Goal: Task Accomplishment & Management: Use online tool/utility

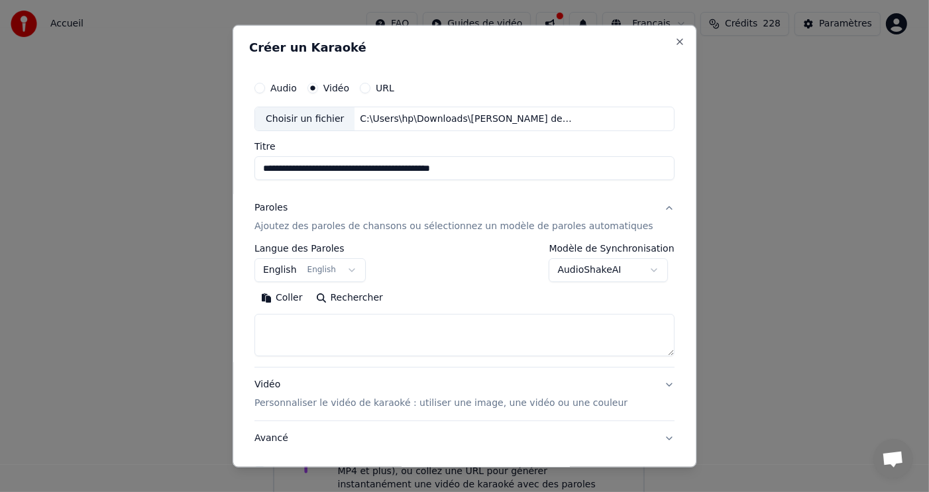
click at [299, 297] on button "Coller" at bounding box center [281, 297] width 55 height 21
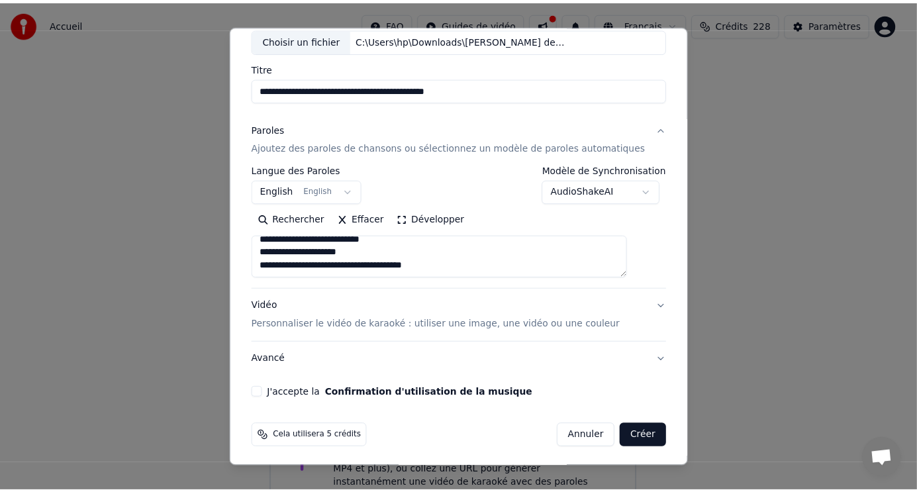
scroll to position [80, 0]
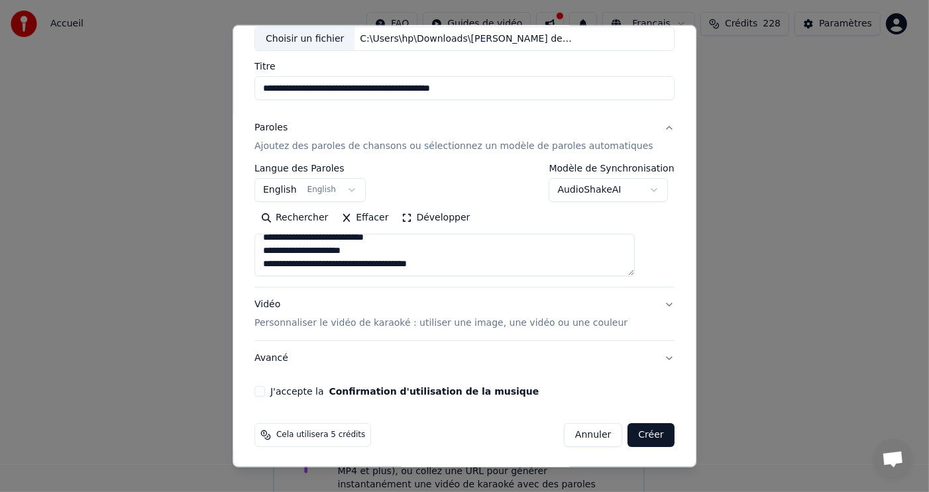
click at [265, 390] on button "J'accepte la Confirmation d'utilisation de la musique" at bounding box center [259, 391] width 11 height 11
click at [629, 433] on button "Créer" at bounding box center [651, 435] width 46 height 24
select select "**"
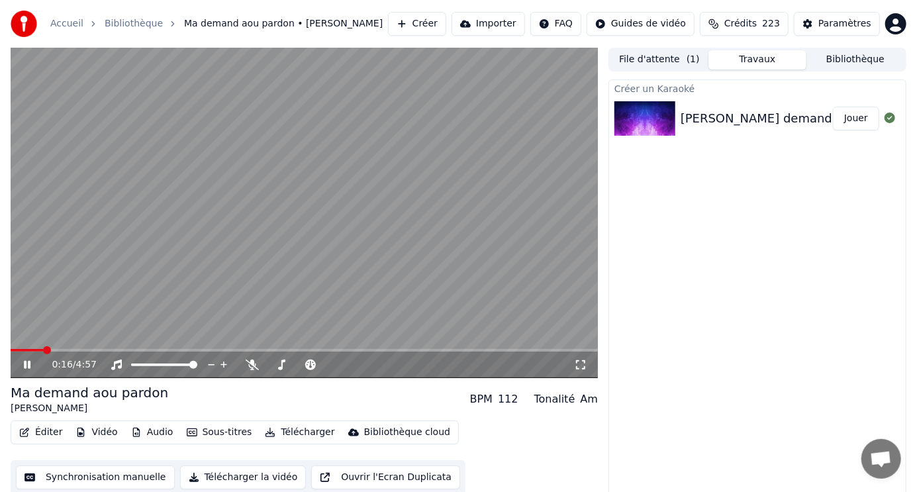
click at [24, 364] on icon at bounding box center [27, 365] width 7 height 8
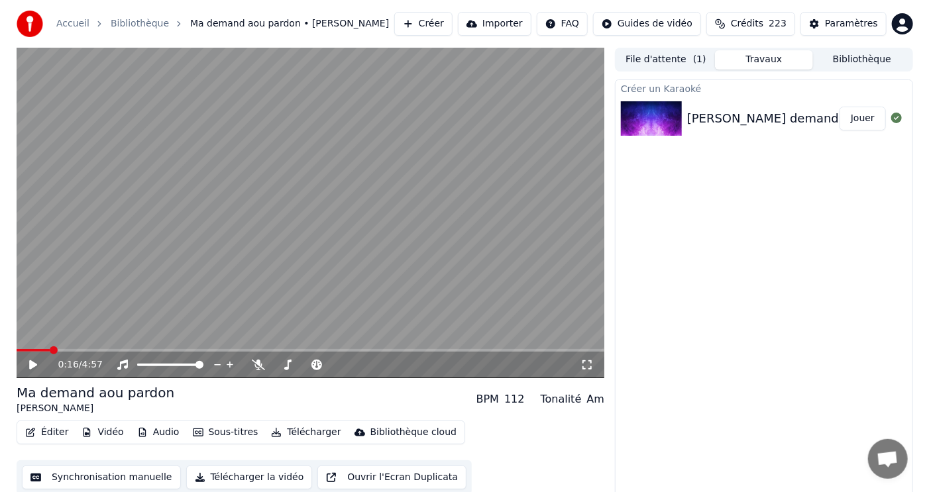
scroll to position [5, 0]
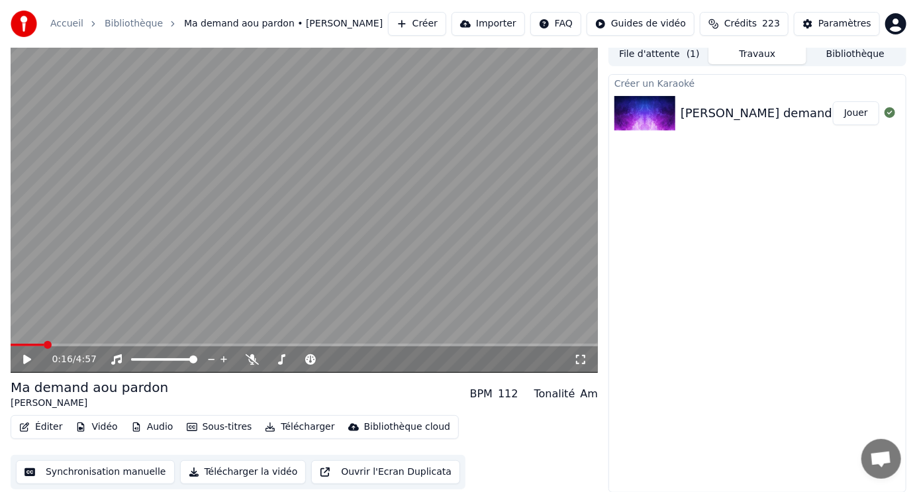
click at [99, 428] on button "Vidéo" at bounding box center [96, 427] width 52 height 19
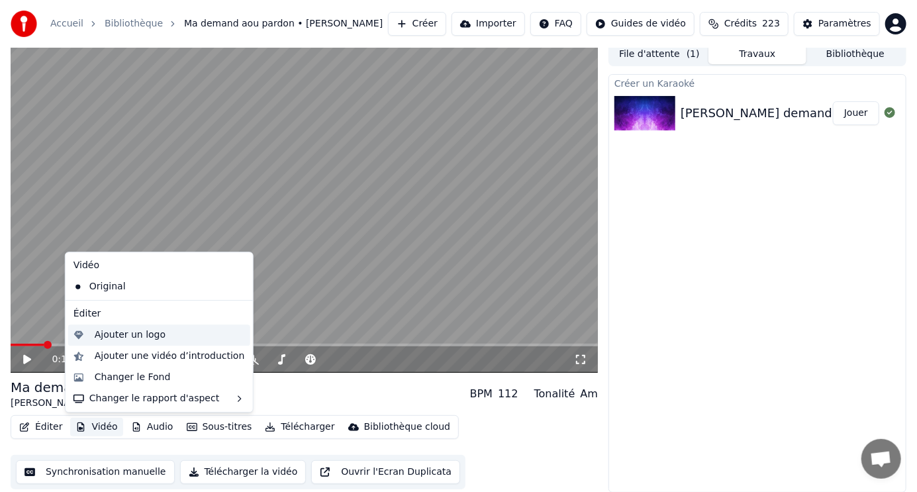
click at [132, 335] on div "Ajouter un logo" at bounding box center [130, 335] width 71 height 13
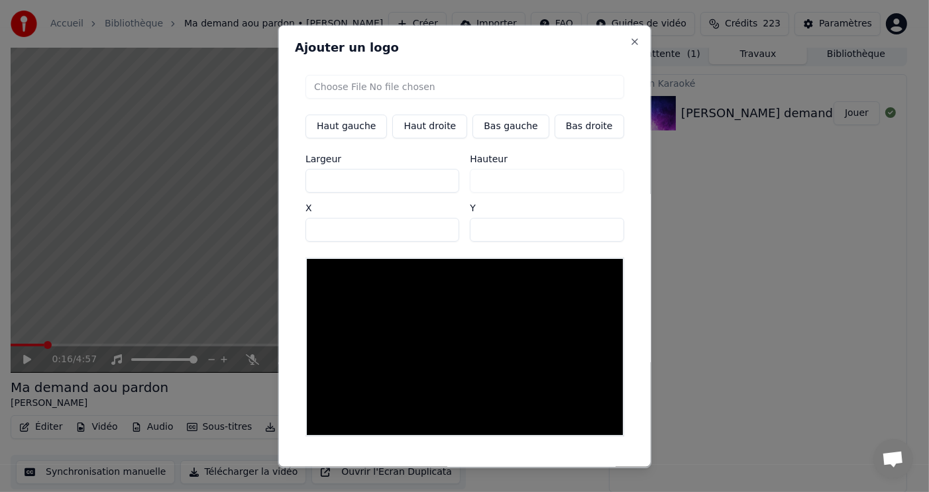
click at [397, 85] on input "file" at bounding box center [464, 86] width 319 height 24
type input "**********"
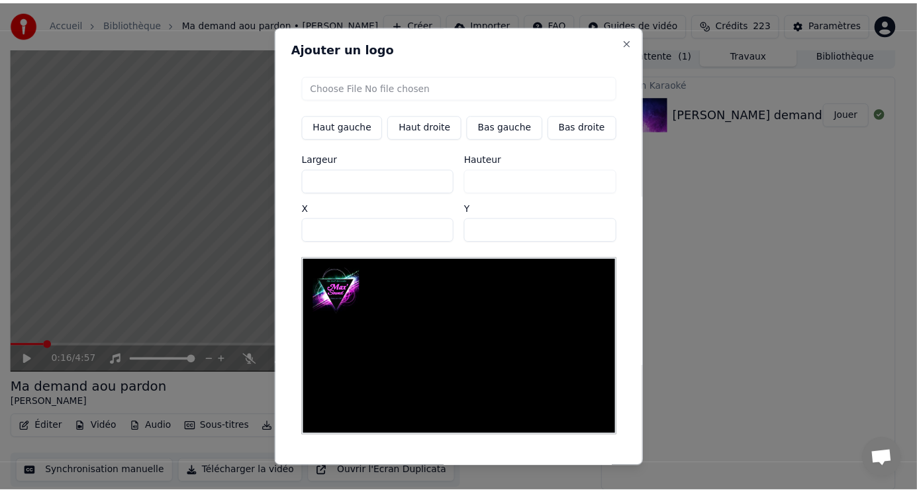
scroll to position [27, 0]
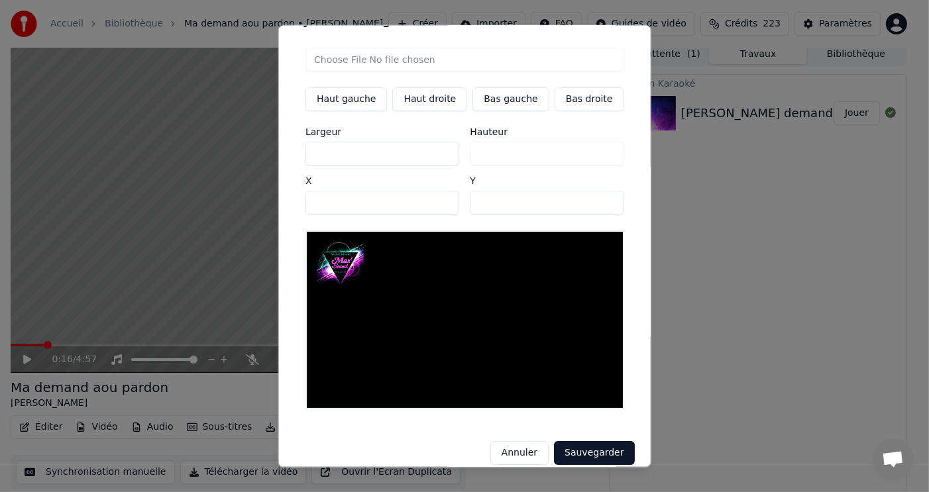
click at [583, 441] on button "Sauvegarder" at bounding box center [594, 453] width 80 height 24
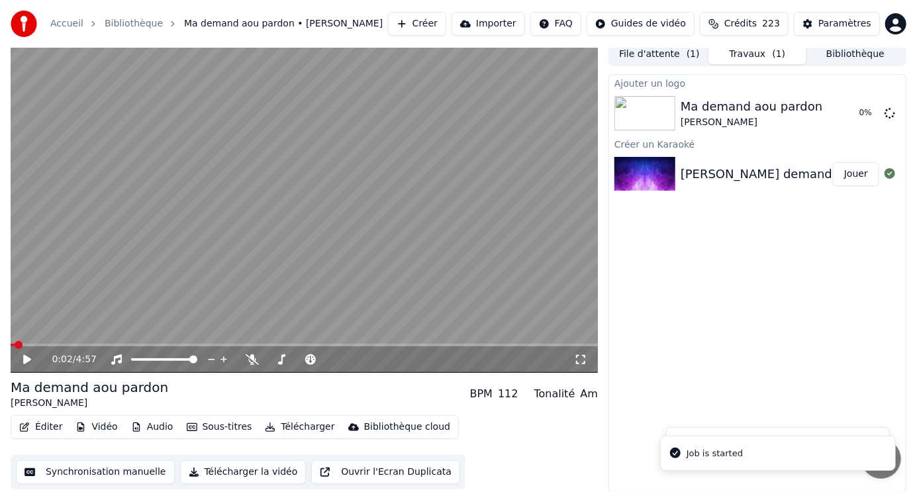
click at [15, 344] on span at bounding box center [13, 345] width 4 height 3
click at [23, 357] on icon at bounding box center [27, 359] width 8 height 9
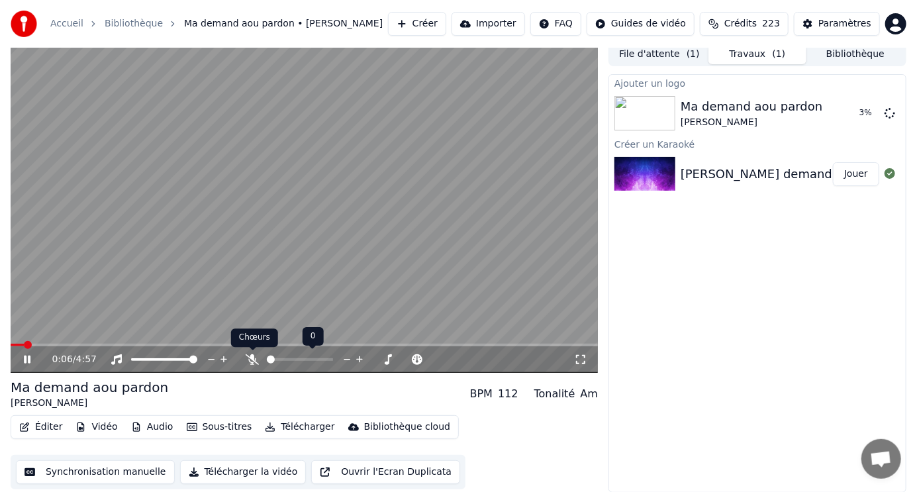
click at [254, 358] on icon at bounding box center [252, 359] width 13 height 11
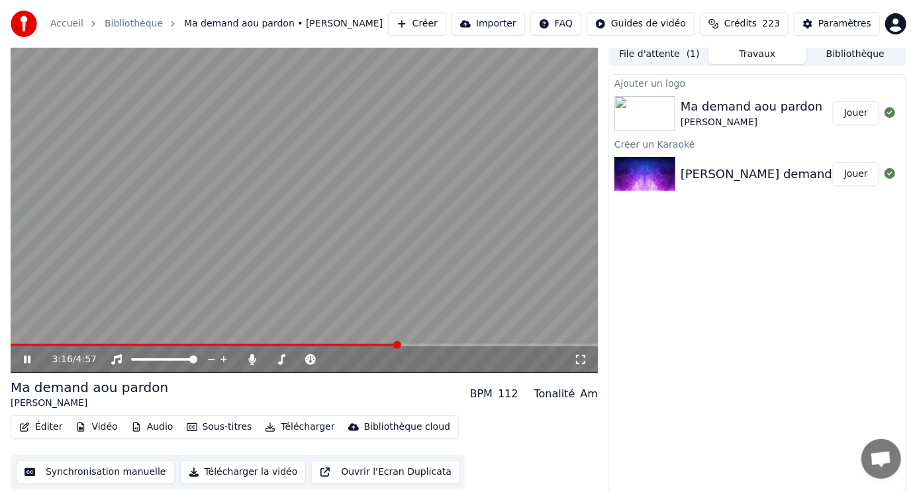
click at [28, 358] on icon at bounding box center [27, 360] width 7 height 8
click at [360, 346] on div "3:16 / 4:57" at bounding box center [305, 359] width 588 height 26
click at [360, 344] on span at bounding box center [186, 345] width 350 height 3
click at [26, 358] on icon at bounding box center [27, 359] width 8 height 9
click at [26, 358] on icon at bounding box center [27, 360] width 7 height 8
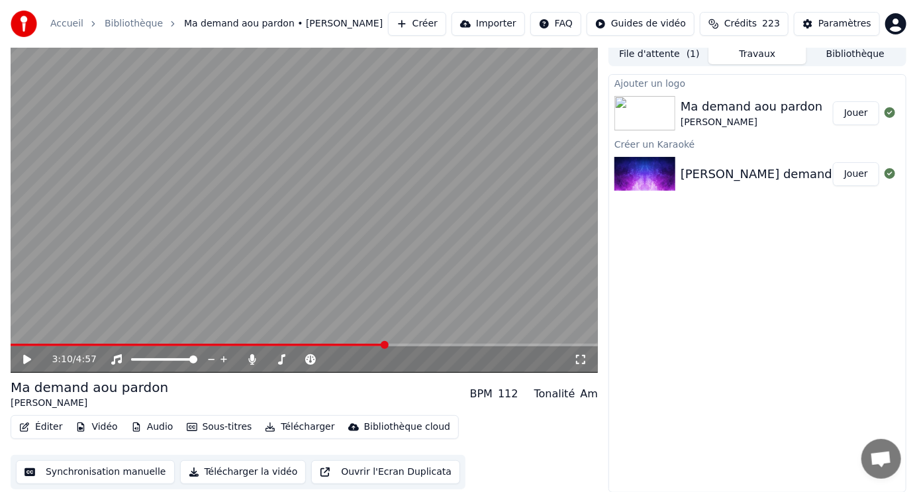
click at [386, 344] on span at bounding box center [199, 345] width 376 height 3
click at [26, 358] on icon at bounding box center [27, 359] width 8 height 9
click at [28, 358] on icon at bounding box center [27, 360] width 7 height 8
click at [28, 358] on icon at bounding box center [27, 359] width 8 height 9
click at [23, 358] on icon at bounding box center [36, 359] width 30 height 11
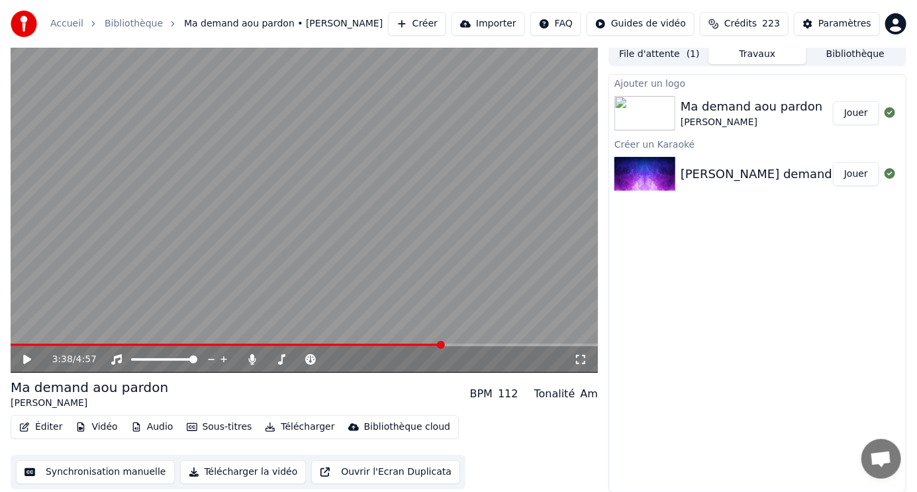
click at [46, 423] on button "Éditer" at bounding box center [41, 427] width 54 height 19
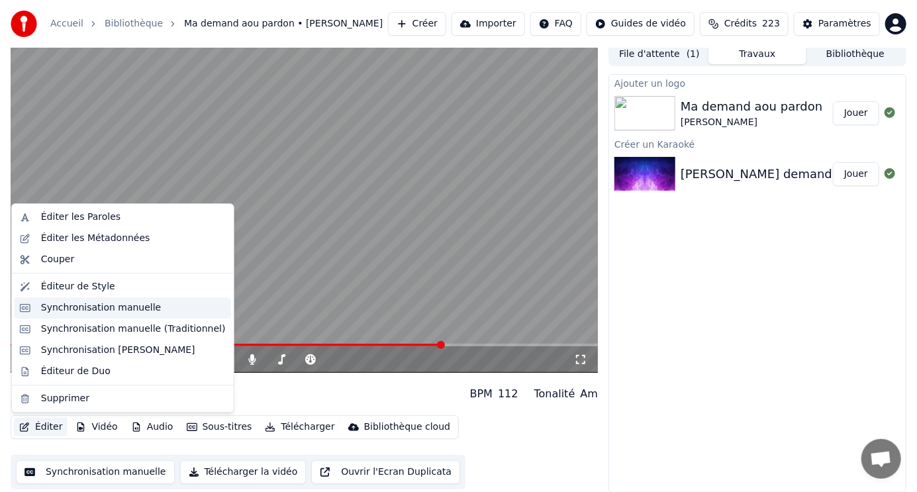
click at [103, 309] on div "Synchronisation manuelle" at bounding box center [101, 307] width 121 height 13
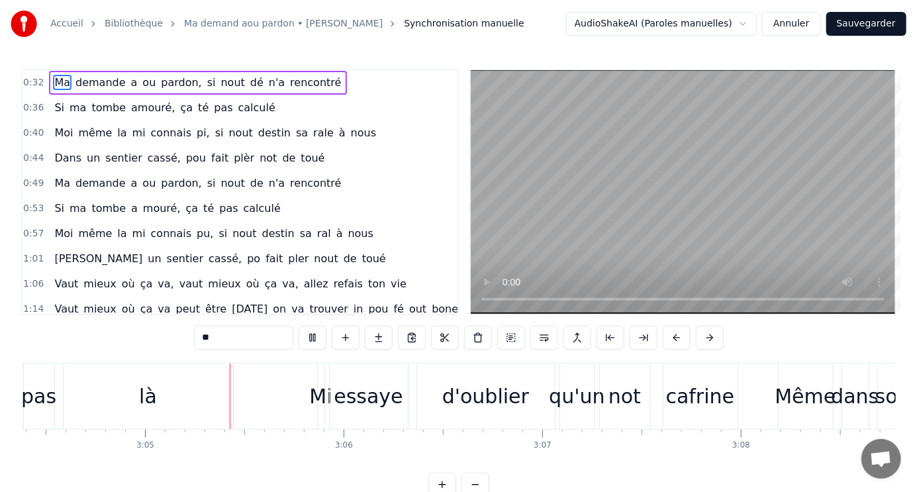
scroll to position [0, 36672]
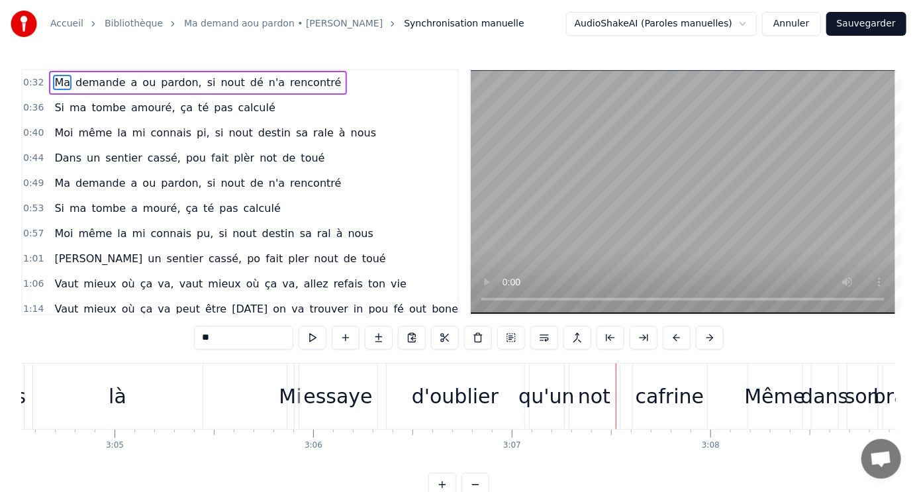
click at [435, 401] on div "d'oublier" at bounding box center [455, 397] width 87 height 30
type input "*********"
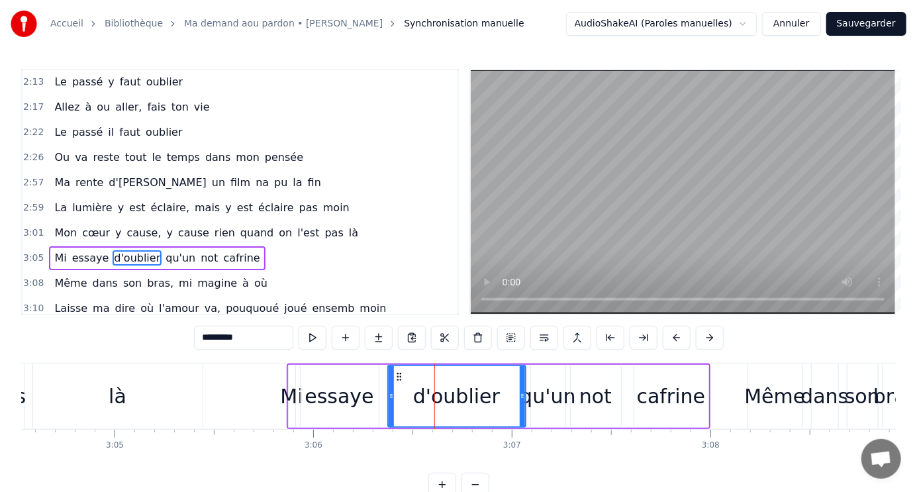
scroll to position [588, 0]
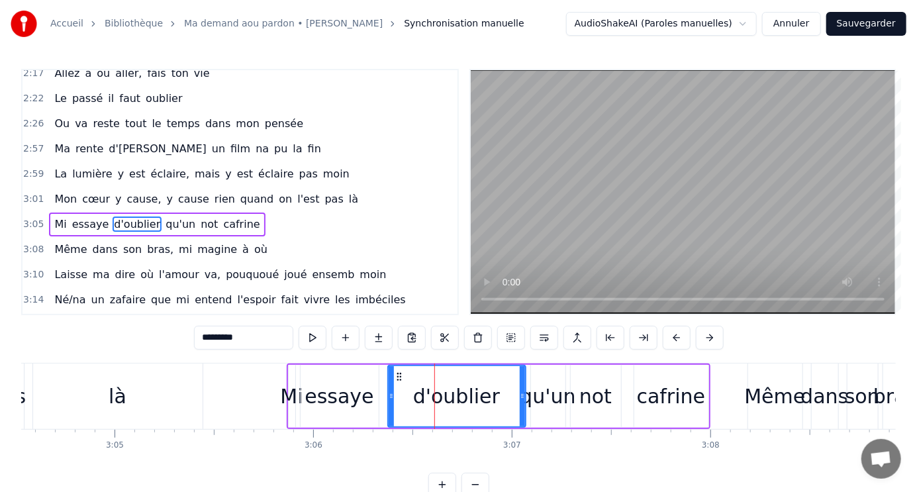
click at [113, 217] on span "d'oublier" at bounding box center [137, 224] width 49 height 15
click at [431, 397] on div "d'oublier" at bounding box center [456, 397] width 87 height 30
click at [430, 397] on div at bounding box center [430, 397] width 1 height 66
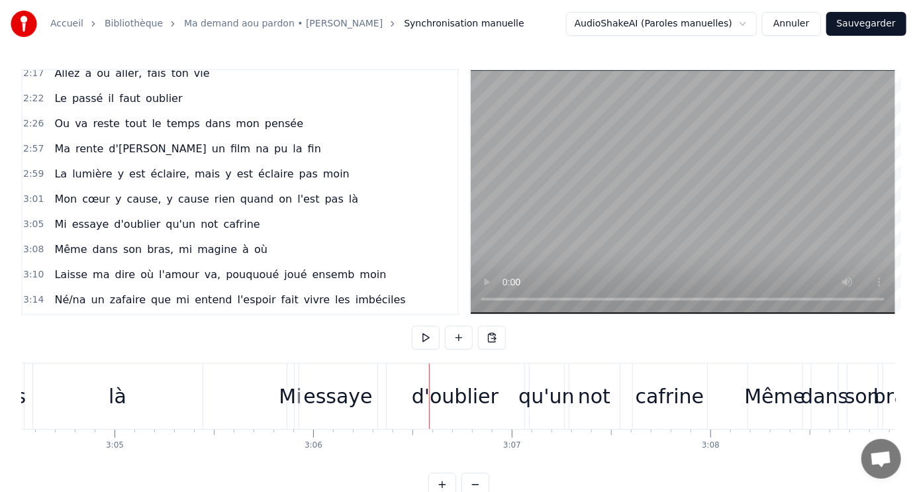
click at [424, 399] on div "d'oublier" at bounding box center [455, 397] width 87 height 30
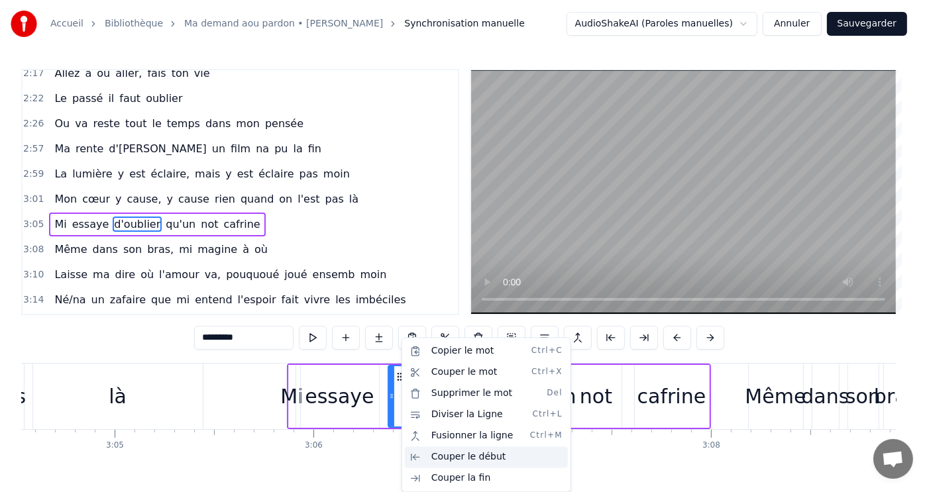
click at [467, 456] on div "Couper le début" at bounding box center [486, 456] width 163 height 21
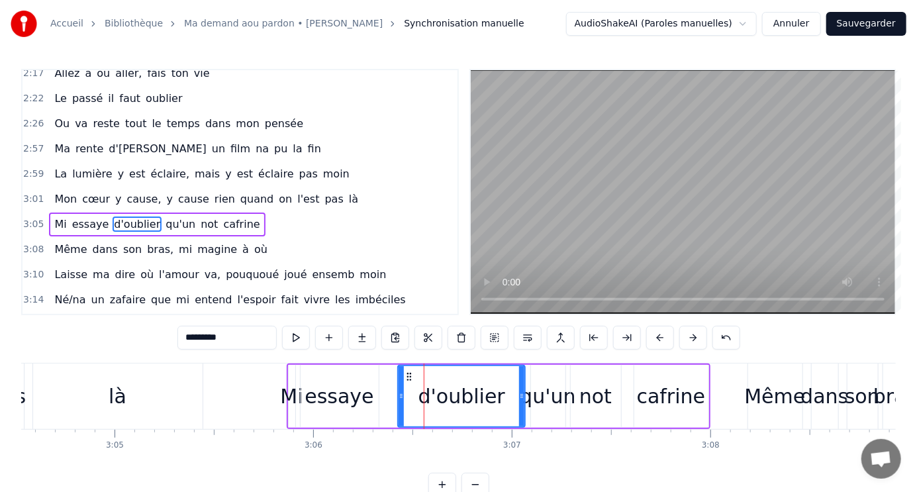
drag, startPoint x: 427, startPoint y: 395, endPoint x: 401, endPoint y: 392, distance: 26.7
click at [401, 392] on icon at bounding box center [401, 396] width 5 height 11
click at [439, 396] on div "d'oublier" at bounding box center [462, 397] width 87 height 30
click at [446, 397] on div "d'oublier" at bounding box center [462, 397] width 87 height 30
click at [462, 399] on div "d'oublier" at bounding box center [462, 397] width 87 height 30
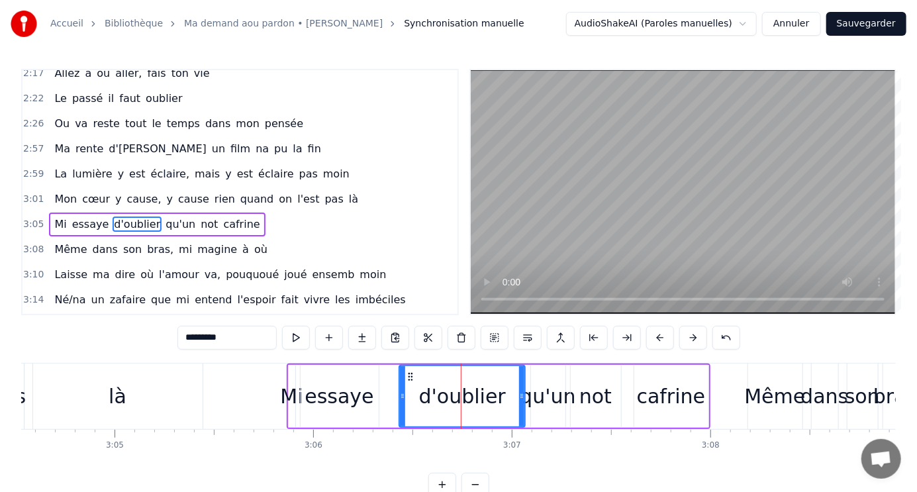
click at [462, 399] on div "d'oublier" at bounding box center [462, 397] width 87 height 30
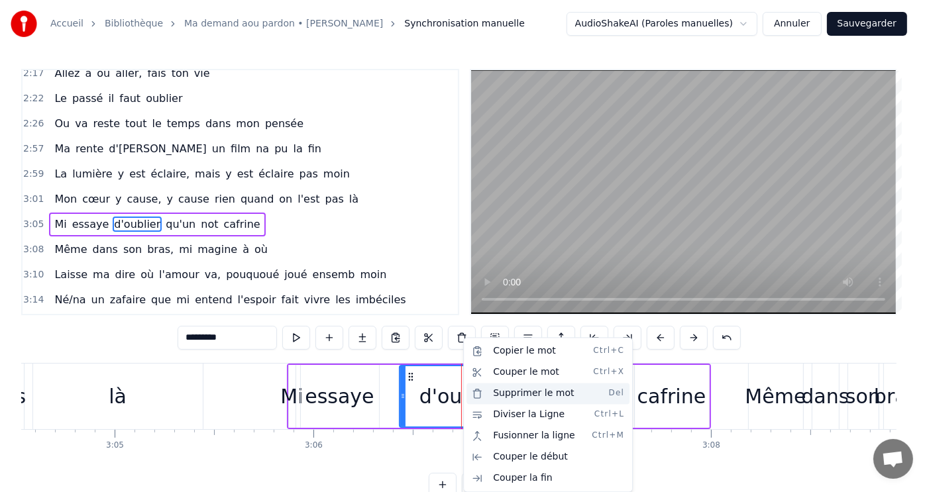
click at [506, 393] on div "Supprimer le mot Del" at bounding box center [547, 393] width 163 height 21
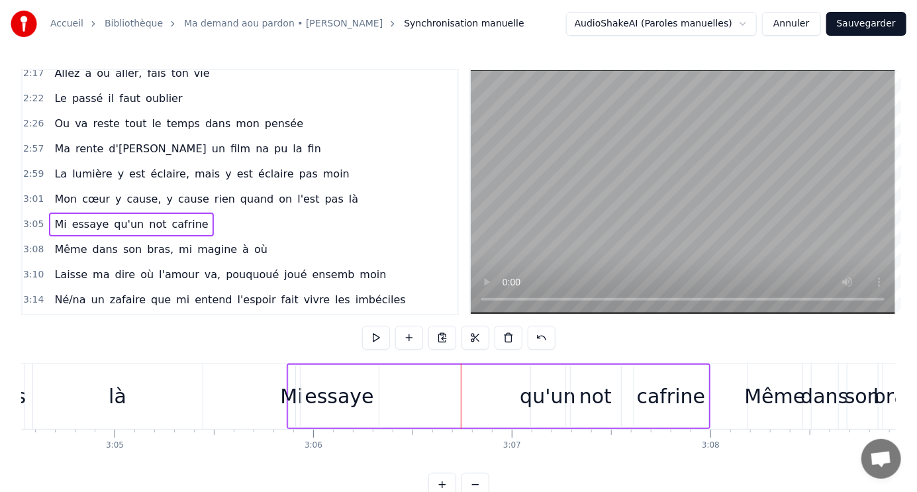
click at [433, 399] on div "Mi essaye qu'un not cafrine" at bounding box center [499, 397] width 424 height 66
click at [288, 364] on div "Mi essaye qu'un not cafrine" at bounding box center [499, 397] width 424 height 66
click at [289, 364] on div "Mi essaye qu'un not cafrine" at bounding box center [499, 397] width 424 height 66
click at [291, 365] on div "Mi" at bounding box center [292, 396] width 8 height 63
click at [296, 364] on div "Mi essaye qu'un not cafrine" at bounding box center [499, 397] width 424 height 66
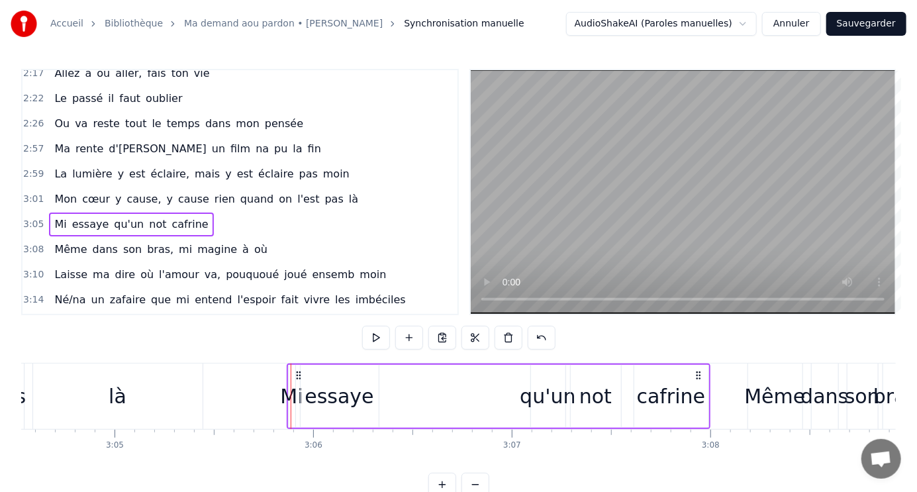
click at [297, 364] on div "Mi essaye qu'un not cafrine" at bounding box center [499, 397] width 424 height 66
click at [288, 366] on div "Mi" at bounding box center [292, 396] width 8 height 63
click at [287, 366] on div "Mi essaye qu'un not cafrine" at bounding box center [499, 397] width 424 height 66
click at [287, 365] on div at bounding box center [287, 397] width 1 height 66
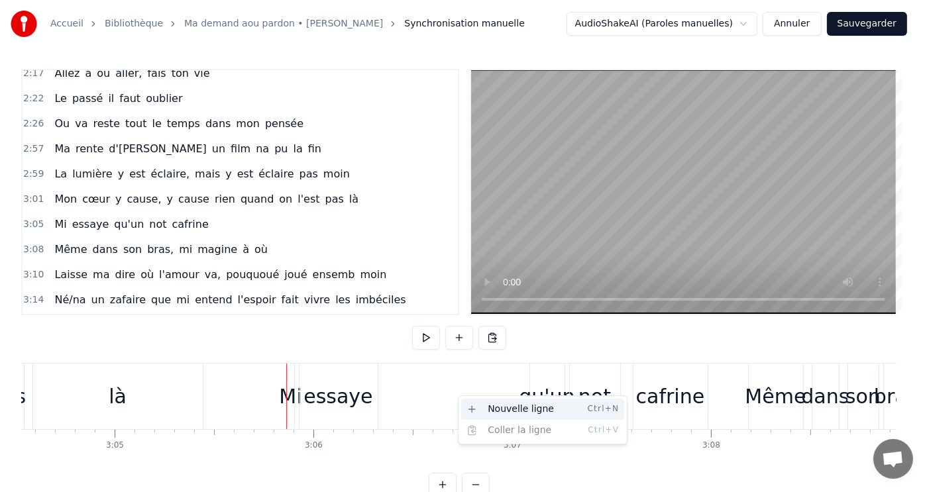
click at [511, 408] on div "Nouvelle ligne Ctrl+N" at bounding box center [542, 409] width 163 height 21
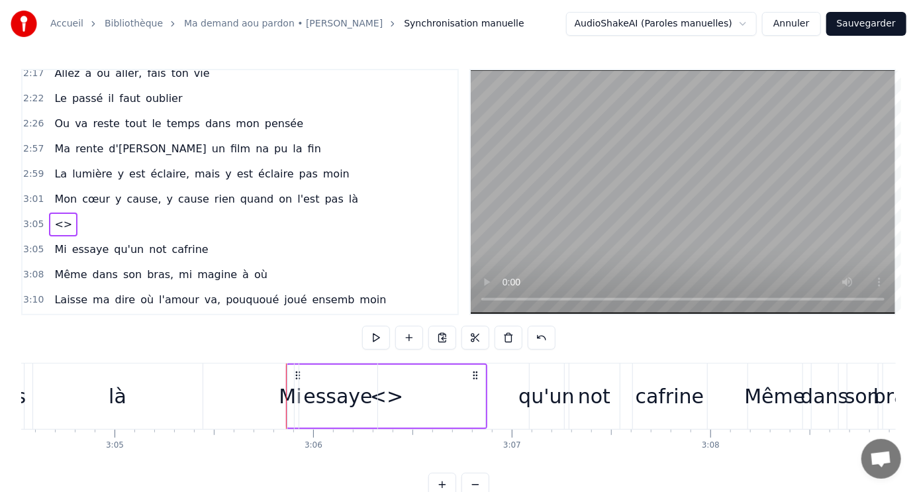
click at [388, 397] on div "Mi essaye qu'un not cafrine" at bounding box center [499, 397] width 424 height 66
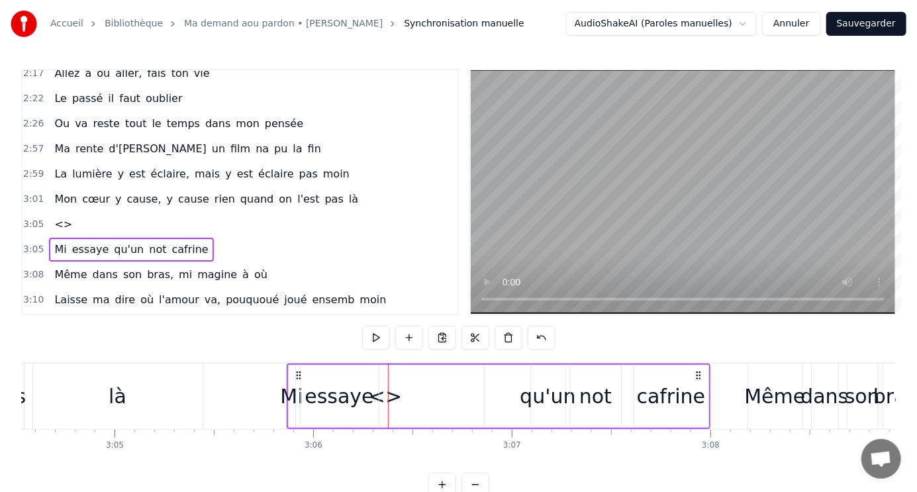
click at [399, 389] on div "Mi essaye qu'un not cafrine" at bounding box center [499, 397] width 424 height 66
click at [395, 396] on div "Mi essaye qu'un not cafrine" at bounding box center [499, 397] width 424 height 66
click at [329, 364] on div "Mi essaye qu'un not cafrine" at bounding box center [499, 397] width 424 height 66
click at [332, 364] on div "Mi essaye qu'un not cafrine" at bounding box center [499, 397] width 424 height 66
click at [333, 365] on div "essaye" at bounding box center [339, 396] width 79 height 63
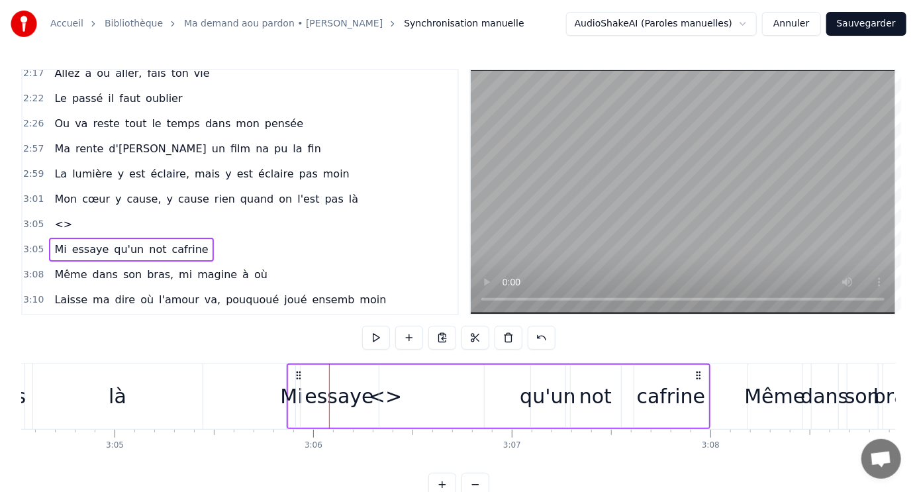
scroll to position [612, 0]
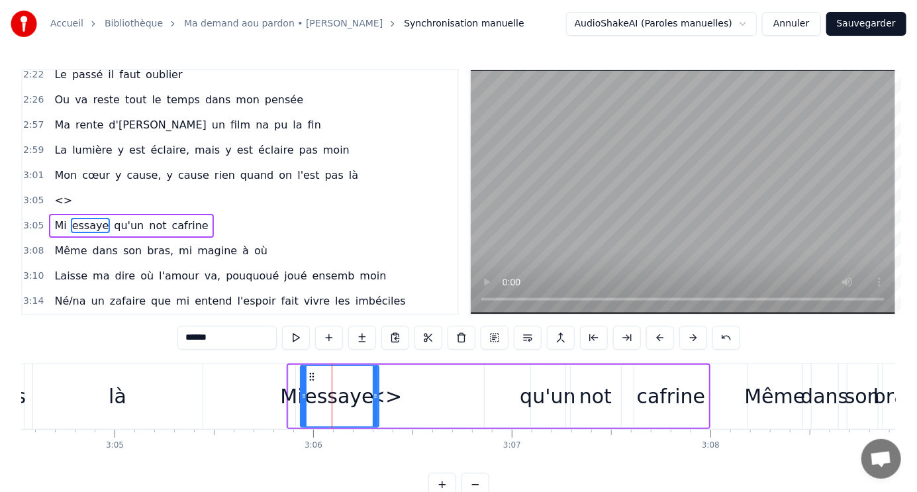
click at [384, 364] on div "Mi essaye qu'un not cafrine" at bounding box center [499, 397] width 424 height 66
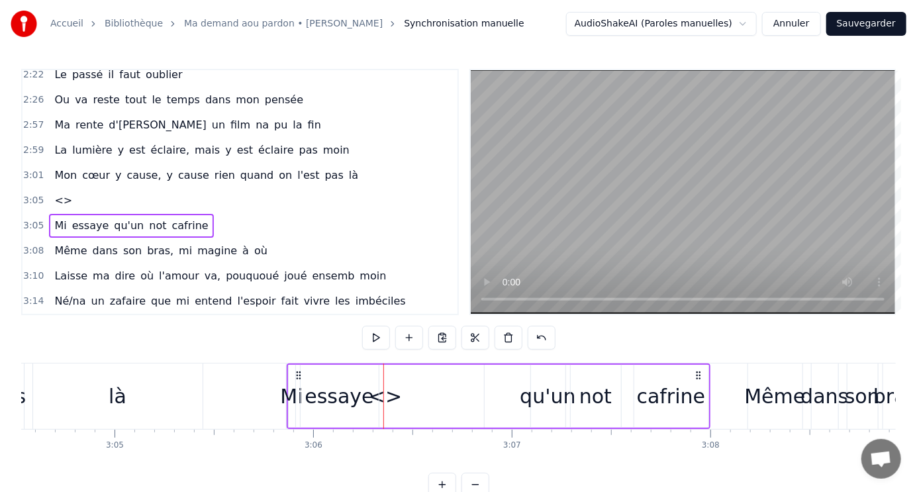
click at [385, 364] on div "Mi essaye qu'un not cafrine" at bounding box center [499, 397] width 424 height 66
click at [391, 364] on div "Mi essaye qu'un not cafrine" at bounding box center [499, 397] width 424 height 66
click at [709, 364] on div "Mi essaye qu'un not cafrine" at bounding box center [499, 397] width 424 height 66
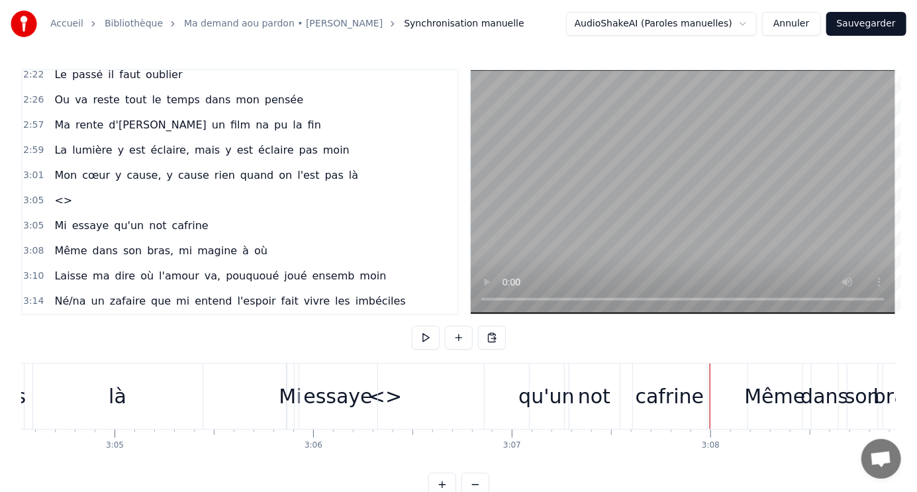
click at [386, 403] on div "Mi essaye qu'un not cafrine" at bounding box center [499, 397] width 424 height 66
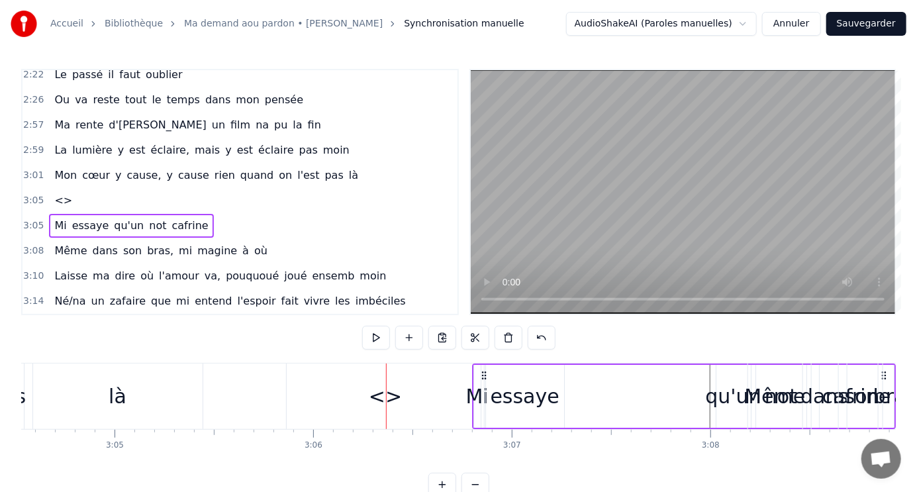
drag, startPoint x: 299, startPoint y: 372, endPoint x: 485, endPoint y: 381, distance: 186.3
click at [485, 381] on div "Mi essaye qu'un not cafrine" at bounding box center [684, 397] width 424 height 66
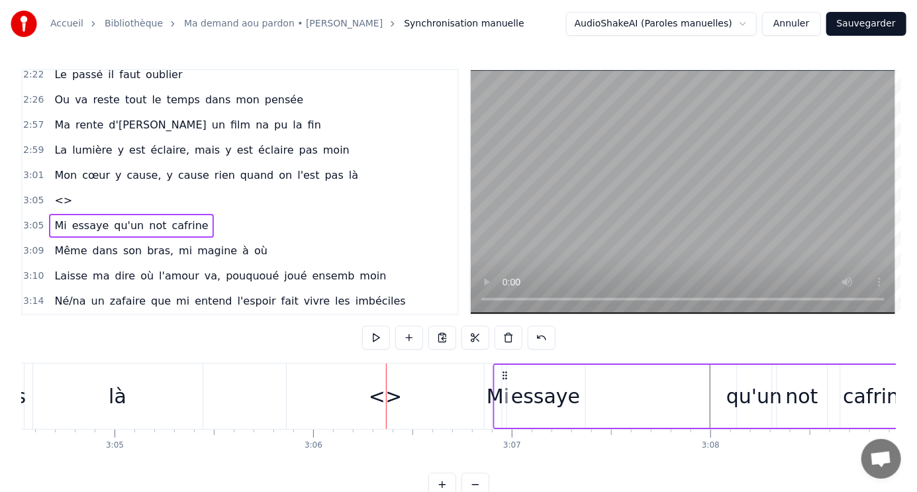
drag, startPoint x: 377, startPoint y: 382, endPoint x: 503, endPoint y: 395, distance: 126.6
click at [501, 395] on div "Mi essaye qu'un not cafrine" at bounding box center [705, 397] width 424 height 66
click at [502, 395] on div "Mi" at bounding box center [498, 396] width 8 height 63
click at [388, 393] on div "<>" at bounding box center [385, 397] width 33 height 30
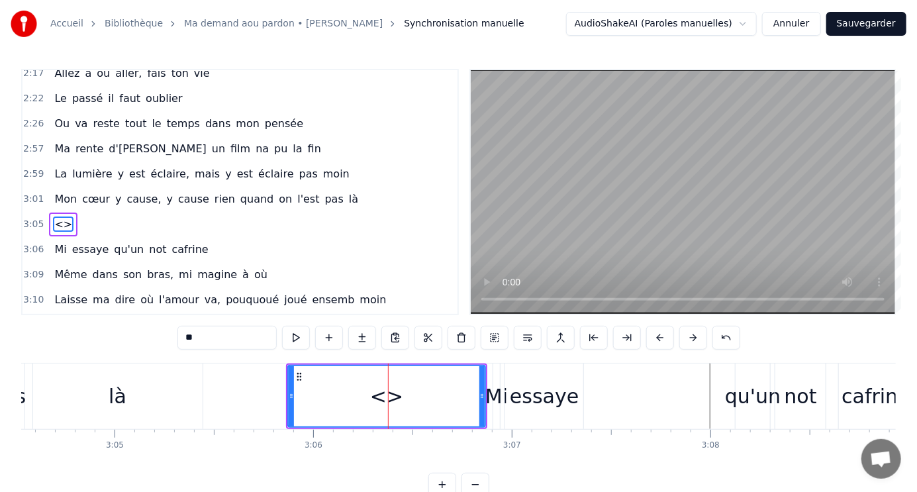
click at [225, 339] on input "**" at bounding box center [227, 338] width 99 height 24
type input "*"
click at [415, 457] on div "Ma demande a ou pardon, si nout dé n'a rencontré Si ma tombe amouré, ça té pas …" at bounding box center [458, 412] width 875 height 99
click at [526, 395] on div "essaye" at bounding box center [544, 397] width 69 height 30
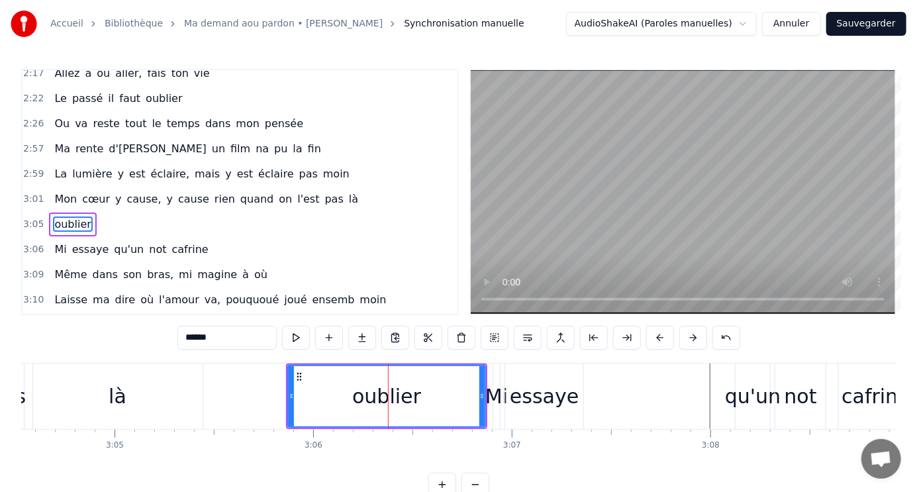
scroll to position [612, 0]
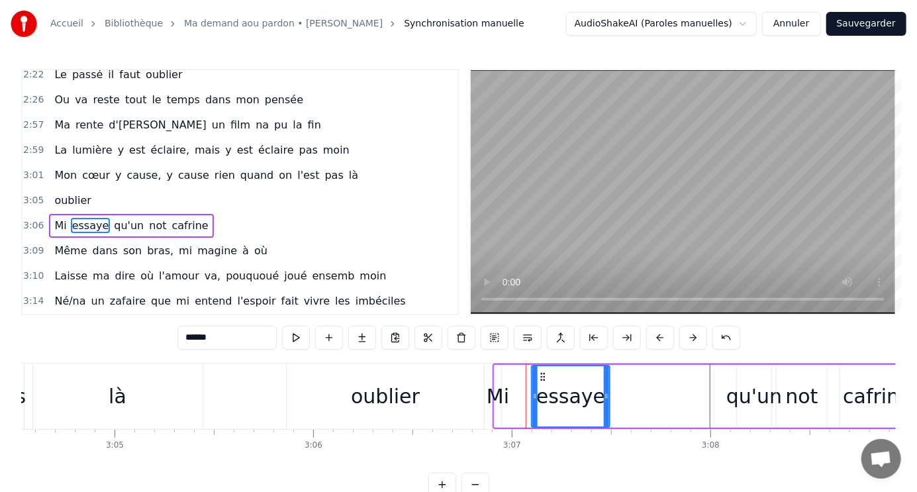
drag, startPoint x: 517, startPoint y: 376, endPoint x: 542, endPoint y: 388, distance: 27.0
click at [542, 388] on div "essaye" at bounding box center [571, 396] width 77 height 60
click at [501, 370] on div "Mi" at bounding box center [498, 396] width 8 height 63
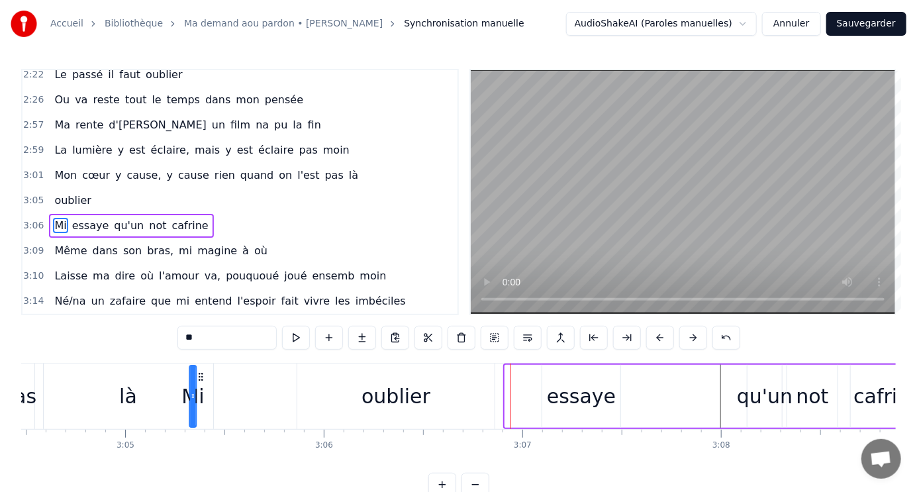
drag, startPoint x: 504, startPoint y: 374, endPoint x: 461, endPoint y: 359, distance: 45.5
click at [195, 337] on div "0:32 Ma demande a ou pardon, si nout dé n'a rencontré 0:36 Si ma tombe amouré, …" at bounding box center [458, 283] width 875 height 428
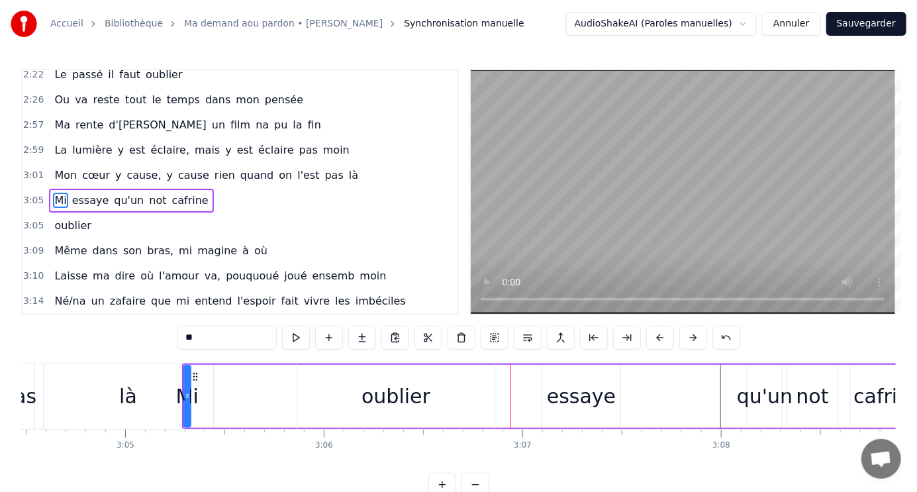
scroll to position [0, 36660]
click at [580, 403] on div "essaye" at bounding box center [582, 397] width 69 height 30
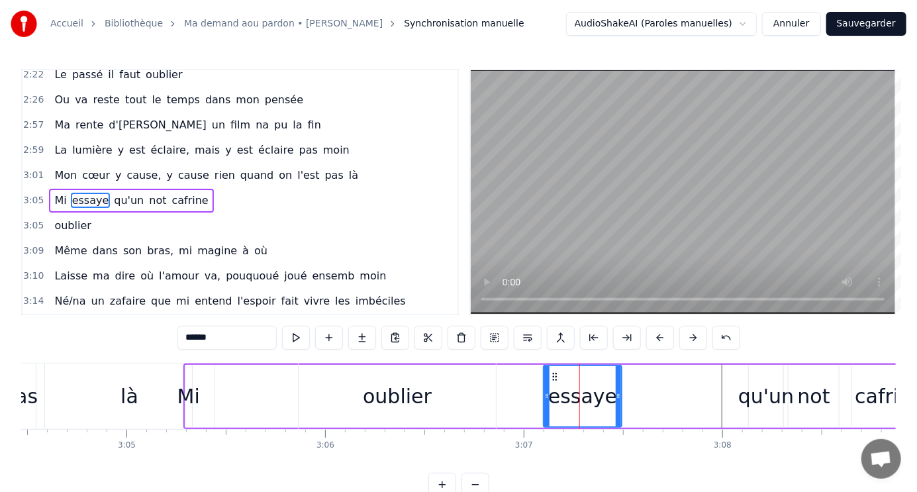
scroll to position [588, 0]
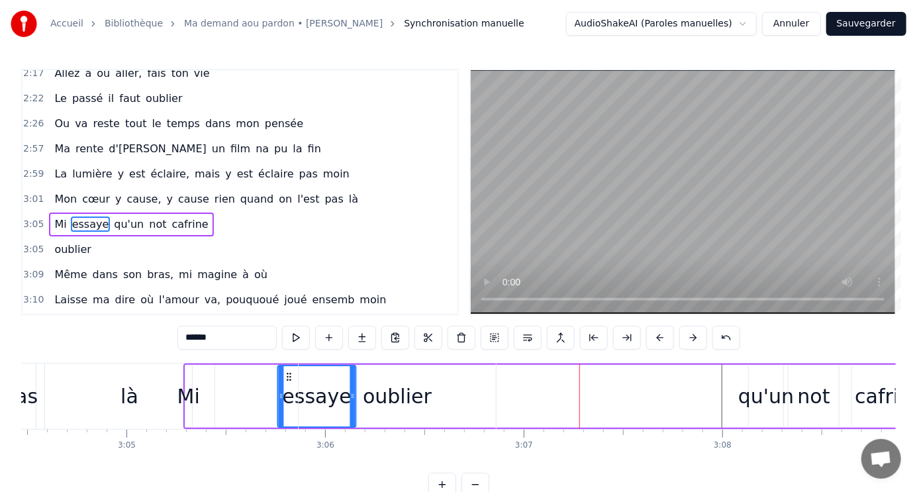
drag, startPoint x: 552, startPoint y: 374, endPoint x: 286, endPoint y: 360, distance: 266.7
click at [286, 360] on div "0:32 Ma demande a ou pardon, si nout dé n'a rencontré 0:36 Si ma tombe amouré, …" at bounding box center [458, 283] width 875 height 428
drag, startPoint x: 186, startPoint y: 390, endPoint x: 195, endPoint y: 390, distance: 8.6
click at [197, 390] on div "Mi" at bounding box center [189, 397] width 23 height 30
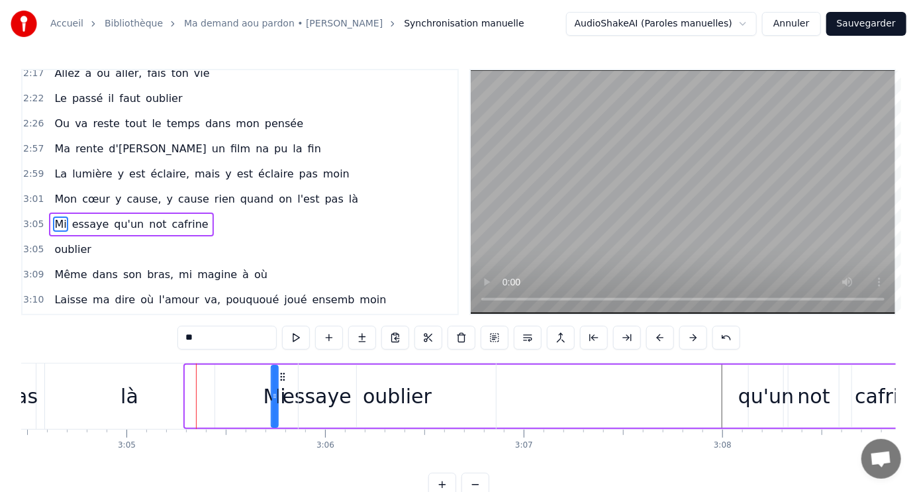
drag, startPoint x: 193, startPoint y: 373, endPoint x: 279, endPoint y: 384, distance: 86.8
click at [278, 384] on div "Mi" at bounding box center [274, 396] width 5 height 60
click at [91, 393] on div "là" at bounding box center [130, 397] width 170 height 66
type input "**"
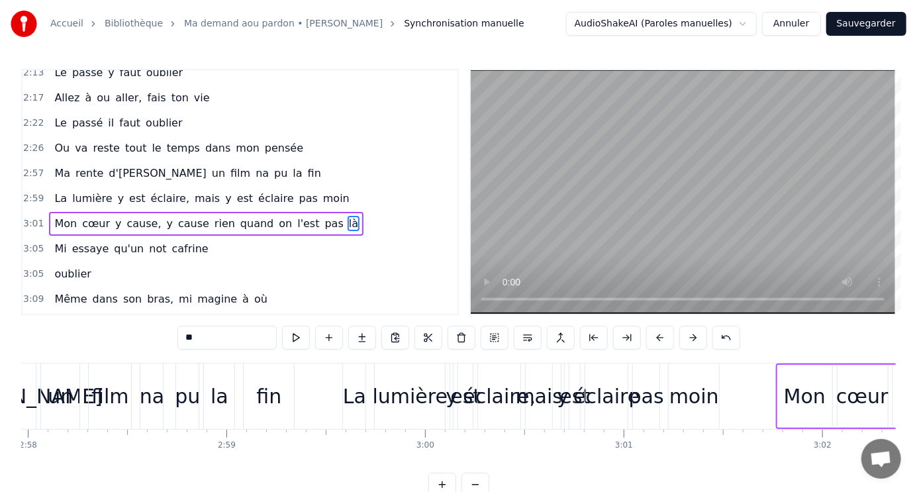
scroll to position [0, 35300]
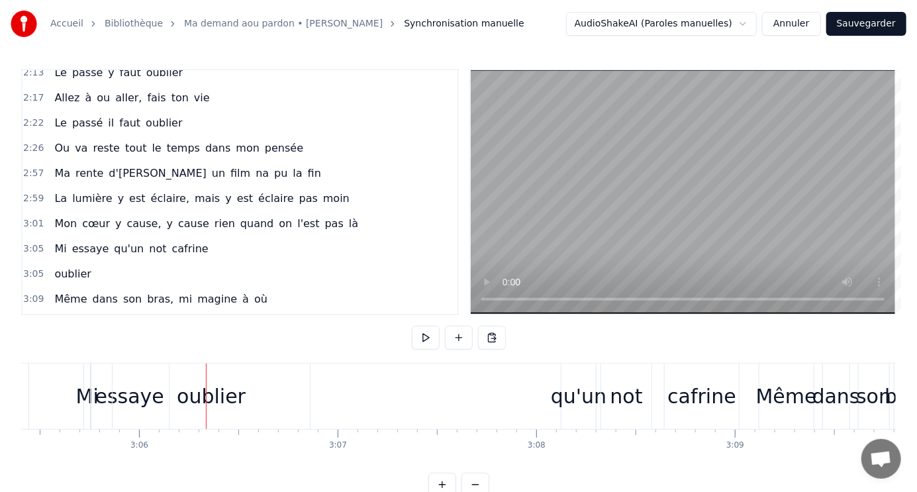
scroll to position [0, 36851]
click at [211, 396] on div "oublier" at bounding box center [206, 397] width 69 height 30
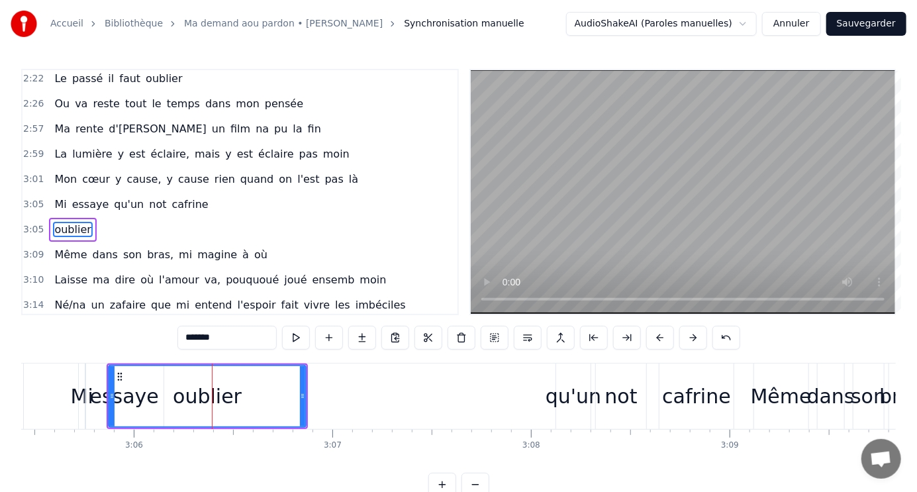
scroll to position [612, 0]
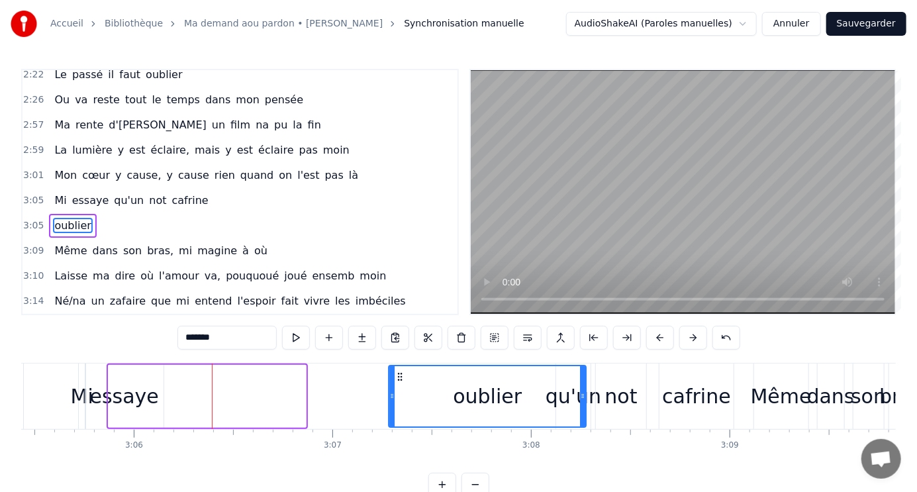
drag, startPoint x: 118, startPoint y: 374, endPoint x: 449, endPoint y: 389, distance: 331.6
click at [397, 372] on icon at bounding box center [400, 377] width 11 height 11
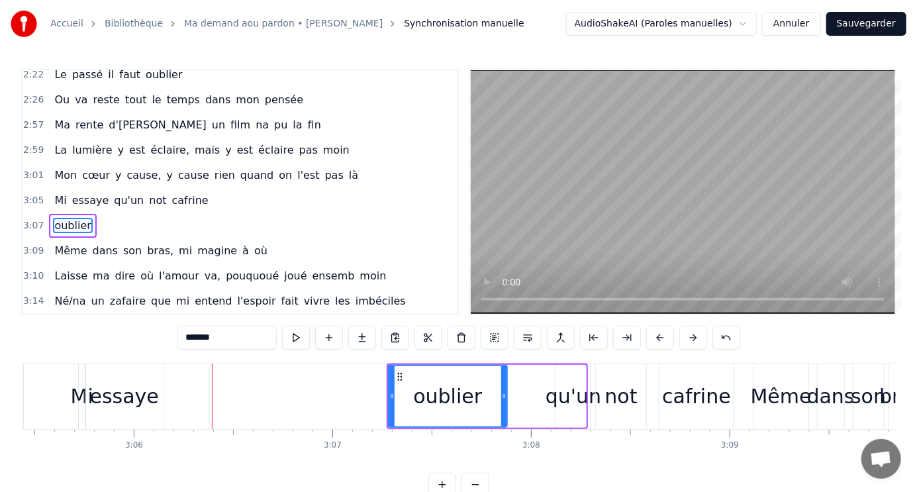
drag, startPoint x: 580, startPoint y: 376, endPoint x: 501, endPoint y: 371, distance: 79.0
click at [501, 371] on div at bounding box center [503, 396] width 5 height 60
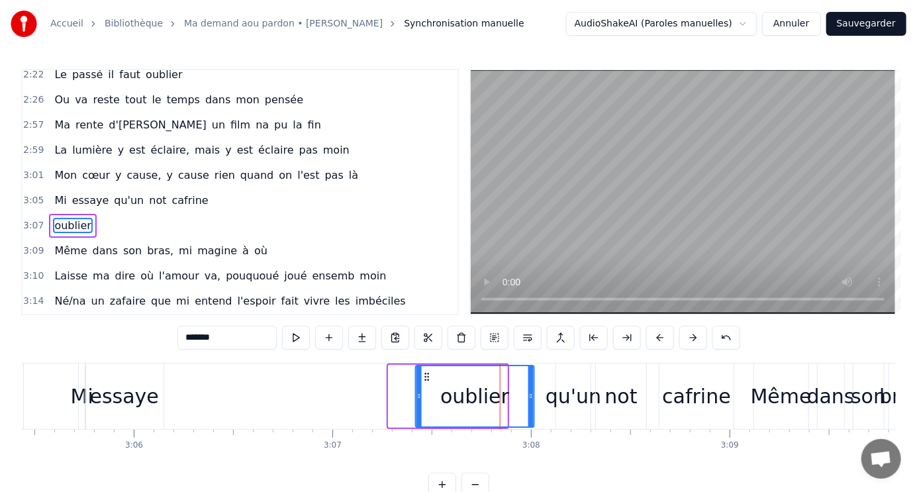
drag, startPoint x: 397, startPoint y: 374, endPoint x: 348, endPoint y: 375, distance: 49.7
click at [424, 376] on icon at bounding box center [427, 377] width 11 height 11
click at [132, 400] on div "essaye" at bounding box center [124, 397] width 69 height 30
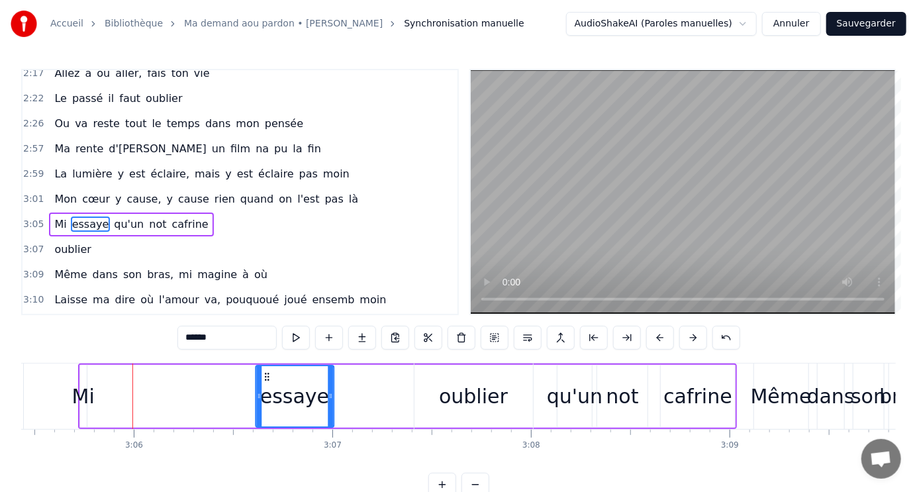
drag, startPoint x: 96, startPoint y: 374, endPoint x: 266, endPoint y: 379, distance: 169.6
click at [266, 379] on icon at bounding box center [267, 377] width 11 height 11
click at [82, 393] on div "Mi" at bounding box center [83, 397] width 23 height 30
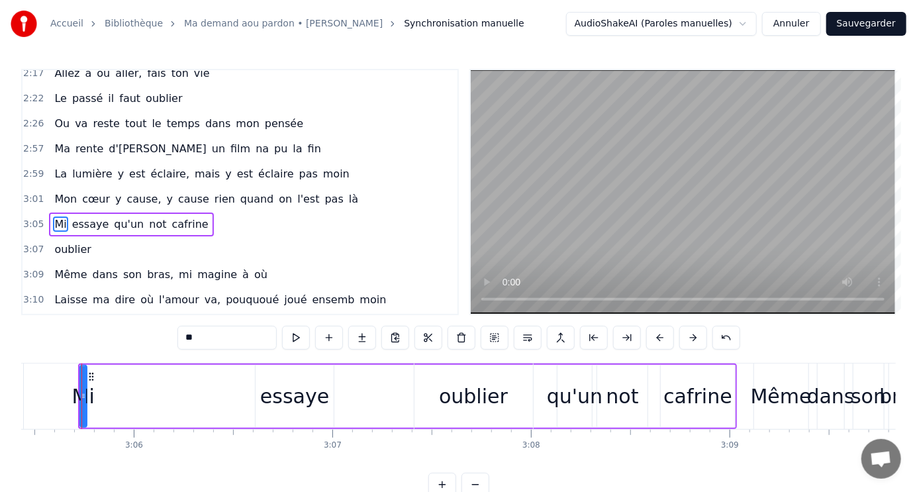
scroll to position [0, 36845]
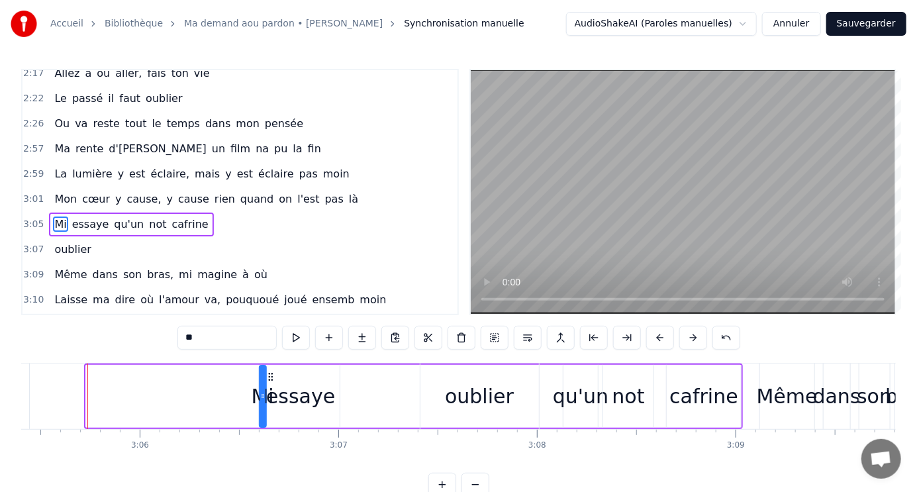
drag, startPoint x: 95, startPoint y: 376, endPoint x: 268, endPoint y: 388, distance: 174.0
click at [266, 388] on div "Mi" at bounding box center [262, 396] width 5 height 60
click at [309, 401] on div "essaye" at bounding box center [300, 397] width 69 height 30
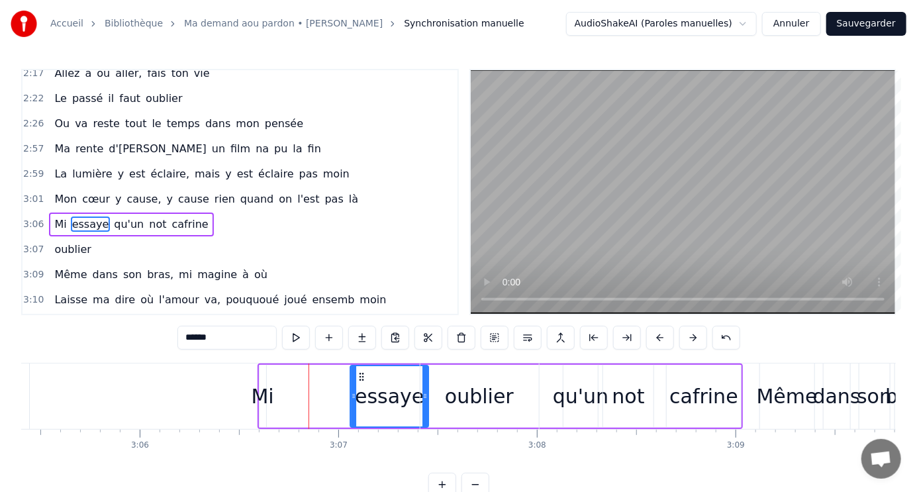
drag, startPoint x: 271, startPoint y: 375, endPoint x: 360, endPoint y: 376, distance: 88.8
click at [360, 376] on icon at bounding box center [361, 377] width 11 height 11
click at [263, 376] on div "Mi" at bounding box center [263, 396] width 7 height 63
type input "**"
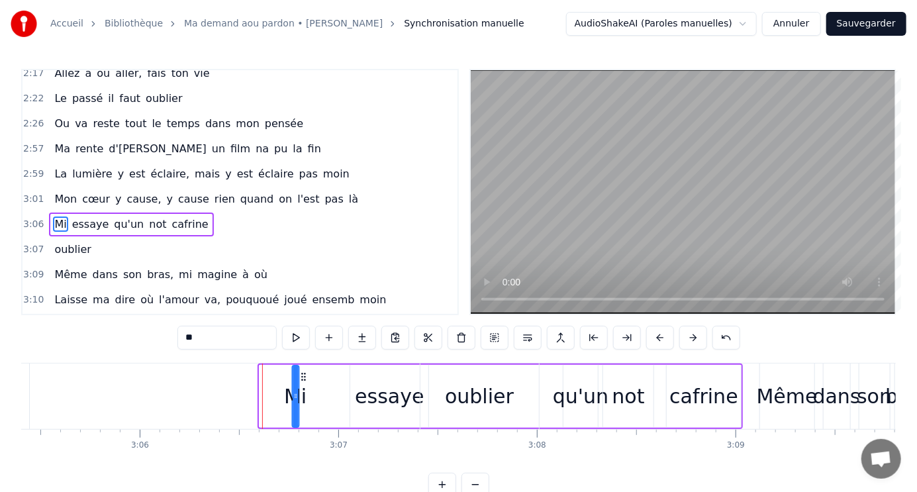
drag, startPoint x: 270, startPoint y: 375, endPoint x: 303, endPoint y: 375, distance: 33.1
click at [305, 376] on circle at bounding box center [305, 376] width 1 height 1
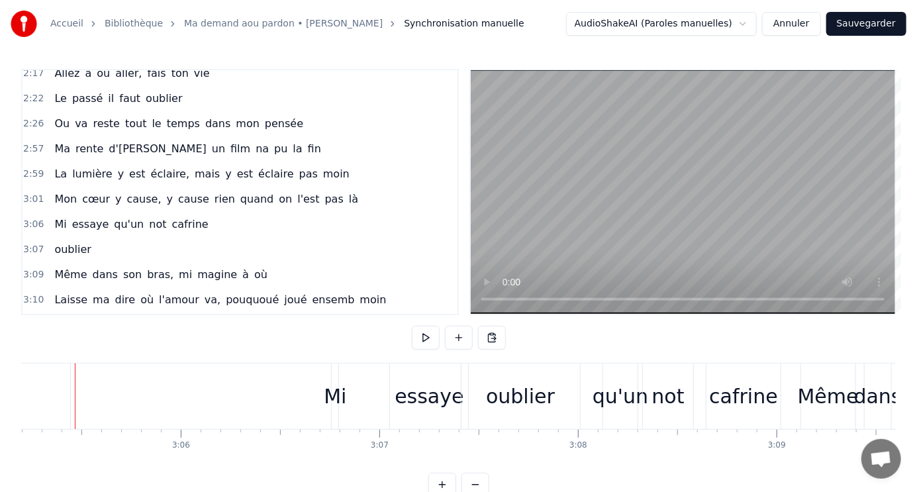
scroll to position [0, 36792]
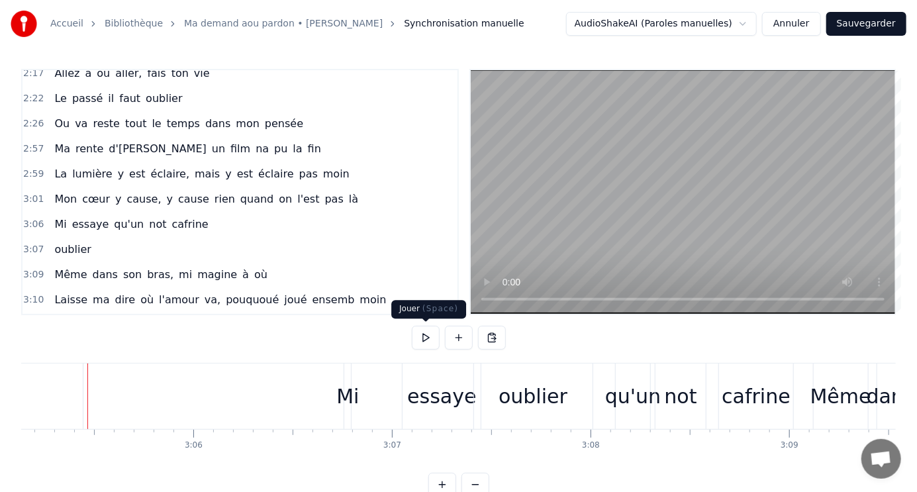
click at [429, 337] on button at bounding box center [426, 338] width 28 height 24
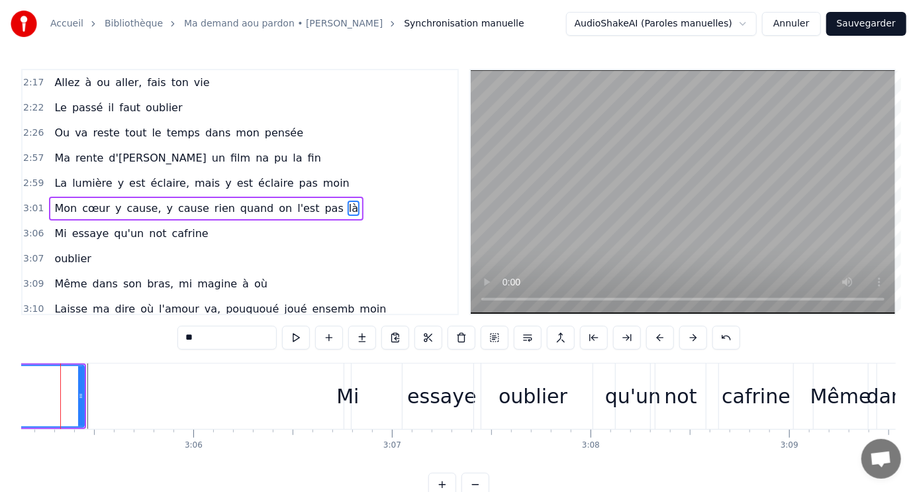
scroll to position [0, 36764]
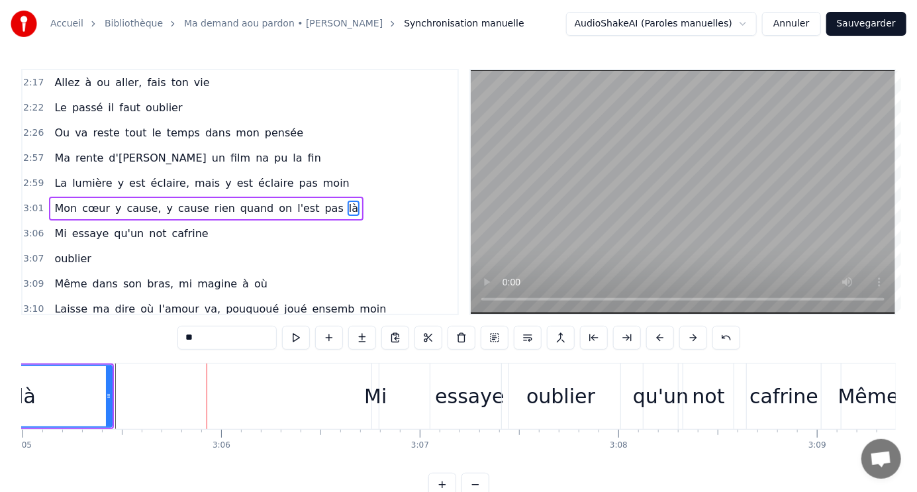
click at [377, 394] on div "Mi" at bounding box center [375, 397] width 23 height 30
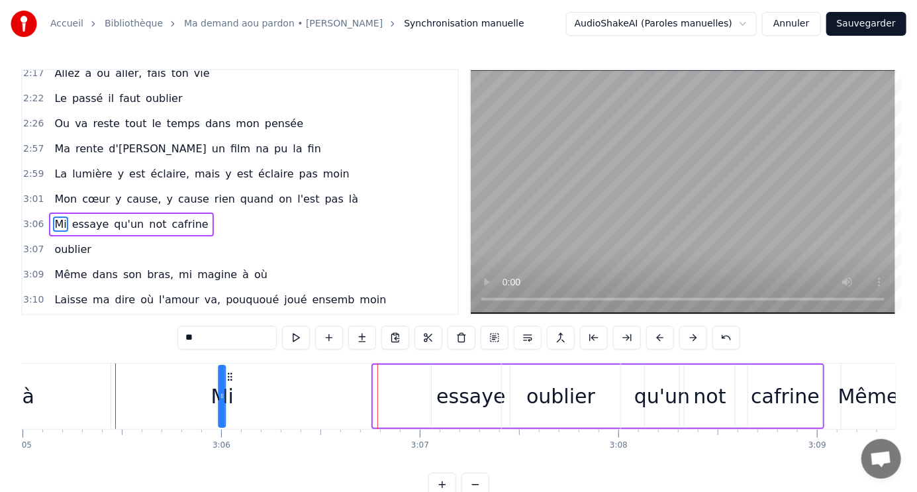
drag, startPoint x: 381, startPoint y: 374, endPoint x: 227, endPoint y: 378, distance: 154.4
click at [227, 378] on icon at bounding box center [230, 377] width 11 height 11
click at [480, 388] on div "essaye" at bounding box center [471, 397] width 69 height 30
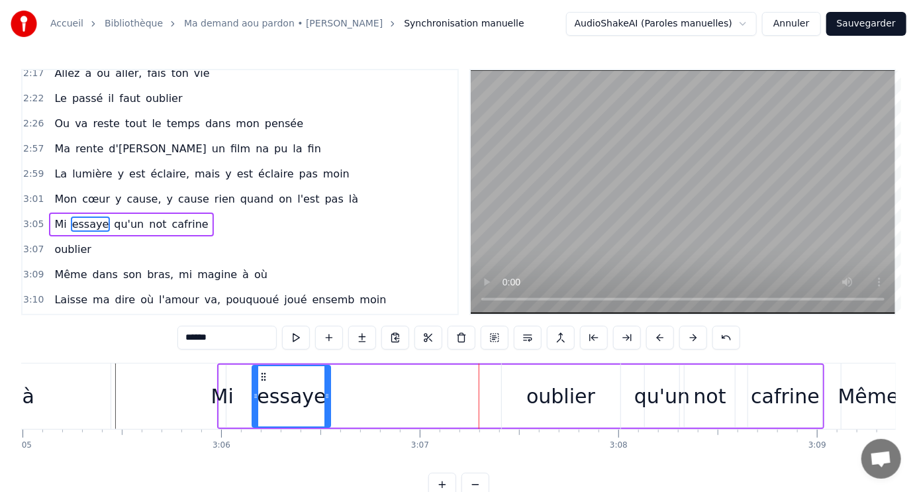
drag, startPoint x: 441, startPoint y: 373, endPoint x: 261, endPoint y: 364, distance: 179.7
click at [261, 365] on div "essaye" at bounding box center [291, 396] width 79 height 63
click at [562, 399] on div "oublier" at bounding box center [561, 397] width 69 height 30
type input "*******"
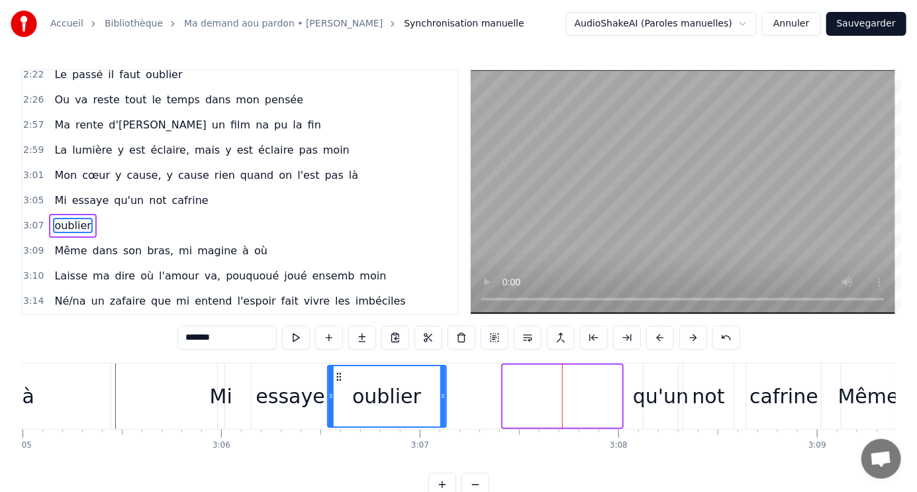
drag, startPoint x: 513, startPoint y: 374, endPoint x: 337, endPoint y: 365, distance: 176.4
click at [337, 366] on div "oublier" at bounding box center [387, 396] width 117 height 60
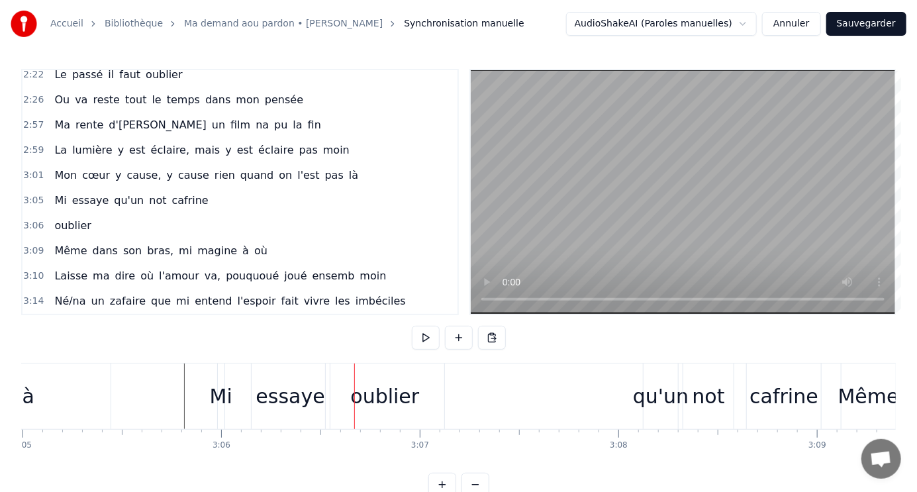
click at [379, 390] on div "oublier" at bounding box center [384, 397] width 69 height 30
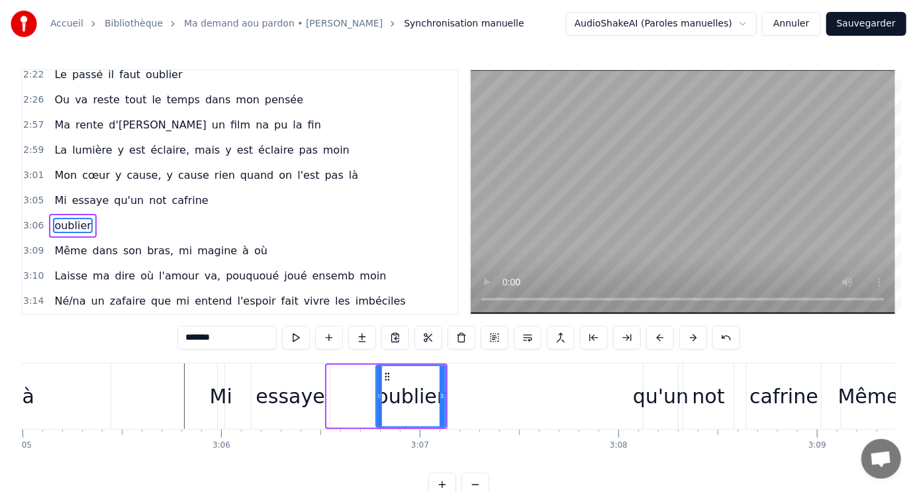
drag, startPoint x: 329, startPoint y: 388, endPoint x: 378, endPoint y: 388, distance: 49.0
click at [378, 388] on div at bounding box center [379, 396] width 5 height 60
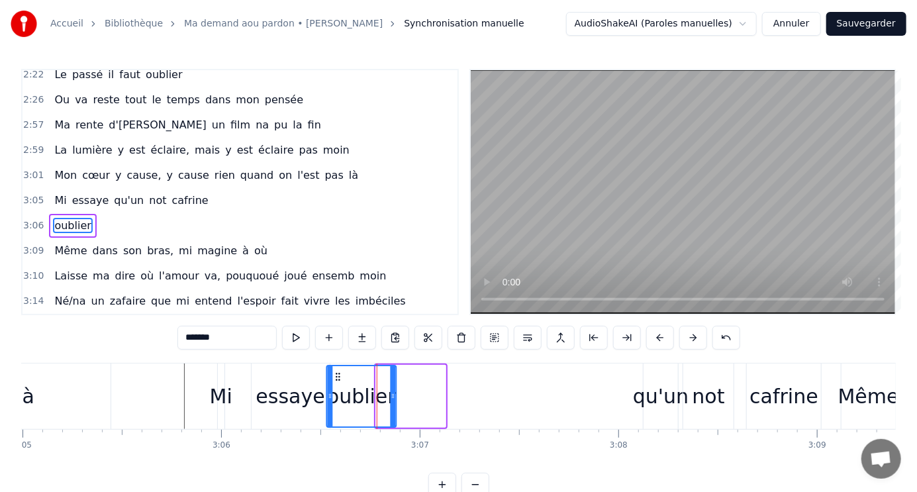
drag, startPoint x: 385, startPoint y: 376, endPoint x: 336, endPoint y: 376, distance: 49.0
click at [336, 376] on icon at bounding box center [338, 377] width 11 height 11
click at [273, 399] on div "essaye" at bounding box center [290, 397] width 69 height 30
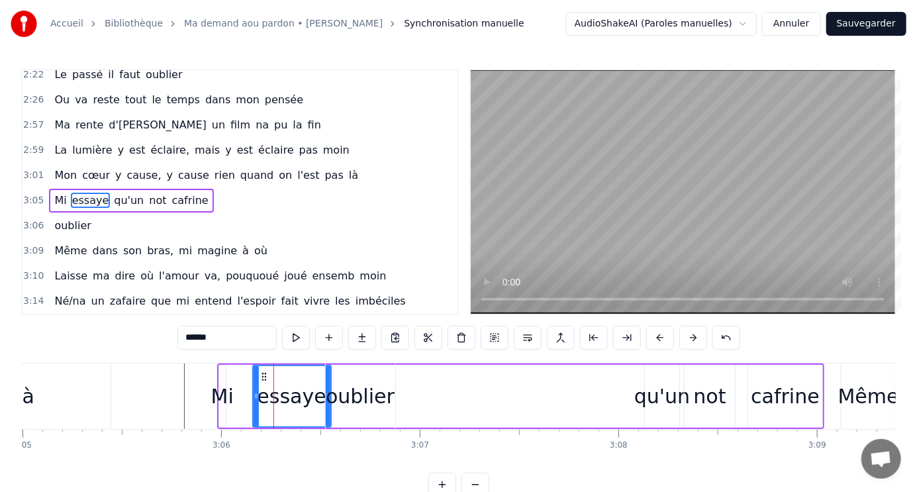
scroll to position [588, 0]
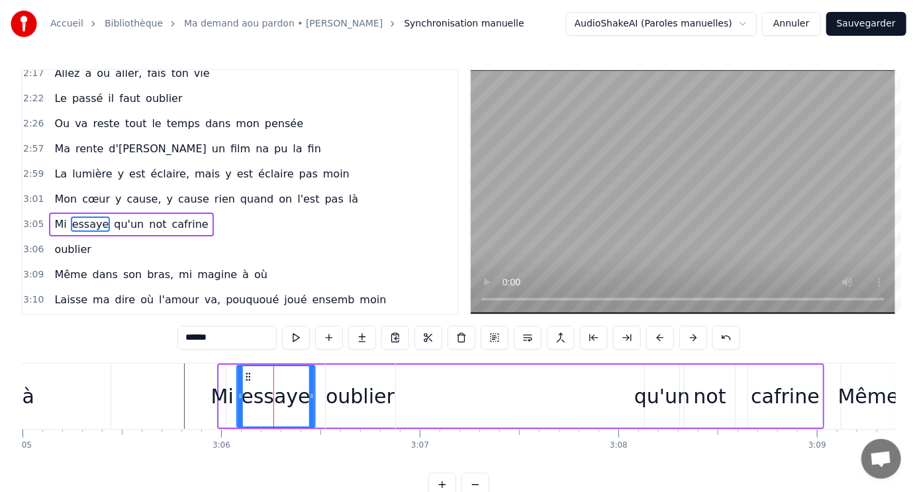
drag, startPoint x: 263, startPoint y: 374, endPoint x: 246, endPoint y: 373, distance: 16.6
click at [246, 373] on icon at bounding box center [248, 377] width 11 height 11
click at [221, 395] on div "Mi" at bounding box center [222, 397] width 23 height 30
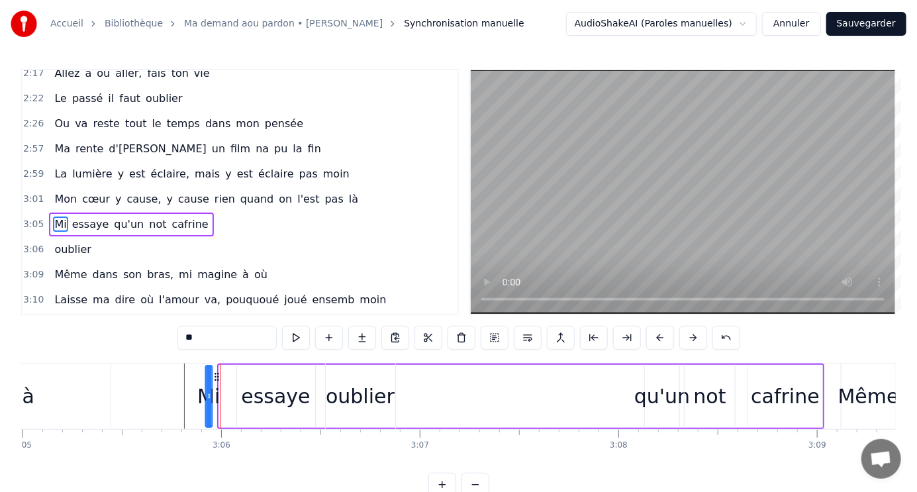
drag, startPoint x: 230, startPoint y: 376, endPoint x: 217, endPoint y: 376, distance: 13.2
click at [218, 376] on circle at bounding box center [218, 376] width 1 height 1
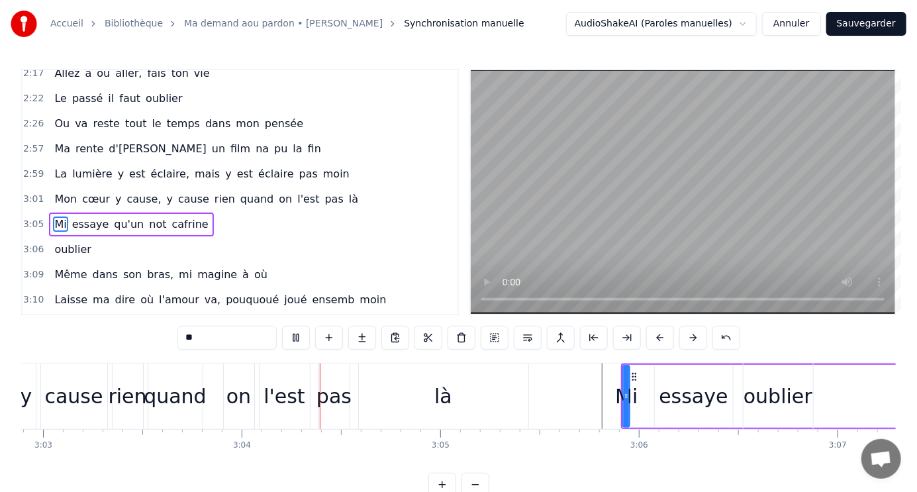
scroll to position [0, 36456]
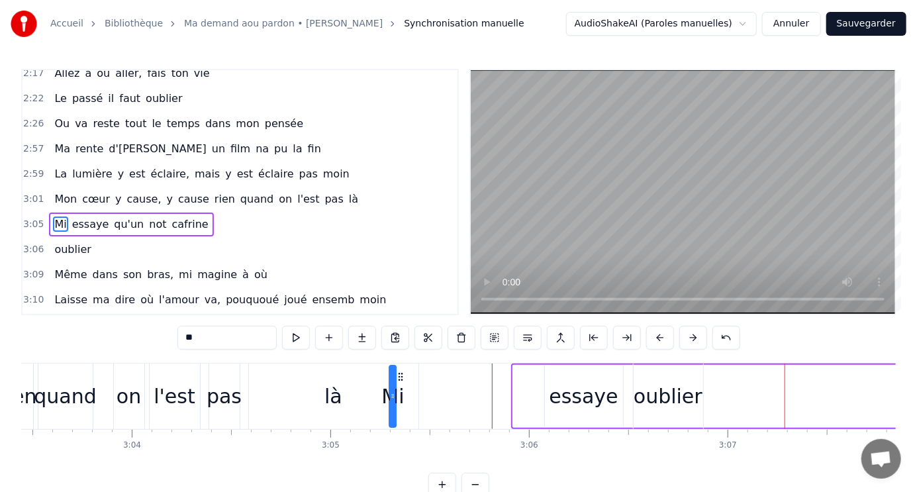
drag, startPoint x: 521, startPoint y: 374, endPoint x: 397, endPoint y: 365, distance: 123.6
click at [566, 397] on div "essaye" at bounding box center [583, 397] width 69 height 30
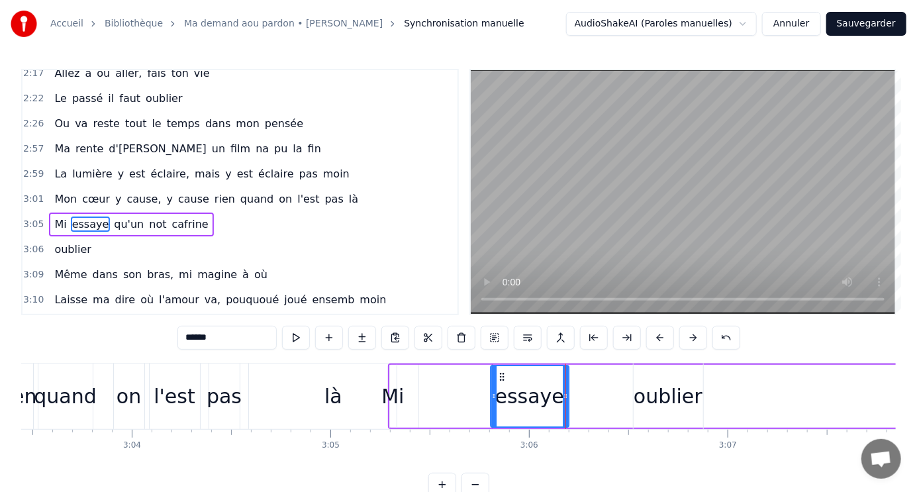
click at [501, 372] on icon at bounding box center [502, 377] width 11 height 11
click at [268, 388] on div "là" at bounding box center [334, 397] width 170 height 66
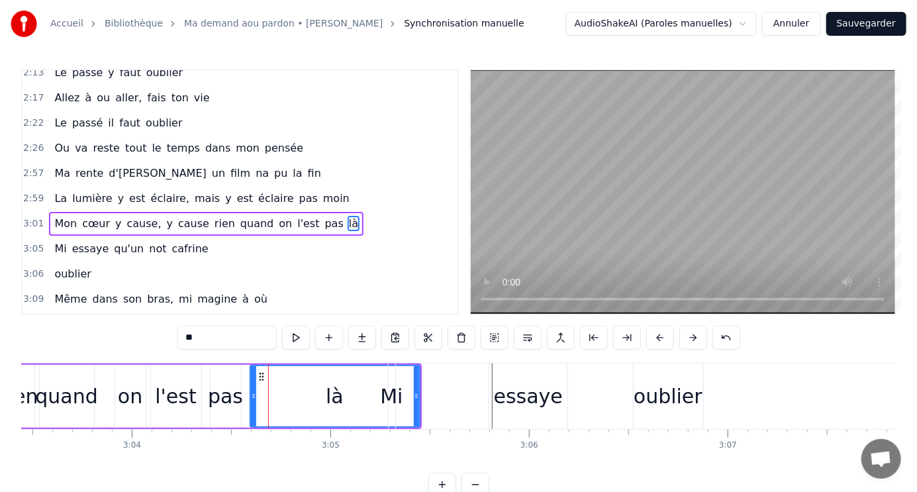
click at [197, 376] on div "l'est" at bounding box center [176, 396] width 50 height 63
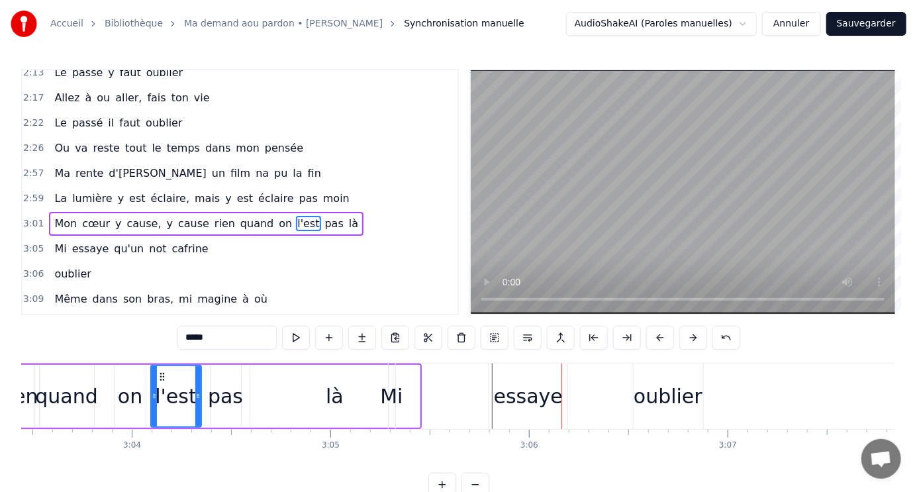
click at [517, 395] on div "essaye" at bounding box center [528, 397] width 69 height 30
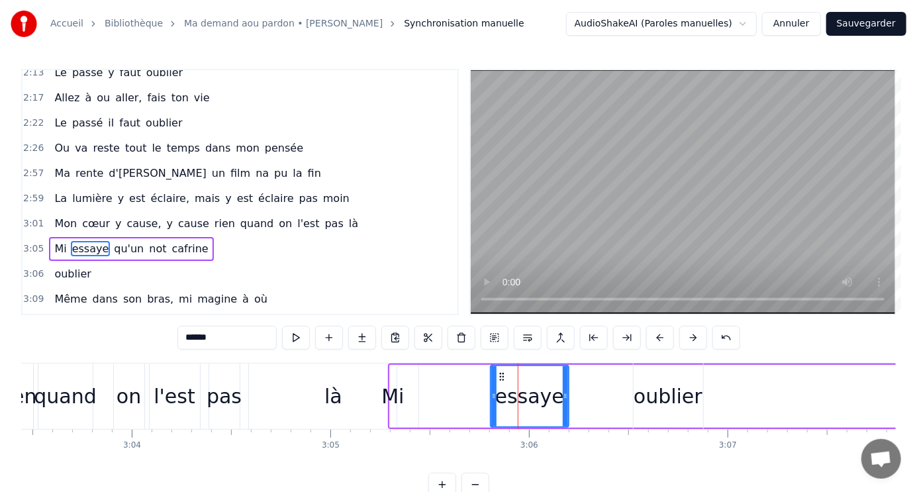
scroll to position [588, 0]
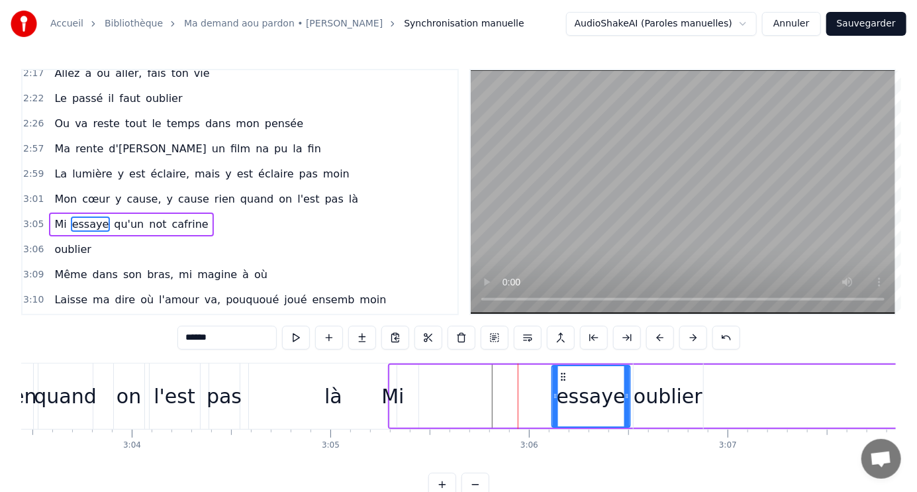
drag, startPoint x: 505, startPoint y: 376, endPoint x: 560, endPoint y: 374, distance: 55.0
click at [560, 374] on icon at bounding box center [563, 377] width 11 height 11
click at [391, 391] on div "Mi" at bounding box center [393, 397] width 23 height 30
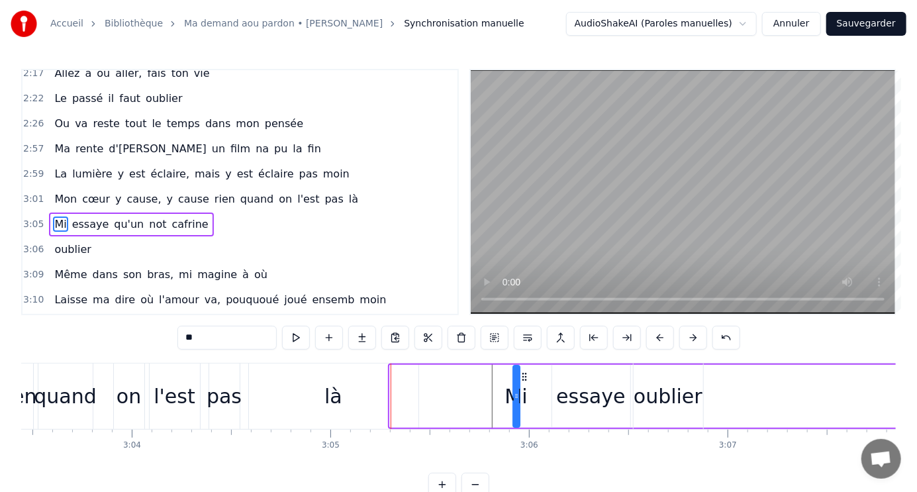
drag, startPoint x: 400, startPoint y: 376, endPoint x: 523, endPoint y: 373, distance: 123.2
click at [523, 373] on icon at bounding box center [524, 377] width 11 height 11
click at [289, 401] on div "là" at bounding box center [334, 397] width 170 height 66
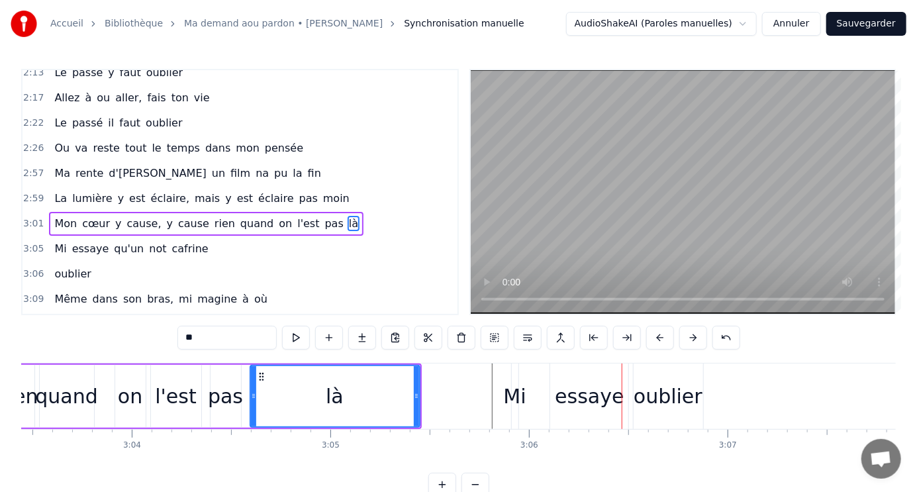
click at [650, 395] on div "oublier" at bounding box center [668, 397] width 69 height 30
type input "*******"
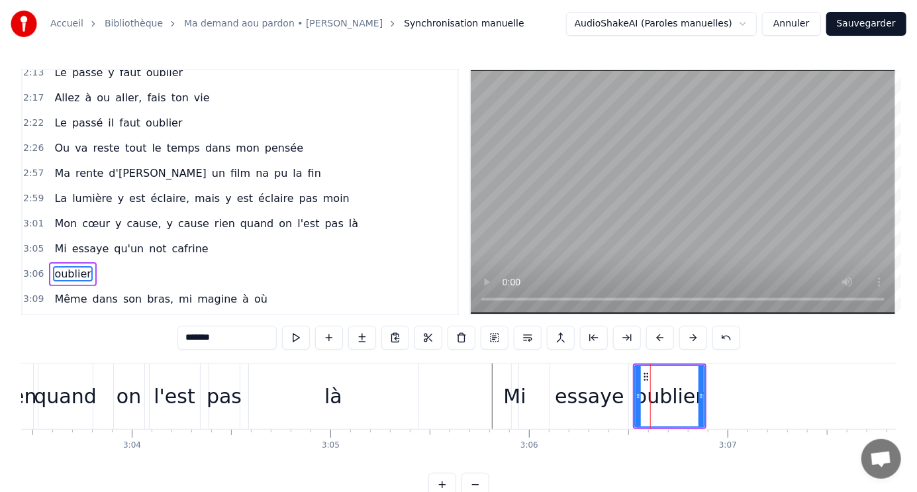
scroll to position [612, 0]
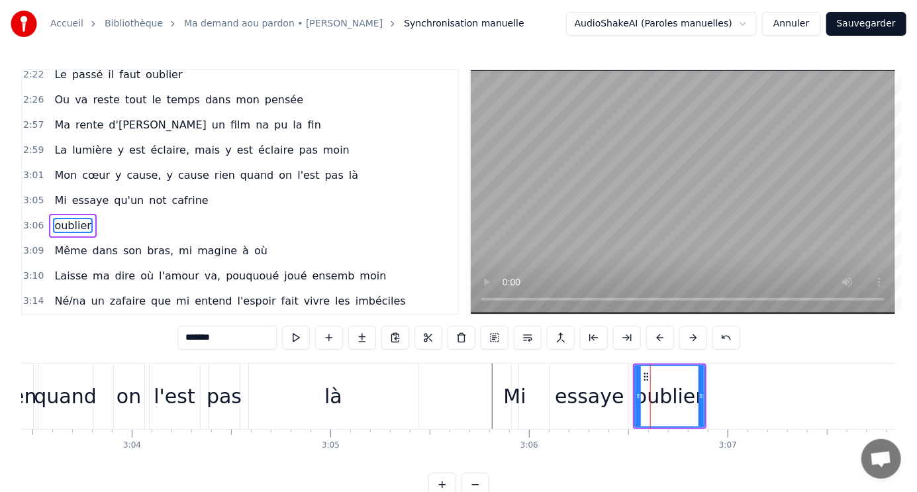
drag, startPoint x: 650, startPoint y: 377, endPoint x: 643, endPoint y: 377, distance: 7.3
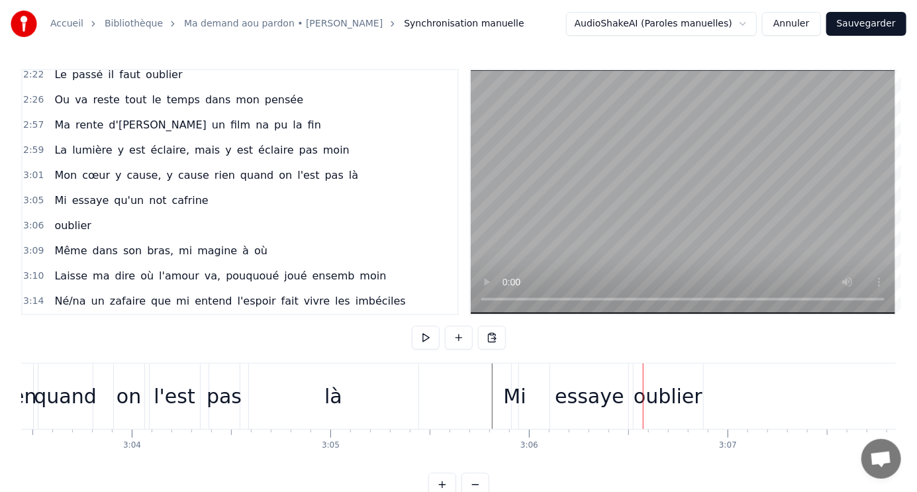
click at [647, 385] on div "oublier" at bounding box center [668, 397] width 69 height 30
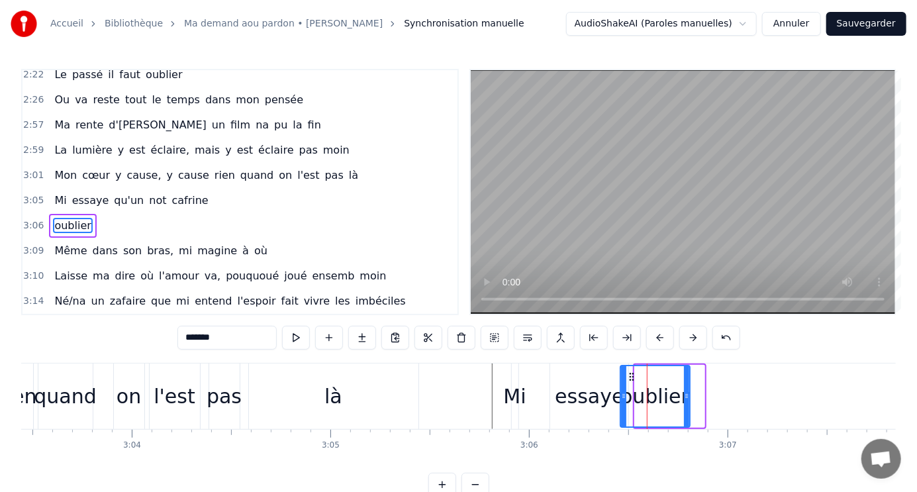
drag, startPoint x: 645, startPoint y: 372, endPoint x: 630, endPoint y: 372, distance: 14.6
click at [630, 372] on icon at bounding box center [632, 377] width 11 height 11
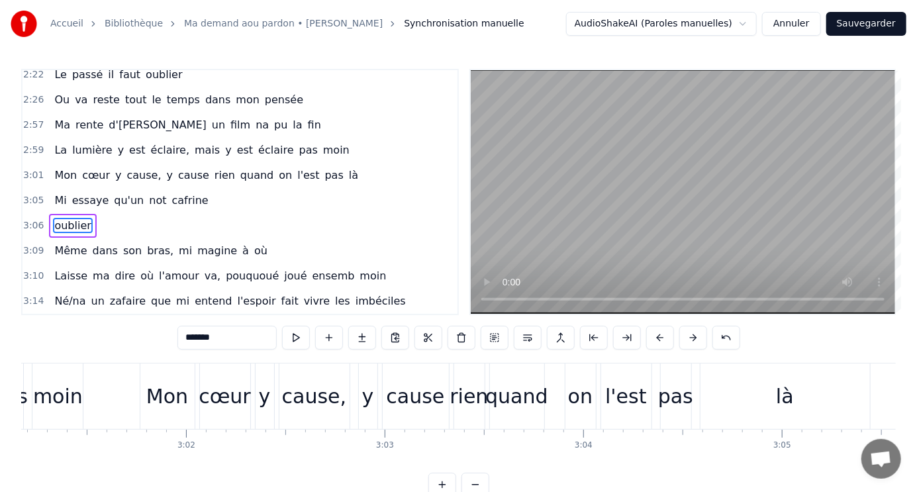
scroll to position [0, 35970]
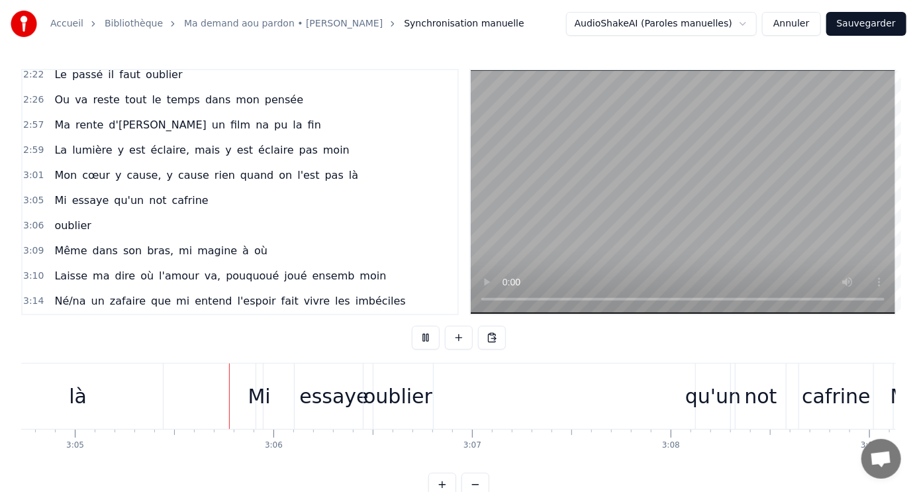
scroll to position [0, 36717]
click at [391, 405] on div "oublier" at bounding box center [392, 397] width 69 height 30
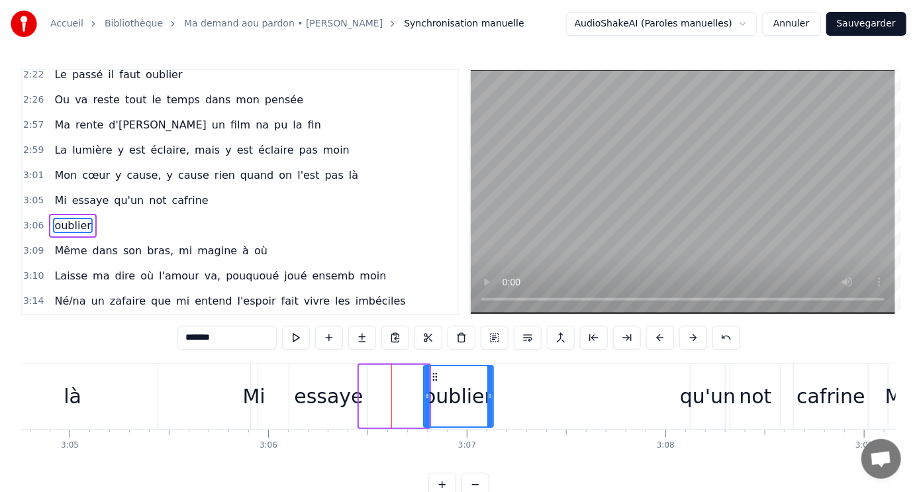
drag, startPoint x: 368, startPoint y: 375, endPoint x: 433, endPoint y: 374, distance: 64.3
click at [433, 374] on icon at bounding box center [435, 377] width 11 height 11
click at [704, 406] on div "qu'un" at bounding box center [708, 397] width 56 height 30
type input "*****"
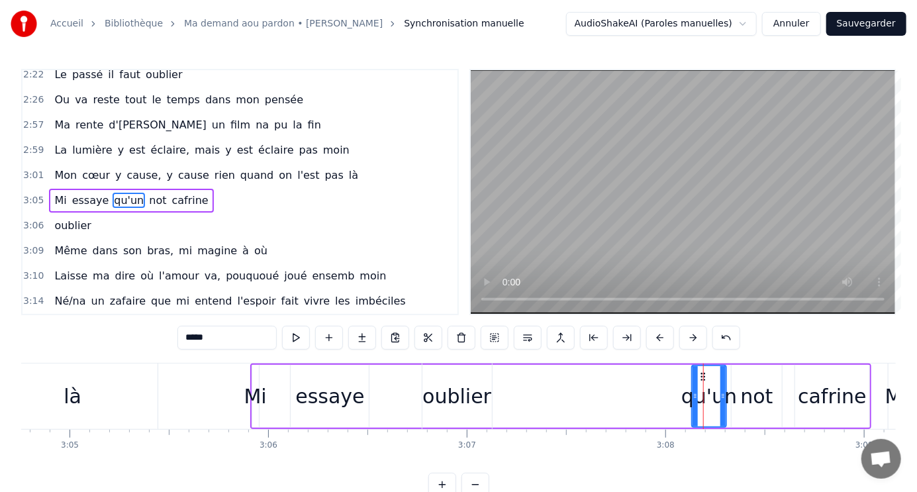
scroll to position [588, 0]
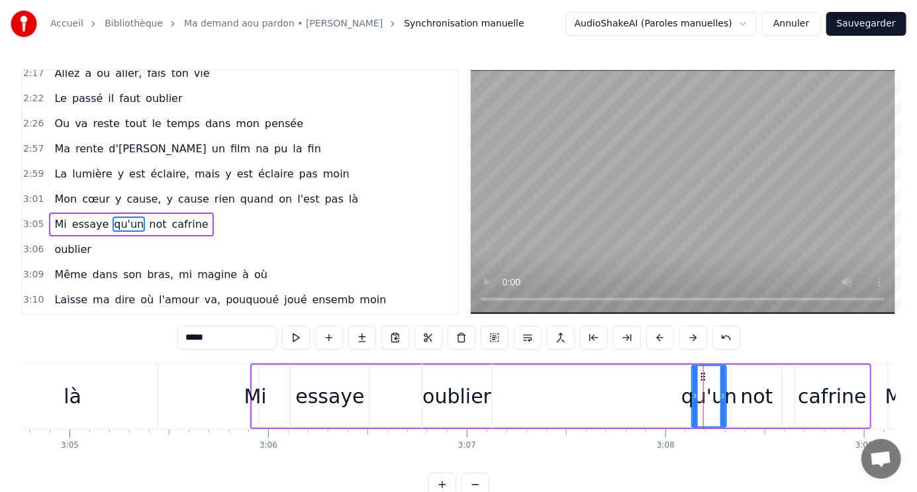
drag, startPoint x: 703, startPoint y: 376, endPoint x: 668, endPoint y: 370, distance: 35.5
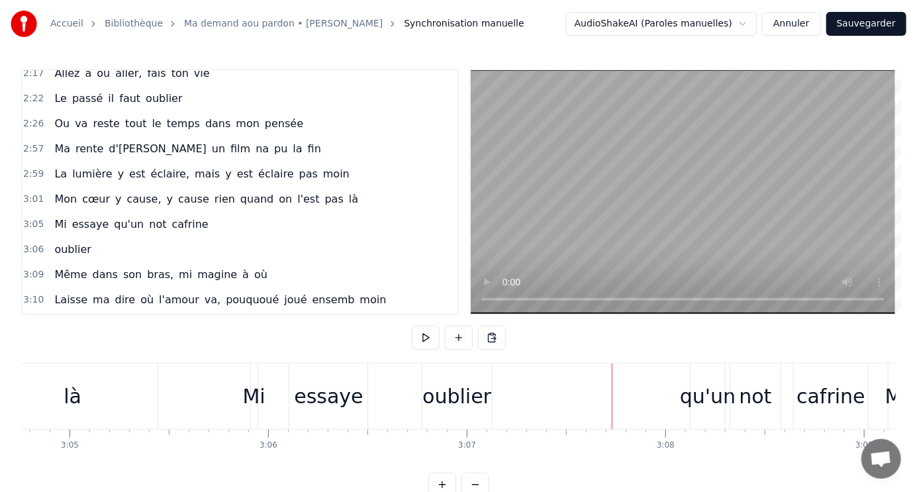
click at [703, 376] on div "qu'un" at bounding box center [708, 397] width 34 height 66
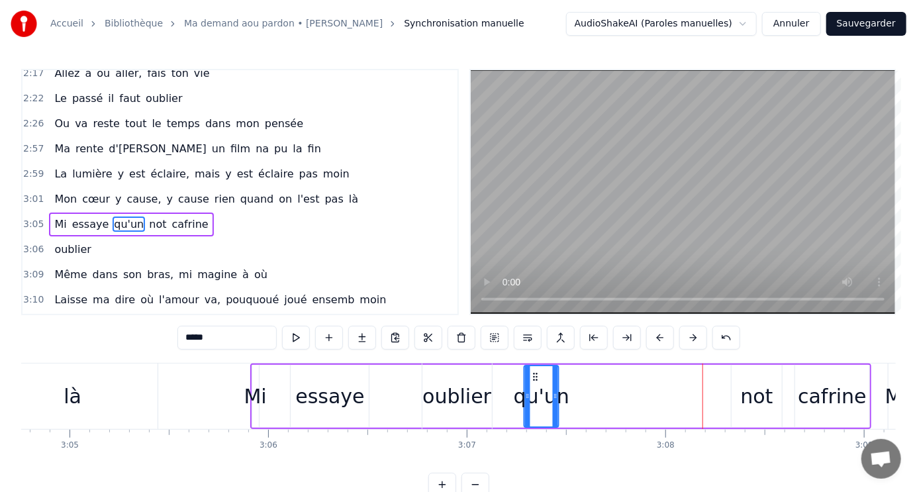
drag, startPoint x: 704, startPoint y: 376, endPoint x: 755, endPoint y: 393, distance: 54.7
click at [540, 372] on icon at bounding box center [536, 377] width 11 height 11
click at [757, 398] on div "not" at bounding box center [757, 397] width 32 height 30
type input "***"
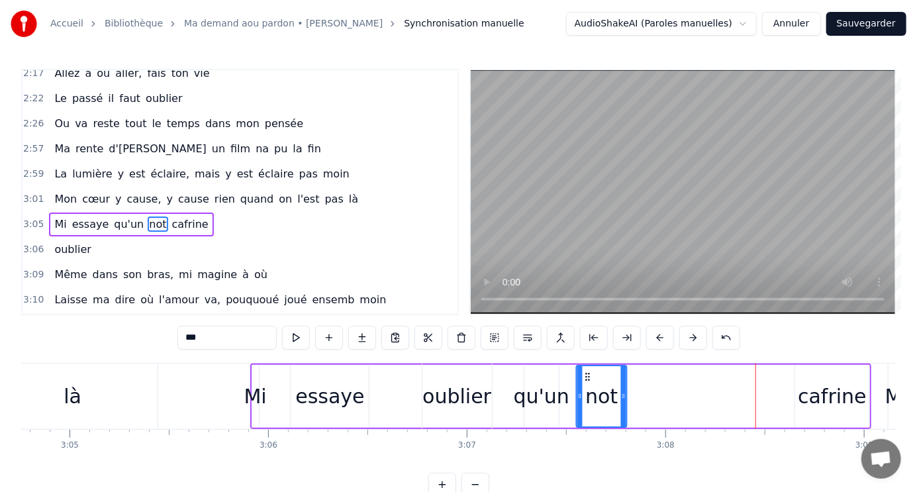
drag, startPoint x: 741, startPoint y: 374, endPoint x: 586, endPoint y: 367, distance: 155.2
click at [586, 367] on div "not" at bounding box center [602, 396] width 49 height 60
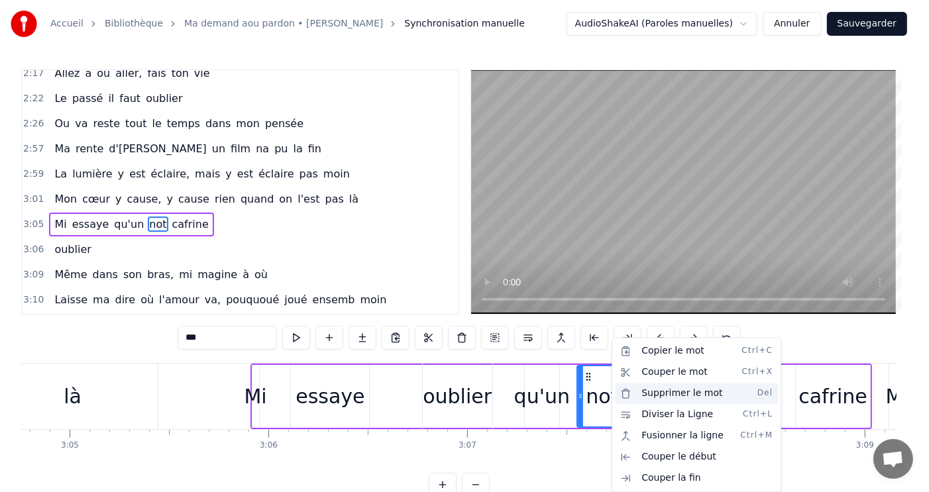
click at [669, 393] on div "Supprimer le mot Del" at bounding box center [696, 393] width 163 height 21
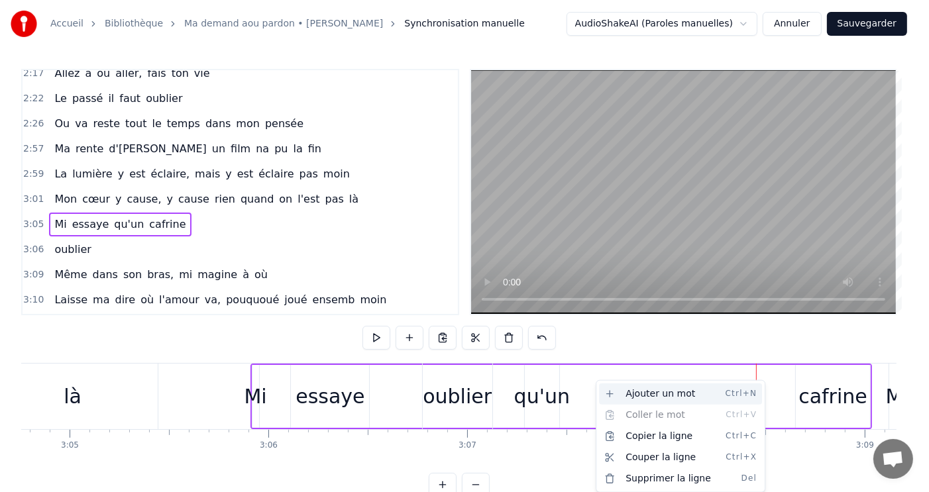
click at [684, 393] on div "Ajouter un mot Ctrl+N" at bounding box center [680, 394] width 163 height 21
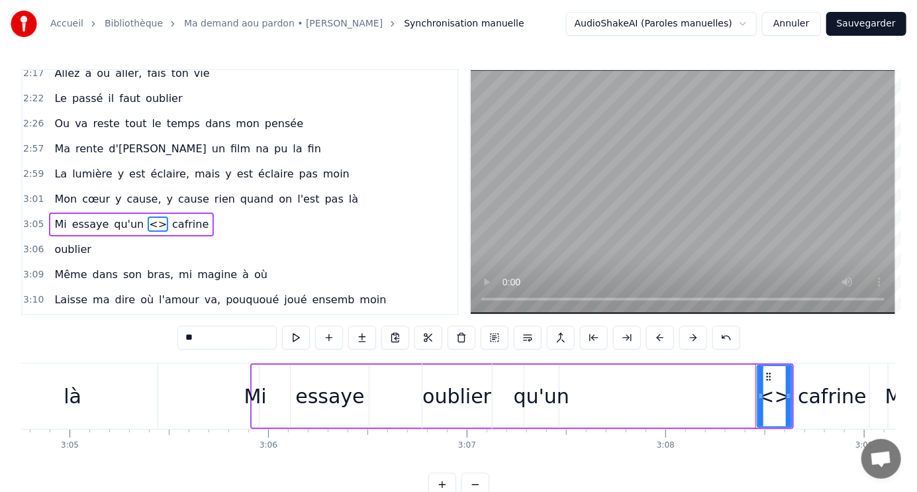
click at [220, 337] on input "**" at bounding box center [227, 338] width 99 height 24
type input "*"
type input "***"
click at [593, 419] on div "Mi essaye qu'un aut cafrine" at bounding box center [522, 397] width 545 height 66
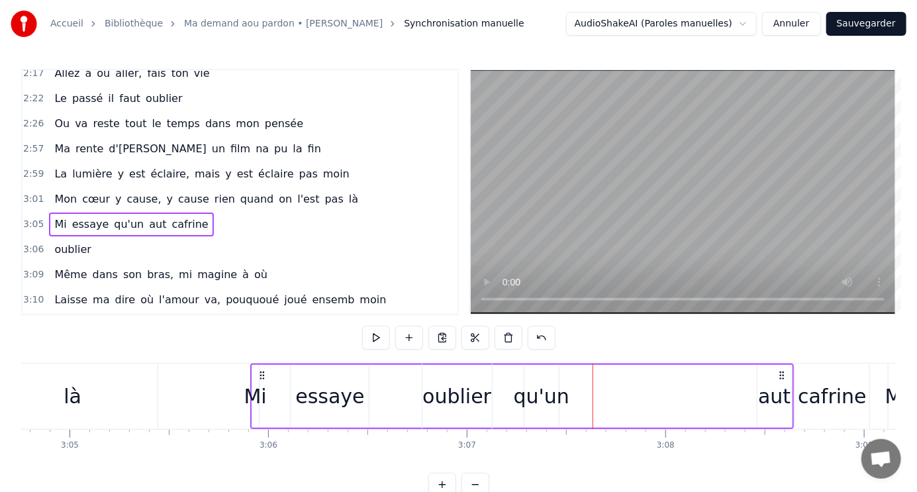
click at [777, 399] on div "aut" at bounding box center [774, 397] width 32 height 30
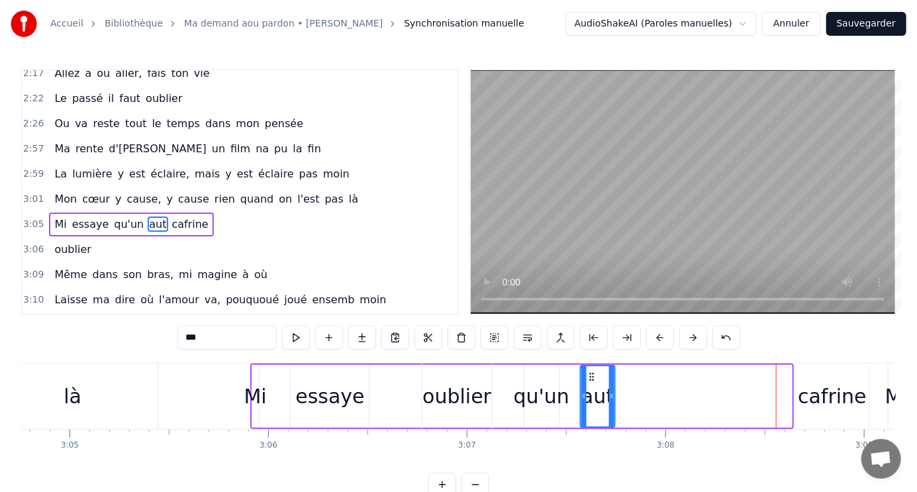
drag, startPoint x: 769, startPoint y: 378, endPoint x: 592, endPoint y: 374, distance: 176.9
click at [592, 374] on icon at bounding box center [591, 377] width 11 height 11
click at [820, 387] on div "cafrine" at bounding box center [832, 397] width 69 height 30
type input "*******"
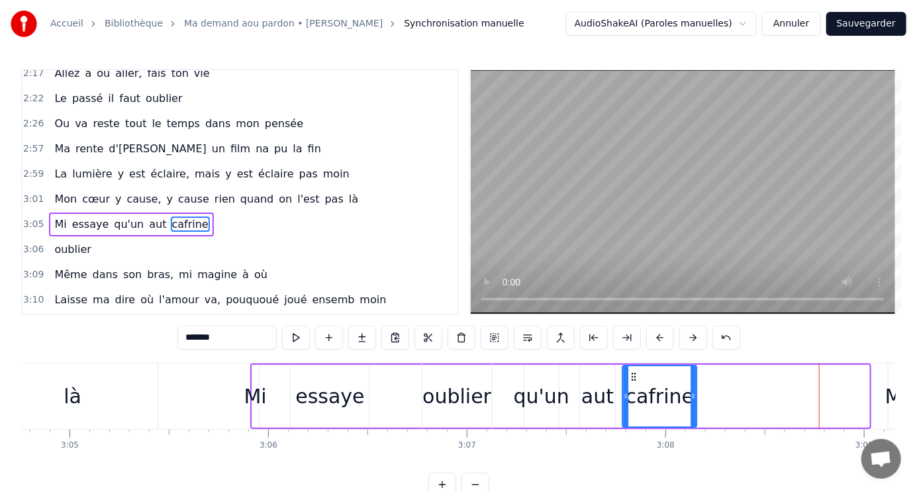
drag, startPoint x: 800, startPoint y: 374, endPoint x: 633, endPoint y: 370, distance: 167.0
click at [633, 370] on div "cafrine" at bounding box center [660, 396] width 73 height 60
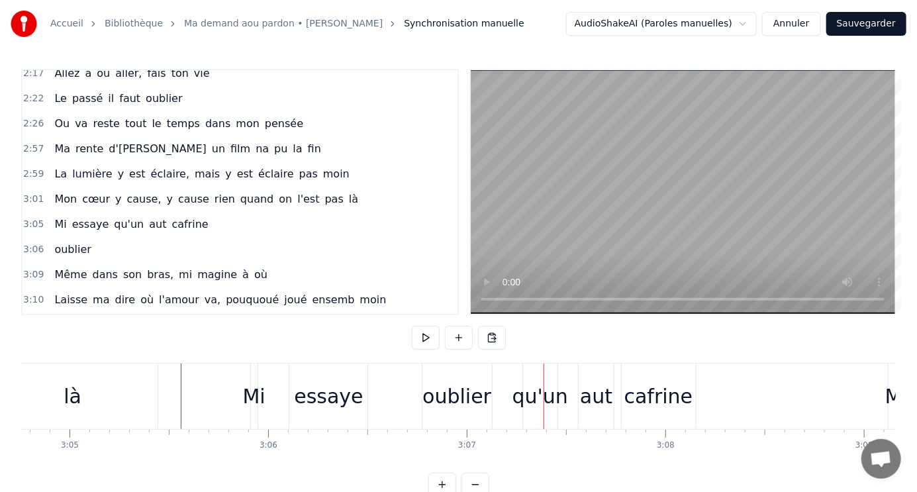
click at [156, 404] on div "là" at bounding box center [73, 397] width 170 height 66
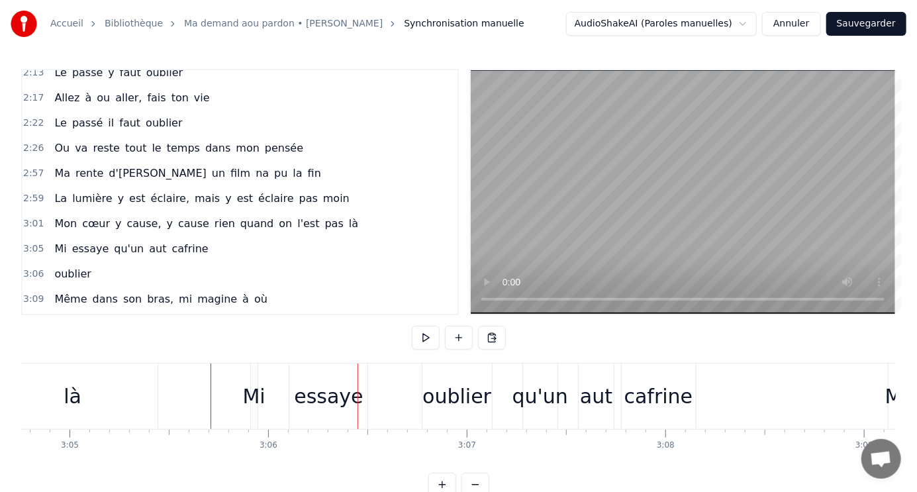
click at [456, 409] on div "oublier" at bounding box center [457, 397] width 69 height 30
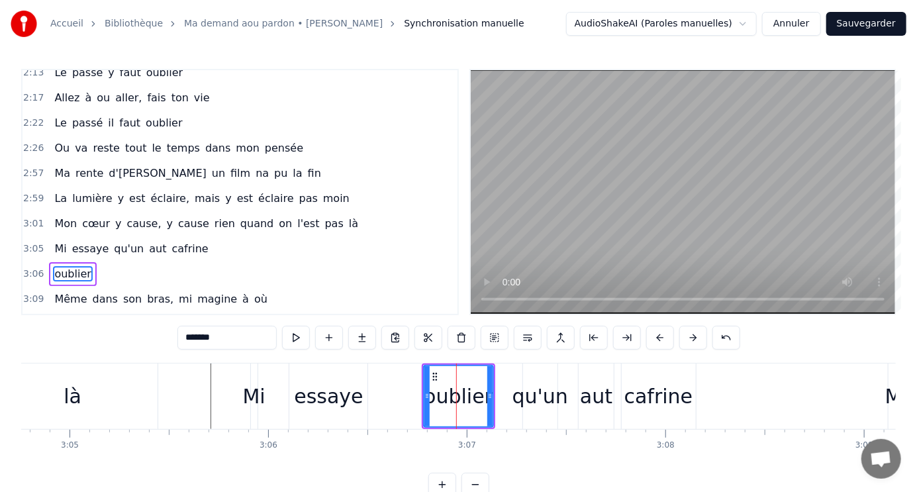
scroll to position [612, 0]
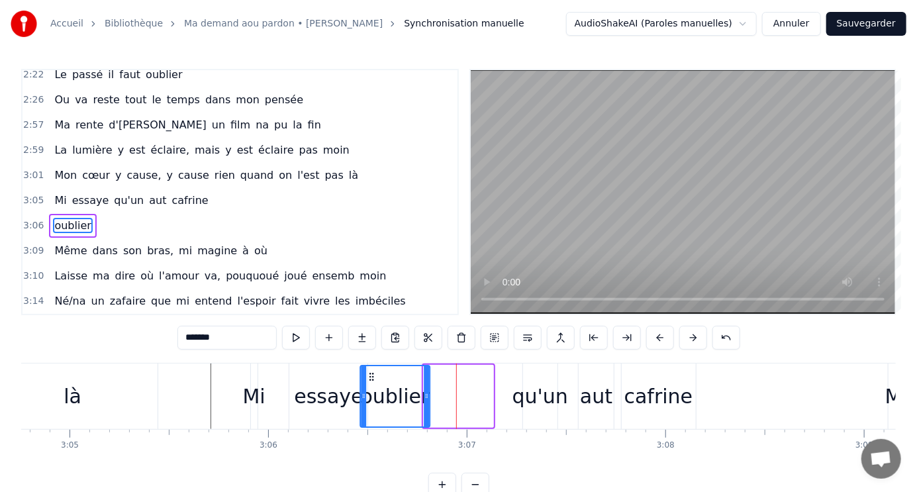
drag, startPoint x: 436, startPoint y: 376, endPoint x: 372, endPoint y: 376, distance: 63.6
click at [372, 376] on circle at bounding box center [372, 376] width 1 height 1
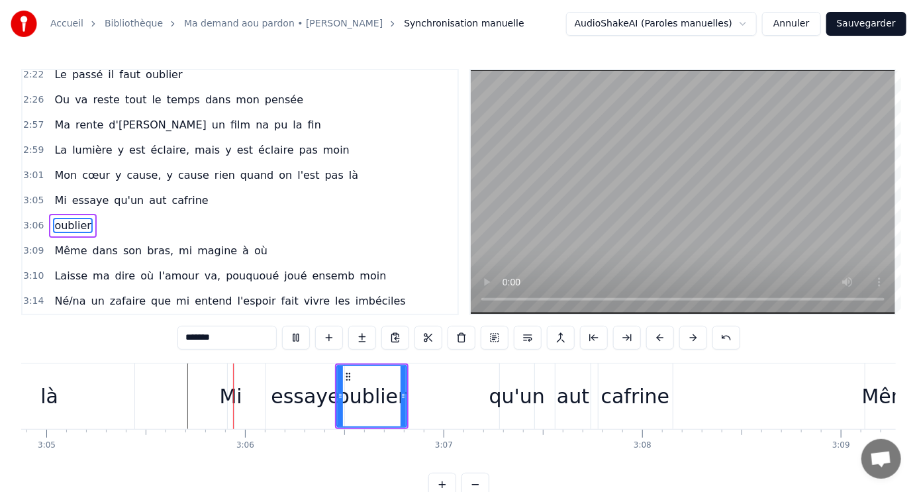
scroll to position [0, 36746]
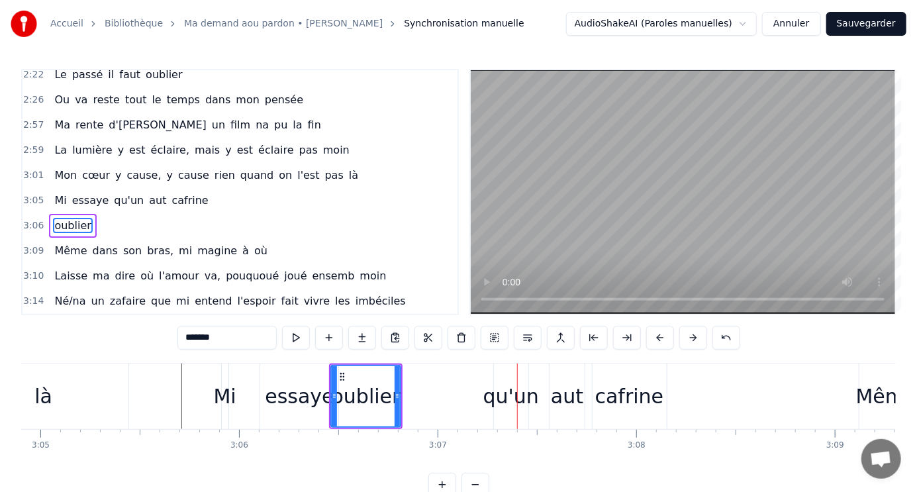
click at [450, 400] on div "Mi essaye qu'un aut cafrine" at bounding box center [445, 397] width 449 height 66
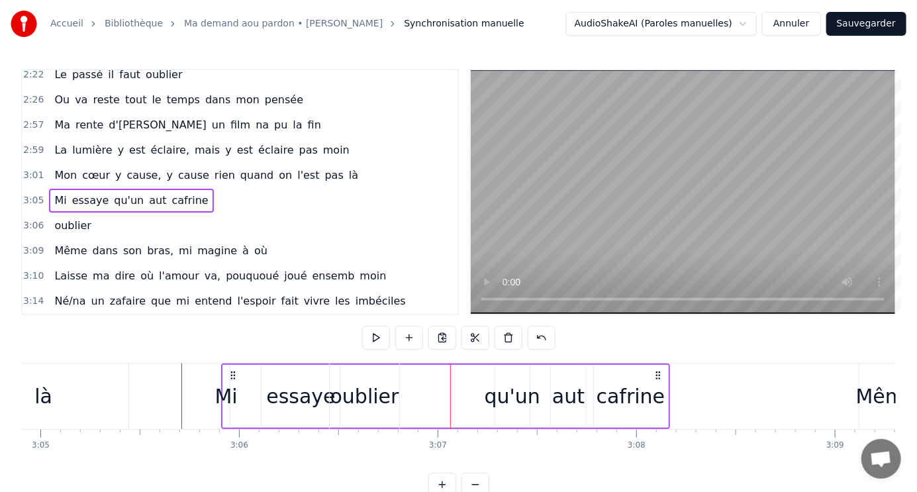
click at [266, 379] on div "essaye" at bounding box center [301, 396] width 78 height 63
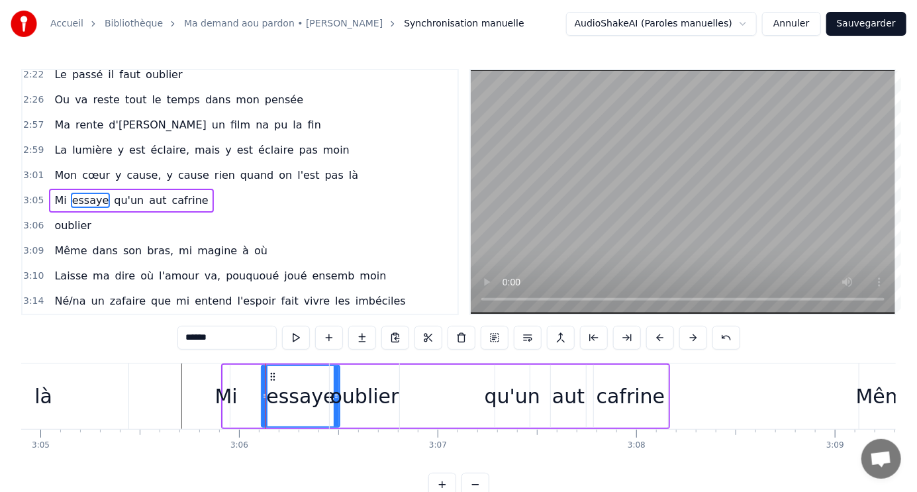
scroll to position [588, 0]
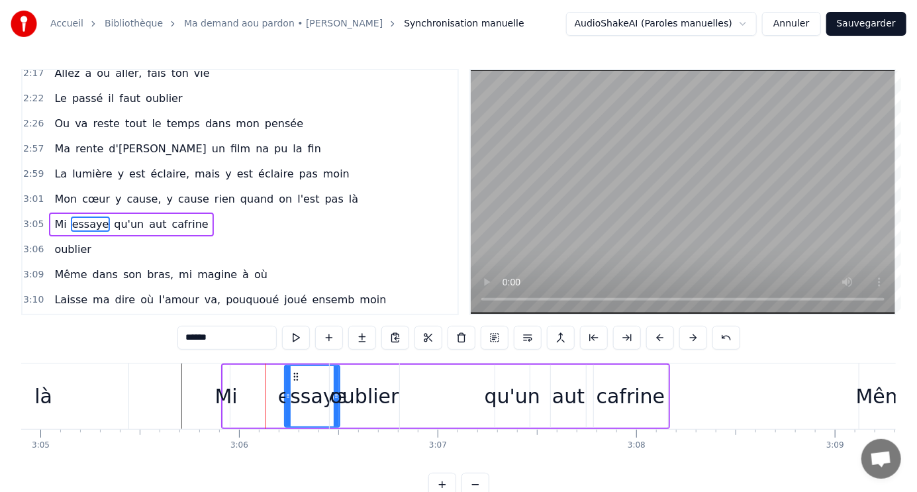
drag, startPoint x: 263, startPoint y: 384, endPoint x: 286, endPoint y: 380, distance: 23.4
click at [286, 380] on div at bounding box center [288, 396] width 5 height 60
drag, startPoint x: 293, startPoint y: 374, endPoint x: 272, endPoint y: 372, distance: 22.0
click at [272, 373] on icon at bounding box center [275, 377] width 11 height 11
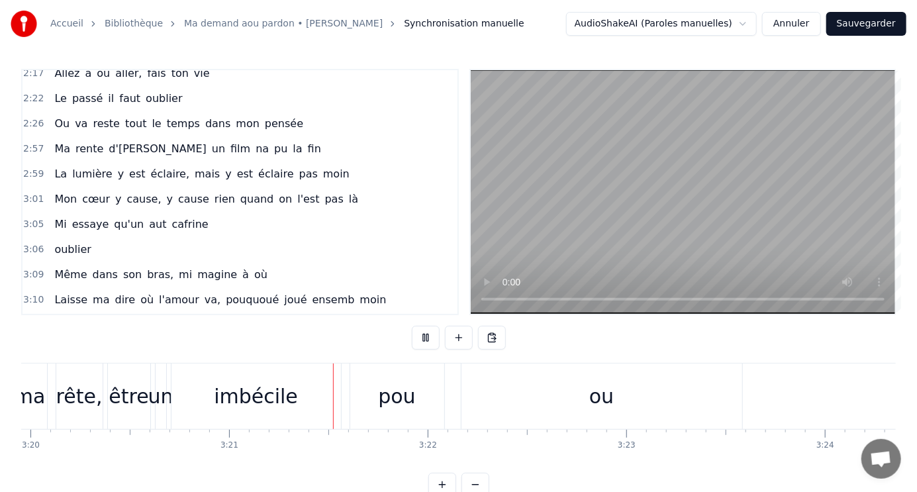
scroll to position [0, 39867]
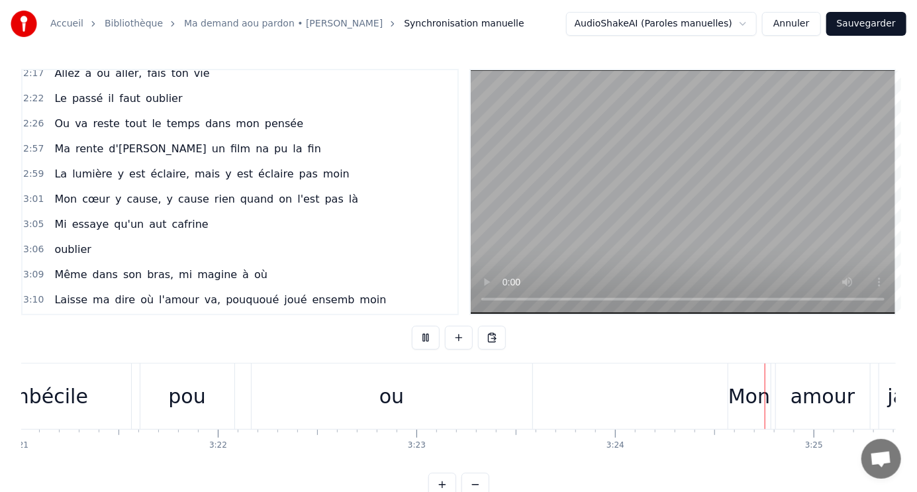
click at [849, 26] on button "Sauvegarder" at bounding box center [867, 24] width 80 height 24
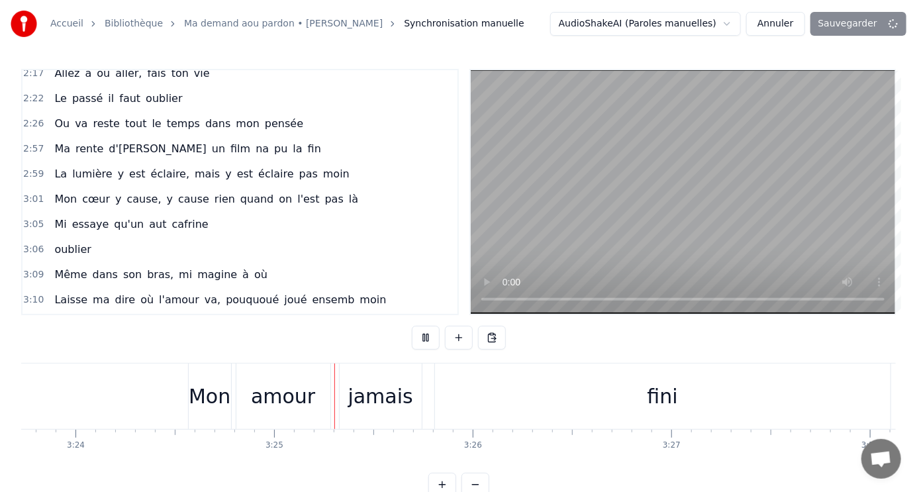
scroll to position [0, 40616]
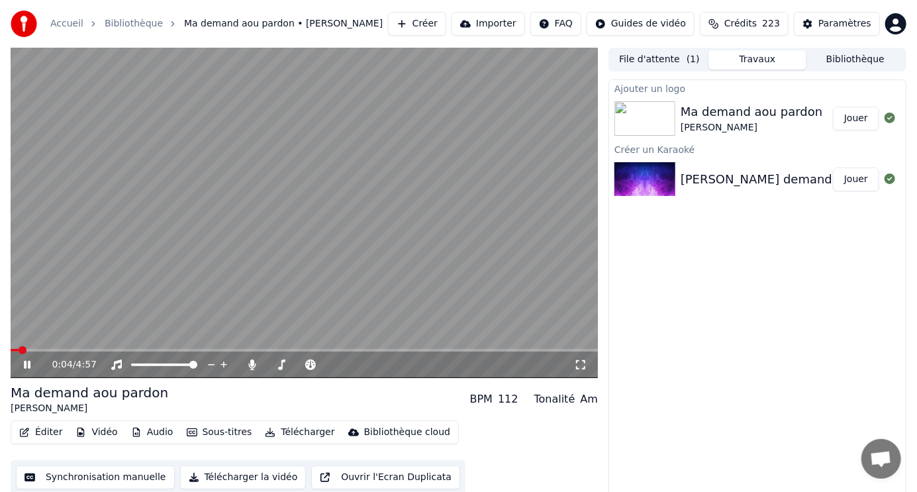
click at [63, 350] on span at bounding box center [305, 350] width 588 height 3
click at [85, 350] on span at bounding box center [305, 350] width 588 height 3
click at [366, 351] on span at bounding box center [189, 350] width 356 height 3
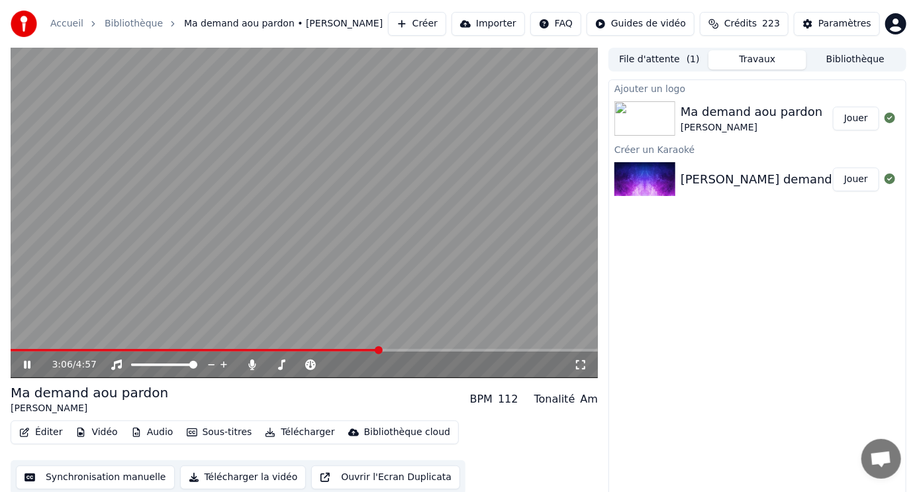
click at [28, 360] on icon at bounding box center [36, 365] width 30 height 11
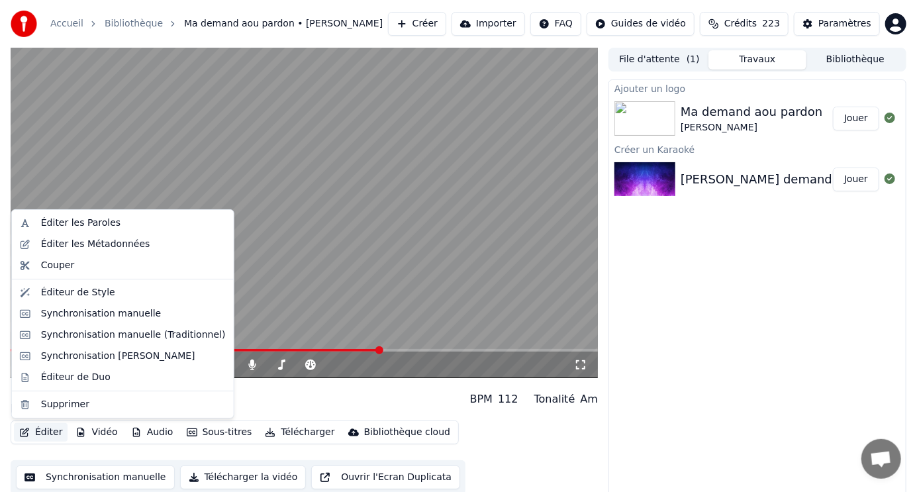
click at [52, 435] on button "Éditer" at bounding box center [41, 432] width 54 height 19
click at [62, 311] on div "Synchronisation manuelle" at bounding box center [101, 313] width 121 height 13
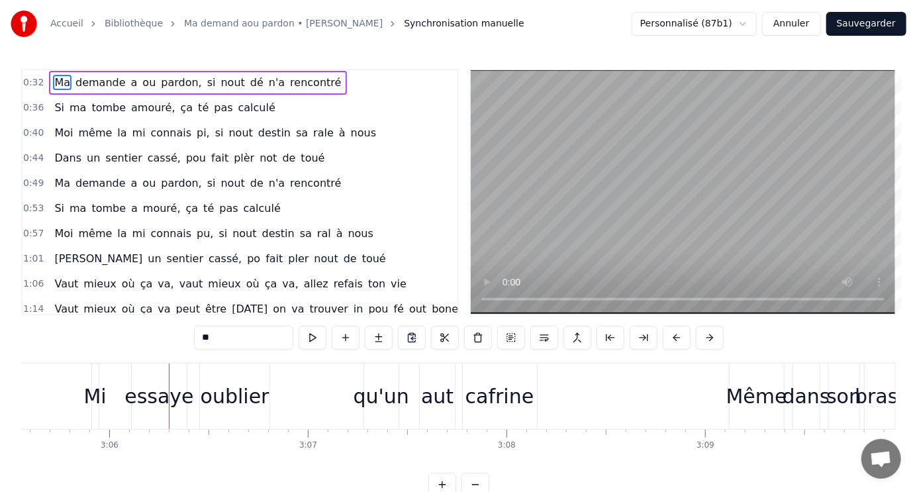
scroll to position [0, 36917]
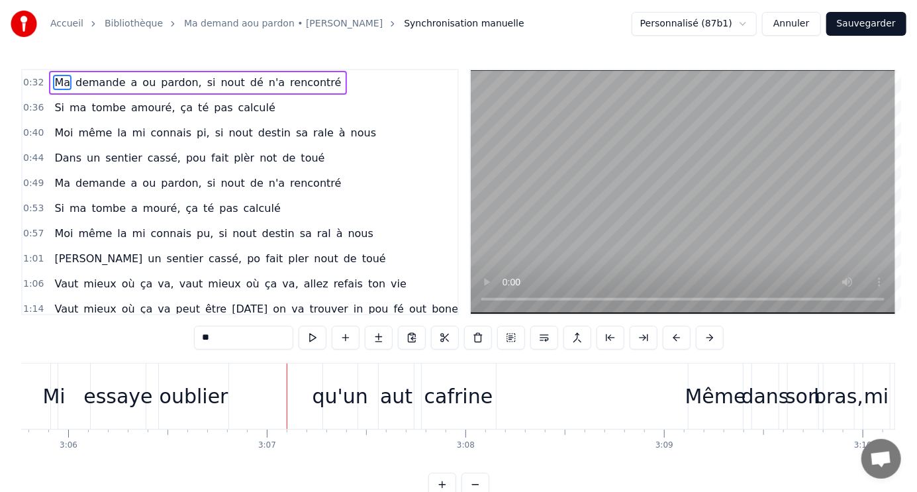
click at [345, 393] on div "qu'un" at bounding box center [341, 397] width 56 height 30
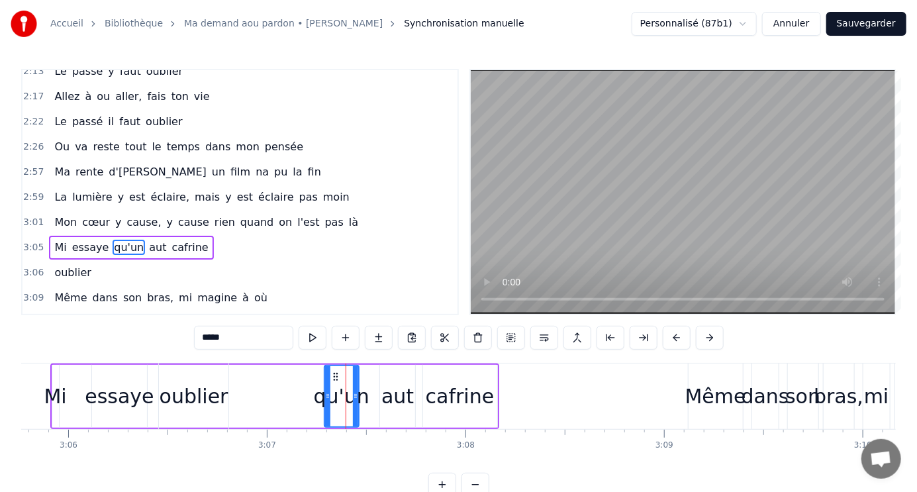
scroll to position [588, 0]
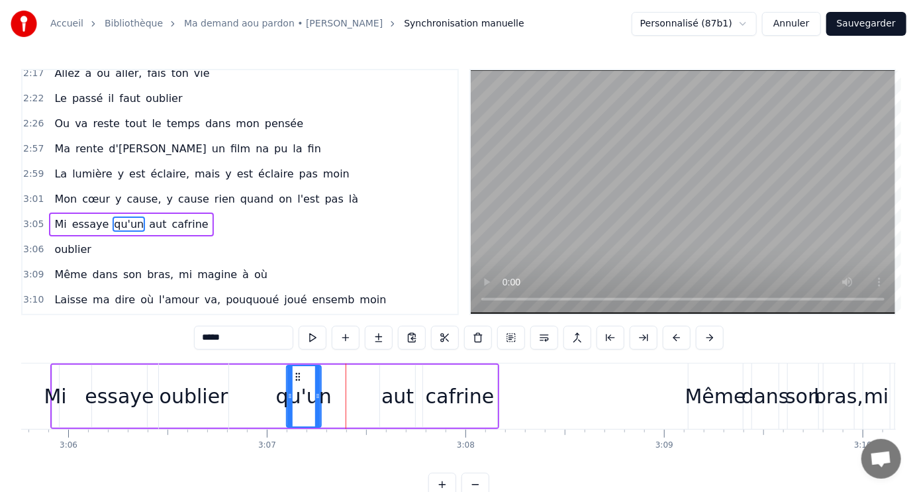
drag, startPoint x: 336, startPoint y: 376, endPoint x: 298, endPoint y: 374, distance: 37.8
click at [298, 374] on icon at bounding box center [298, 377] width 11 height 11
click at [392, 396] on div "aut" at bounding box center [398, 397] width 32 height 30
type input "***"
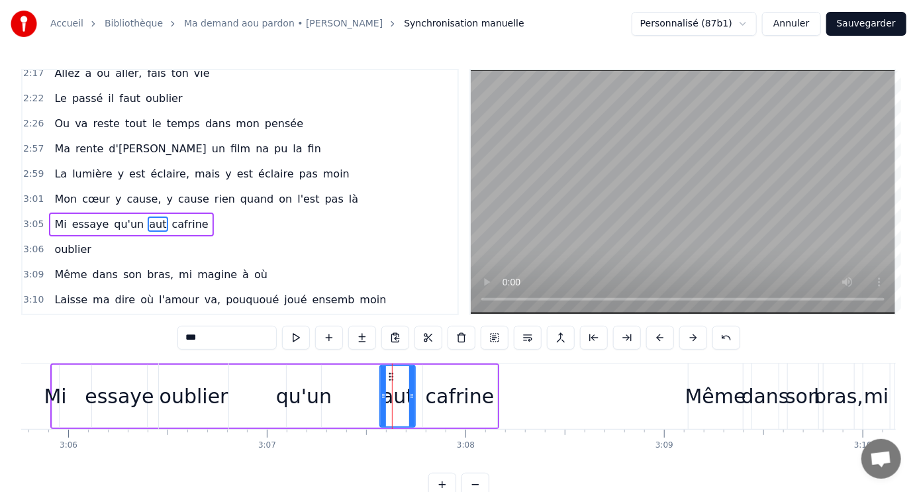
drag, startPoint x: 391, startPoint y: 376, endPoint x: 384, endPoint y: 373, distance: 8.4
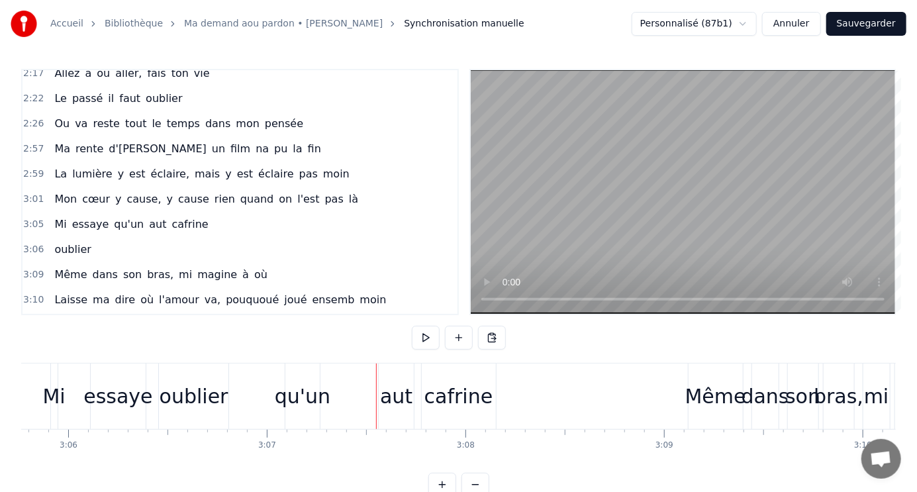
click at [391, 379] on div "aut" at bounding box center [396, 397] width 35 height 66
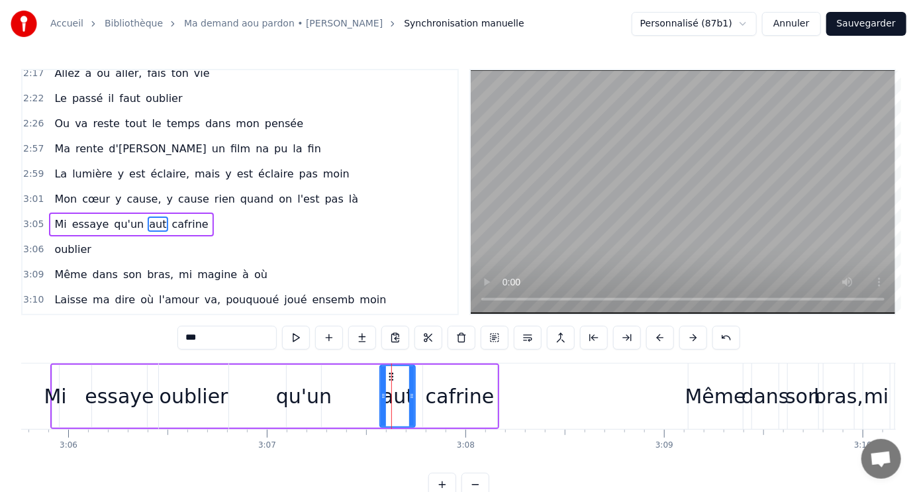
click at [393, 378] on icon at bounding box center [391, 377] width 11 height 11
drag, startPoint x: 393, startPoint y: 375, endPoint x: 358, endPoint y: 378, distance: 35.3
click at [358, 378] on icon at bounding box center [356, 377] width 11 height 11
click at [443, 394] on div "cafrine" at bounding box center [460, 397] width 69 height 30
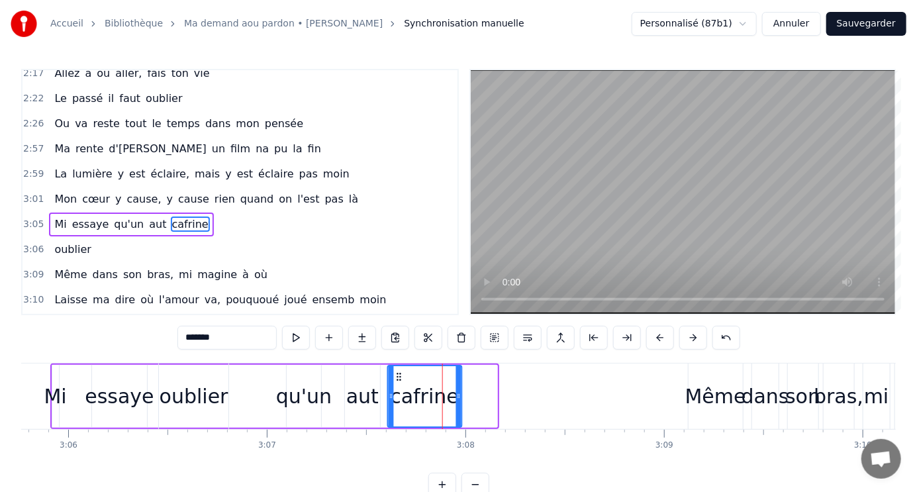
drag, startPoint x: 431, startPoint y: 376, endPoint x: 396, endPoint y: 376, distance: 35.1
click at [397, 376] on circle at bounding box center [397, 376] width 1 height 1
click at [71, 242] on span "oublier" at bounding box center [72, 249] width 39 height 15
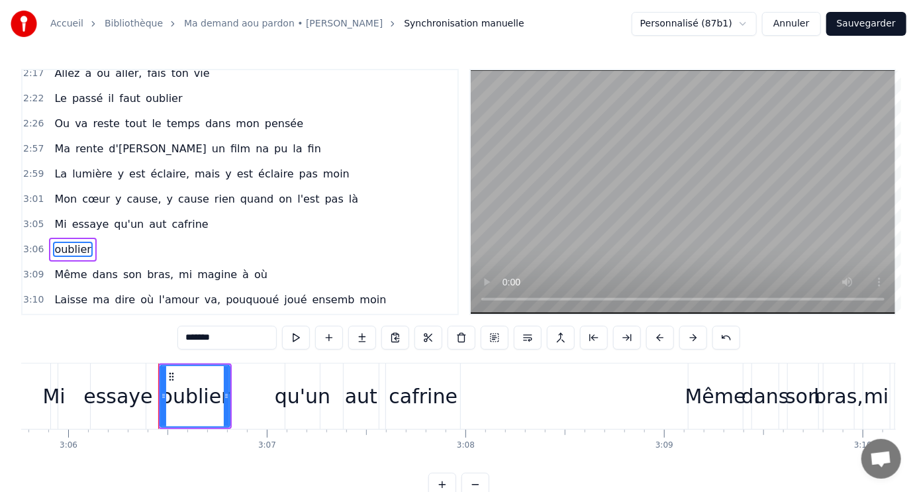
scroll to position [612, 0]
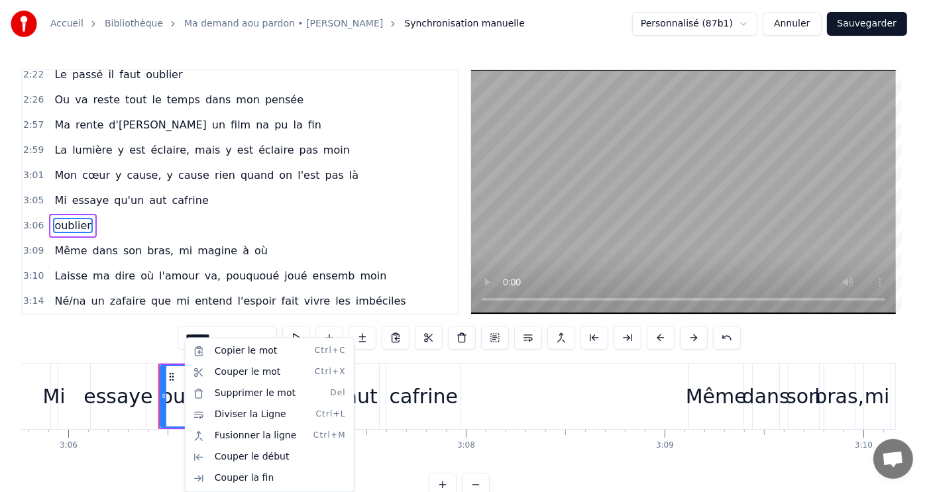
click at [101, 168] on html "Accueil Bibliothèque Ma demand aou pardon • Morgan Synchronisation manuelle Per…" at bounding box center [464, 259] width 929 height 518
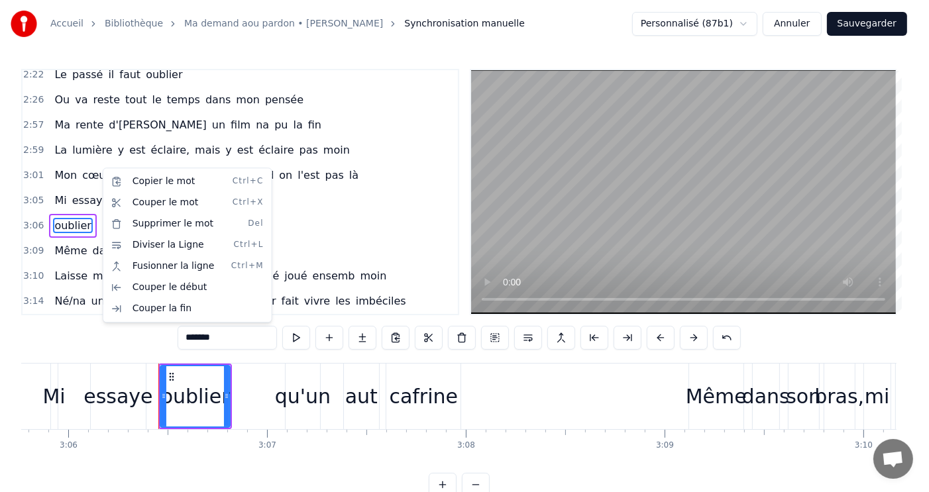
click at [91, 197] on html "Accueil Bibliothèque Ma demand aou pardon • Morgan Synchronisation manuelle Per…" at bounding box center [464, 259] width 929 height 518
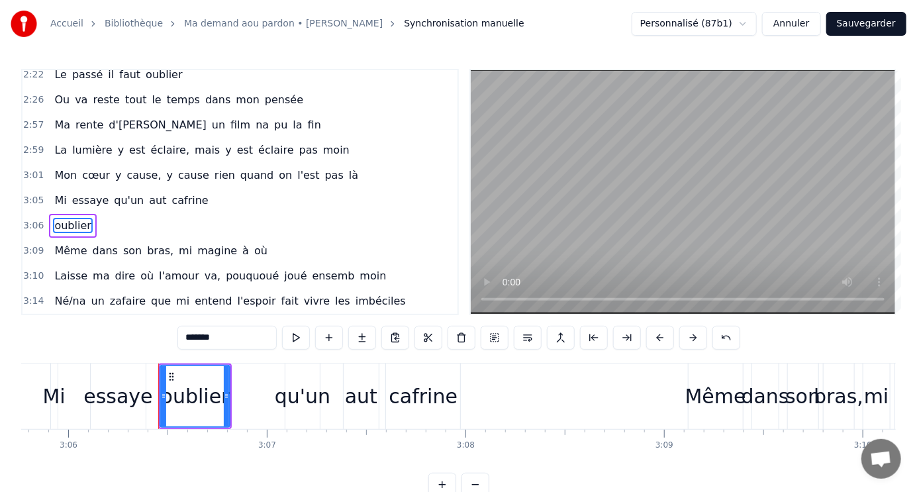
click at [114, 193] on span "qu'un" at bounding box center [129, 200] width 32 height 15
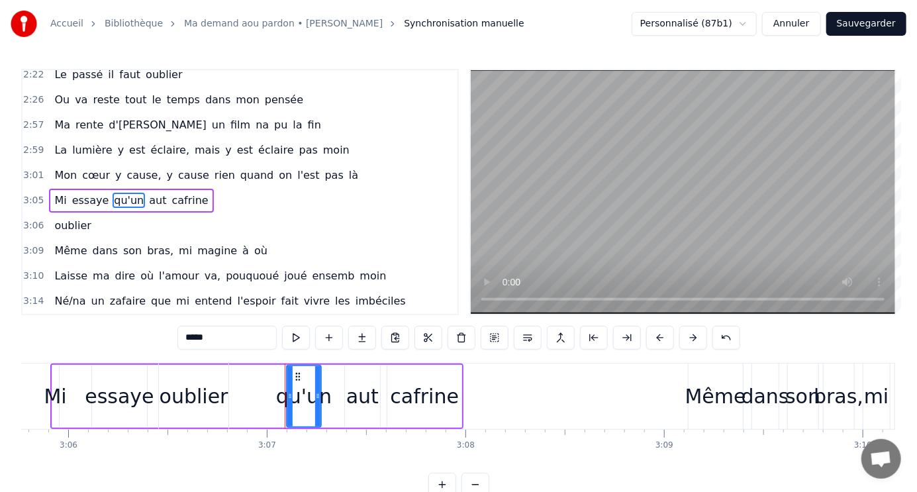
scroll to position [588, 0]
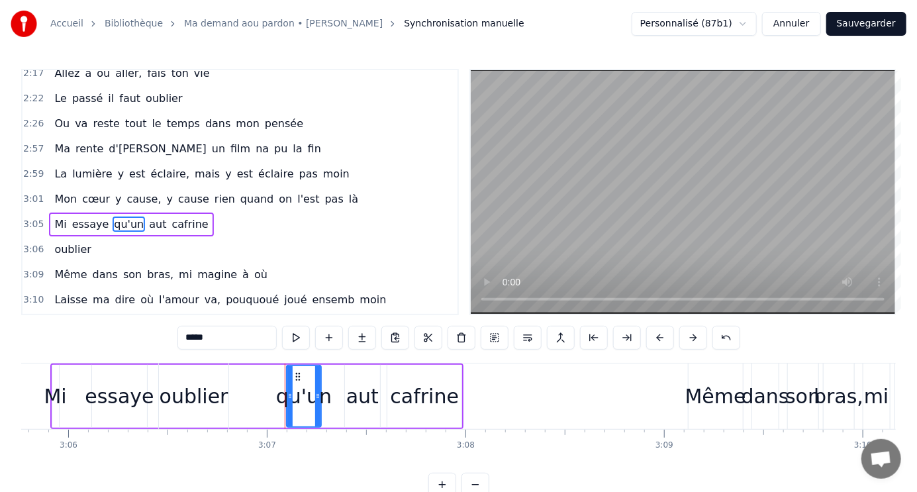
click at [114, 191] on span "y" at bounding box center [118, 198] width 9 height 15
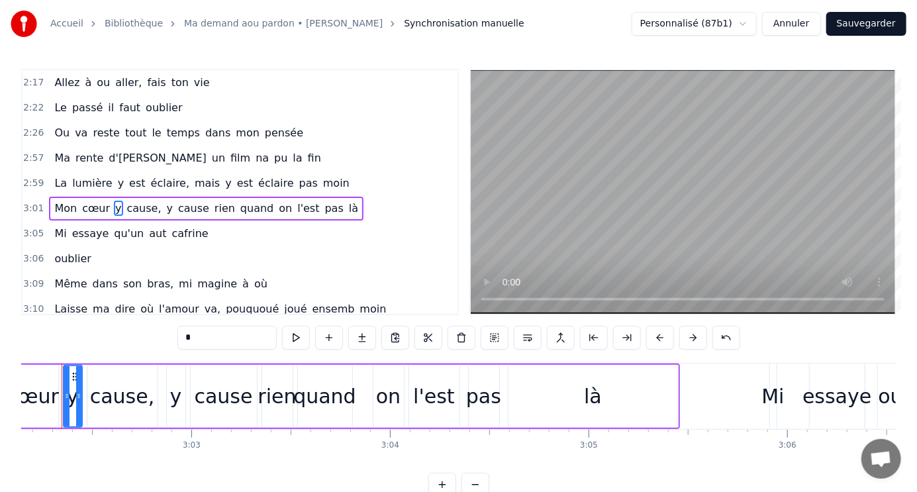
scroll to position [0, 36170]
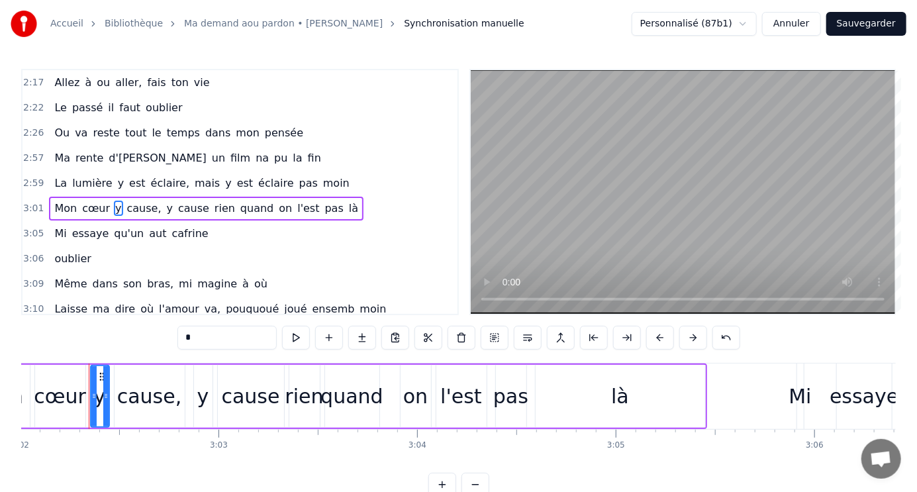
click at [166, 201] on span "y" at bounding box center [170, 208] width 9 height 15
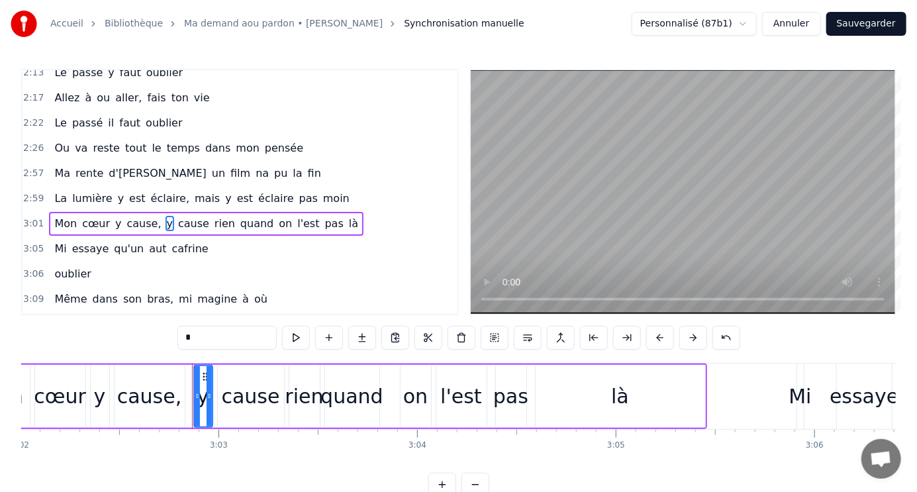
click at [97, 241] on span "essaye" at bounding box center [91, 248] width 40 height 15
type input "******"
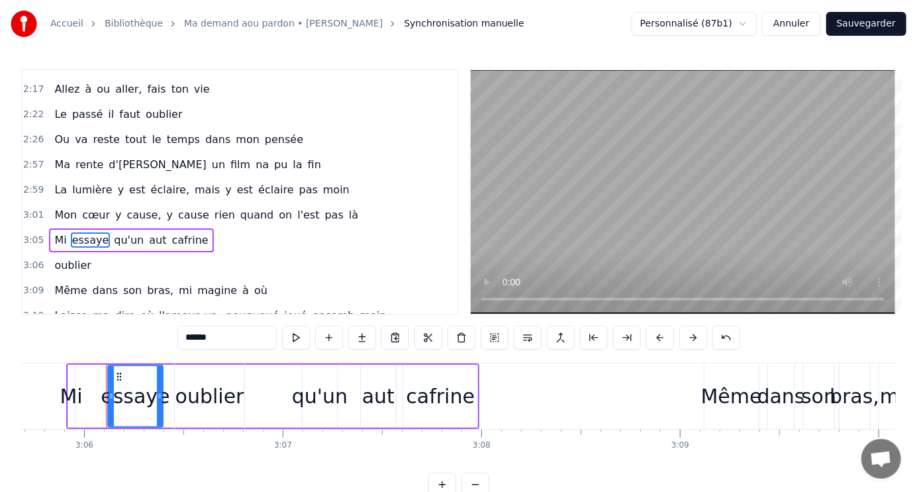
scroll to position [0, 36919]
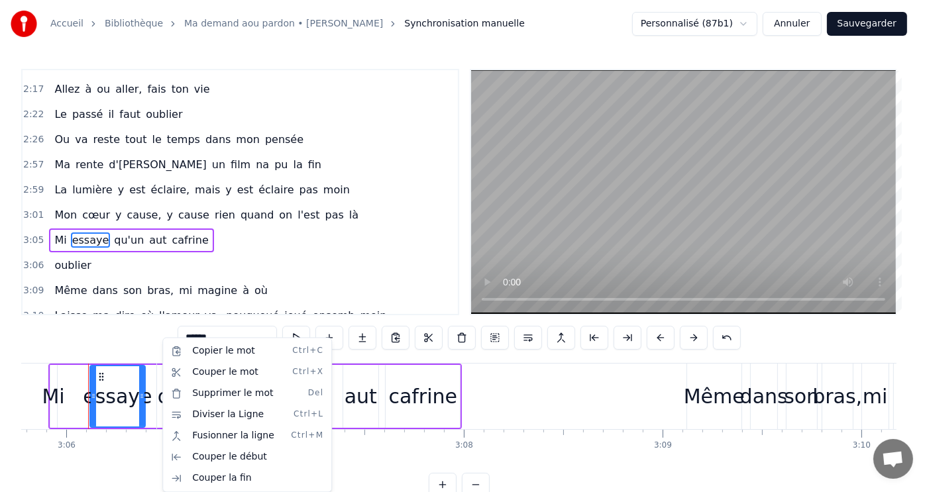
click at [183, 207] on html "Accueil Bibliothèque Ma demand aou pardon • Morgan Synchronisation manuelle Per…" at bounding box center [464, 259] width 929 height 518
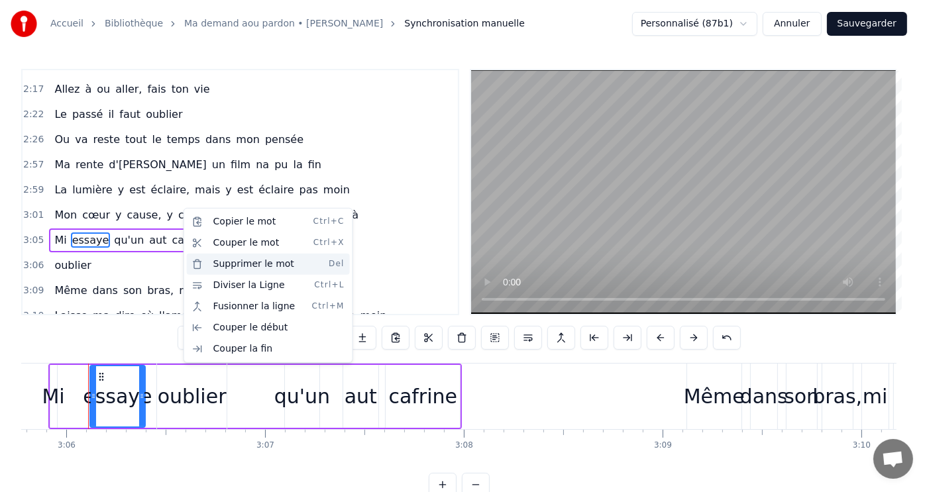
click at [251, 265] on div "Supprimer le mot Del" at bounding box center [268, 264] width 163 height 21
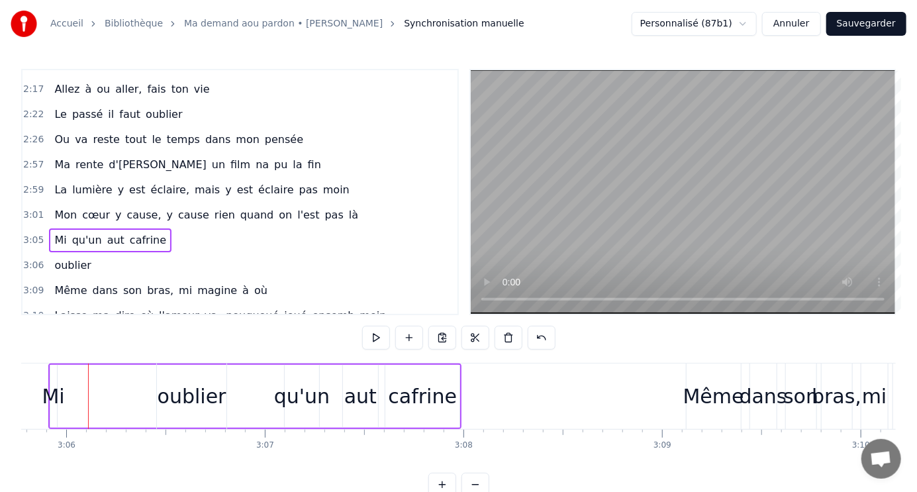
click at [148, 233] on span "cafrine" at bounding box center [148, 240] width 39 height 15
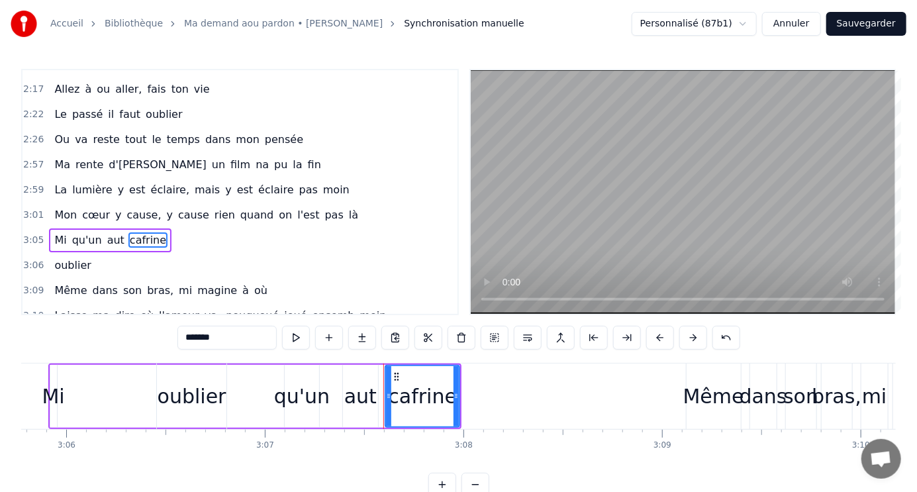
scroll to position [588, 0]
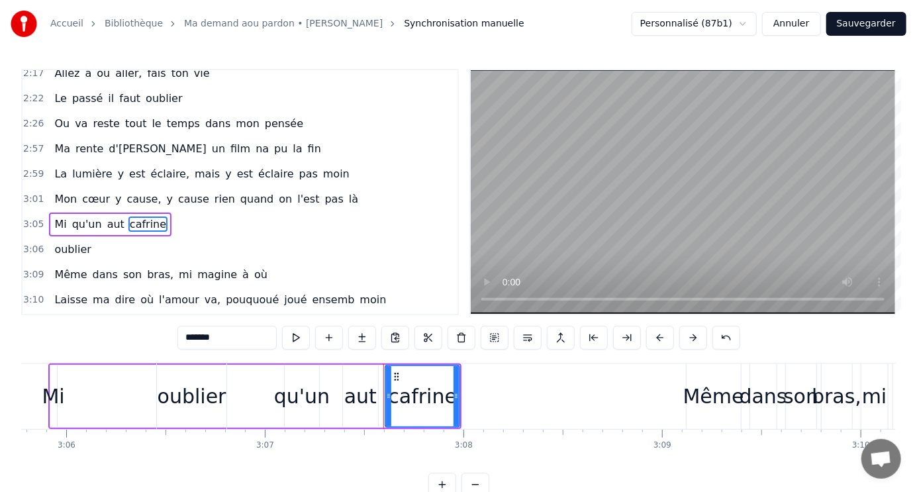
click at [71, 217] on span "qu'un" at bounding box center [87, 224] width 32 height 15
type input "*****"
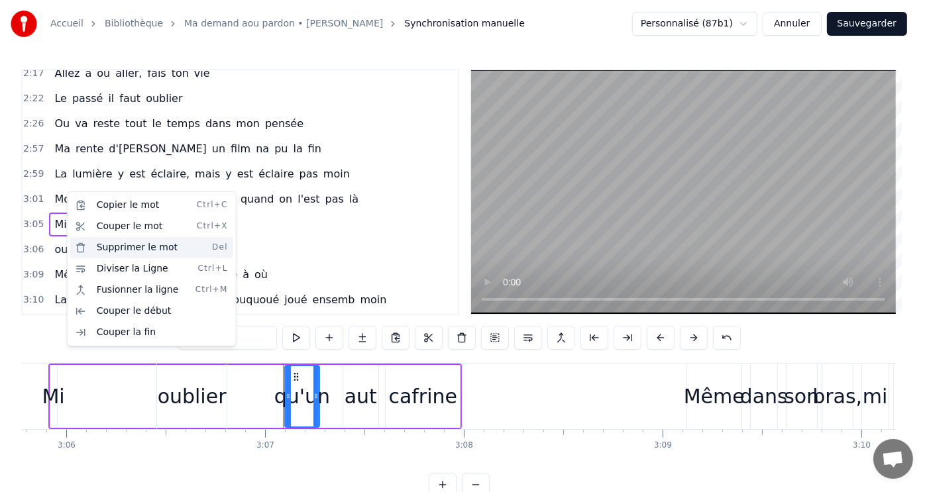
click at [121, 248] on div "Supprimer le mot Del" at bounding box center [151, 247] width 163 height 21
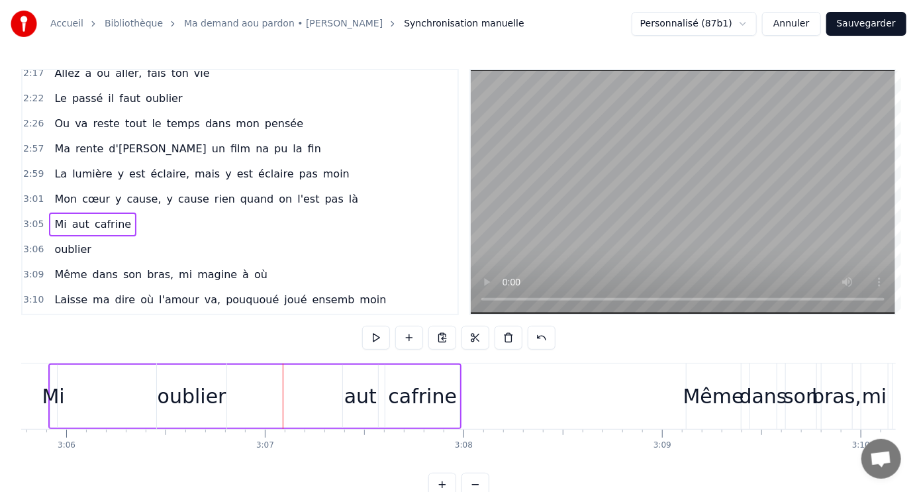
click at [62, 213] on div "Mi aut cafrine" at bounding box center [92, 225] width 87 height 24
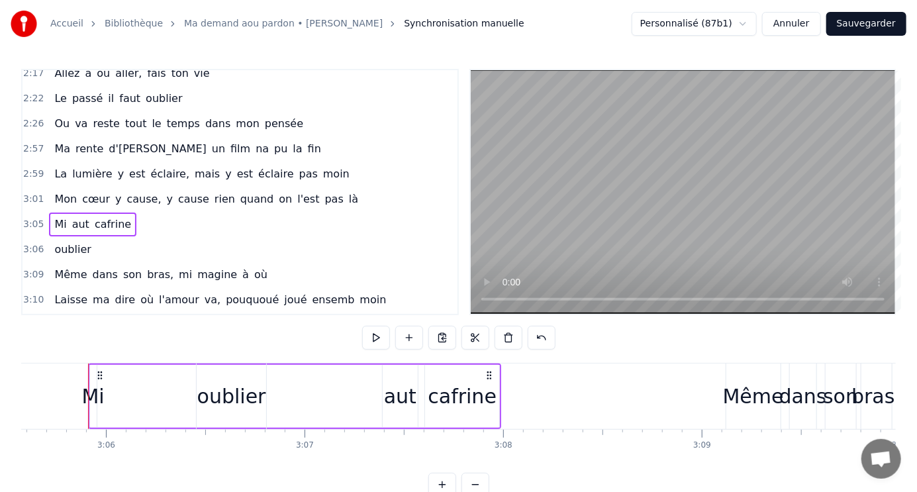
scroll to position [0, 36879]
click at [107, 217] on span "cafrine" at bounding box center [112, 224] width 39 height 15
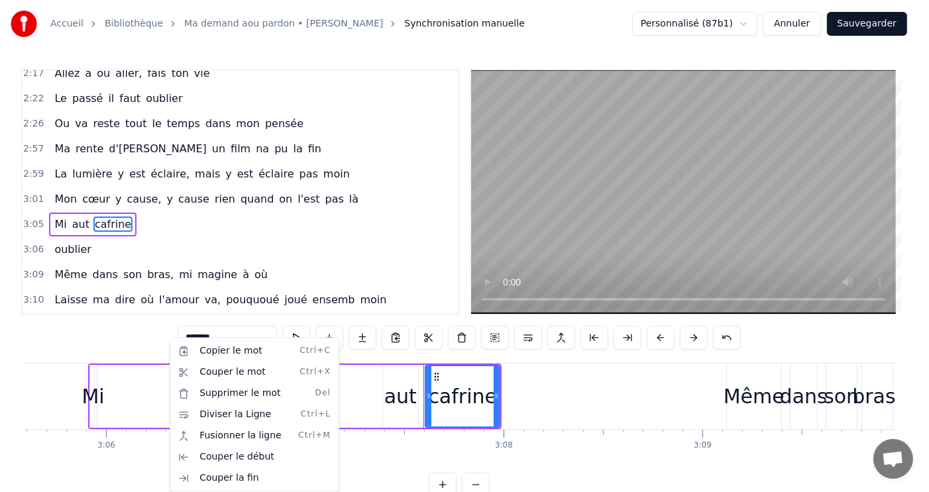
click at [117, 363] on html "Accueil Bibliothèque Ma demand aou pardon • Morgan Synchronisation manuelle Per…" at bounding box center [464, 259] width 929 height 518
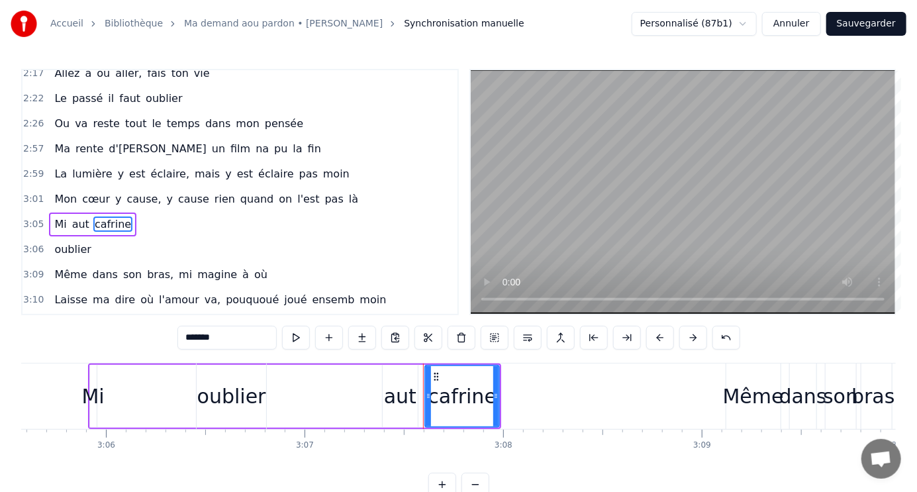
click at [123, 364] on div "Mi aut cafrine" at bounding box center [295, 397] width 414 height 66
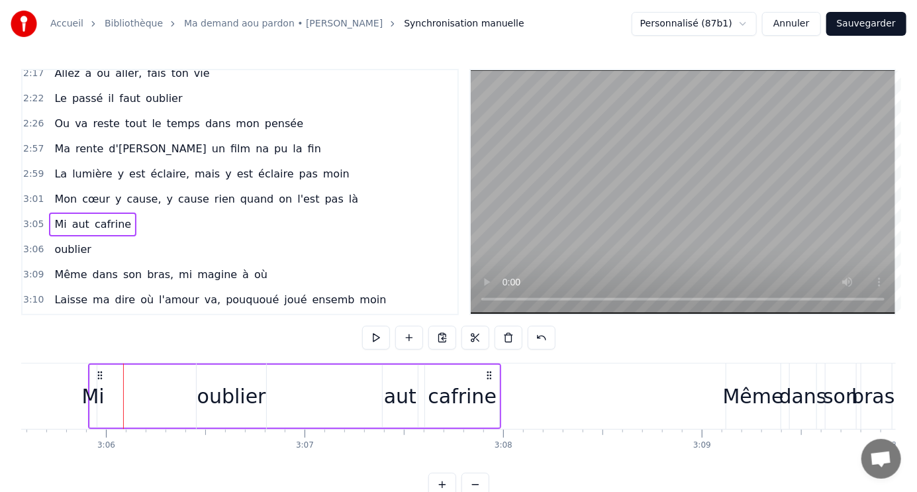
click at [129, 364] on div "Mi aut cafrine" at bounding box center [295, 397] width 414 height 66
click at [119, 364] on div "Mi aut cafrine" at bounding box center [295, 397] width 414 height 66
click at [116, 364] on div "Mi aut cafrine" at bounding box center [295, 397] width 414 height 66
click at [115, 365] on div "Mi aut cafrine" at bounding box center [295, 397] width 414 height 66
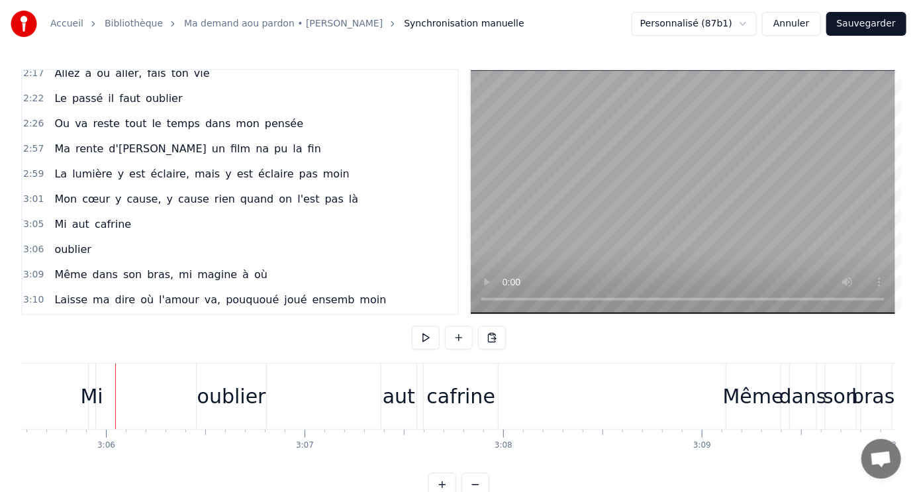
click at [115, 360] on div "0:32 Ma demande a ou pardon, si nout dé n'a rencontré 0:36 Si ma tombe amouré, …" at bounding box center [458, 283] width 875 height 428
click at [117, 217] on span "cafrine" at bounding box center [112, 224] width 39 height 15
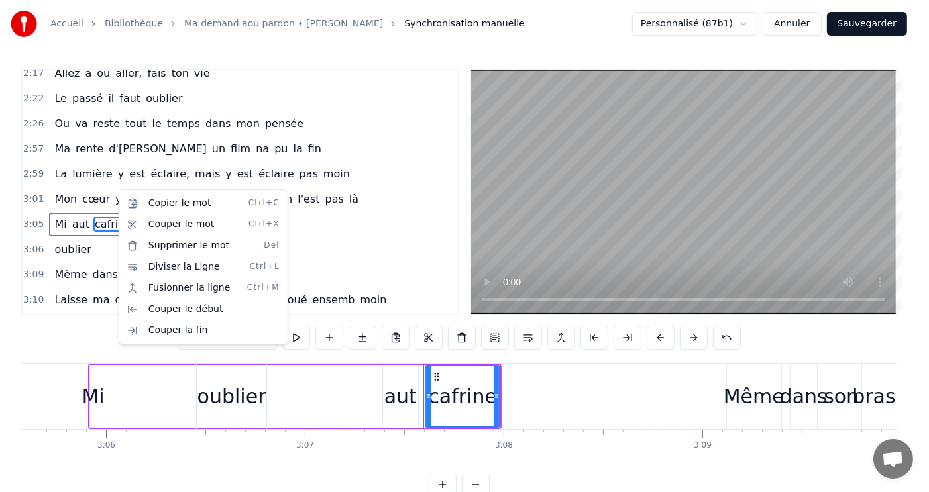
click at [111, 188] on html "Accueil Bibliothèque Ma demand aou pardon • Morgan Synchronisation manuelle Per…" at bounding box center [464, 259] width 929 height 518
click at [172, 245] on div "Supprimer le mot Del" at bounding box center [197, 244] width 163 height 21
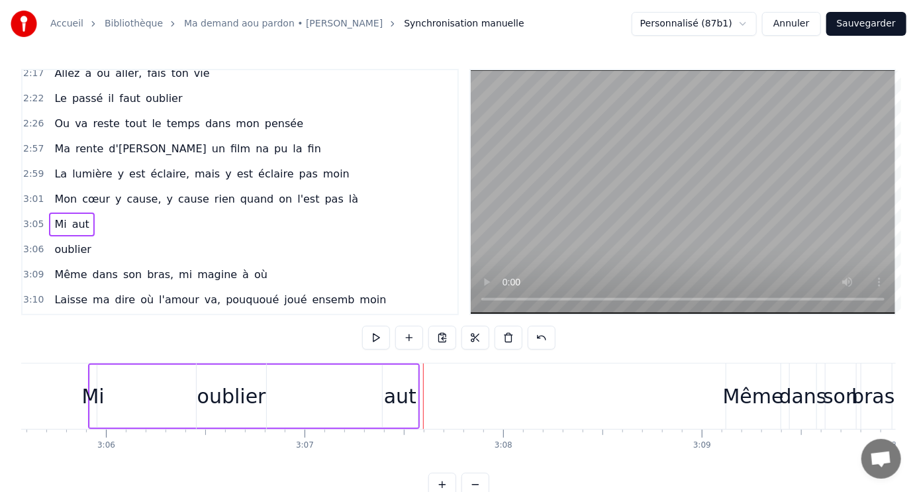
click at [76, 217] on span "aut" at bounding box center [81, 224] width 20 height 15
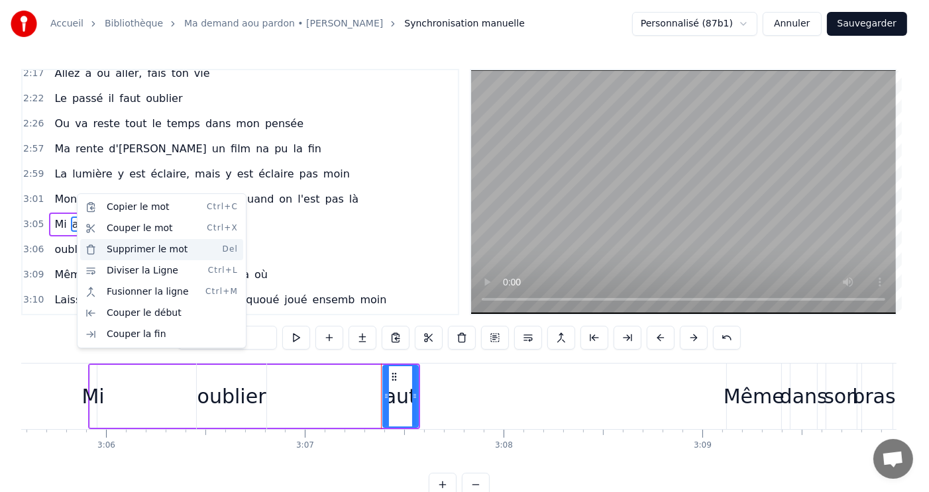
click at [140, 248] on div "Supprimer le mot Del" at bounding box center [161, 249] width 163 height 21
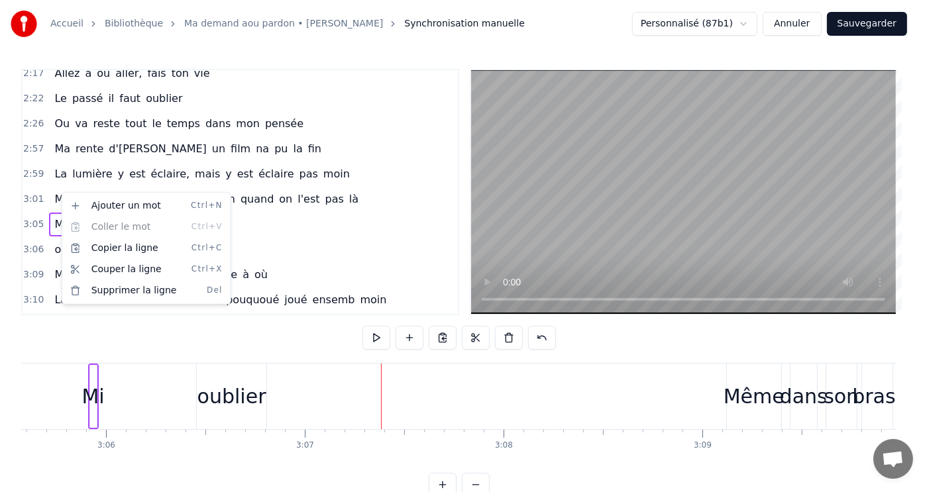
click at [54, 189] on html "Accueil Bibliothèque Ma demand aou pardon • Morgan Synchronisation manuelle Per…" at bounding box center [464, 259] width 929 height 518
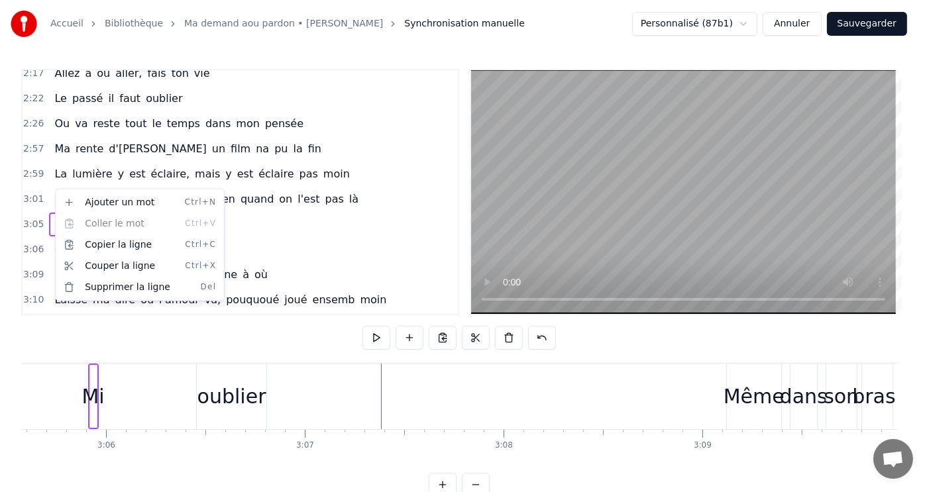
click at [70, 182] on html "Accueil Bibliothèque Ma demand aou pardon • Morgan Synchronisation manuelle Per…" at bounding box center [464, 259] width 929 height 518
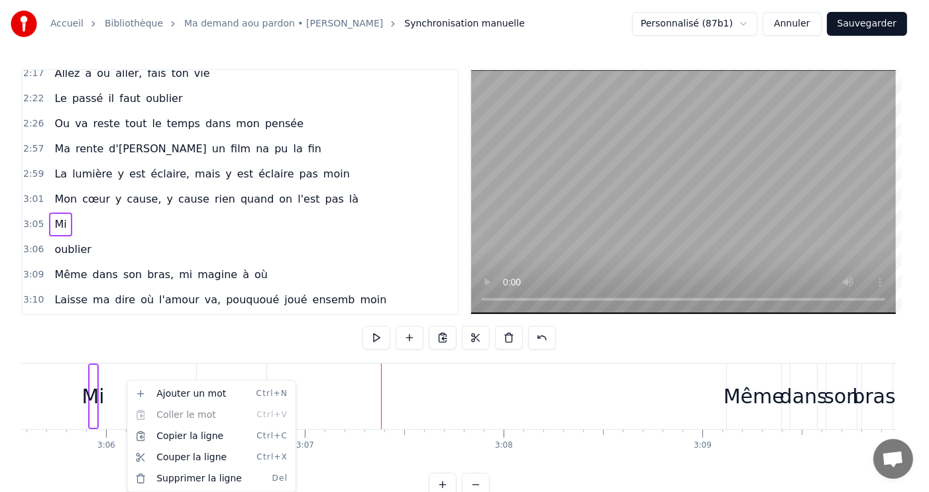
click at [96, 398] on div "Mi" at bounding box center [92, 397] width 23 height 30
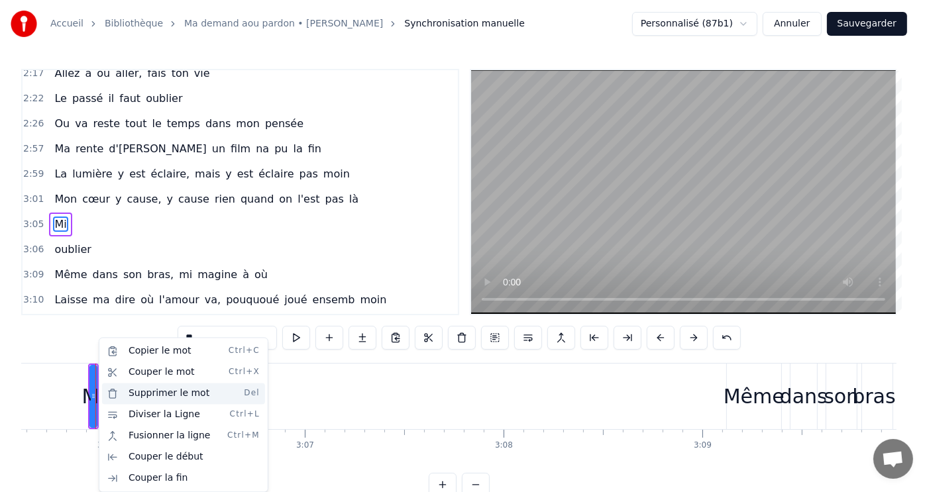
click at [148, 393] on div "Supprimer le mot Del" at bounding box center [183, 393] width 163 height 21
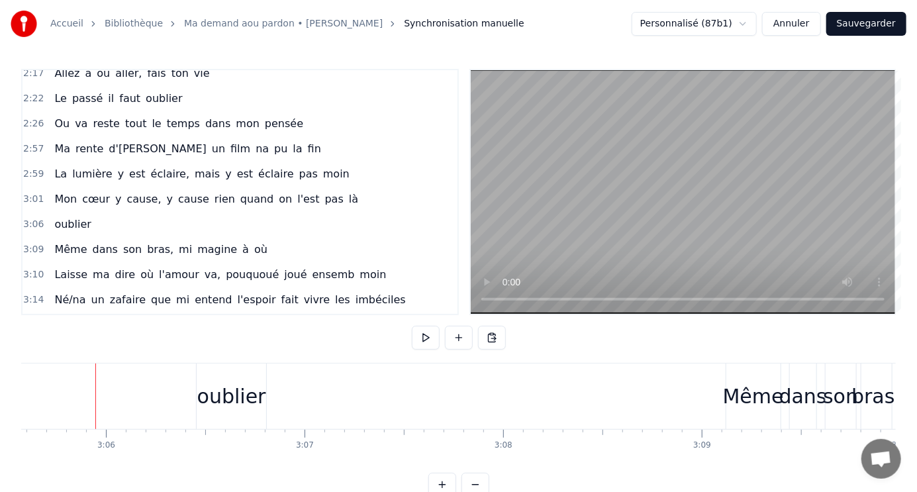
click at [49, 213] on div "oublier" at bounding box center [72, 225] width 47 height 24
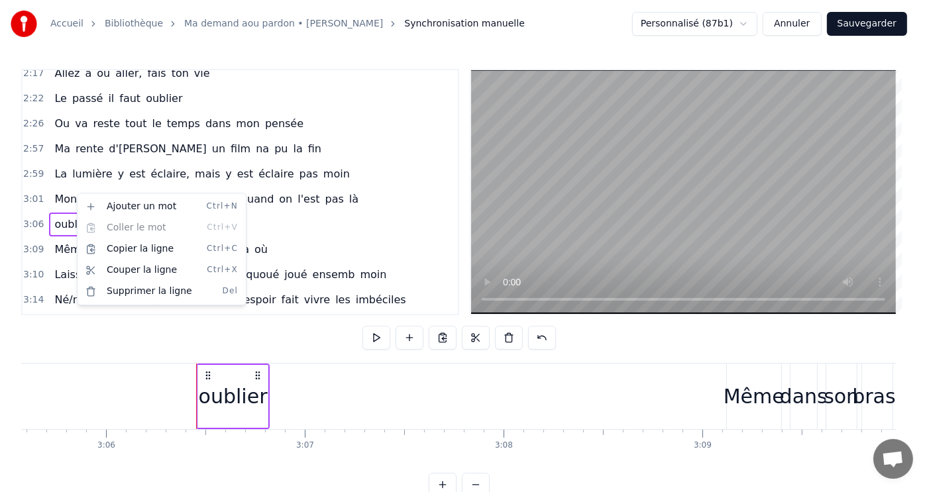
click at [60, 217] on span "oublier" at bounding box center [72, 224] width 39 height 15
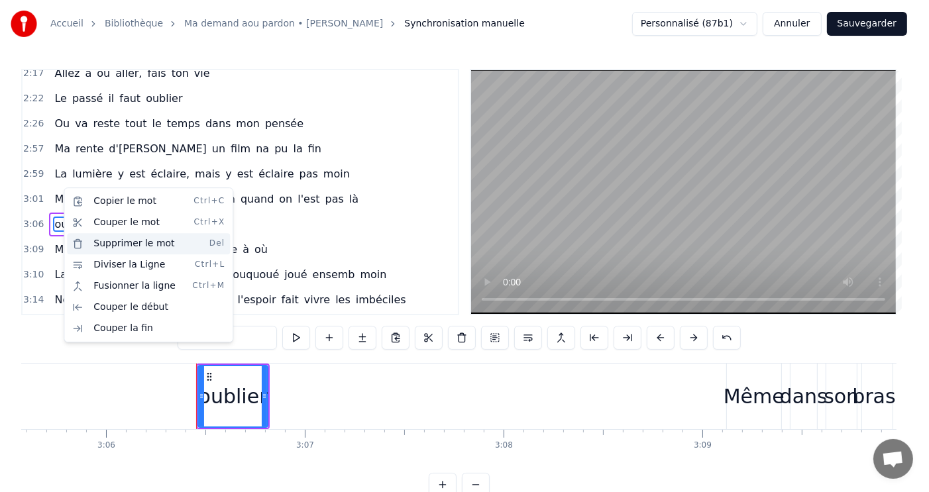
click at [124, 244] on div "Supprimer le mot Del" at bounding box center [148, 243] width 163 height 21
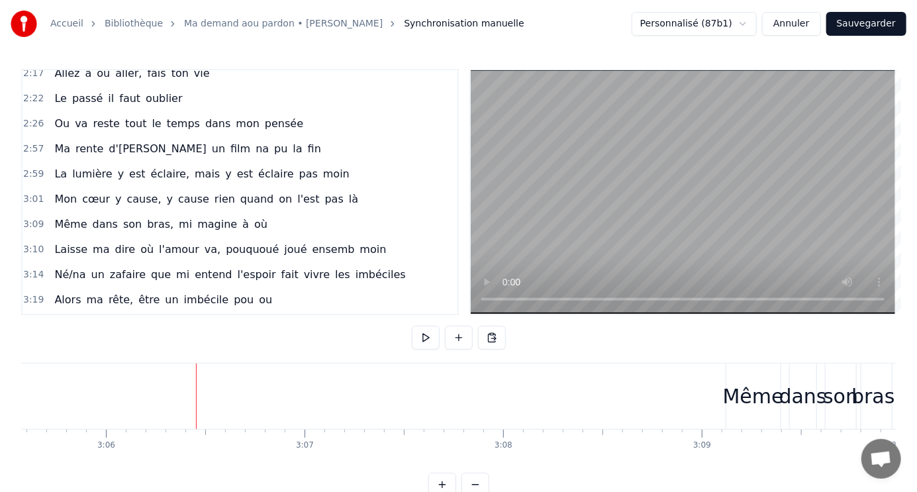
click at [321, 187] on div "3:01 Mon cœur y cause, y cause rien quand on l'est pas là" at bounding box center [240, 199] width 435 height 25
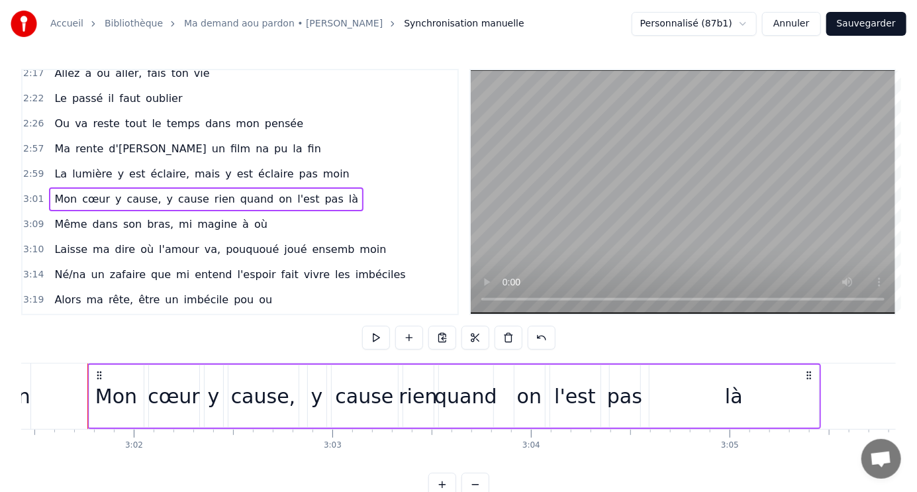
scroll to position [0, 36056]
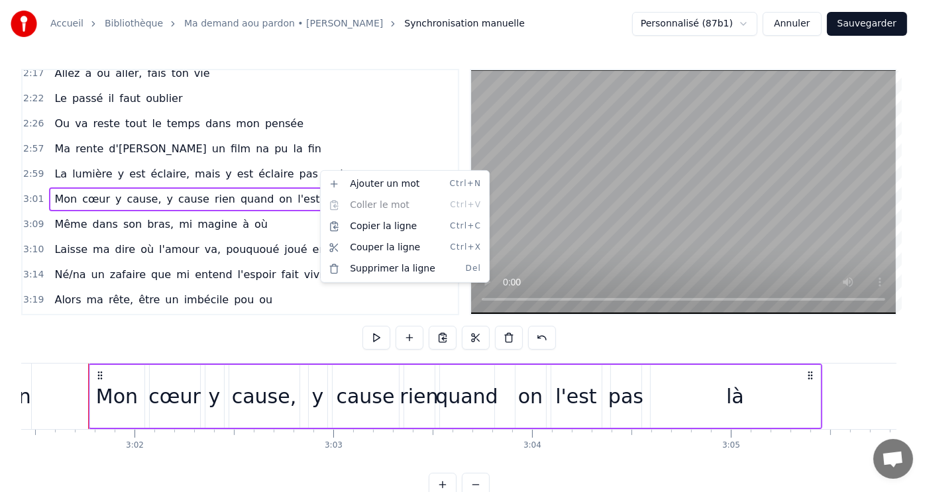
click at [829, 397] on html "Accueil Bibliothèque Ma demand aou pardon • Morgan Synchronisation manuelle Per…" at bounding box center [464, 259] width 929 height 518
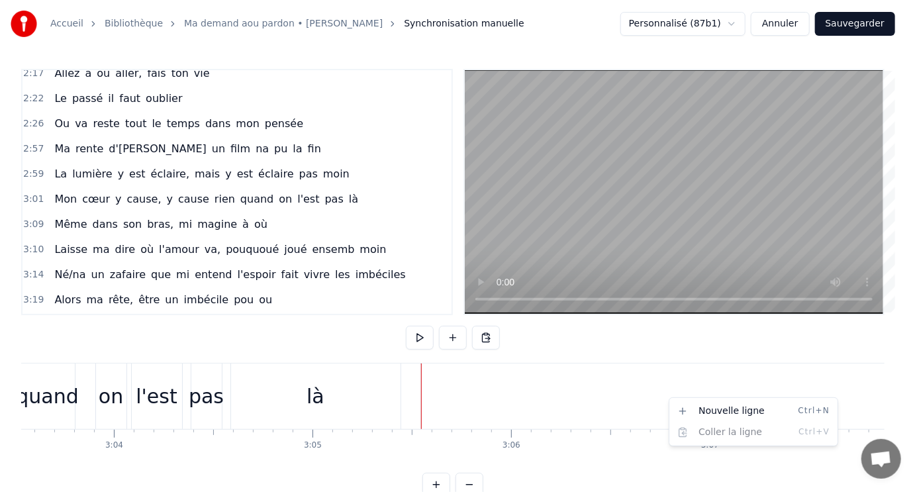
scroll to position [0, 36807]
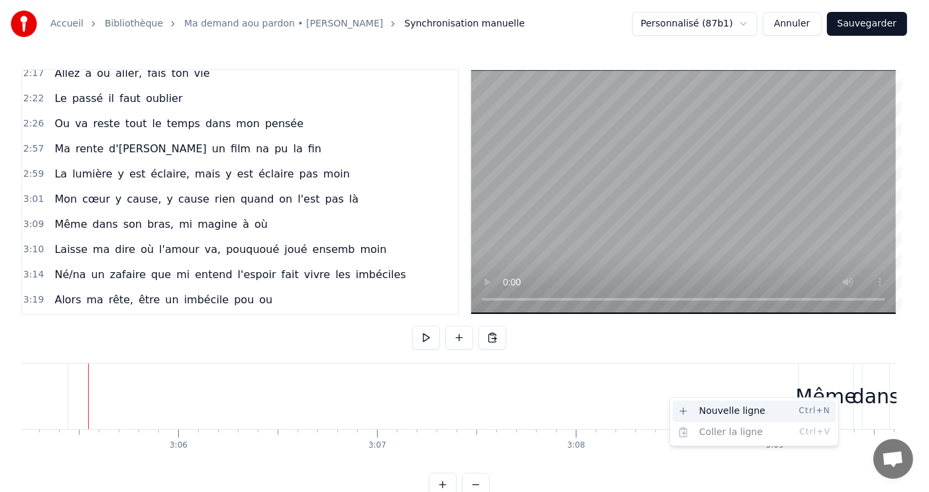
click at [702, 413] on div "Nouvelle ligne Ctrl+N" at bounding box center [753, 411] width 163 height 21
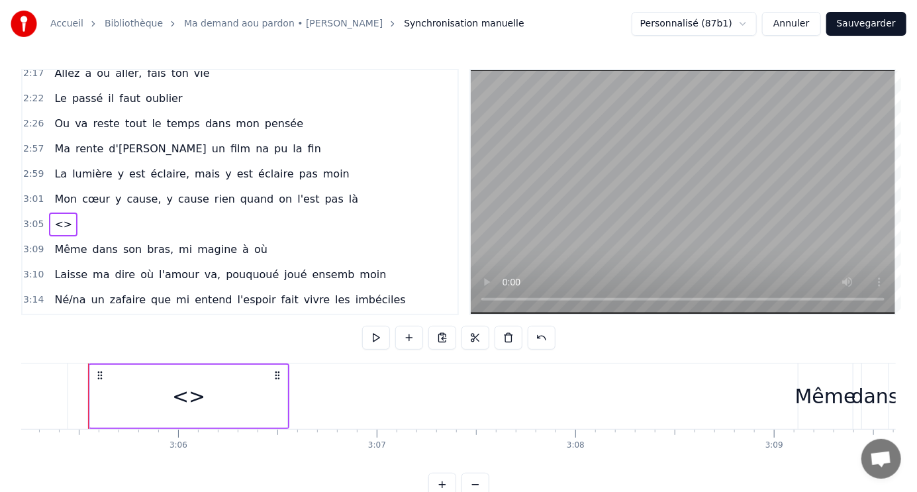
click at [54, 217] on span "<>" at bounding box center [63, 224] width 21 height 15
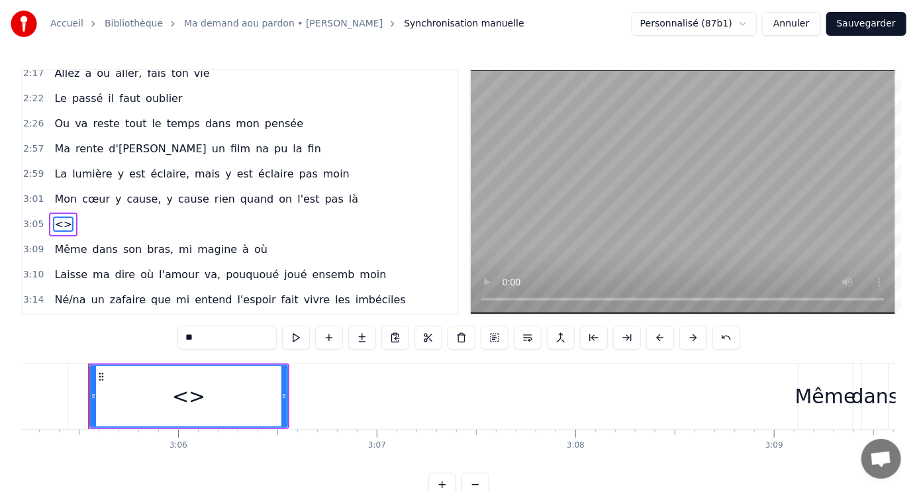
click at [200, 337] on input "**" at bounding box center [227, 338] width 99 height 24
type input "*"
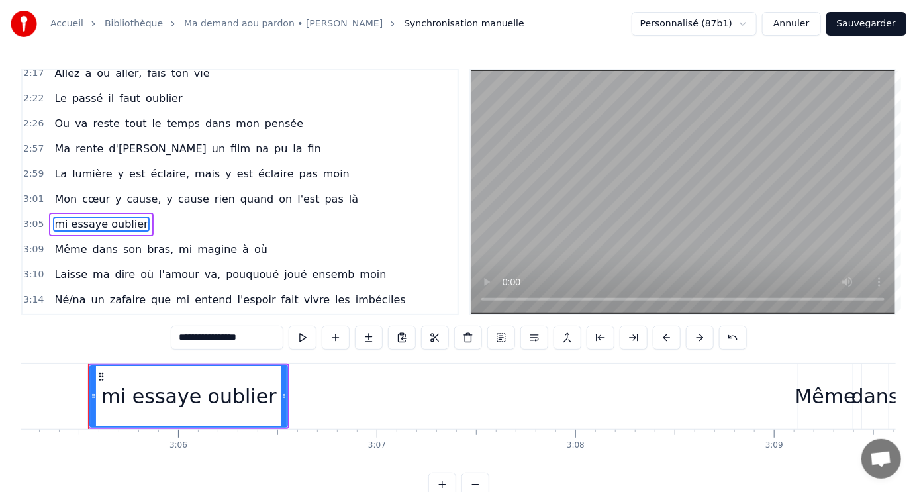
click at [255, 340] on input "**********" at bounding box center [227, 338] width 113 height 24
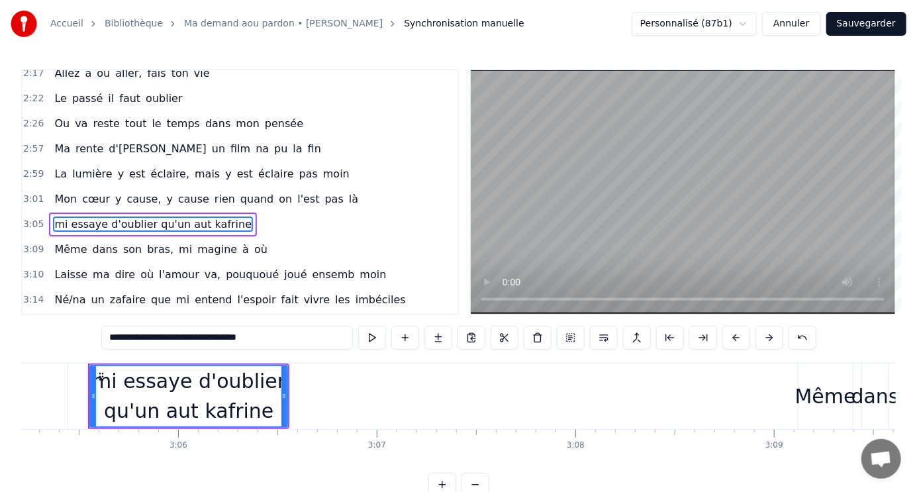
type input "**********"
click at [287, 390] on div "mi essaye d'oublier qu'un aut kafrine" at bounding box center [188, 397] width 201 height 66
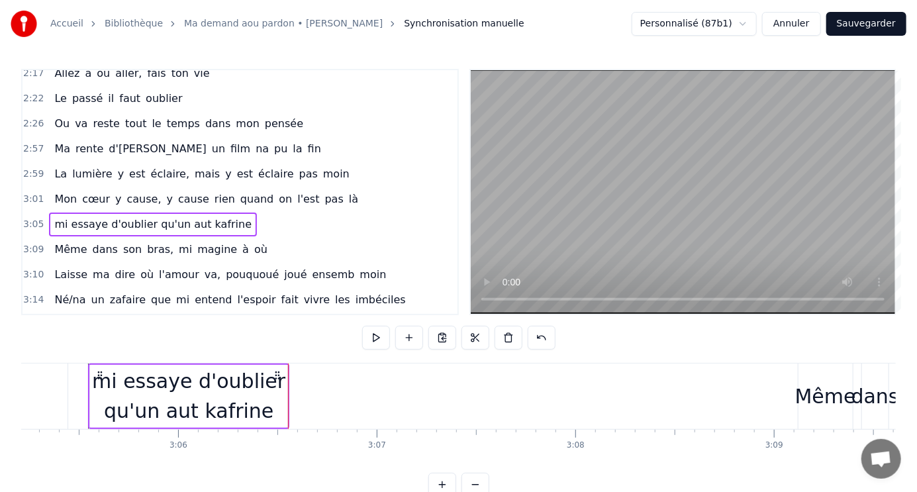
click at [274, 392] on div "mi essaye d'oublier qu'un aut kafrine" at bounding box center [188, 396] width 197 height 60
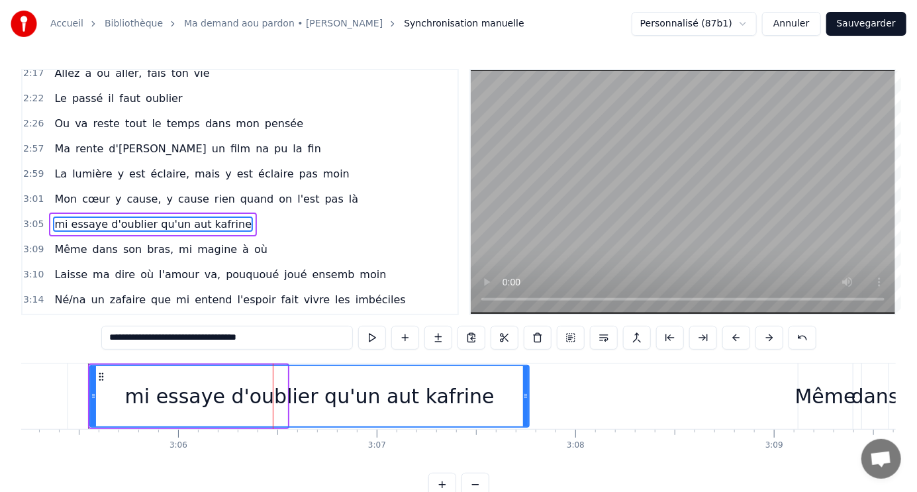
drag, startPoint x: 286, startPoint y: 390, endPoint x: 527, endPoint y: 374, distance: 242.3
click at [527, 374] on div at bounding box center [525, 396] width 5 height 60
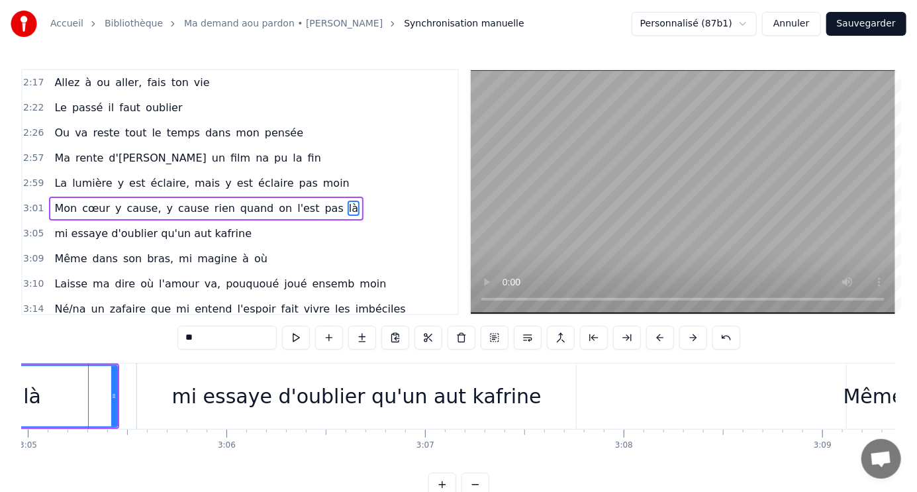
scroll to position [0, 34061]
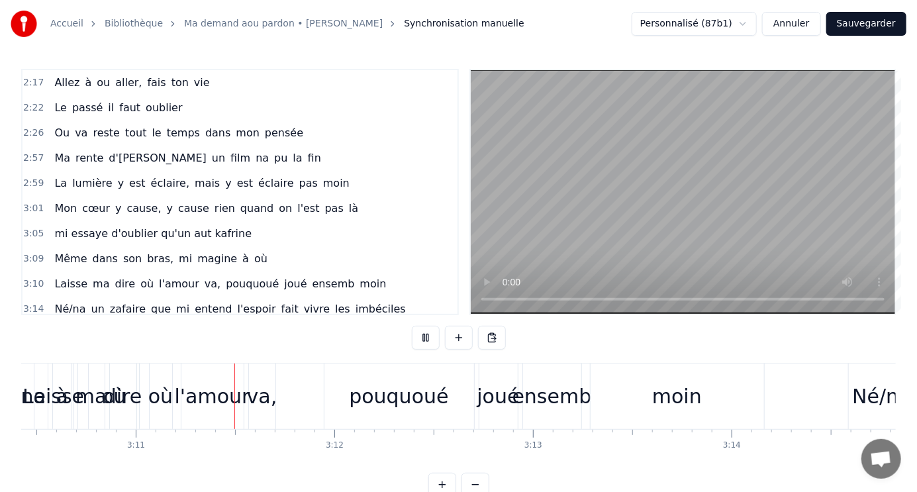
scroll to position [0, 37855]
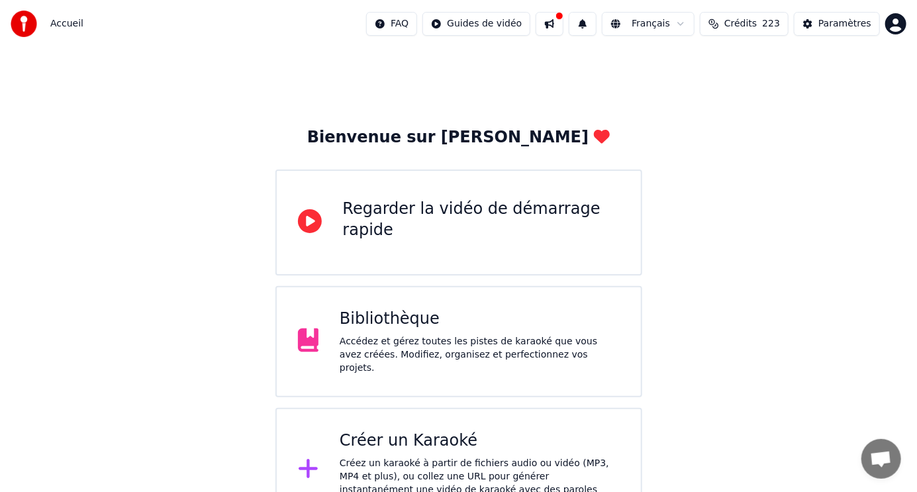
click at [407, 457] on div "Créez un karaoké à partir de fichiers audio ou vidéo (MP3, MP4 et plus), ou col…" at bounding box center [480, 483] width 280 height 53
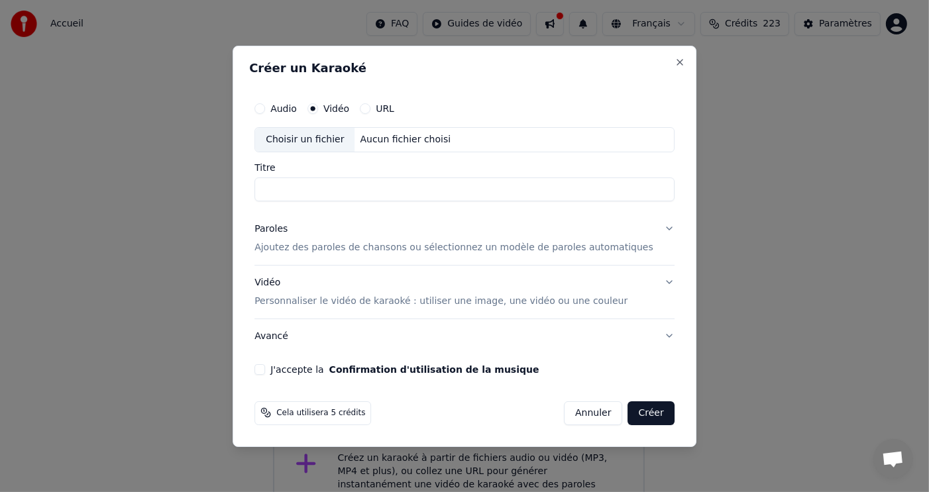
click at [344, 136] on div "Choisir un fichier" at bounding box center [304, 140] width 99 height 24
type input "**********"
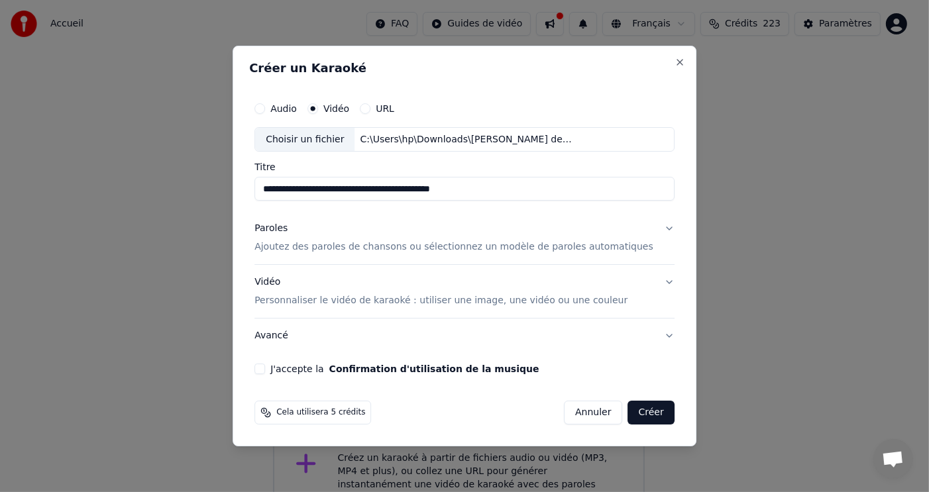
click at [347, 245] on p "Ajoutez des paroles de chansons ou sélectionnez un modèle de paroles automatiqu…" at bounding box center [453, 247] width 399 height 13
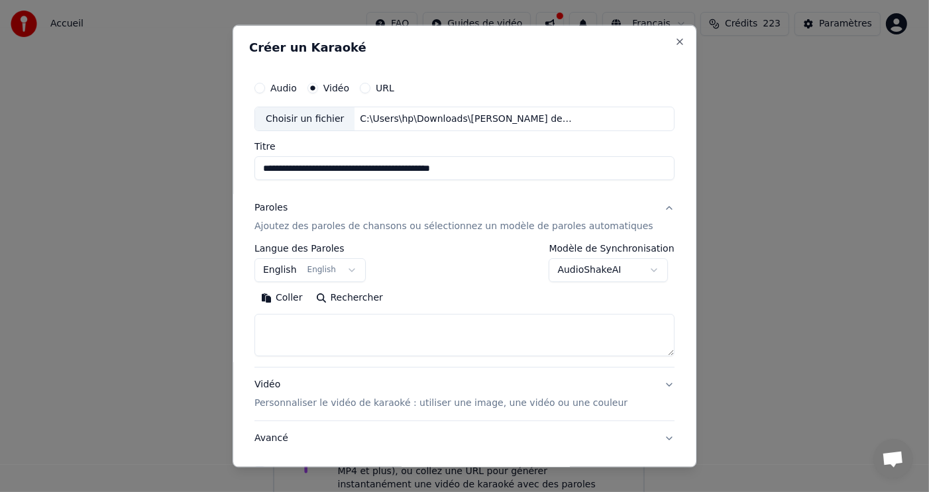
click at [309, 298] on button "Coller" at bounding box center [281, 297] width 55 height 21
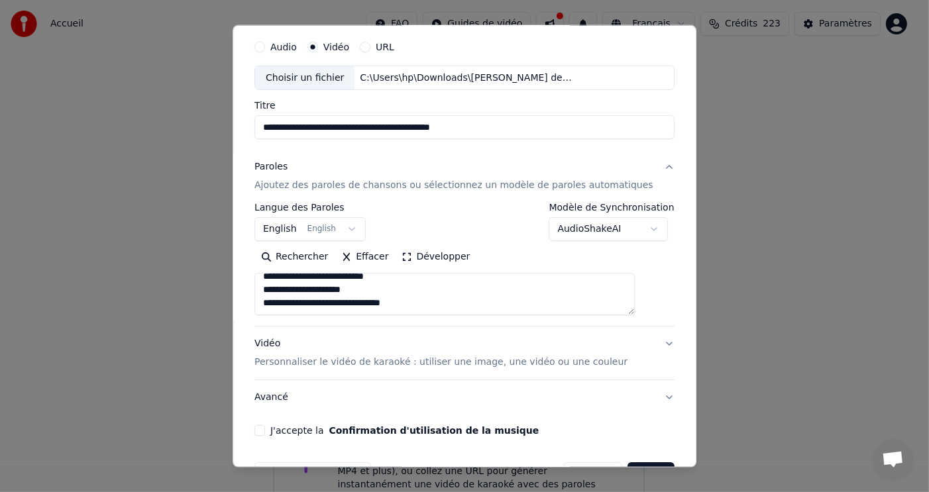
scroll to position [80, 0]
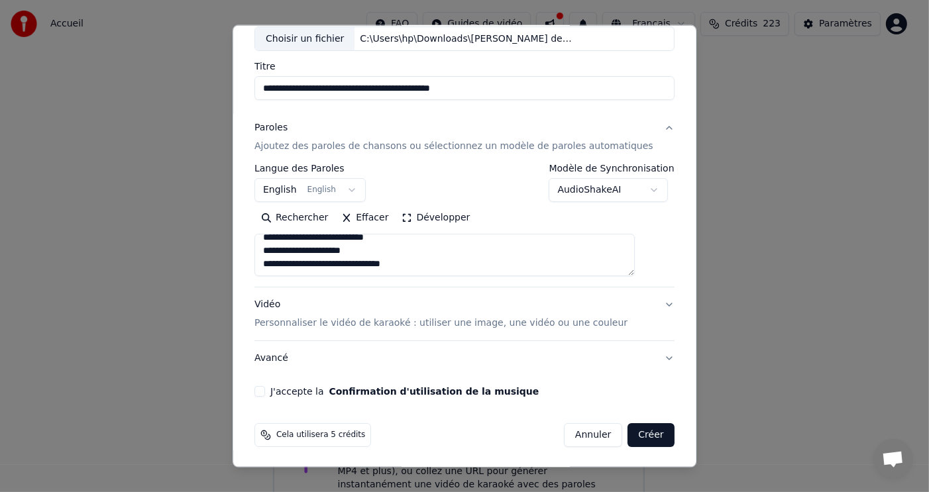
click at [642, 302] on button "Vidéo Personnaliser le vidéo de karaoké : utiliser une image, une vidéo ou une …" at bounding box center [464, 313] width 420 height 53
type textarea "**********"
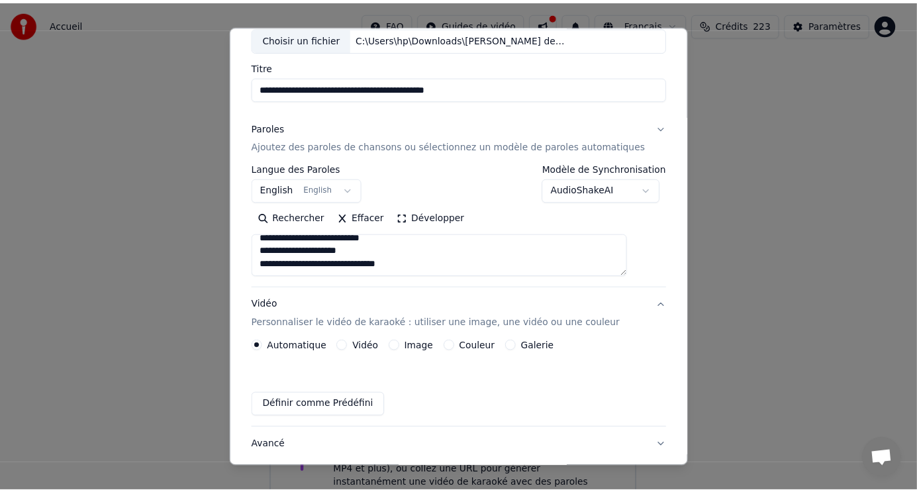
scroll to position [44, 0]
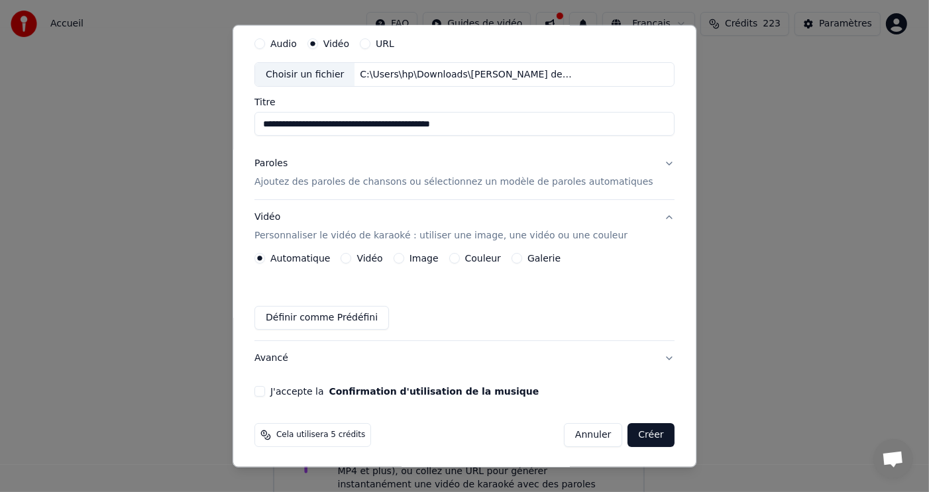
click at [265, 390] on button "J'accepte la Confirmation d'utilisation de la musique" at bounding box center [259, 391] width 11 height 11
click at [630, 433] on button "Créer" at bounding box center [651, 435] width 46 height 24
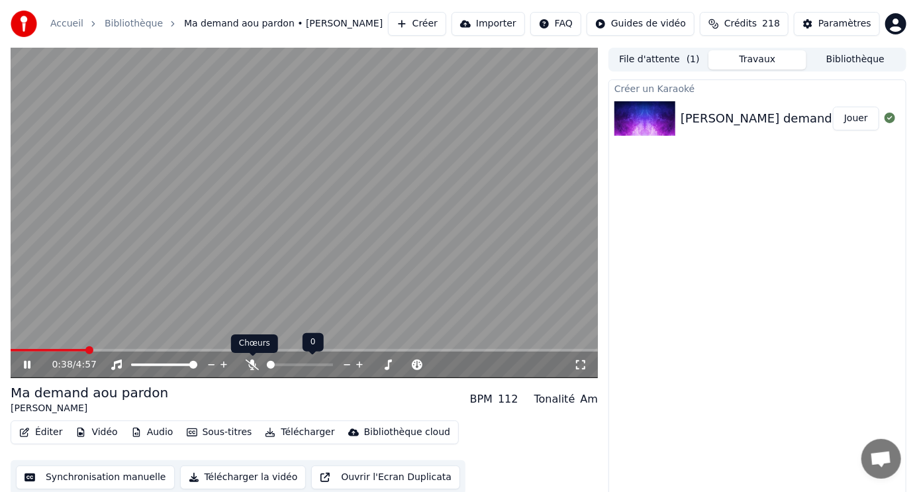
click at [253, 361] on icon at bounding box center [252, 365] width 13 height 11
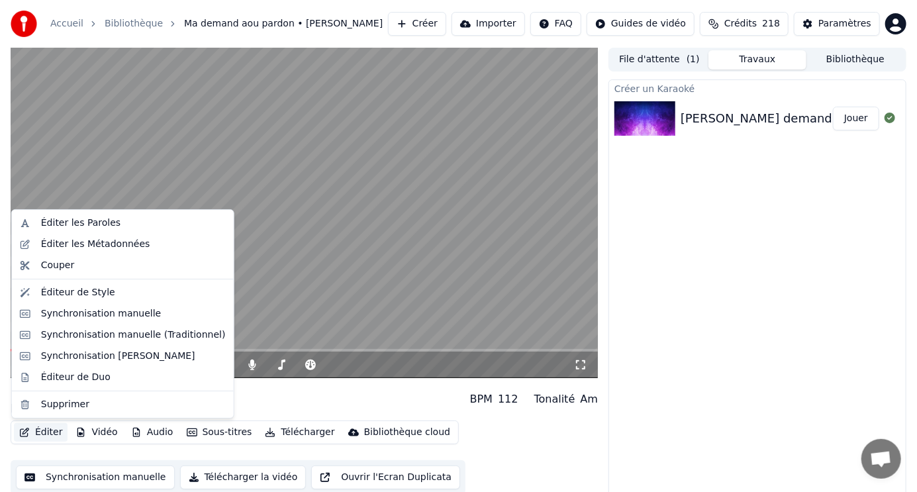
click at [39, 426] on button "Éditer" at bounding box center [41, 432] width 54 height 19
click at [118, 309] on div "Synchronisation manuelle" at bounding box center [101, 313] width 121 height 13
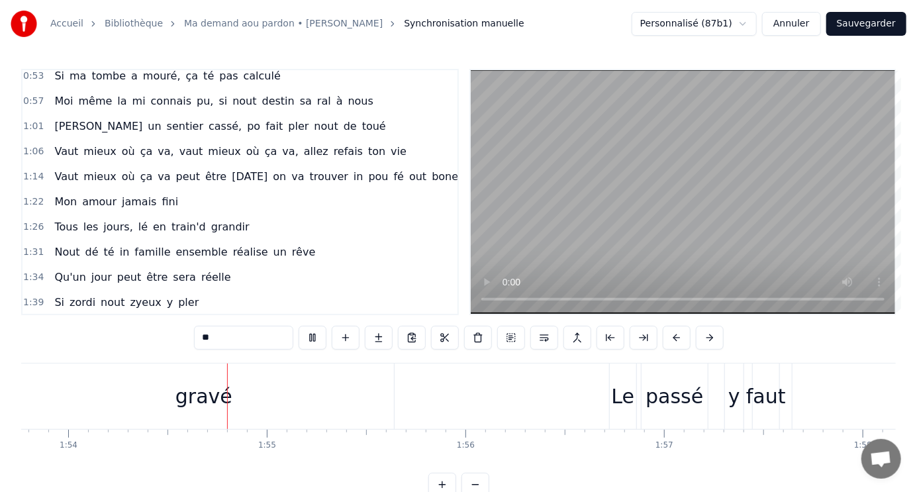
scroll to position [0, 22618]
click at [103, 244] on span "té" at bounding box center [109, 251] width 13 height 15
type input "**"
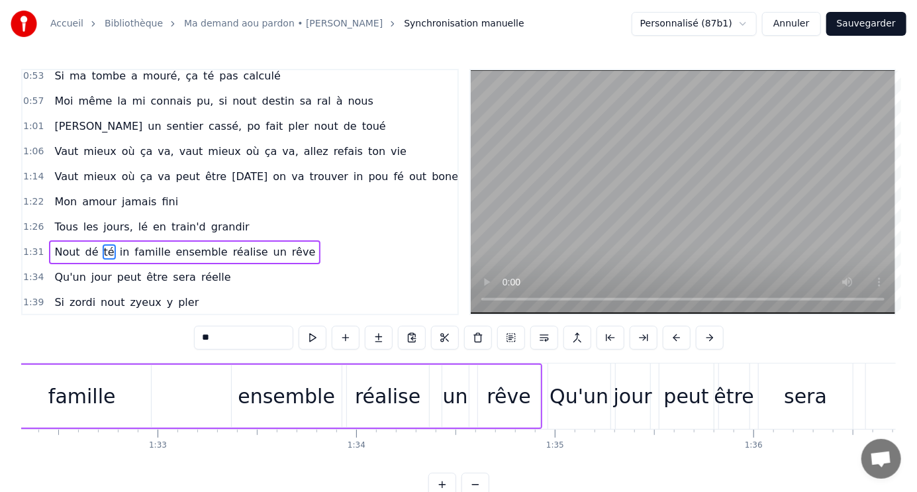
scroll to position [0, 18165]
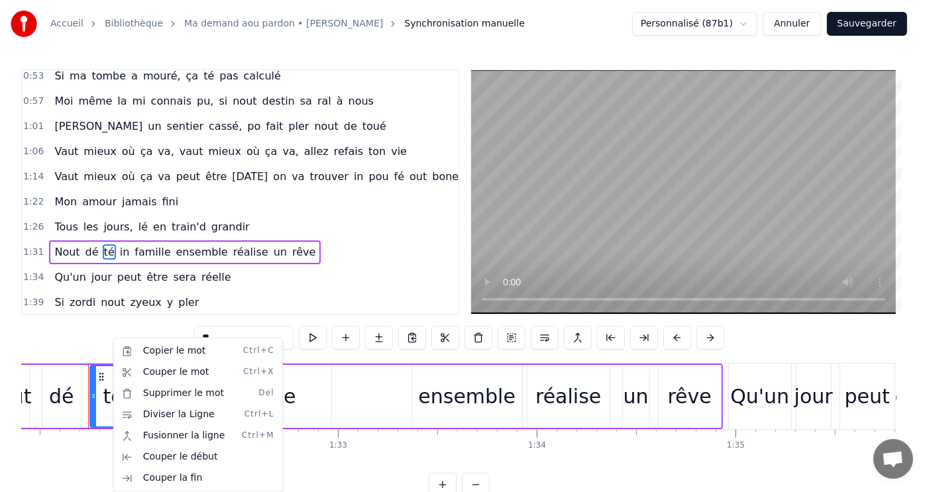
click at [352, 272] on html "Accueil Bibliothèque Ma demand aou pardon • Morgan Synchronisation manuelle Per…" at bounding box center [464, 259] width 929 height 518
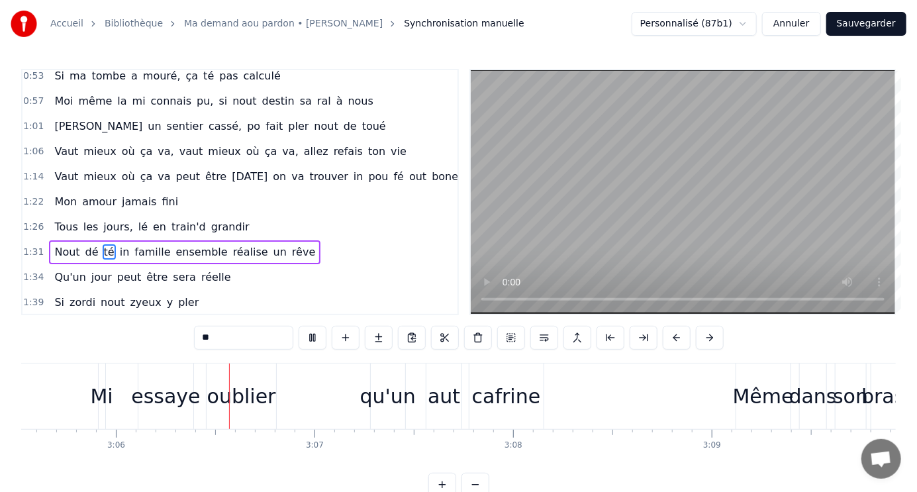
scroll to position [0, 36903]
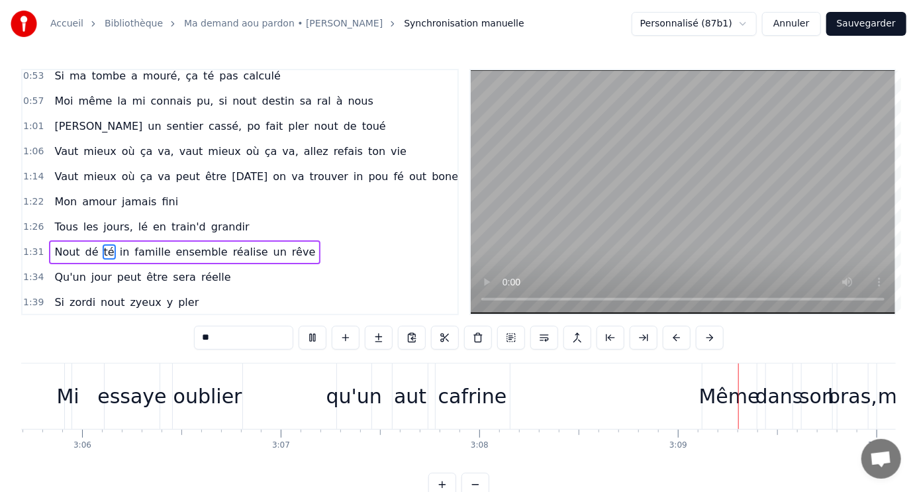
click at [503, 122] on video at bounding box center [683, 192] width 425 height 244
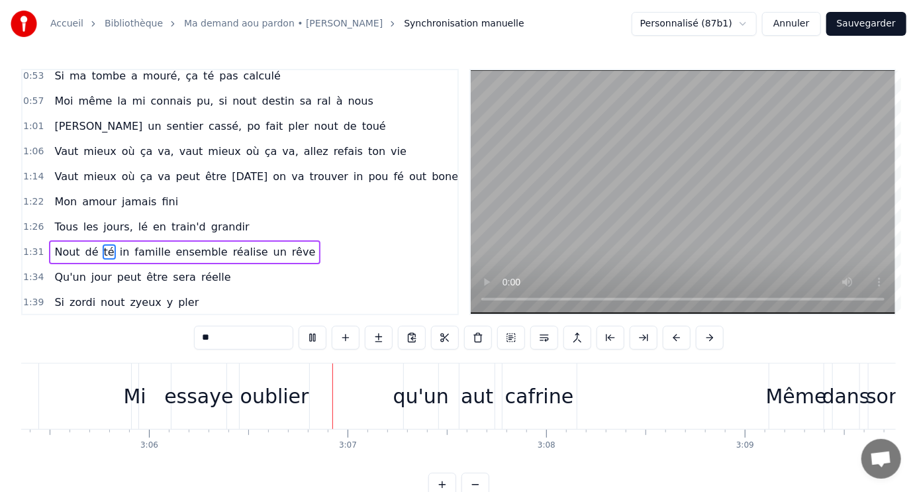
scroll to position [0, 36963]
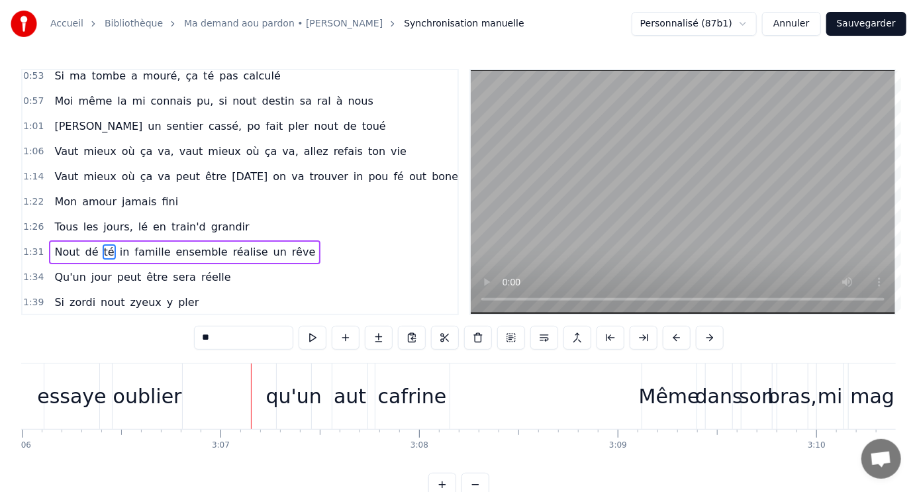
click at [140, 393] on div "oublier" at bounding box center [147, 397] width 69 height 30
type input "*******"
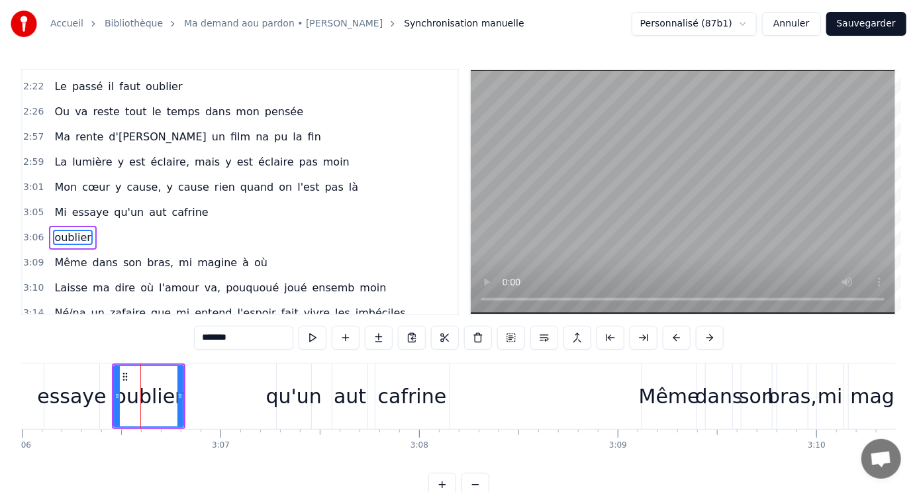
scroll to position [612, 0]
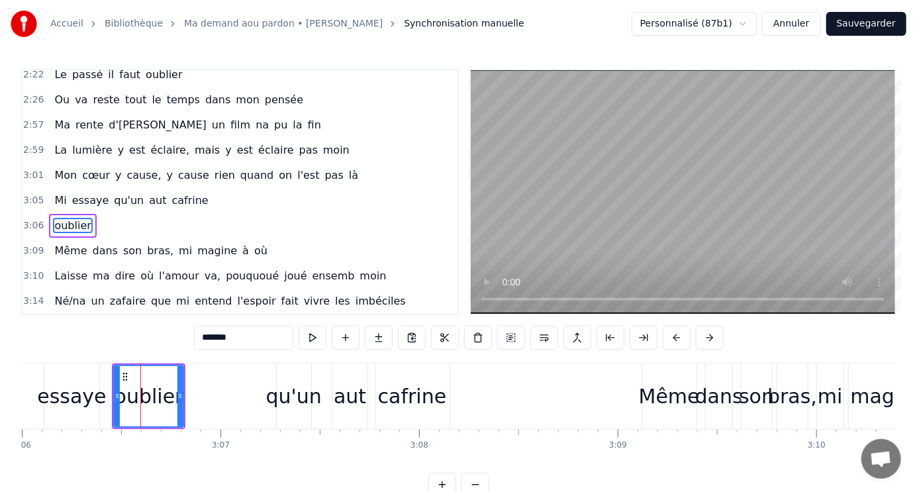
click at [98, 189] on div "Mi essaye qu'un aut cafrine" at bounding box center [131, 201] width 164 height 24
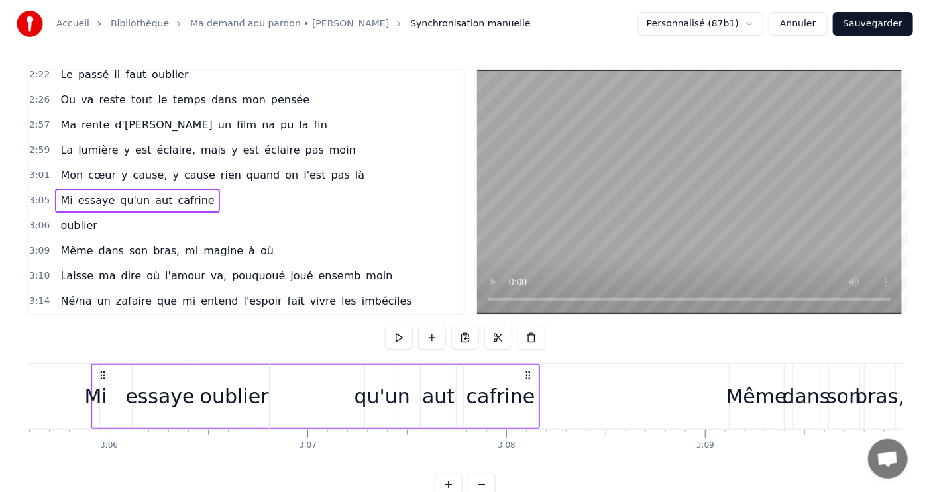
scroll to position [0, 36879]
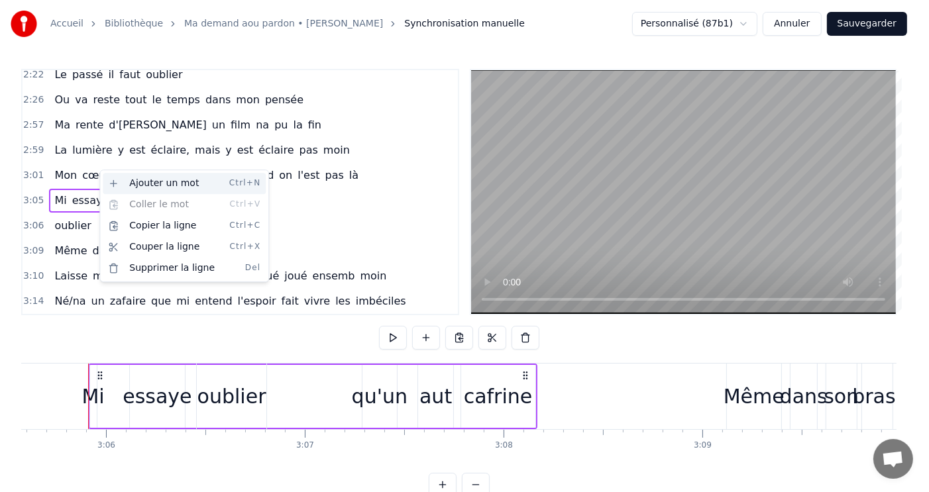
click at [136, 180] on div "Ajouter un mot Ctrl+N" at bounding box center [184, 183] width 163 height 21
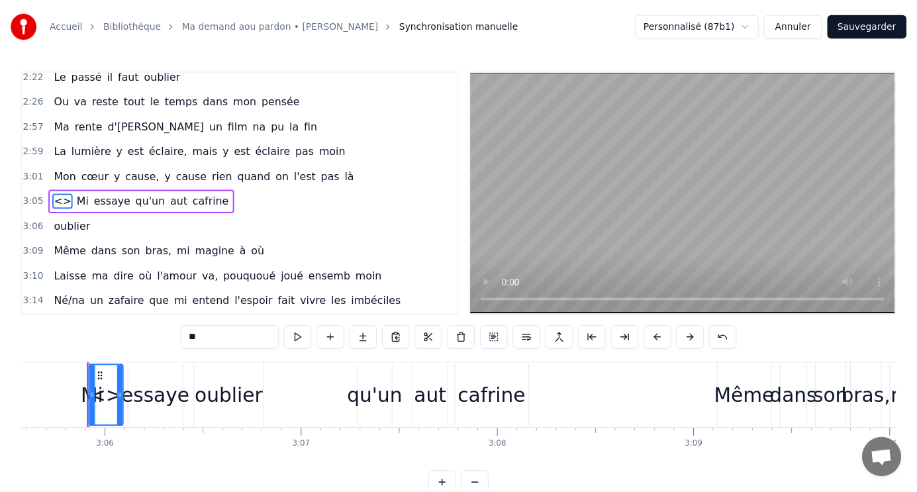
scroll to position [588, 0]
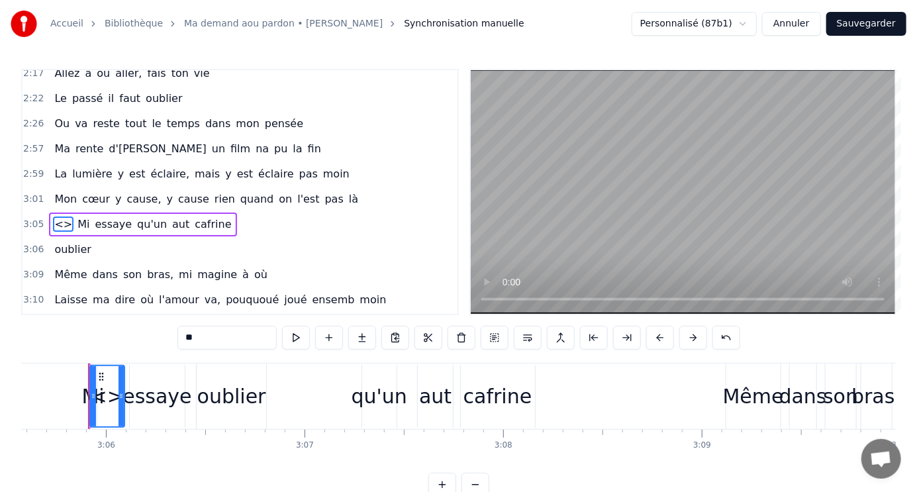
drag, startPoint x: 58, startPoint y: 191, endPoint x: 119, endPoint y: 191, distance: 60.9
click at [119, 213] on div "<> Mi essaye qu'un aut cafrine" at bounding box center [142, 225] width 187 height 24
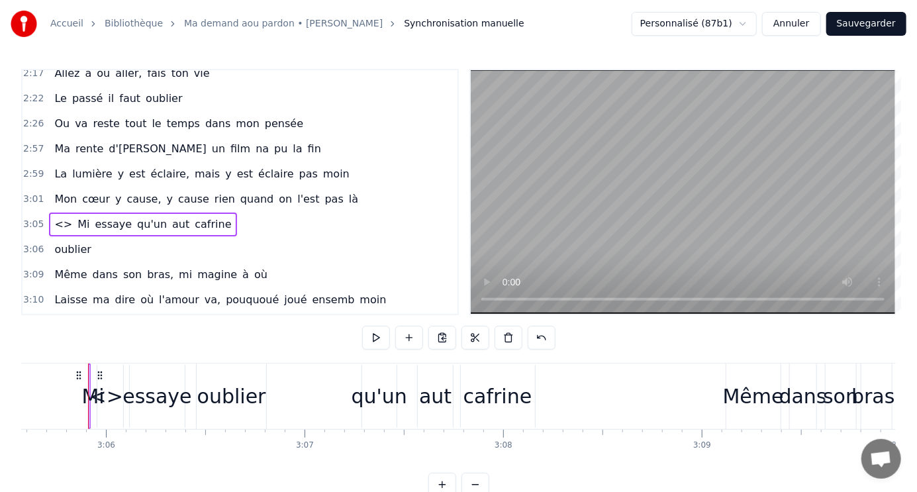
click at [55, 217] on span "<>" at bounding box center [63, 224] width 21 height 15
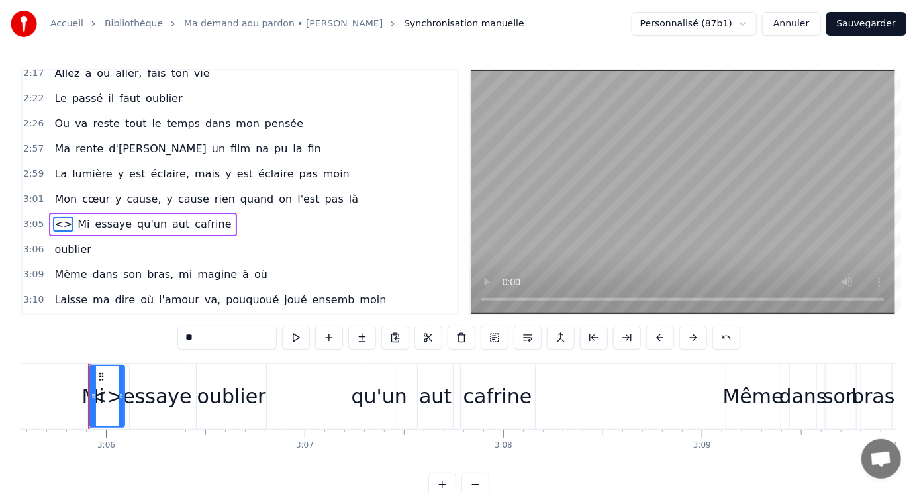
click at [102, 385] on div "<>" at bounding box center [107, 397] width 33 height 30
click at [207, 339] on input "**" at bounding box center [227, 338] width 99 height 24
type input "*"
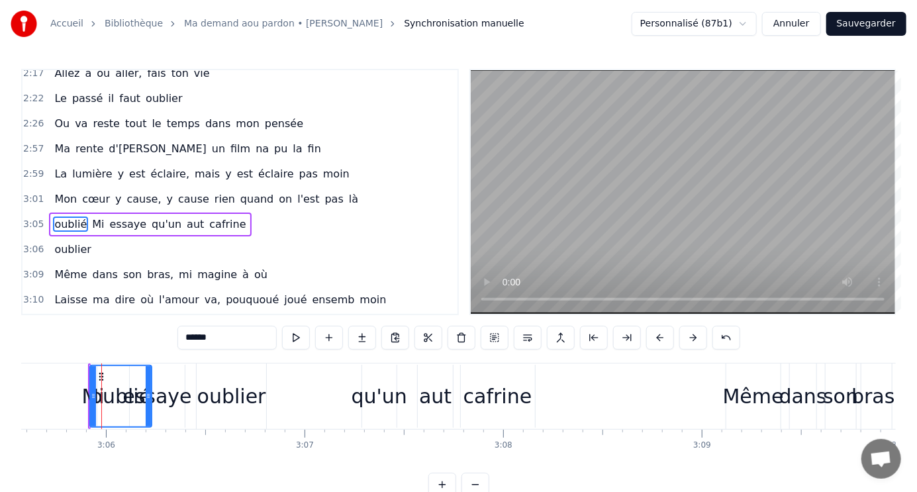
click at [58, 217] on span "oublié" at bounding box center [70, 224] width 35 height 15
click at [220, 390] on div "oublier" at bounding box center [231, 397] width 69 height 30
type input "*******"
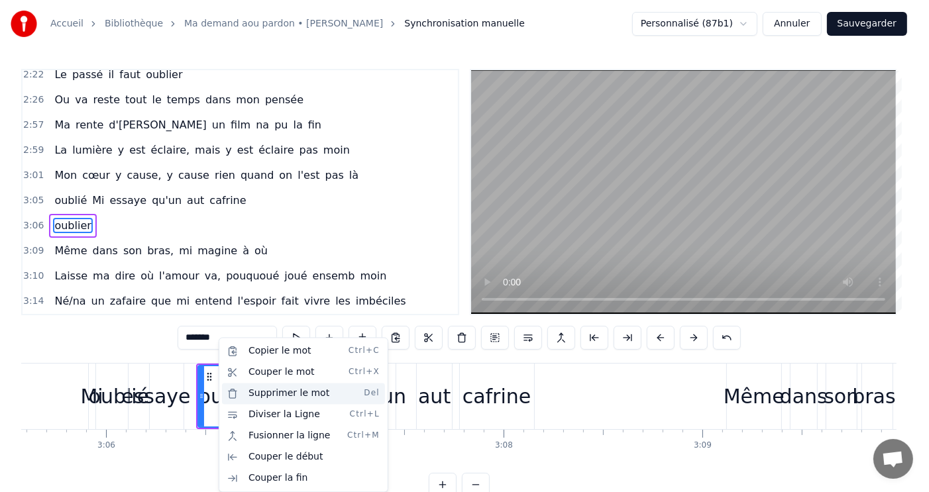
click at [282, 395] on div "Supprimer le mot Del" at bounding box center [303, 393] width 163 height 21
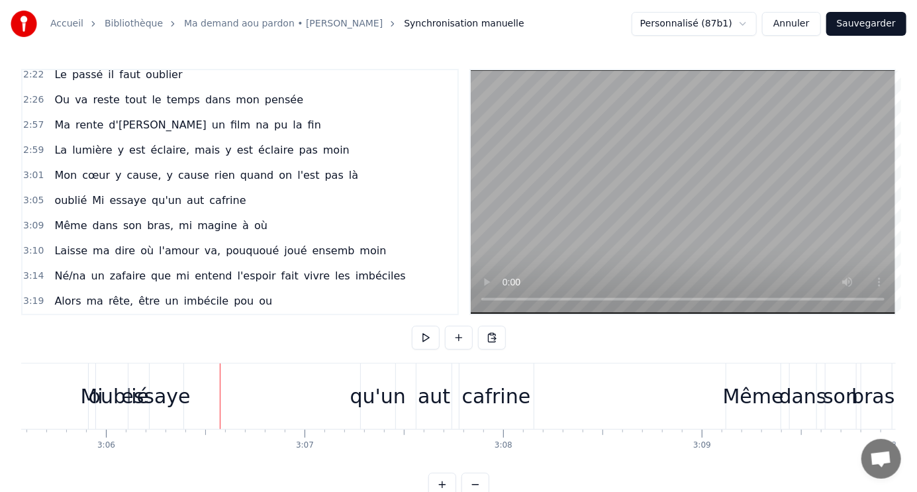
click at [133, 189] on div "oublié Mi essaye qu'un aut cafrine" at bounding box center [150, 201] width 202 height 24
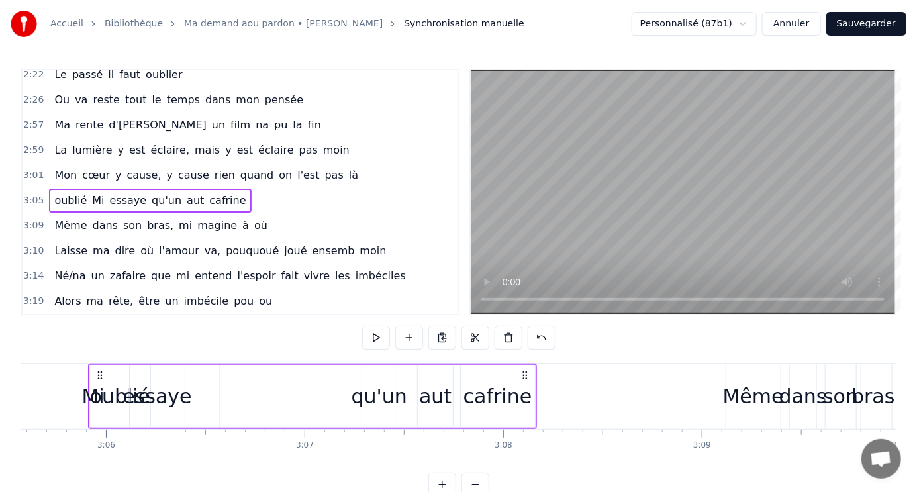
click at [135, 393] on div "essaye" at bounding box center [157, 397] width 69 height 30
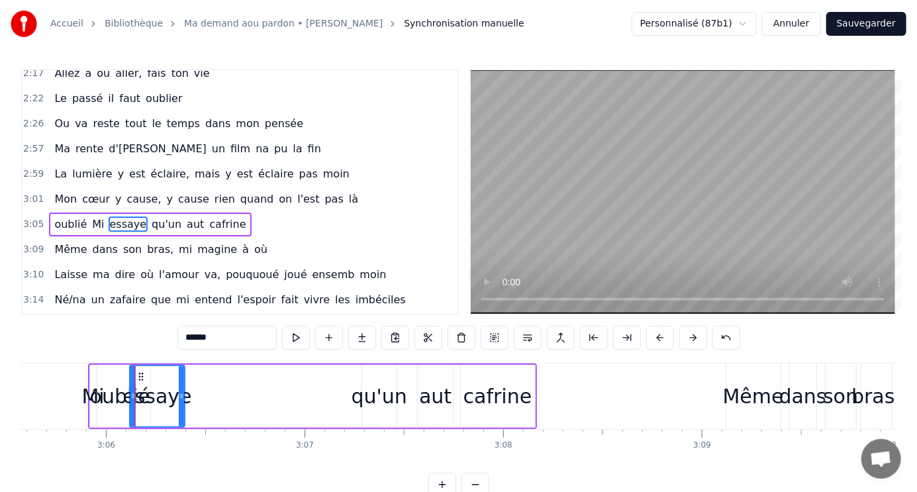
click at [111, 380] on div "oublié" at bounding box center [120, 396] width 61 height 63
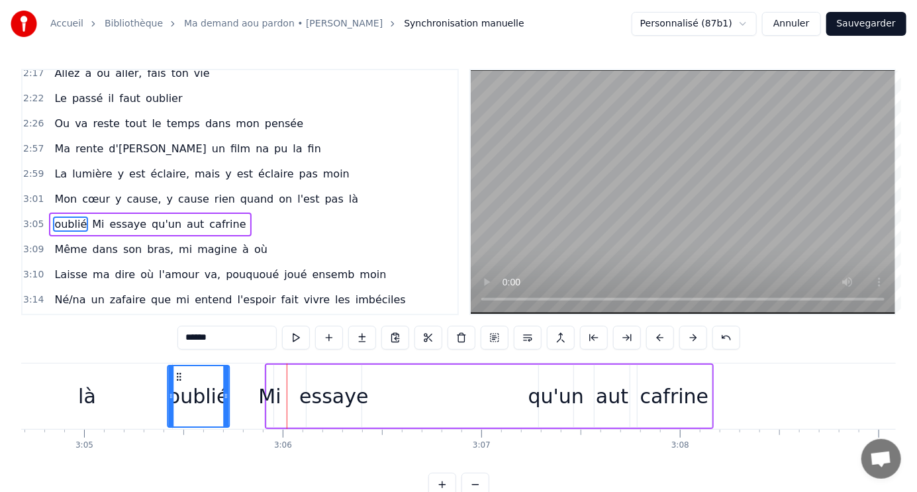
scroll to position [0, 36695]
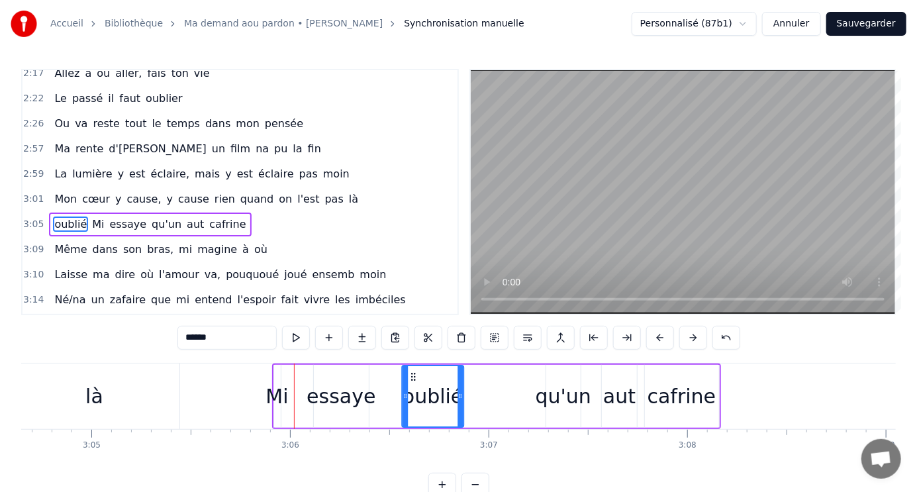
drag, startPoint x: 99, startPoint y: 374, endPoint x: 411, endPoint y: 378, distance: 312.0
click at [155, 393] on div "là" at bounding box center [95, 397] width 170 height 66
type input "**"
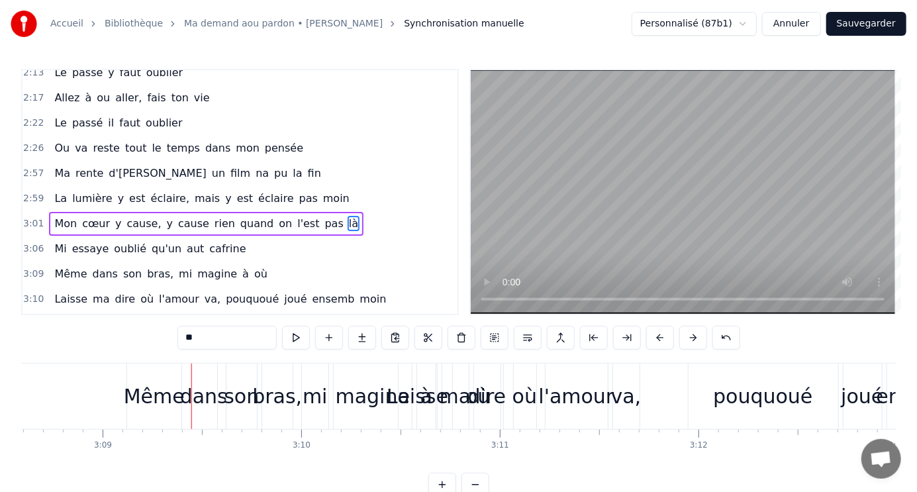
scroll to position [0, 37480]
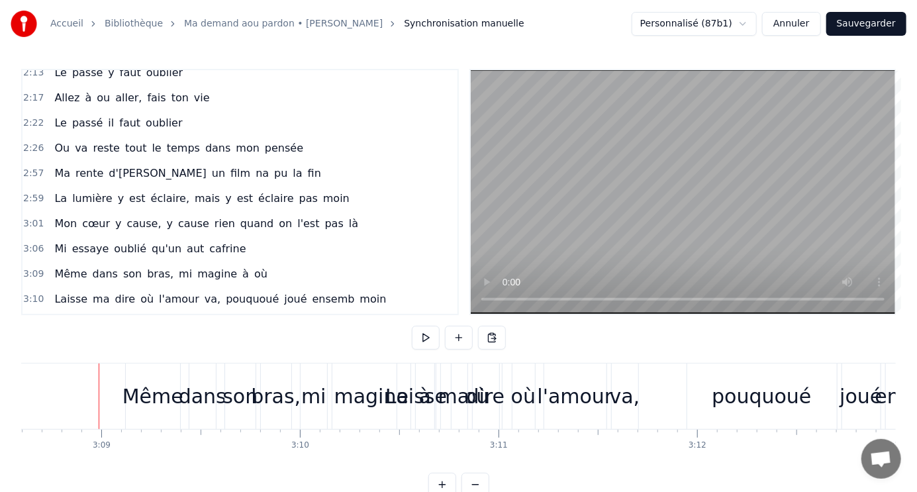
click at [138, 395] on div "Même" at bounding box center [153, 397] width 61 height 30
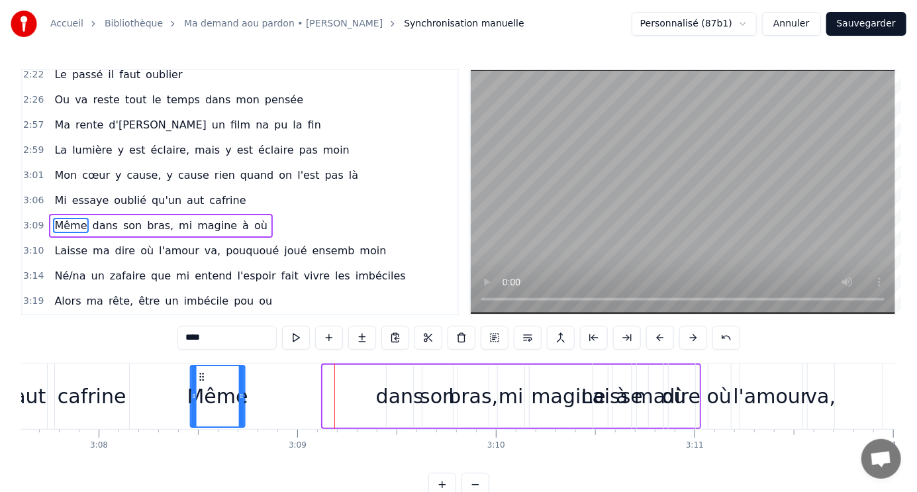
scroll to position [0, 37281]
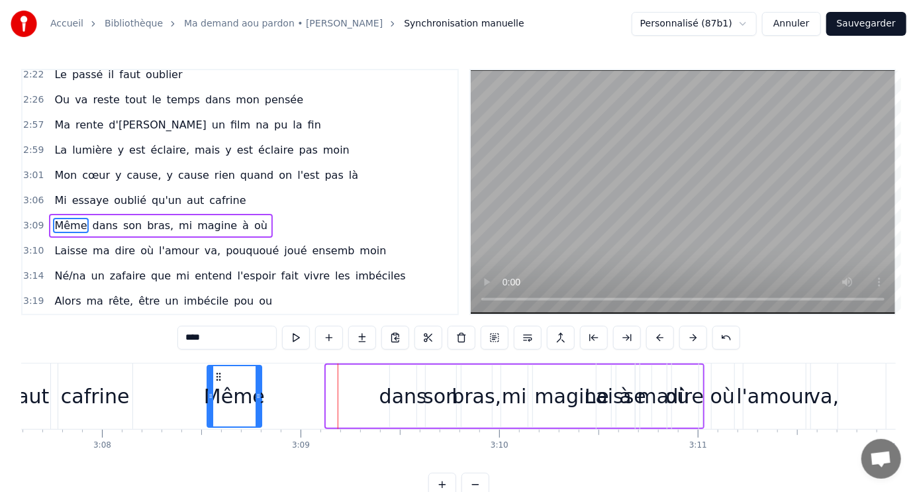
drag, startPoint x: 136, startPoint y: 378, endPoint x: 217, endPoint y: 378, distance: 80.8
click at [217, 378] on icon at bounding box center [218, 377] width 11 height 11
click at [385, 395] on div "dans" at bounding box center [404, 397] width 48 height 30
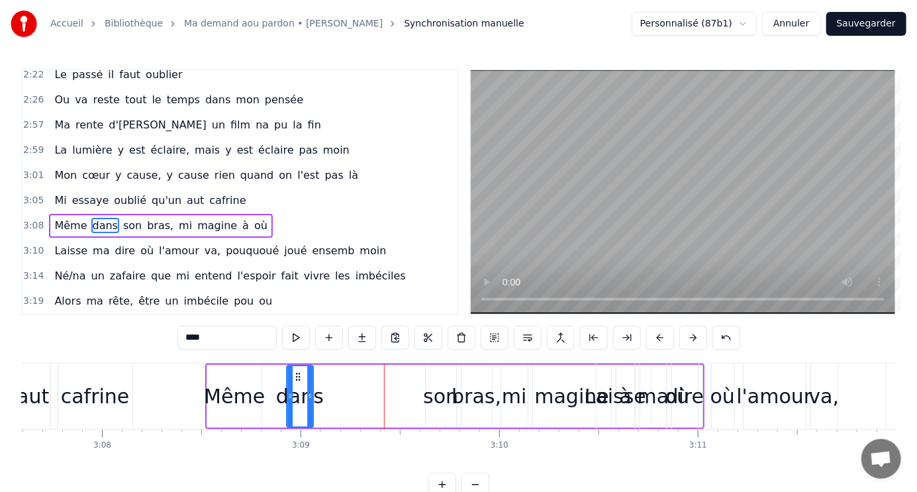
drag, startPoint x: 401, startPoint y: 376, endPoint x: 298, endPoint y: 376, distance: 102.7
click at [299, 376] on circle at bounding box center [299, 376] width 1 height 1
click at [448, 399] on div "son" at bounding box center [440, 397] width 35 height 30
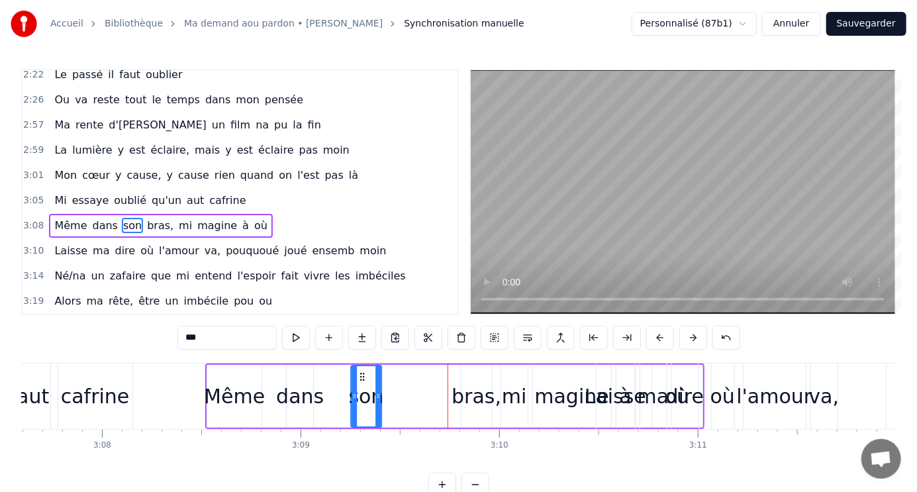
drag, startPoint x: 437, startPoint y: 374, endPoint x: 480, endPoint y: 391, distance: 46.6
click at [365, 374] on icon at bounding box center [362, 377] width 11 height 11
click at [466, 378] on div "bras," at bounding box center [477, 396] width 30 height 63
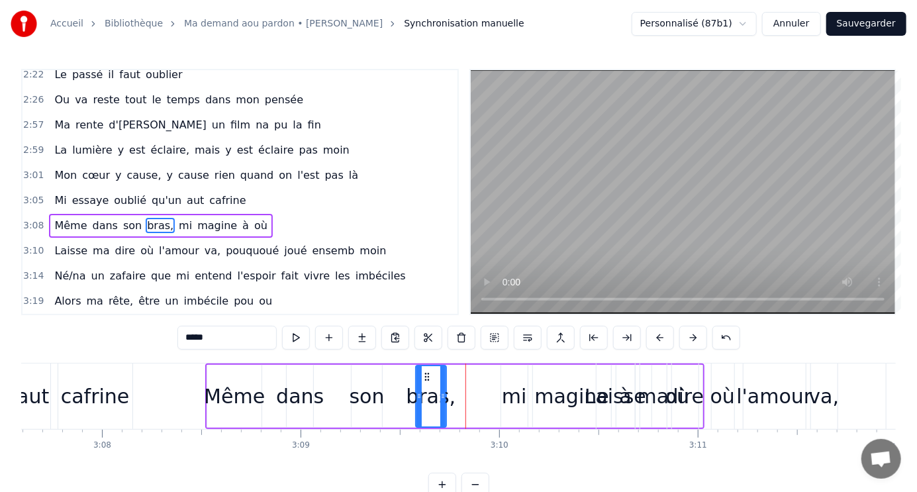
drag, startPoint x: 471, startPoint y: 374, endPoint x: 426, endPoint y: 374, distance: 45.1
click at [426, 374] on icon at bounding box center [427, 377] width 11 height 11
click at [514, 393] on div "mi" at bounding box center [514, 397] width 25 height 30
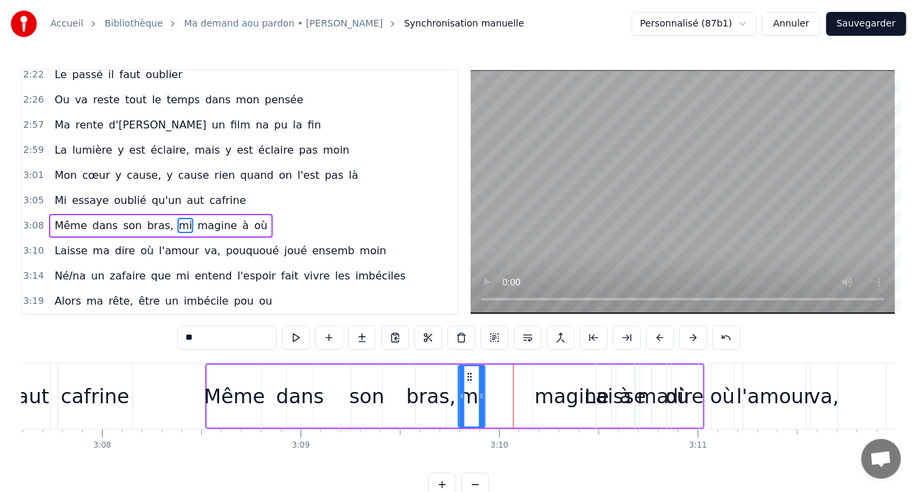
drag, startPoint x: 512, startPoint y: 376, endPoint x: 470, endPoint y: 377, distance: 42.4
click at [470, 377] on icon at bounding box center [470, 377] width 11 height 11
click at [572, 404] on div "magine" at bounding box center [572, 397] width 74 height 30
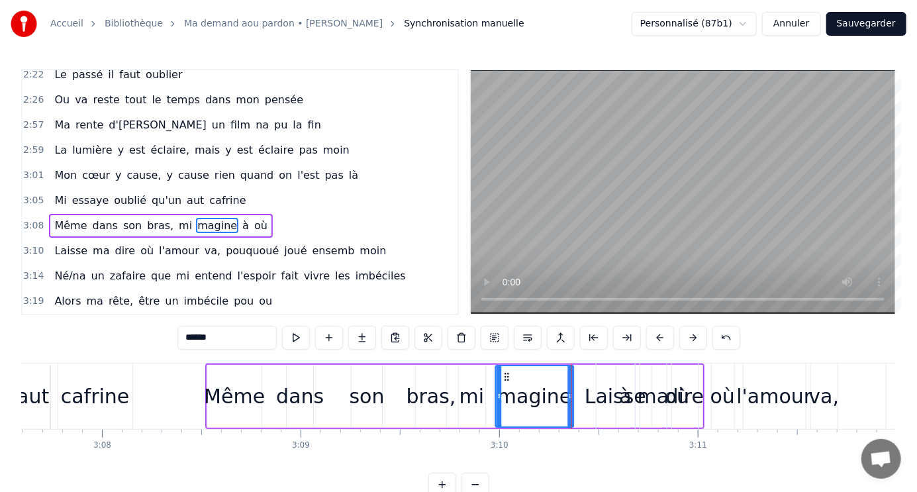
drag, startPoint x: 541, startPoint y: 376, endPoint x: 504, endPoint y: 376, distance: 37.1
click at [504, 376] on icon at bounding box center [507, 377] width 11 height 11
click at [600, 396] on div "Laisse" at bounding box center [616, 397] width 62 height 30
type input "******"
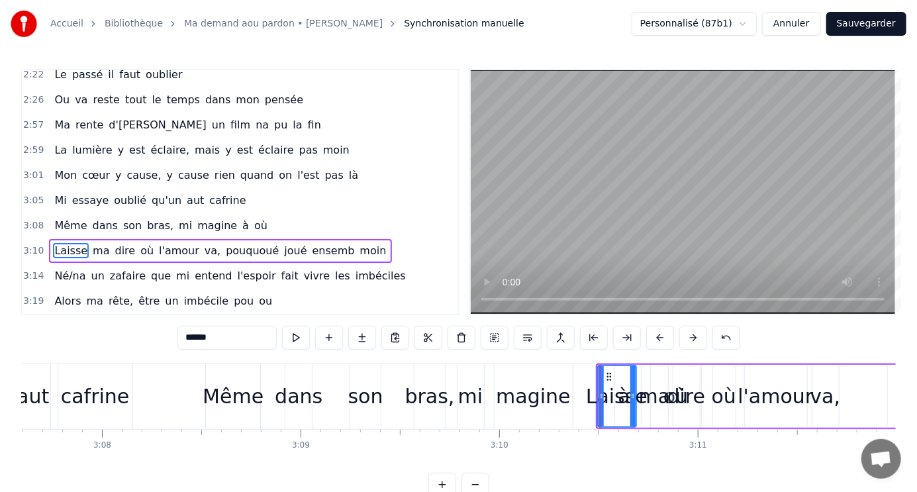
scroll to position [636, 0]
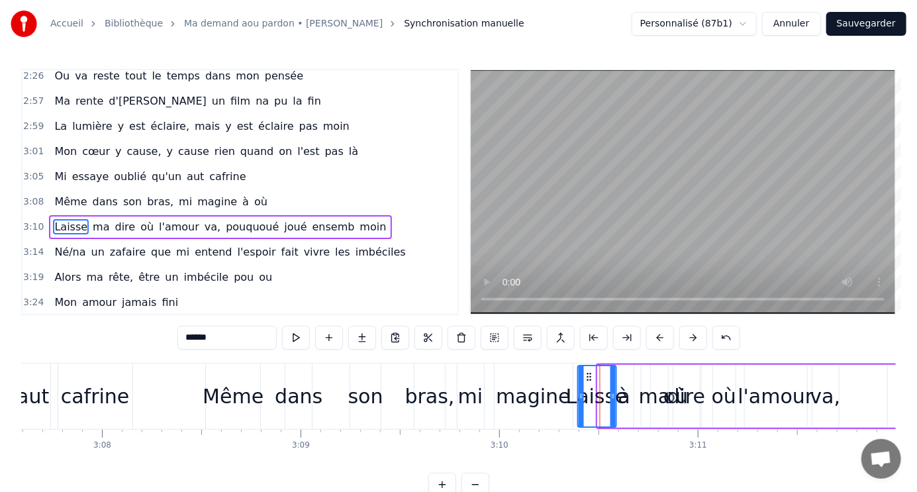
drag, startPoint x: 608, startPoint y: 379, endPoint x: 588, endPoint y: 381, distance: 20.0
click at [588, 381] on div "Laisse" at bounding box center [597, 396] width 37 height 60
click at [688, 297] on video at bounding box center [683, 192] width 425 height 244
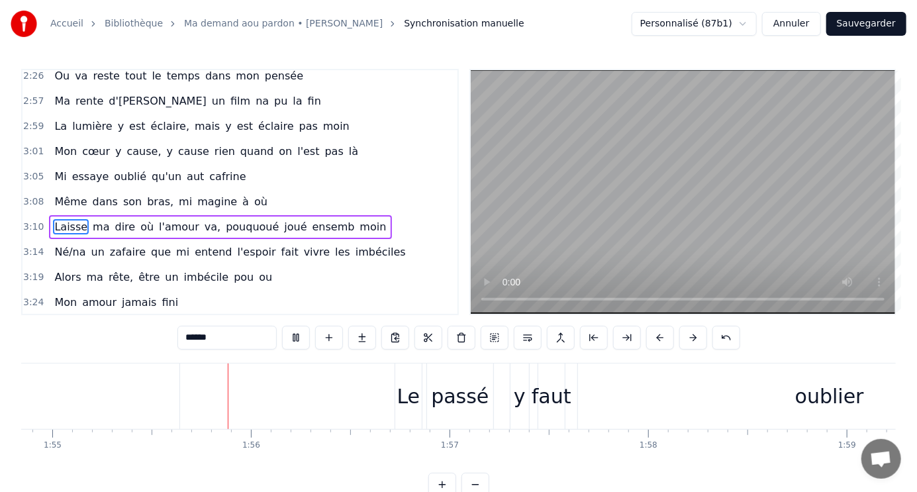
scroll to position [0, 22824]
click at [848, 21] on button "Sauvegarder" at bounding box center [867, 24] width 80 height 24
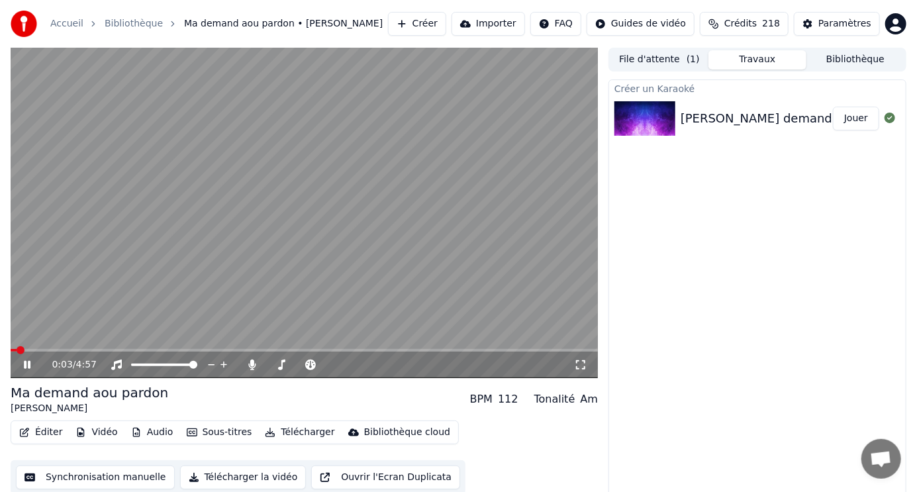
click at [52, 350] on span at bounding box center [305, 350] width 588 height 3
click at [70, 349] on span at bounding box center [305, 350] width 588 height 3
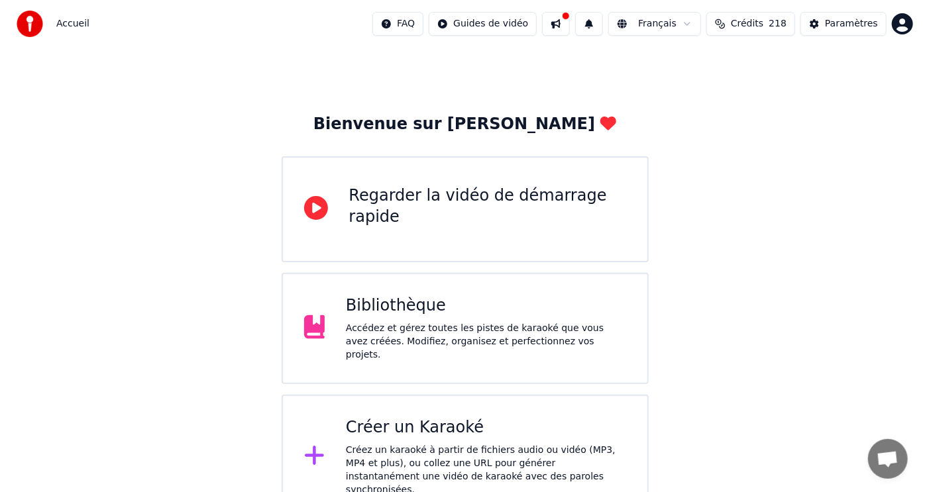
scroll to position [21, 0]
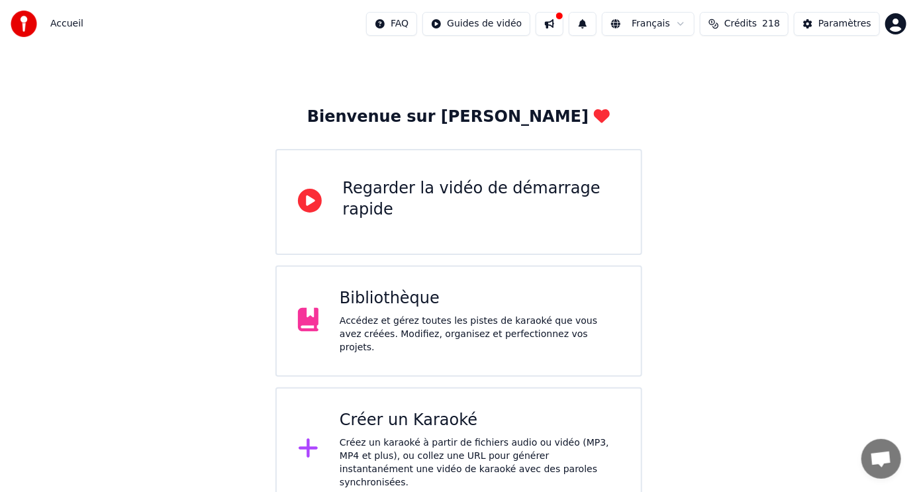
click at [421, 437] on div "Créez un karaoké à partir de fichiers audio ou vidéo (MP3, MP4 et plus), ou col…" at bounding box center [480, 463] width 280 height 53
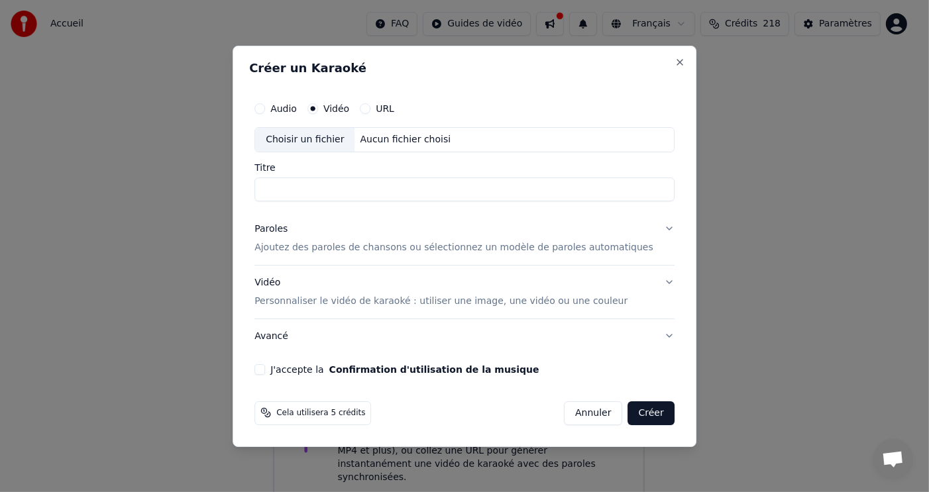
click at [349, 132] on div "Choisir un fichier" at bounding box center [304, 140] width 99 height 24
type input "**********"
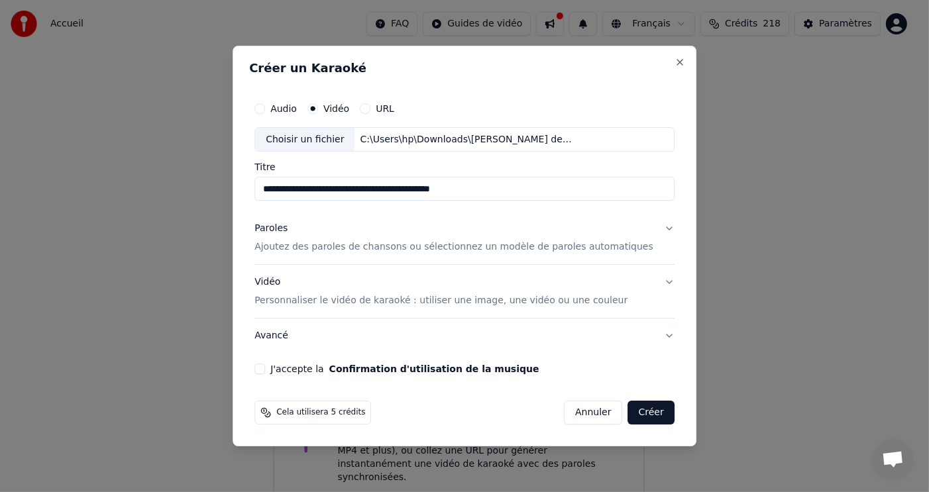
click at [370, 242] on p "Ajoutez des paroles de chansons ou sélectionnez un modèle de paroles automatiqu…" at bounding box center [453, 247] width 399 height 13
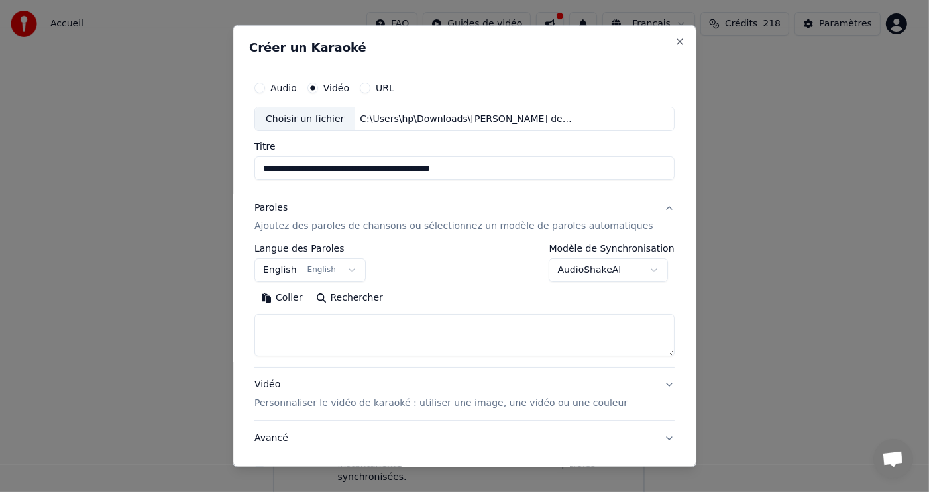
click at [298, 297] on button "Coller" at bounding box center [281, 297] width 55 height 21
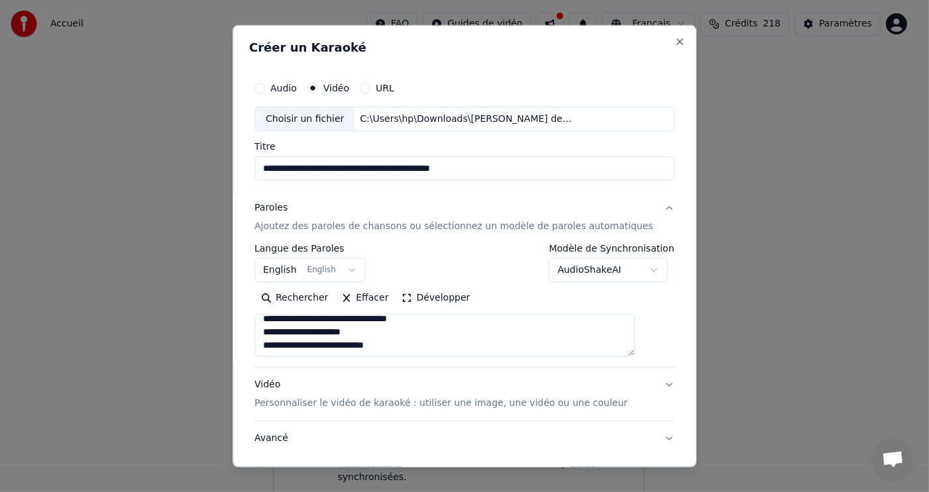
scroll to position [556, 0]
click at [350, 328] on textarea at bounding box center [444, 335] width 380 height 42
click at [317, 327] on textarea at bounding box center [444, 335] width 380 height 42
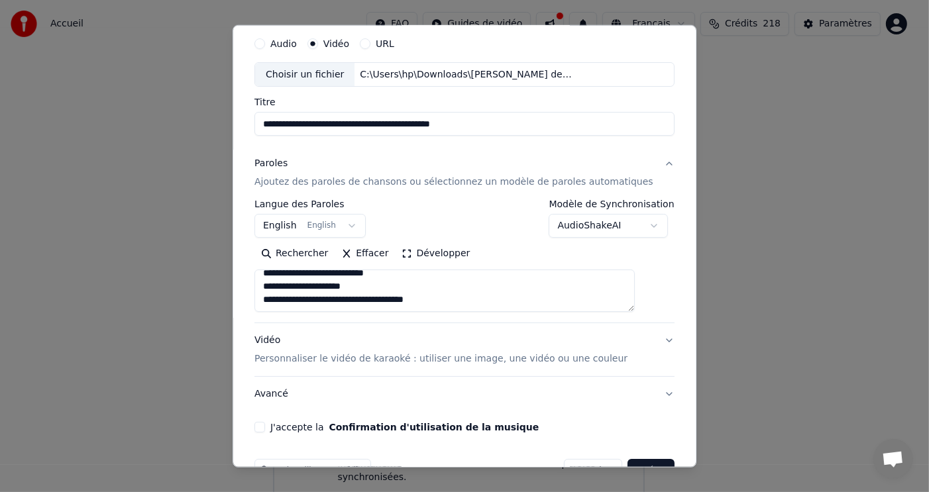
scroll to position [80, 0]
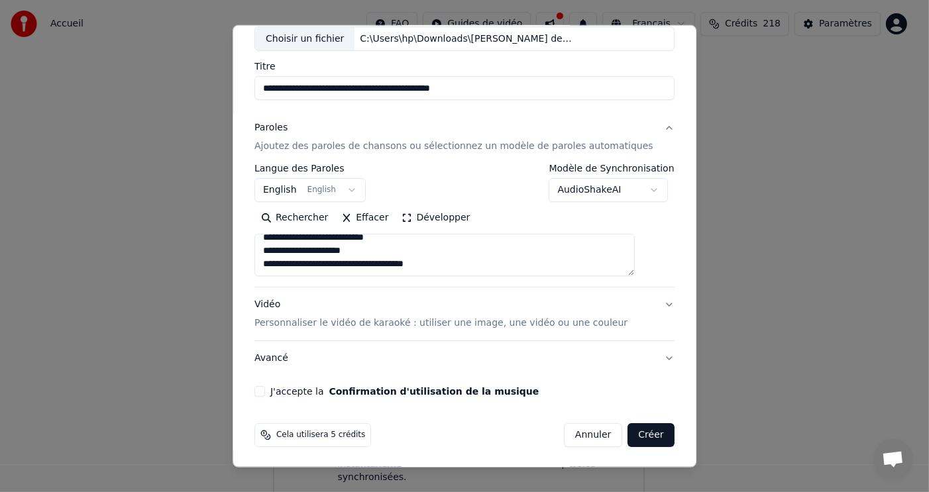
type textarea "**********"
click at [265, 389] on button "J'accepte la Confirmation d'utilisation de la musique" at bounding box center [259, 391] width 11 height 11
click at [629, 431] on button "Créer" at bounding box center [651, 435] width 46 height 24
select select "**"
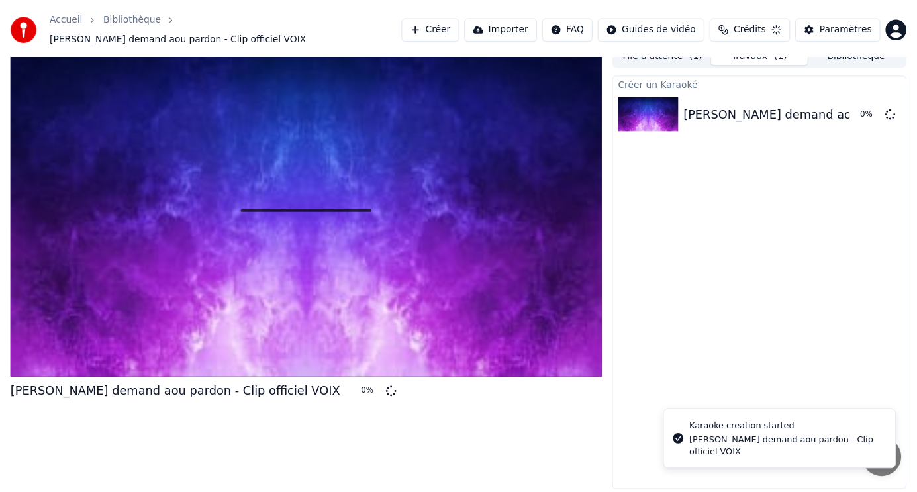
scroll to position [5, 0]
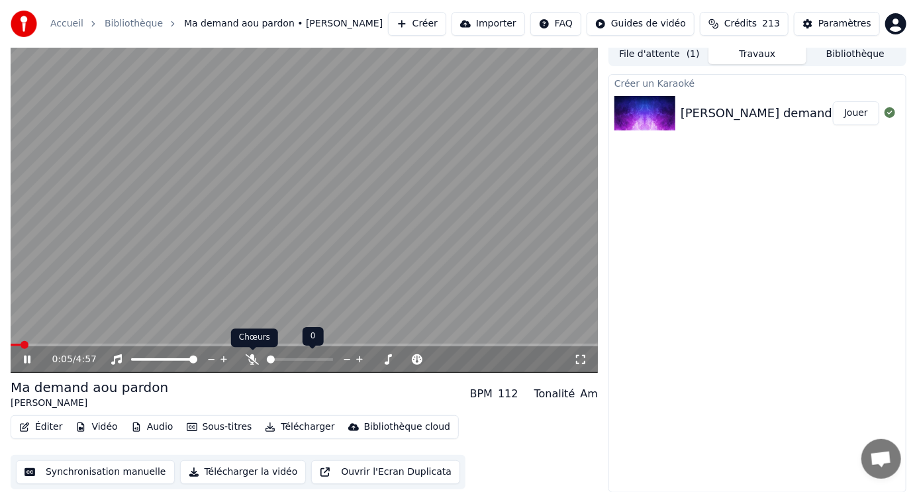
click at [250, 356] on icon at bounding box center [252, 359] width 13 height 11
click at [50, 344] on span at bounding box center [305, 345] width 588 height 3
click at [77, 344] on span at bounding box center [305, 345] width 588 height 3
click at [68, 344] on span at bounding box center [40, 345] width 58 height 3
click at [180, 345] on icon at bounding box center [176, 344] width 9 height 9
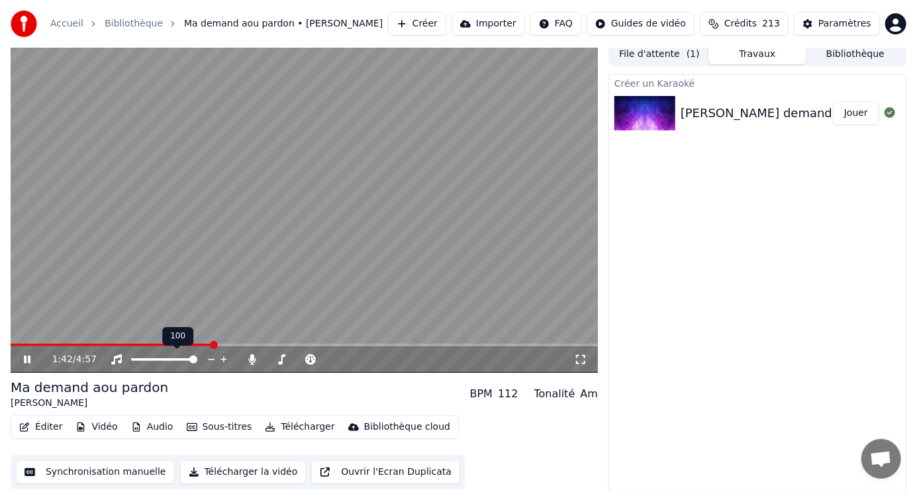
click at [189, 344] on div "100 100" at bounding box center [177, 336] width 31 height 19
click at [193, 344] on span at bounding box center [103, 345] width 184 height 3
click at [182, 344] on span at bounding box center [104, 345] width 186 height 3
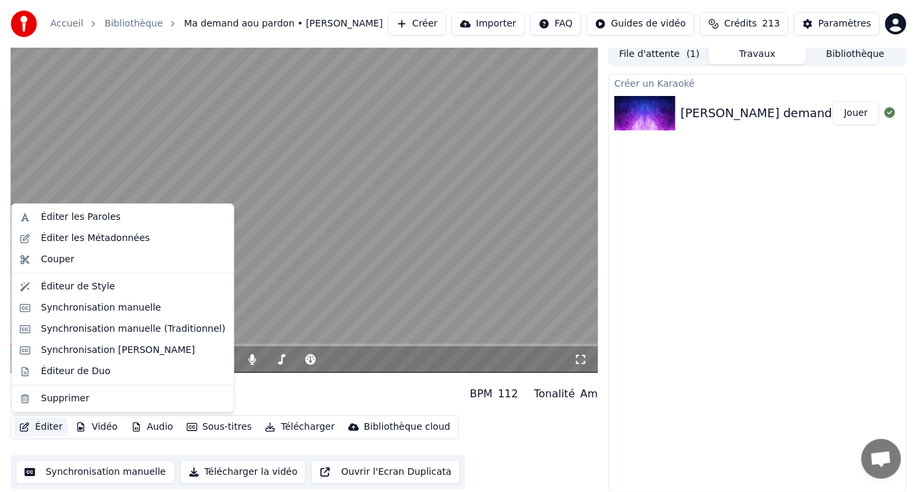
click at [53, 429] on button "Éditer" at bounding box center [41, 427] width 54 height 19
click at [69, 306] on div "Synchronisation manuelle" at bounding box center [101, 307] width 121 height 13
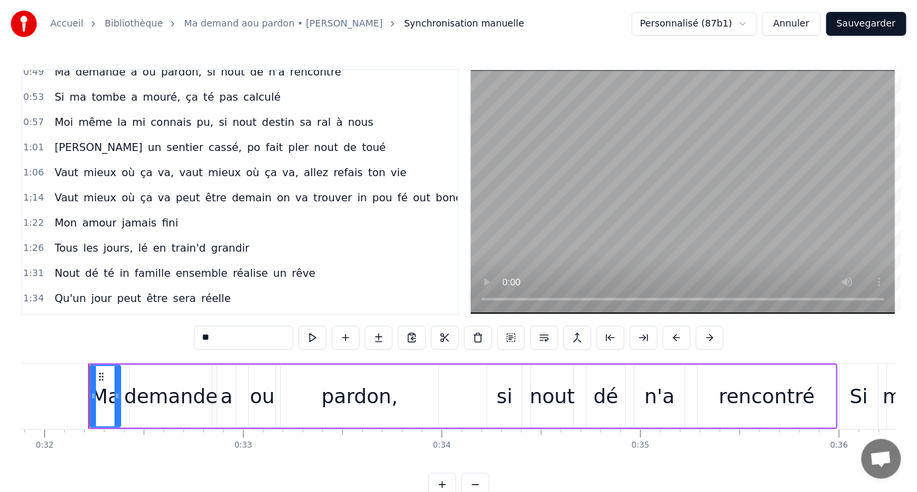
scroll to position [132, 0]
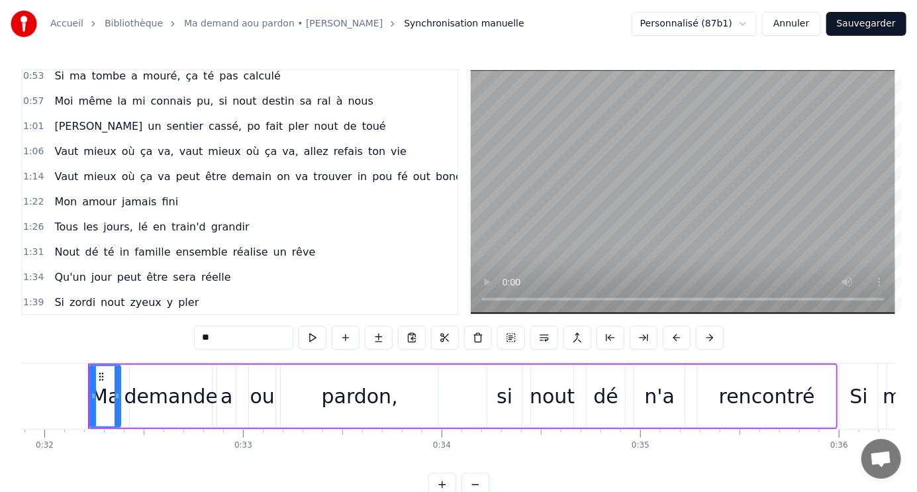
click at [103, 244] on span "té" at bounding box center [109, 251] width 13 height 15
type input "**"
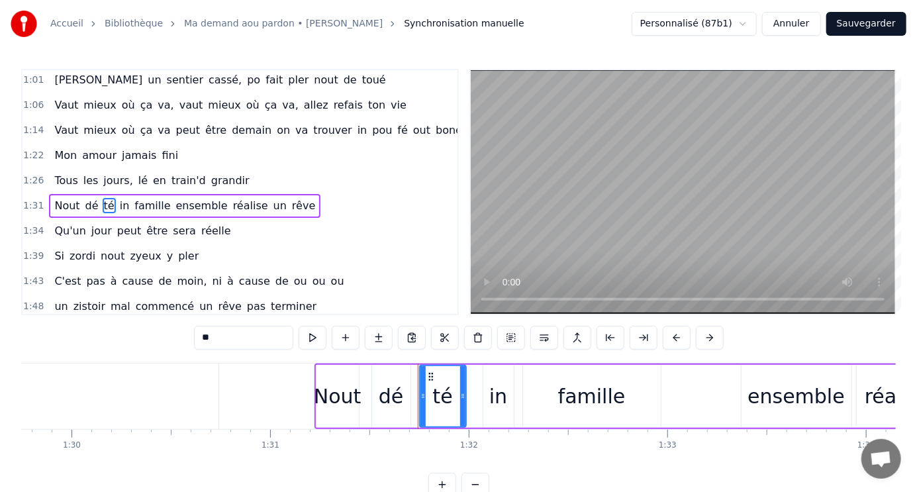
scroll to position [0, 18165]
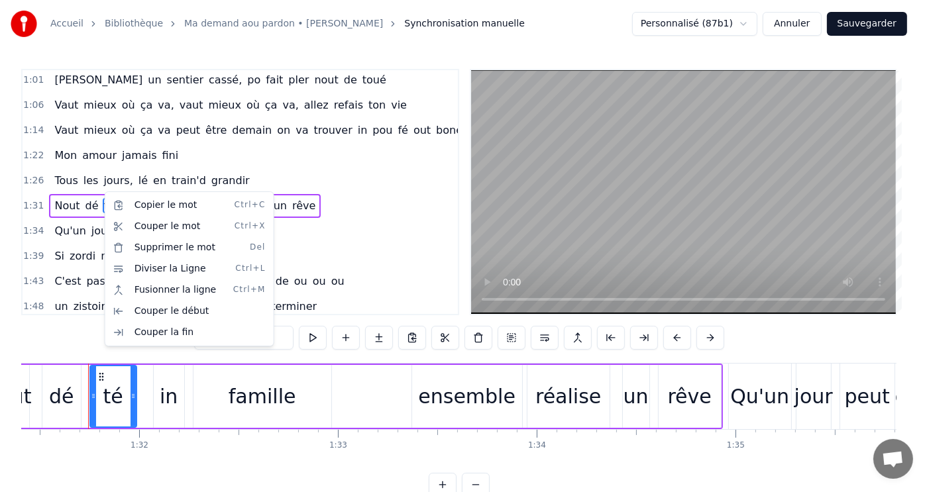
click at [85, 191] on html "Accueil Bibliothèque Ma demand aou pardon • Morgan Synchronisation manuelle Per…" at bounding box center [464, 259] width 929 height 518
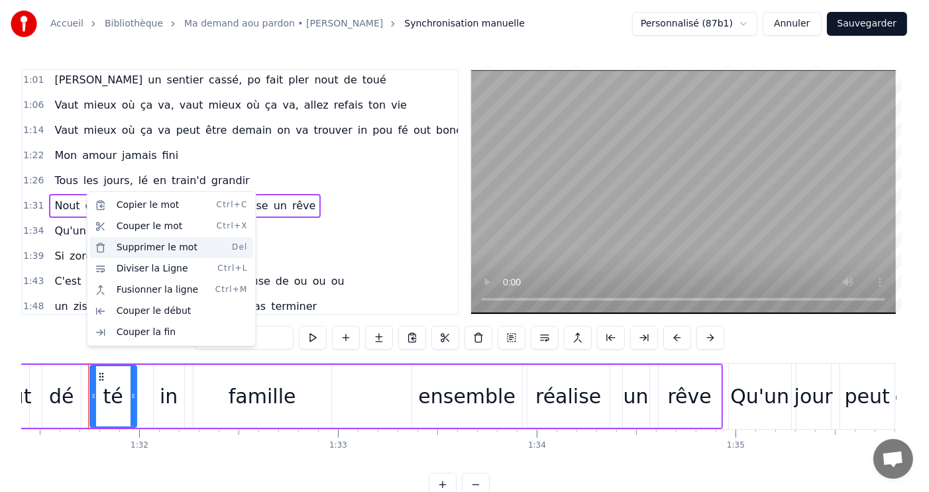
click at [158, 249] on div "Supprimer le mot Del" at bounding box center [171, 247] width 163 height 21
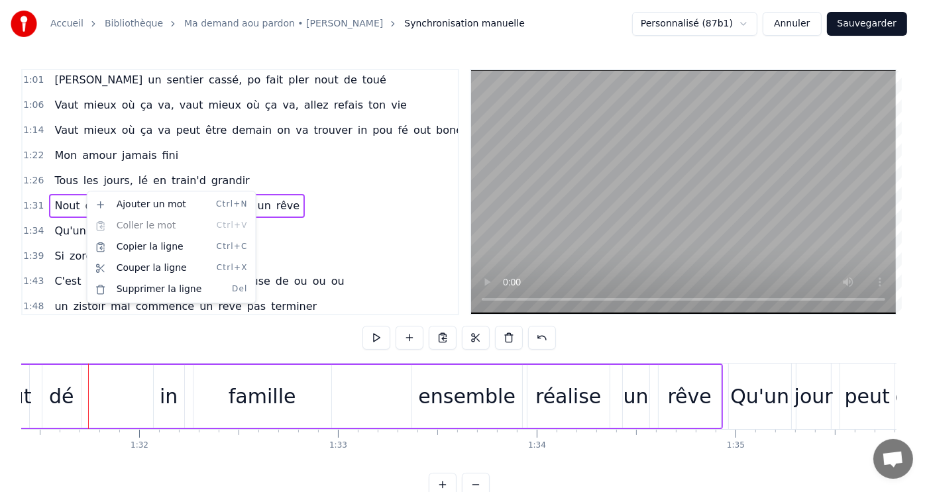
click at [83, 193] on html "Accueil Bibliothèque Ma demand aou pardon • Morgan Synchronisation manuelle Per…" at bounding box center [464, 259] width 929 height 518
click at [132, 205] on div "Ajouter un mot Ctrl+N" at bounding box center [168, 206] width 163 height 21
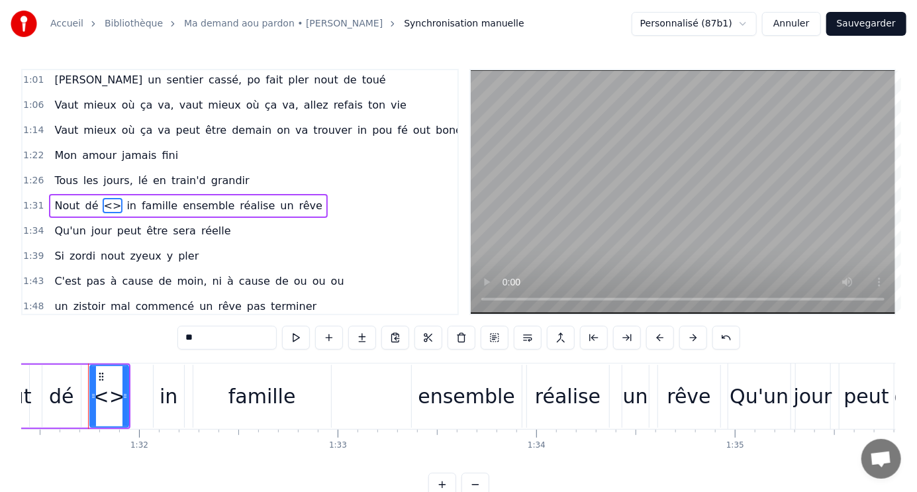
click at [226, 337] on input "**" at bounding box center [227, 338] width 99 height 24
type input "*"
click at [170, 347] on div "0:32 Ma demande a ou pardon, si nout dé n'a rencontré 0:36 Si ma tombe amouré, …" at bounding box center [458, 283] width 875 height 428
click at [84, 198] on span "dé" at bounding box center [92, 205] width 16 height 15
type input "**"
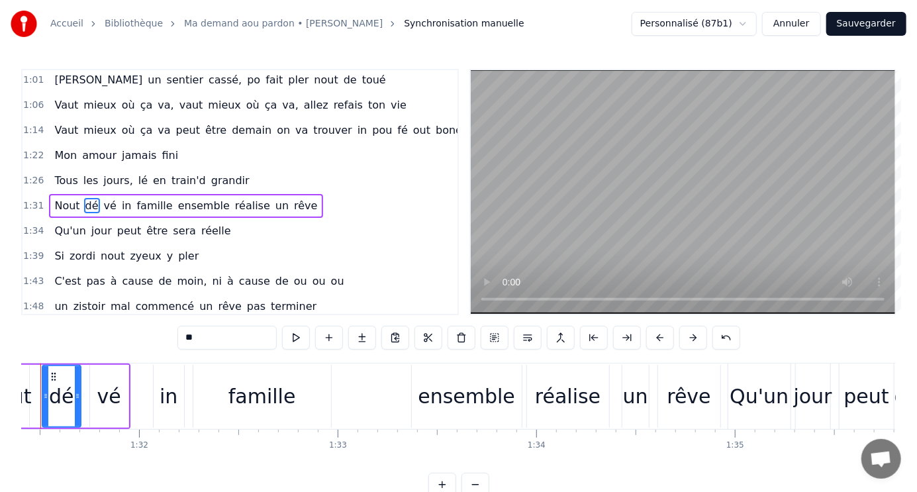
scroll to position [0, 18118]
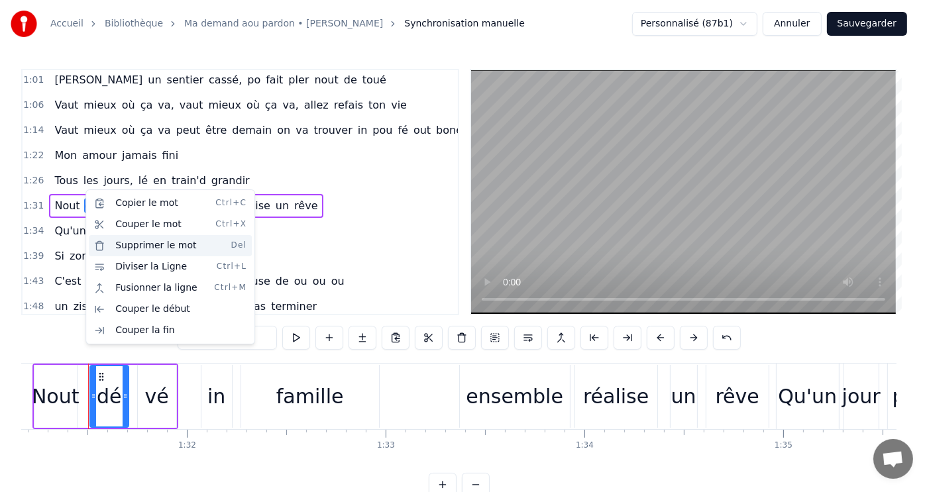
click at [125, 247] on div "Supprimer le mot Del" at bounding box center [170, 245] width 163 height 21
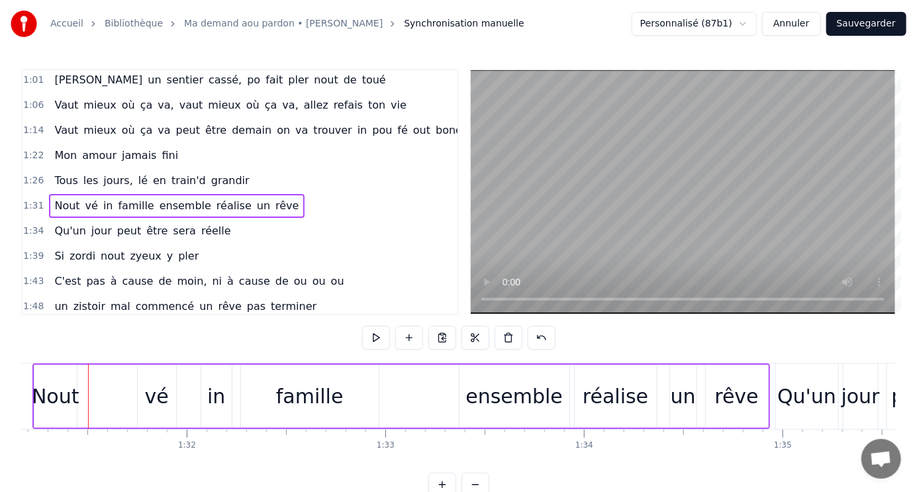
click at [84, 198] on span "vé" at bounding box center [91, 205] width 15 height 15
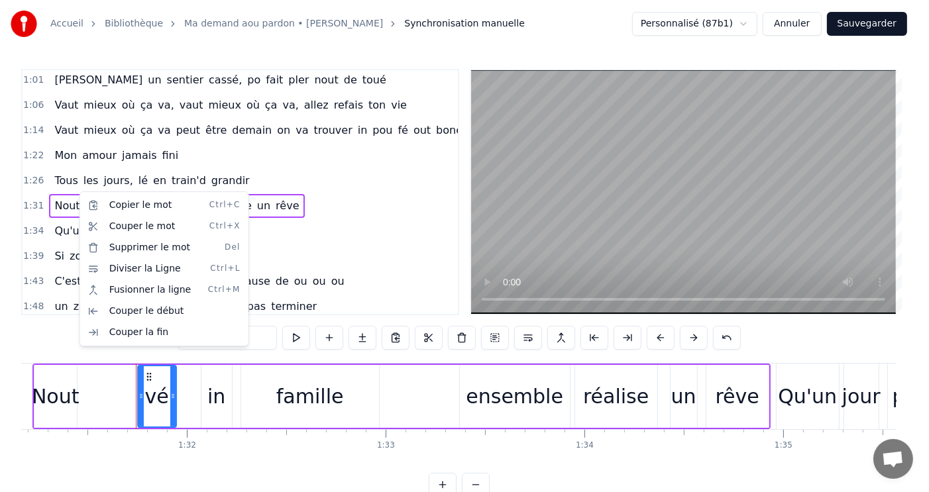
click at [44, 364] on div "Nout vé in famille ensemble réalise un rêve" at bounding box center [401, 397] width 738 height 66
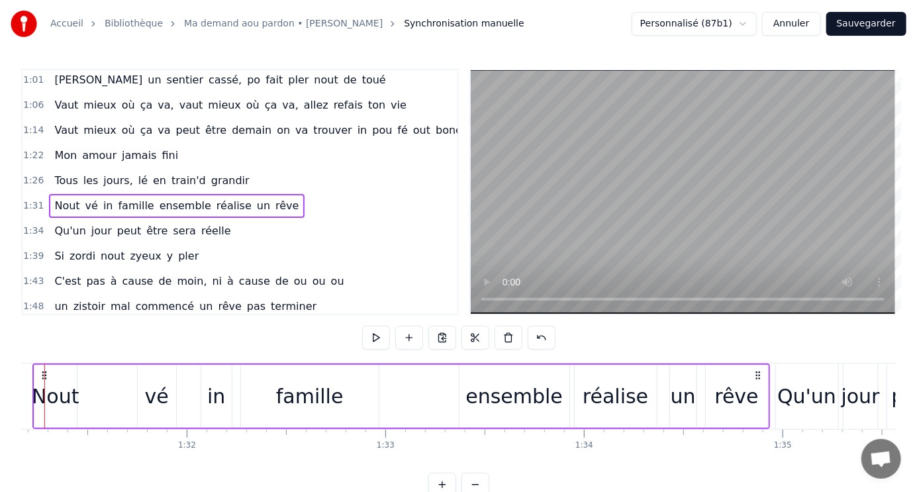
scroll to position [0, 18074]
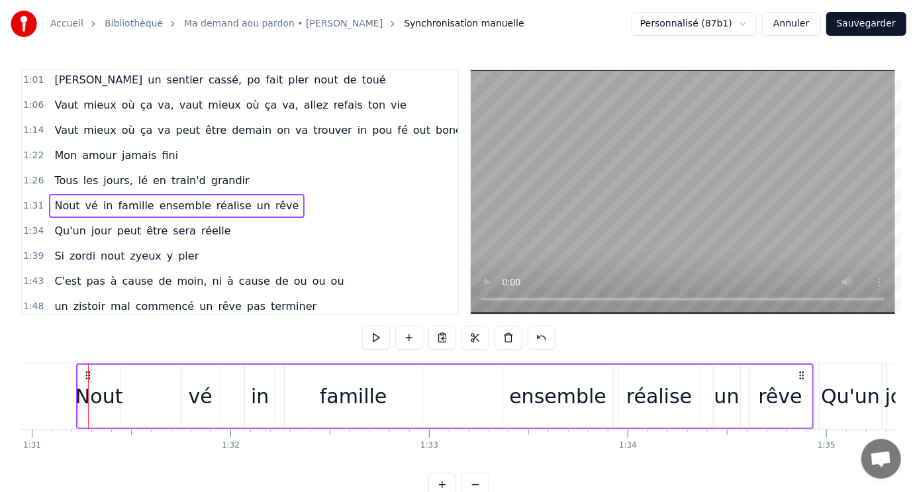
click at [130, 364] on div "Nout vé in famille ensemble réalise un rêve" at bounding box center [445, 397] width 738 height 66
click at [134, 364] on div "Nout vé in famille ensemble réalise un rêve" at bounding box center [445, 397] width 738 height 66
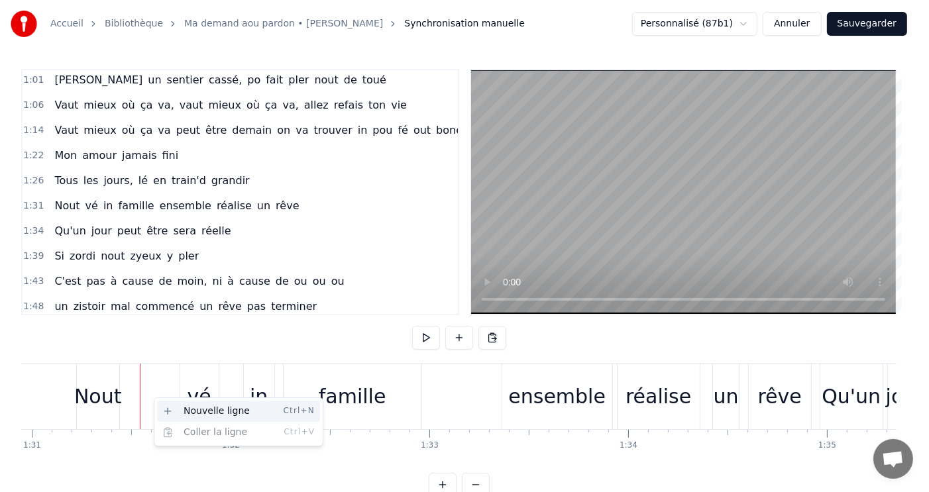
click at [211, 411] on div "Nouvelle ligne Ctrl+N" at bounding box center [238, 411] width 163 height 21
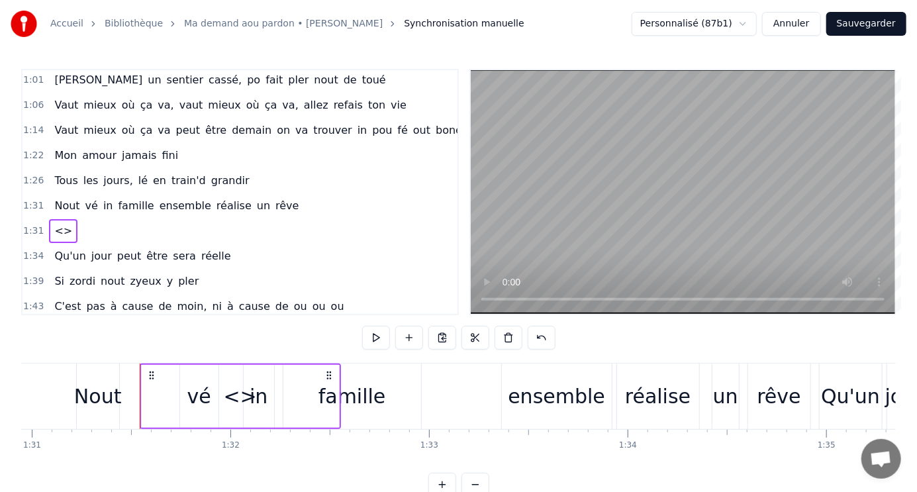
click at [236, 397] on div "<>" at bounding box center [240, 397] width 33 height 30
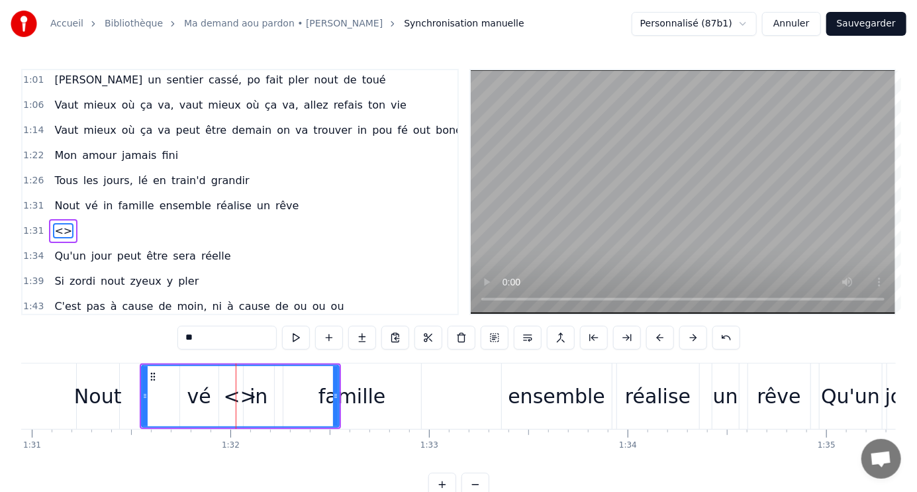
scroll to position [203, 0]
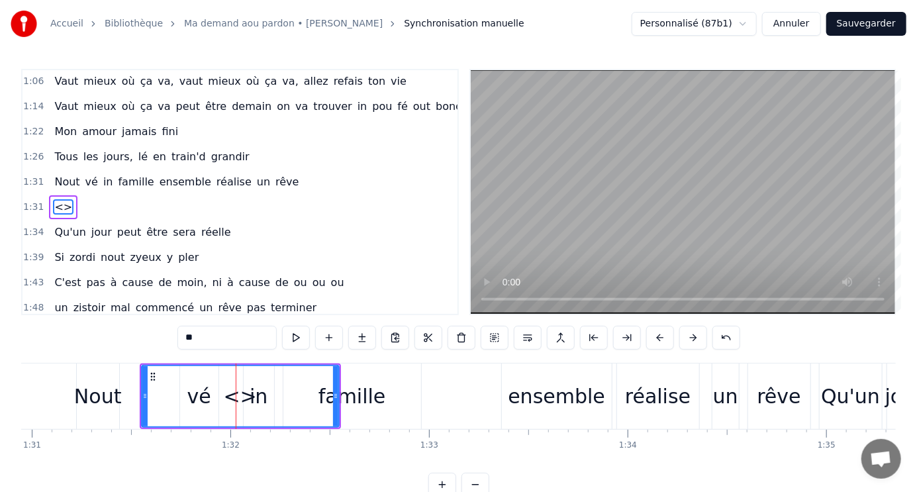
click at [212, 339] on input "**" at bounding box center [227, 338] width 99 height 24
type input "*"
type input "**"
click at [144, 335] on div "0:32 Ma demande a ou pardon, si nout dé n'a rencontré 0:36 Si ma tombe amouré, …" at bounding box center [458, 283] width 875 height 428
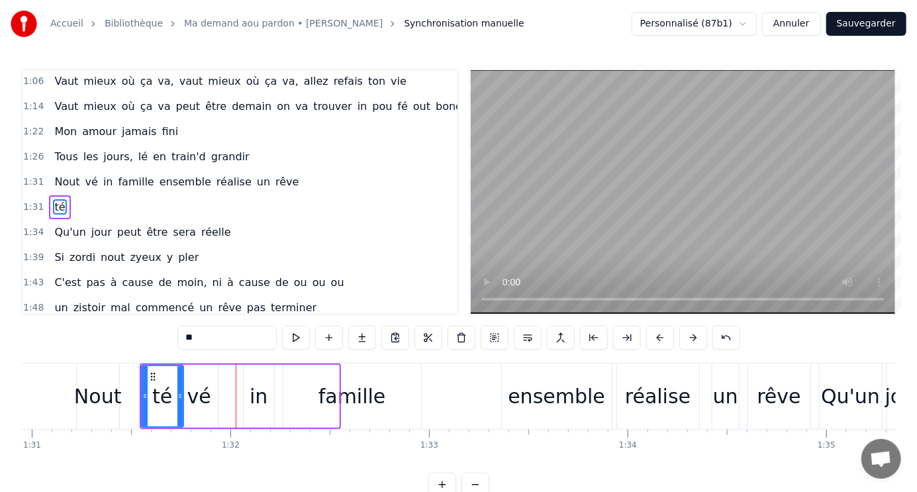
drag, startPoint x: 336, startPoint y: 388, endPoint x: 182, endPoint y: 376, distance: 154.2
click at [180, 376] on div at bounding box center [180, 396] width 5 height 60
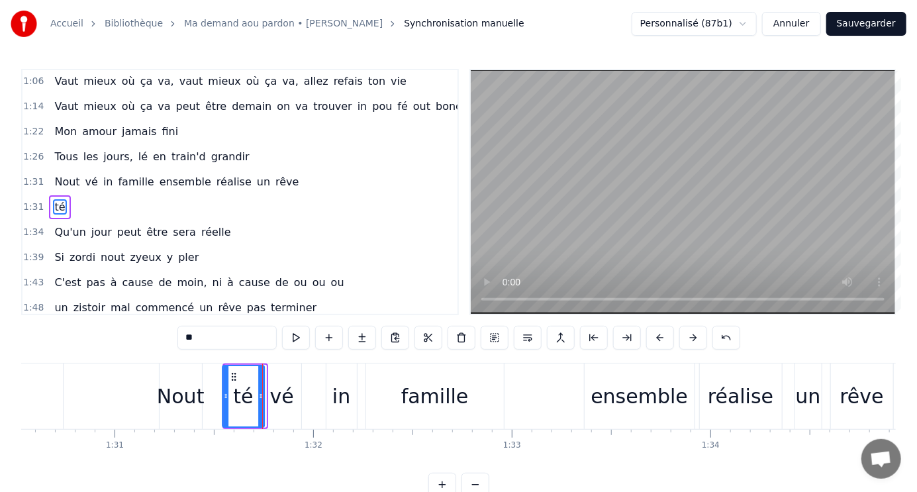
scroll to position [0, 17989]
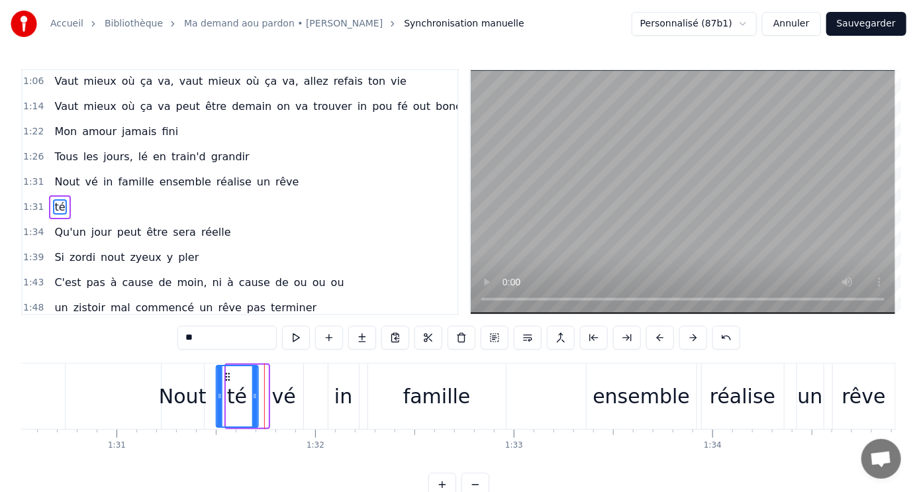
drag, startPoint x: 150, startPoint y: 374, endPoint x: 224, endPoint y: 381, distance: 74.5
click at [224, 381] on div "té" at bounding box center [237, 396] width 40 height 60
click at [307, 413] on div "Nout vé in famille ensemble réalise un rêve" at bounding box center [530, 397] width 738 height 66
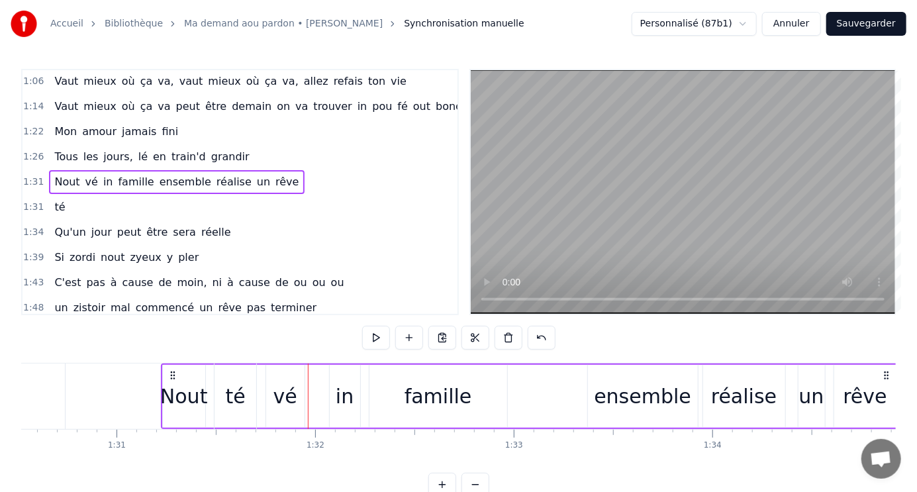
click at [56, 199] on span "té" at bounding box center [59, 206] width 13 height 15
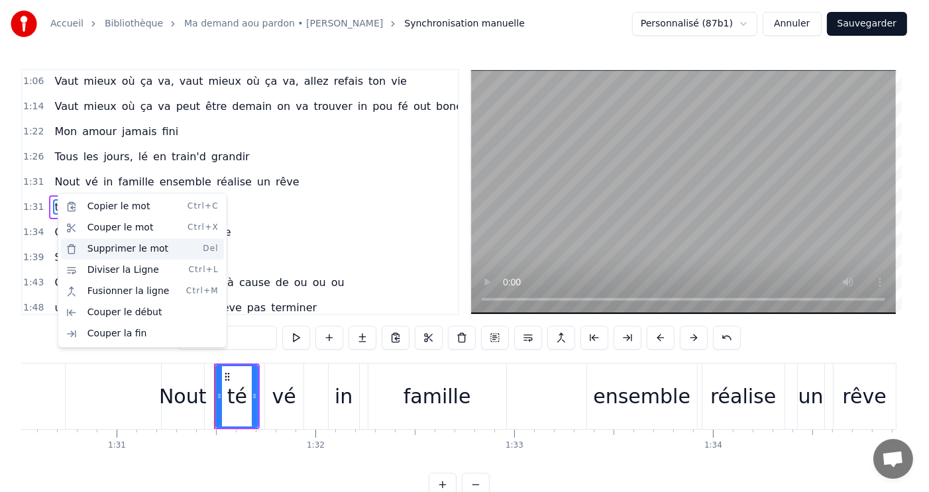
click at [129, 247] on div "Supprimer le mot Del" at bounding box center [142, 248] width 163 height 21
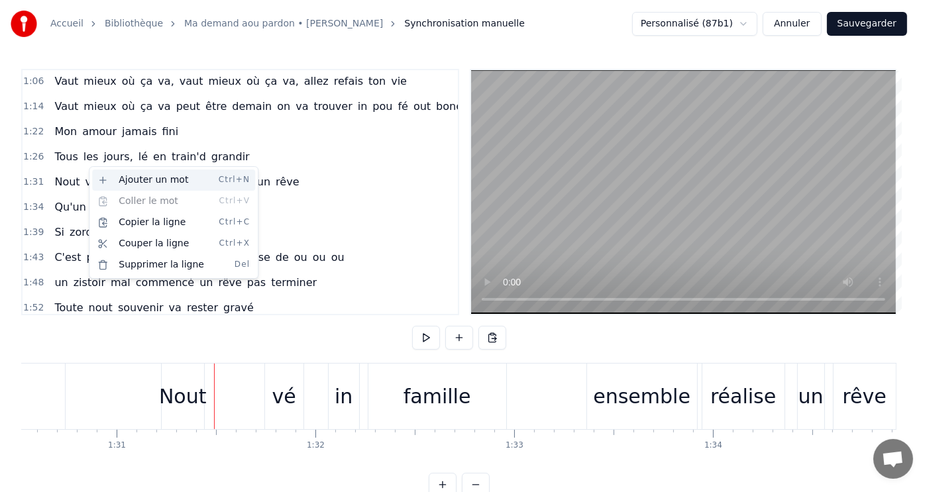
click at [142, 178] on div "Ajouter un mot Ctrl+N" at bounding box center [173, 180] width 163 height 21
click at [125, 180] on div "Ajouter un mot Ctrl+N" at bounding box center [176, 182] width 163 height 21
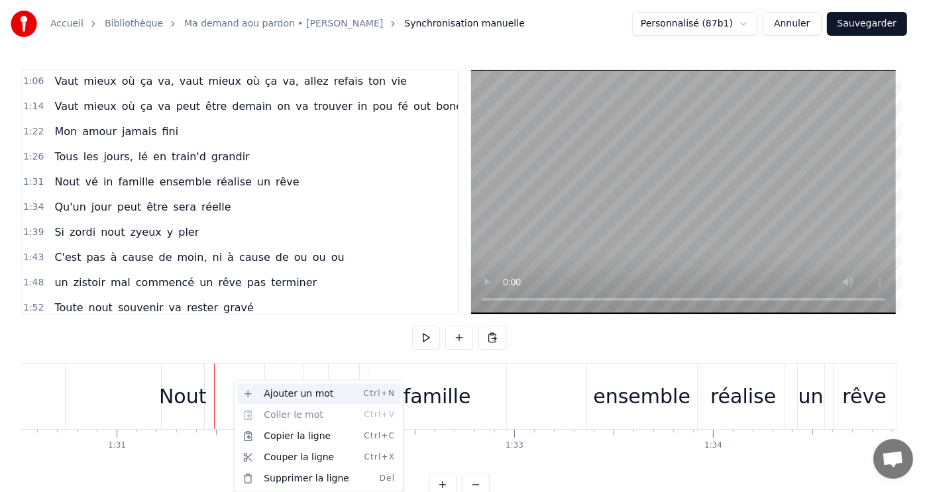
click at [288, 395] on div "Ajouter un mot Ctrl+N" at bounding box center [318, 394] width 163 height 21
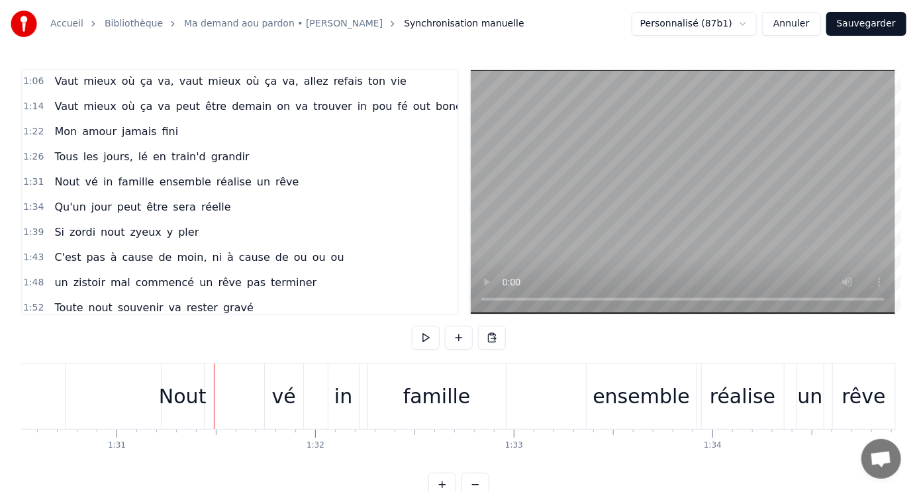
click at [255, 370] on div "Nout vé in famille ensemble réalise un rêve" at bounding box center [530, 397] width 738 height 66
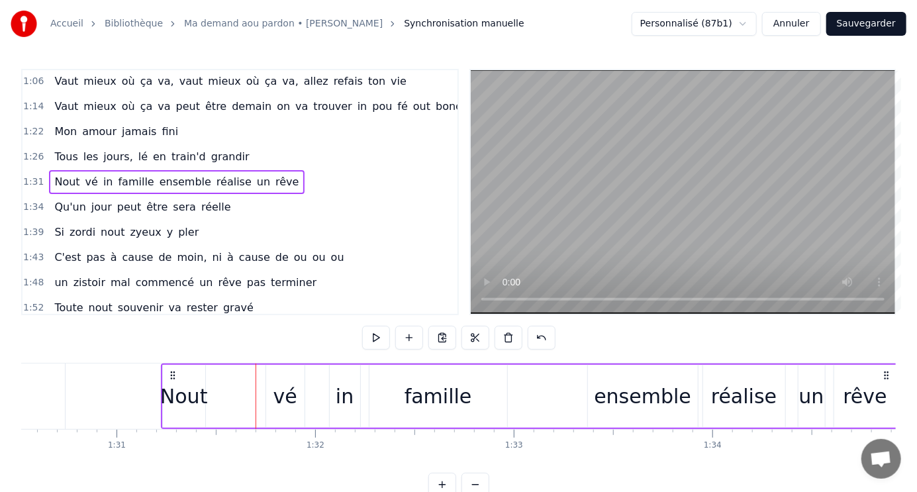
click at [284, 376] on div "vé" at bounding box center [285, 396] width 38 height 63
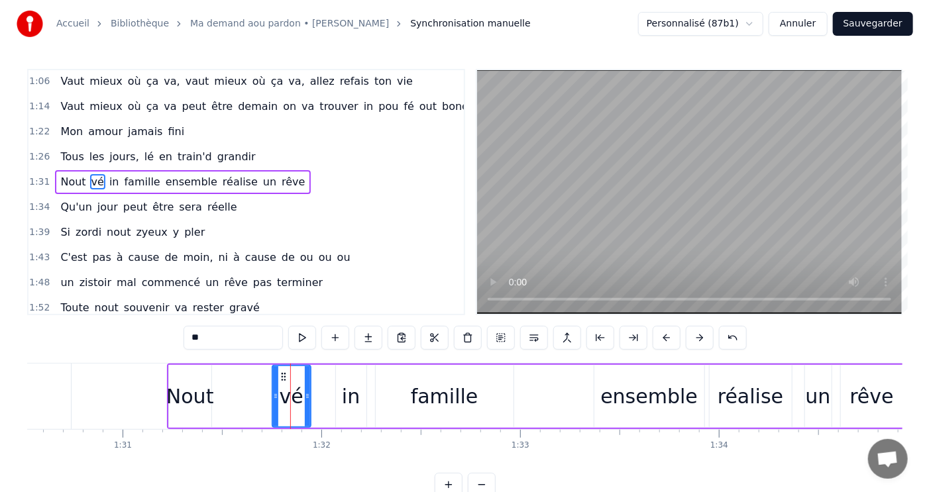
scroll to position [179, 0]
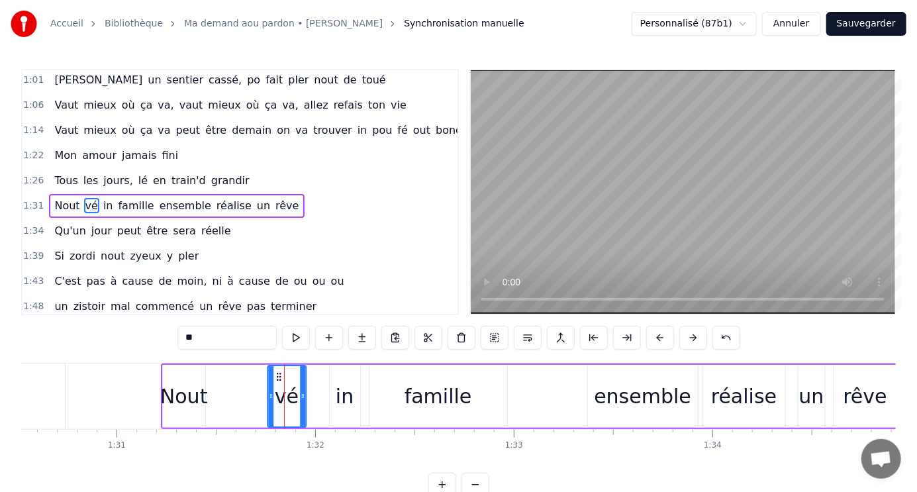
click at [276, 372] on icon at bounding box center [279, 377] width 11 height 11
click at [84, 198] on span "vé" at bounding box center [91, 205] width 15 height 15
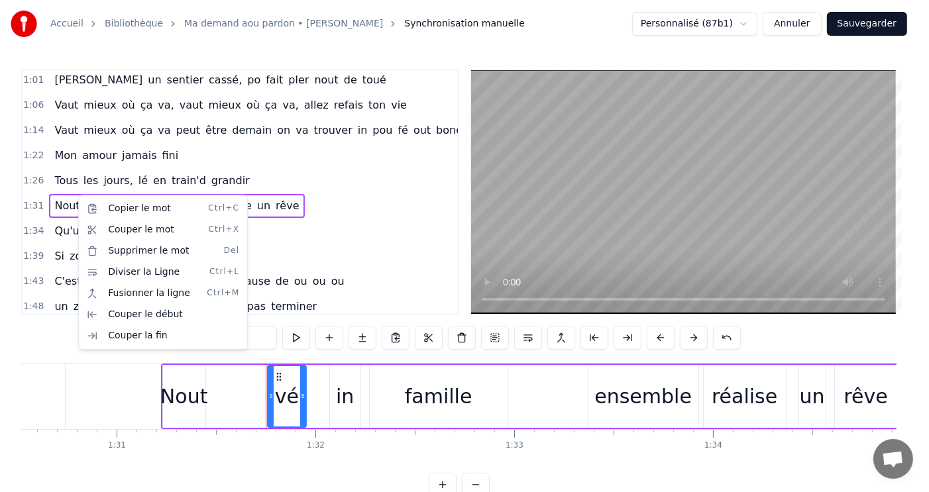
click at [74, 191] on html "Accueil Bibliothèque Ma demand aou pardon • Morgan Synchronisation manuelle Per…" at bounding box center [464, 259] width 929 height 518
click at [70, 191] on html "Accueil Bibliothèque Ma demand aou pardon • Morgan Synchronisation manuelle Per…" at bounding box center [464, 259] width 929 height 518
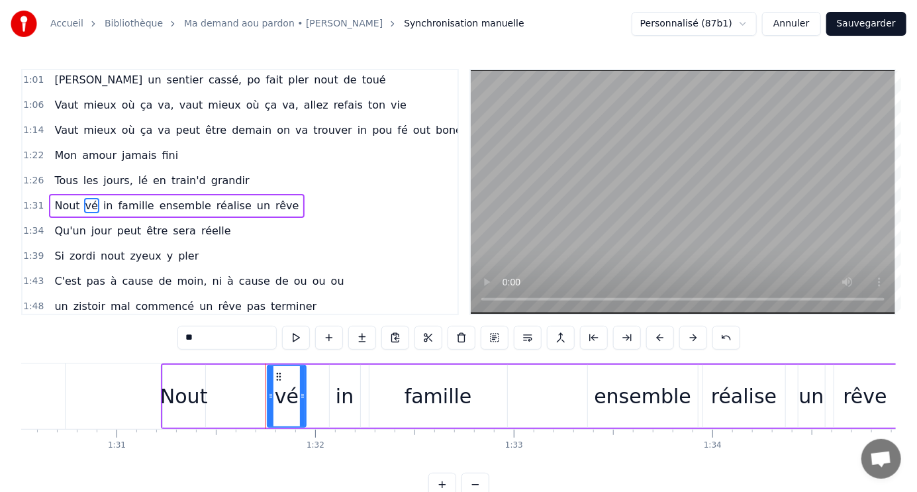
click at [74, 198] on span "Nout" at bounding box center [67, 205] width 28 height 15
type input "****"
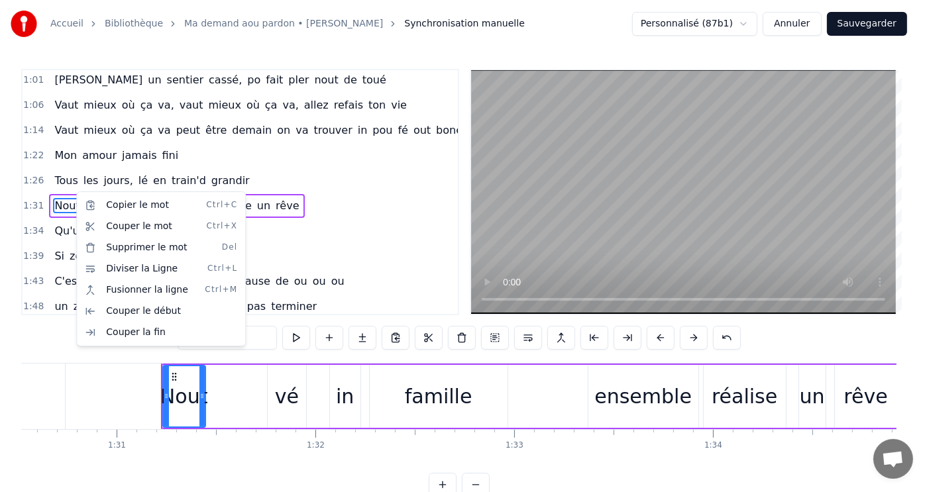
click at [358, 274] on div "1:43 C'est pas à cause de moin, ni à cause de ou ou ou" at bounding box center [240, 281] width 435 height 25
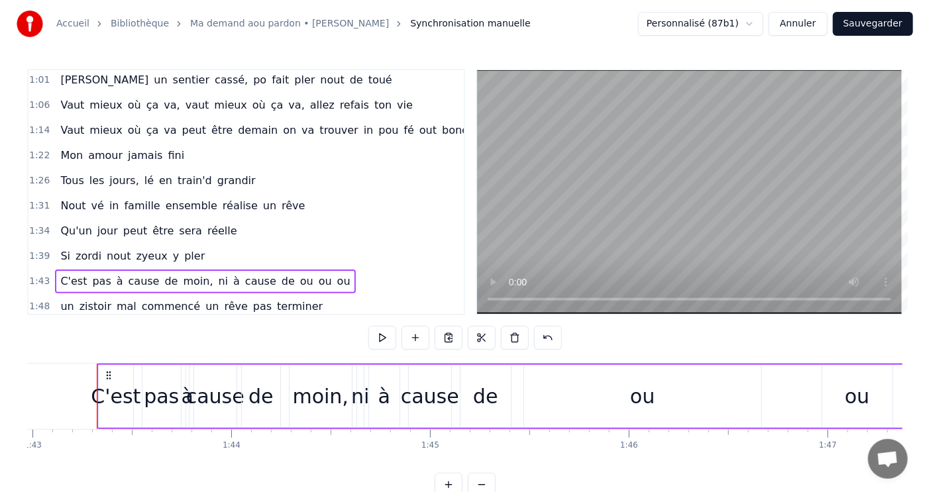
scroll to position [0, 20467]
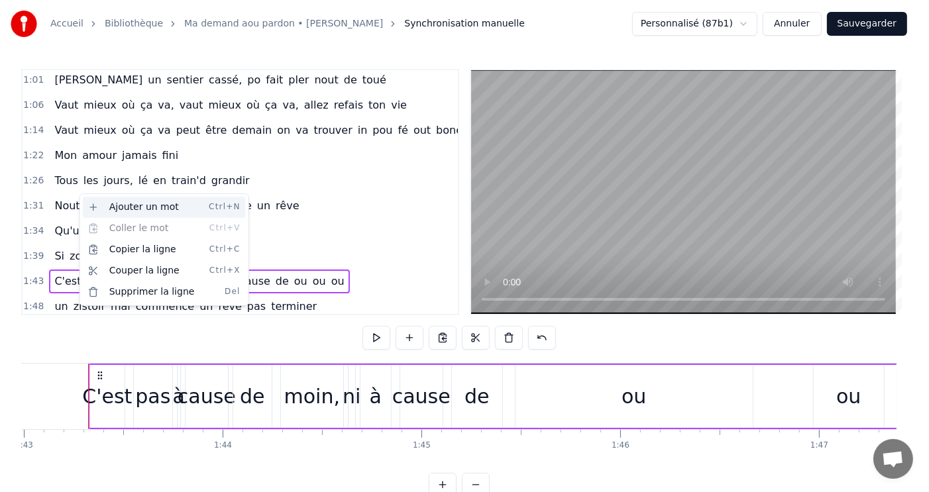
click at [138, 205] on div "Ajouter un mot Ctrl+N" at bounding box center [164, 207] width 163 height 21
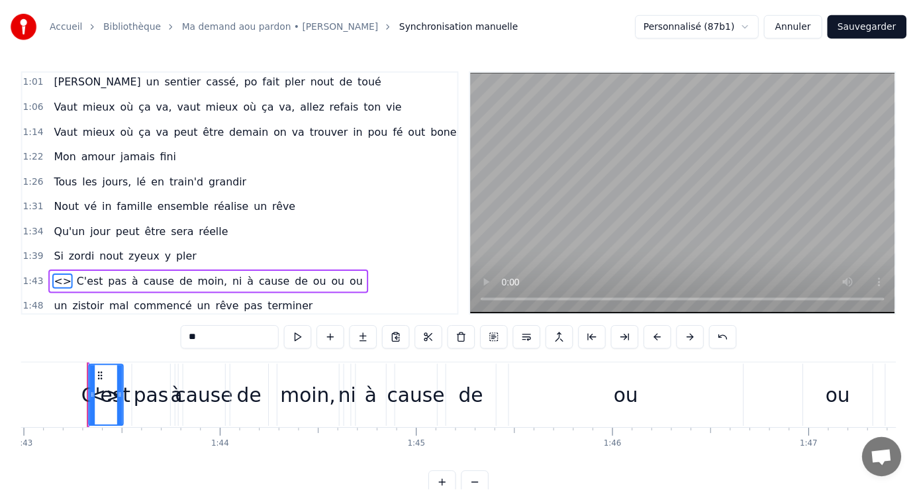
scroll to position [250, 0]
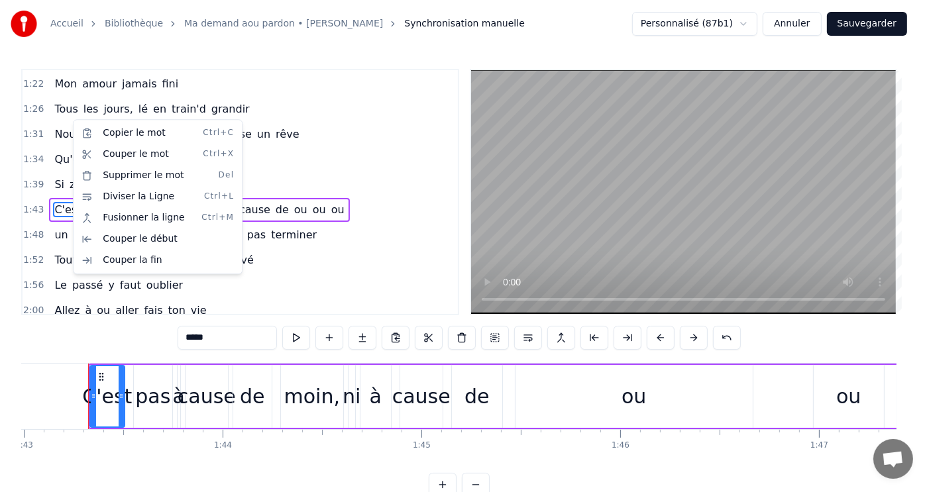
click at [83, 119] on div "Copier le mot Ctrl+C Couper le mot Ctrl+X Supprimer le mot Del Diviser la Ligne…" at bounding box center [158, 196] width 170 height 155
click at [406, 256] on html "Accueil Bibliothèque Ma demand aou pardon • Morgan Synchronisation manuelle Per…" at bounding box center [464, 259] width 929 height 518
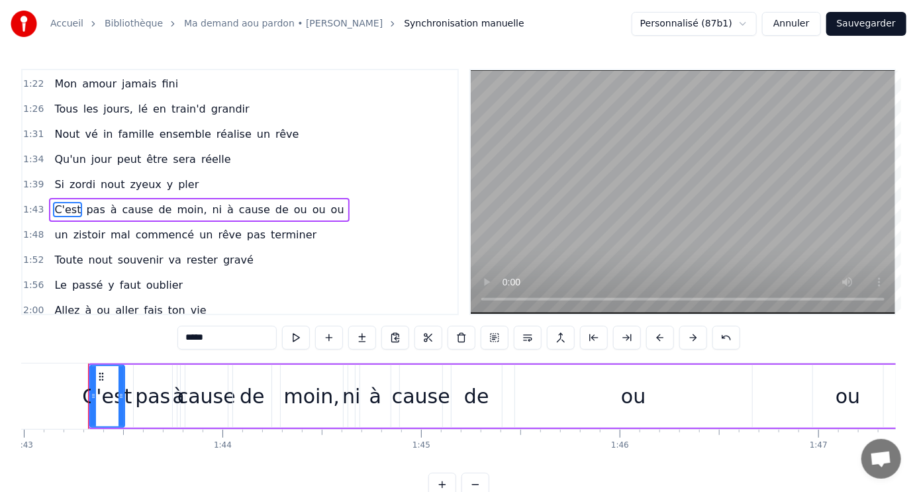
click at [85, 127] on span "vé" at bounding box center [91, 134] width 15 height 15
type input "**"
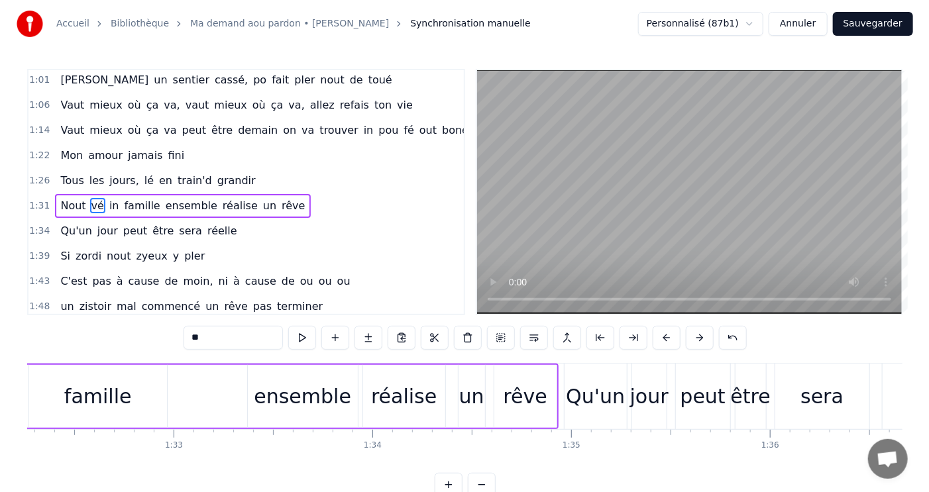
scroll to position [0, 18167]
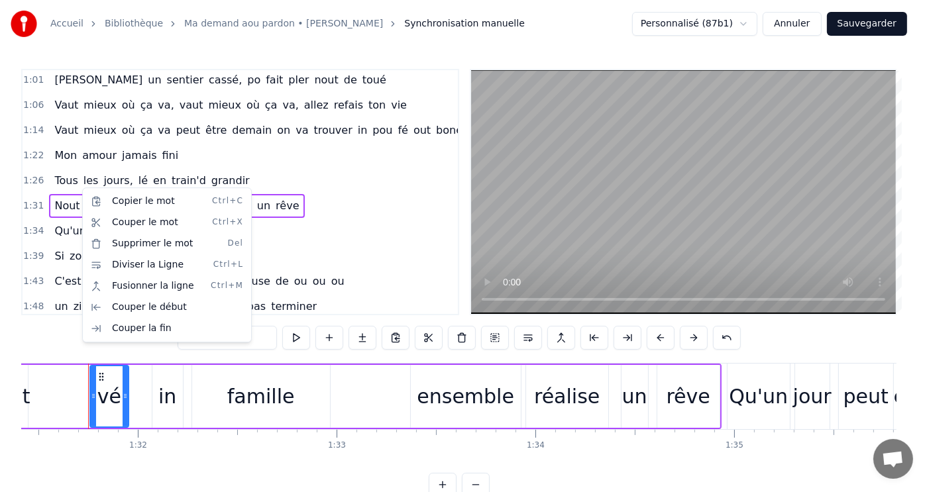
click at [405, 269] on div "1:43 C'est pas à cause de moin, ni à cause de ou ou ou" at bounding box center [240, 281] width 435 height 25
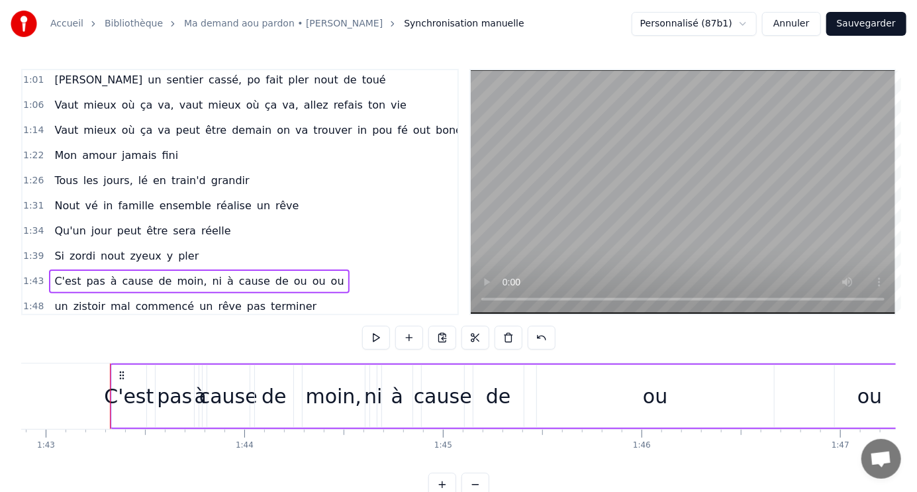
scroll to position [0, 20467]
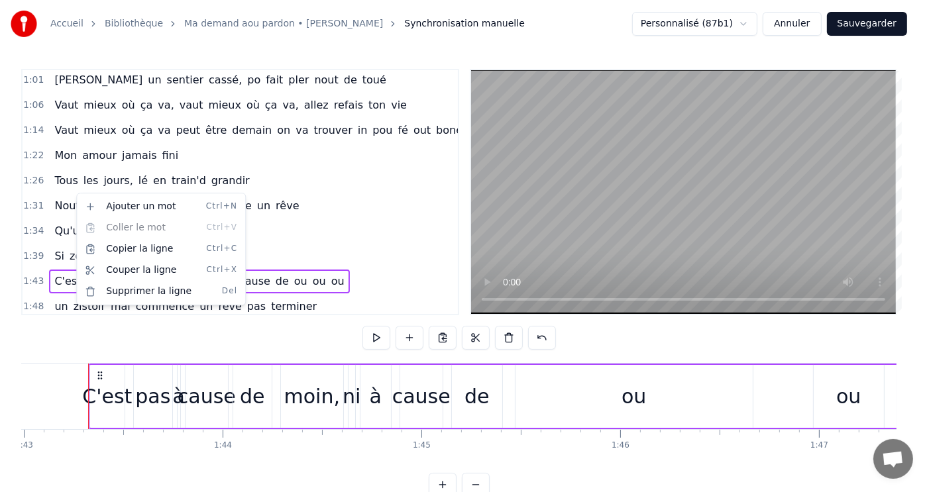
click at [295, 255] on html "Accueil Bibliothèque Ma demand aou pardon • Morgan Synchronisation manuelle Per…" at bounding box center [464, 259] width 929 height 518
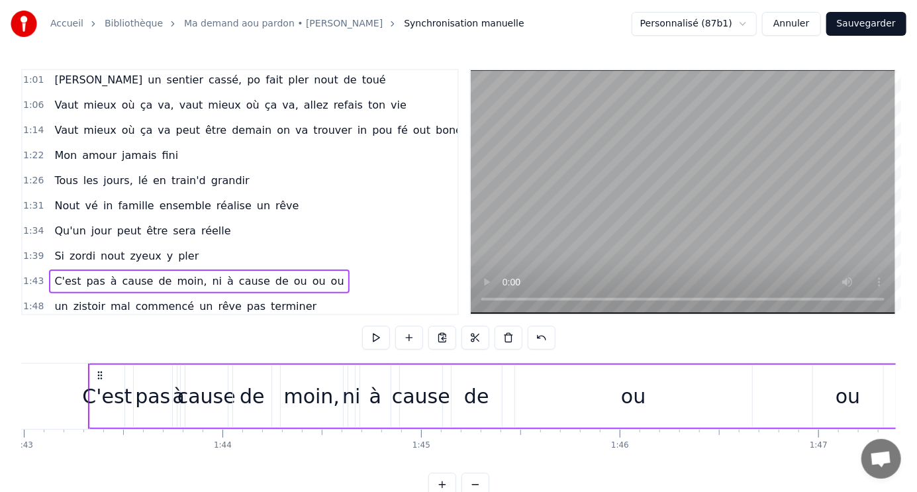
click at [177, 248] on span "pler" at bounding box center [188, 255] width 23 height 15
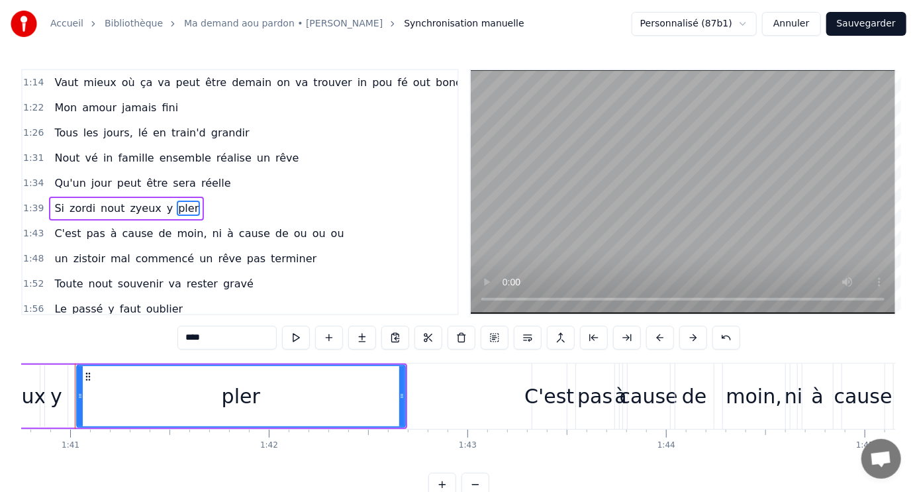
scroll to position [0, 20010]
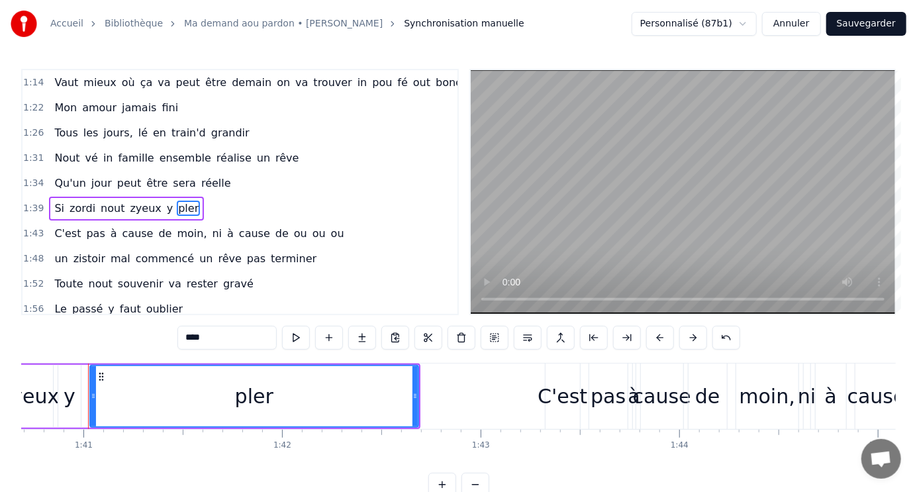
click at [200, 176] on span "réelle" at bounding box center [216, 183] width 32 height 15
type input "******"
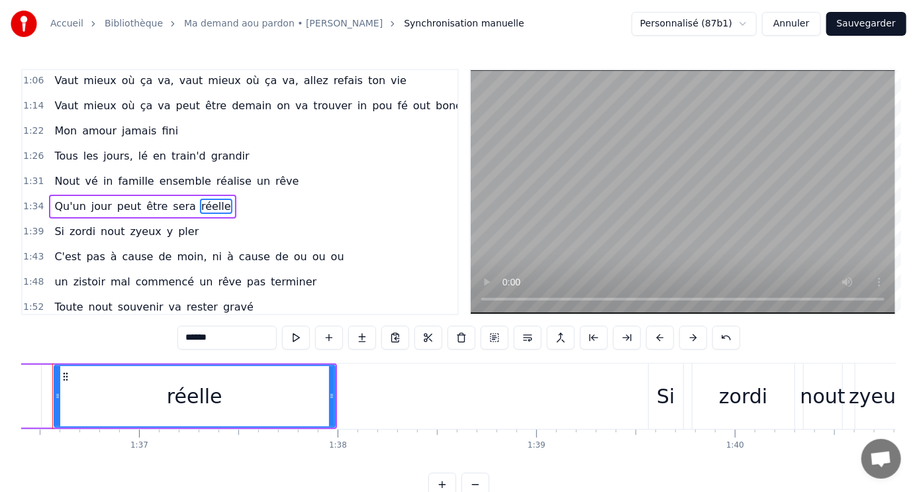
scroll to position [0, 19123]
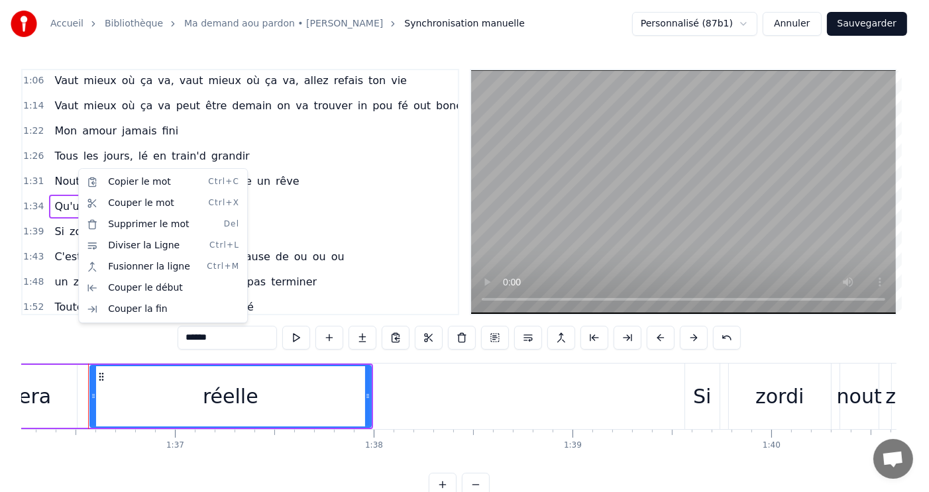
click at [378, 179] on html "Accueil Bibliothèque Ma demand aou pardon • Morgan Synchronisation manuelle Per…" at bounding box center [464, 259] width 929 height 518
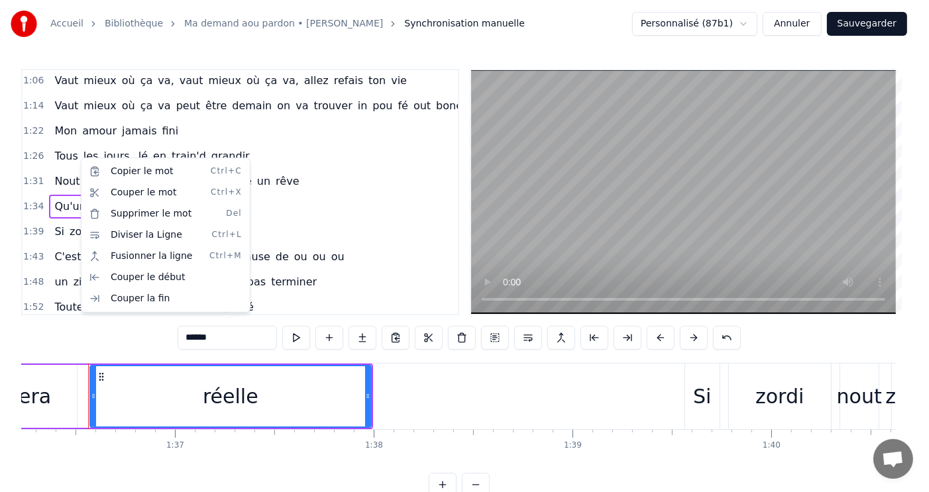
click at [362, 234] on html "Accueil Bibliothèque Ma demand aou pardon • Morgan Synchronisation manuelle Per…" at bounding box center [464, 259] width 929 height 518
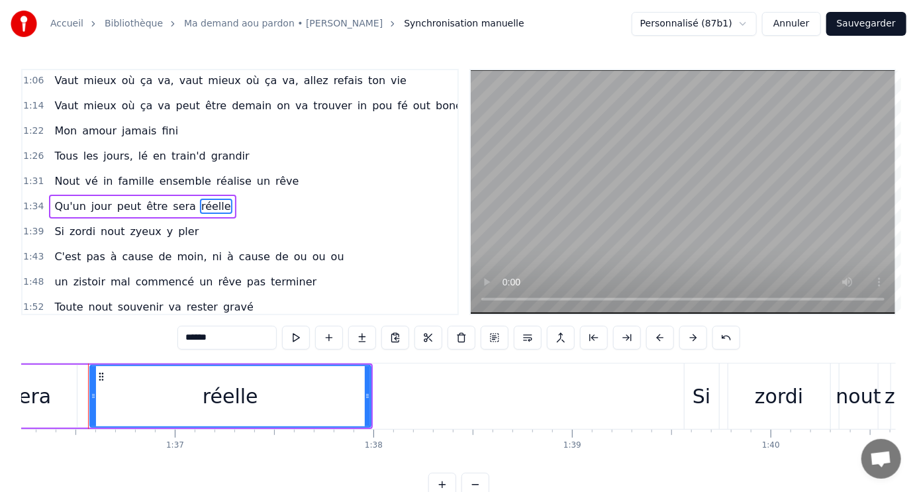
click at [345, 274] on div "1:48 un zistoir mal commencé un rêve pas terminer" at bounding box center [240, 282] width 435 height 25
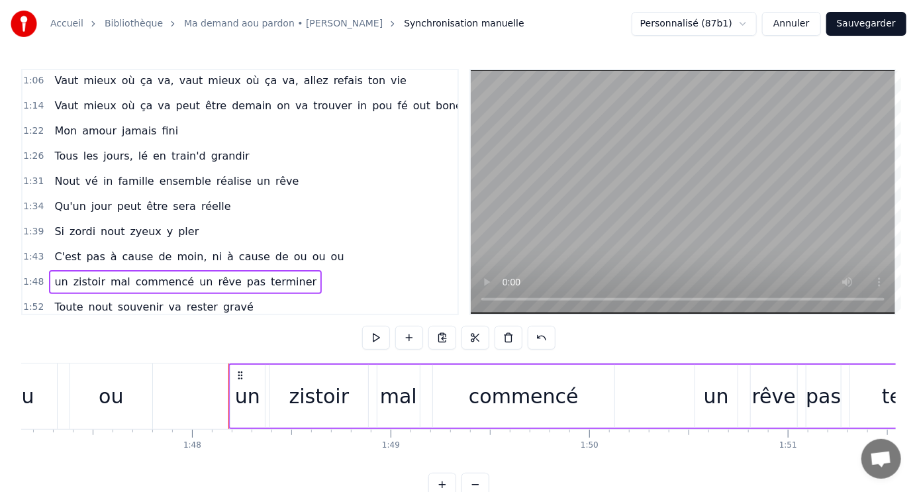
scroll to position [0, 21432]
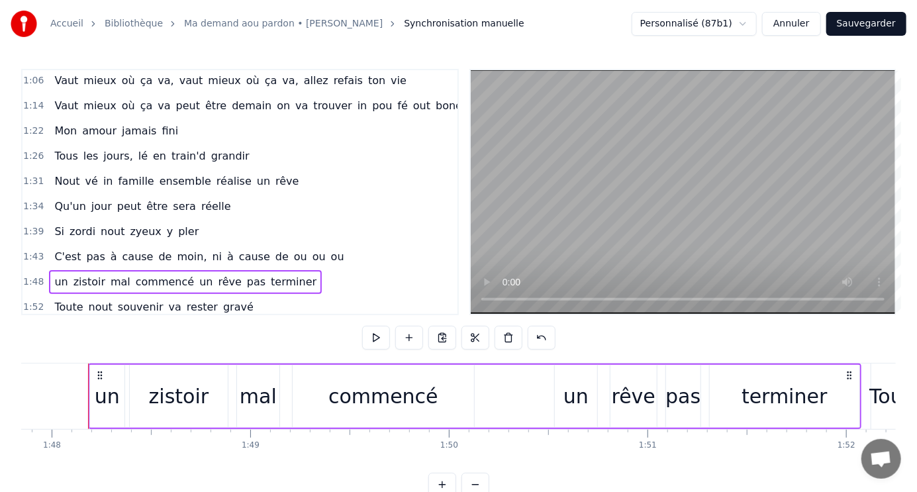
click at [84, 174] on span "vé" at bounding box center [91, 181] width 15 height 15
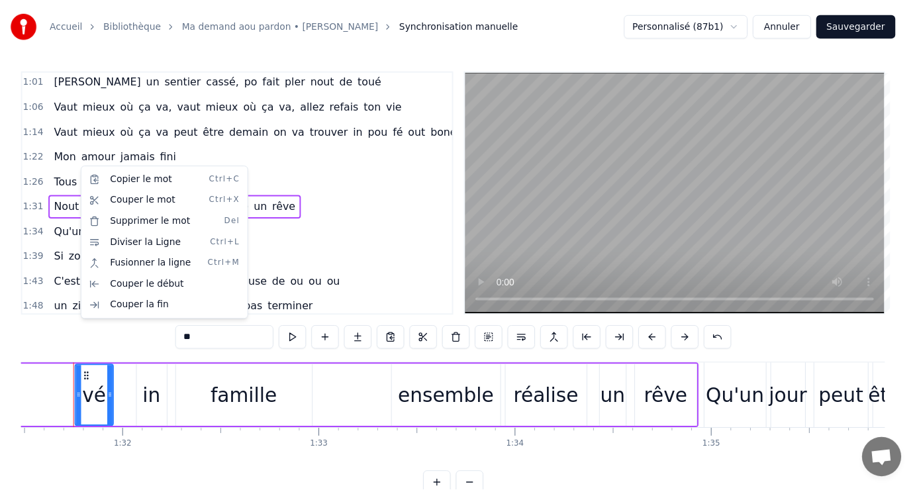
scroll to position [0, 18167]
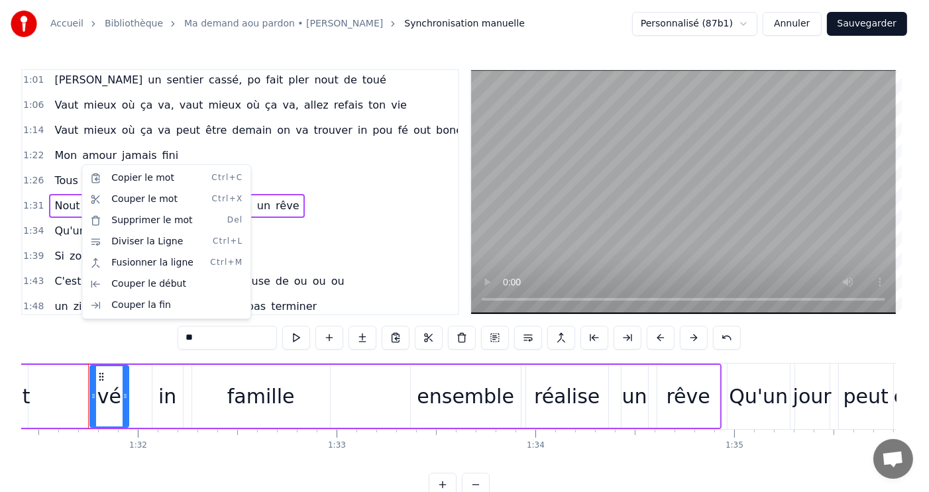
click at [145, 401] on div "Nout vé in famille ensemble réalise un rêve" at bounding box center [352, 397] width 738 height 66
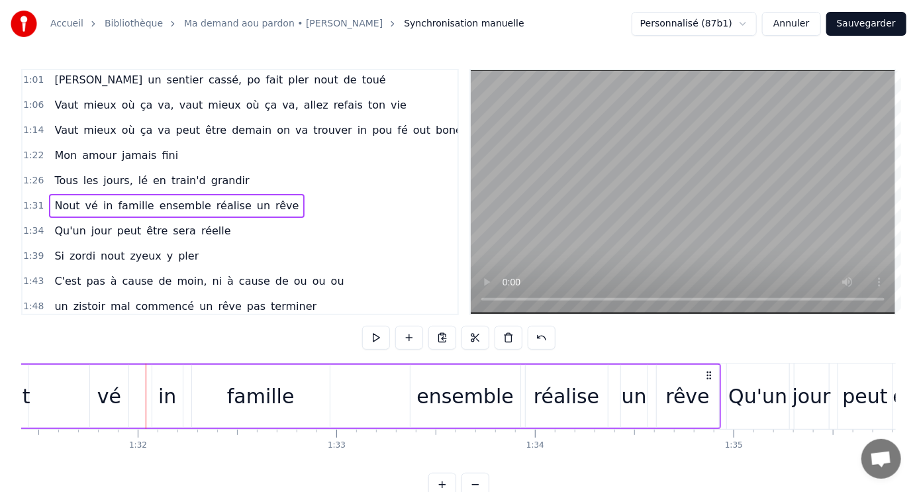
click at [719, 364] on div "Nout vé in famille ensemble réalise un rêve" at bounding box center [352, 397] width 738 height 66
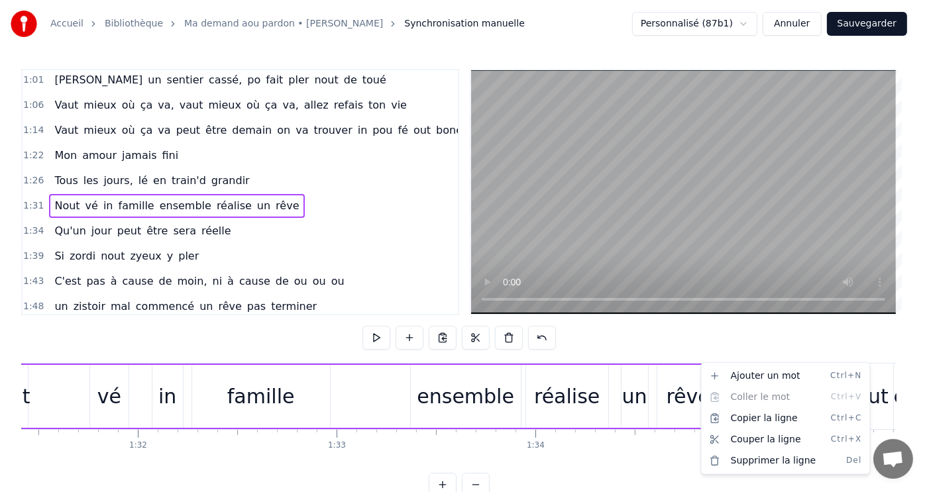
click at [698, 363] on html "Accueil Bibliothèque Ma demand aou pardon • Morgan Synchronisation manuelle Per…" at bounding box center [464, 259] width 929 height 518
click at [758, 375] on div "Ajouter un mot Ctrl+N" at bounding box center [784, 376] width 163 height 21
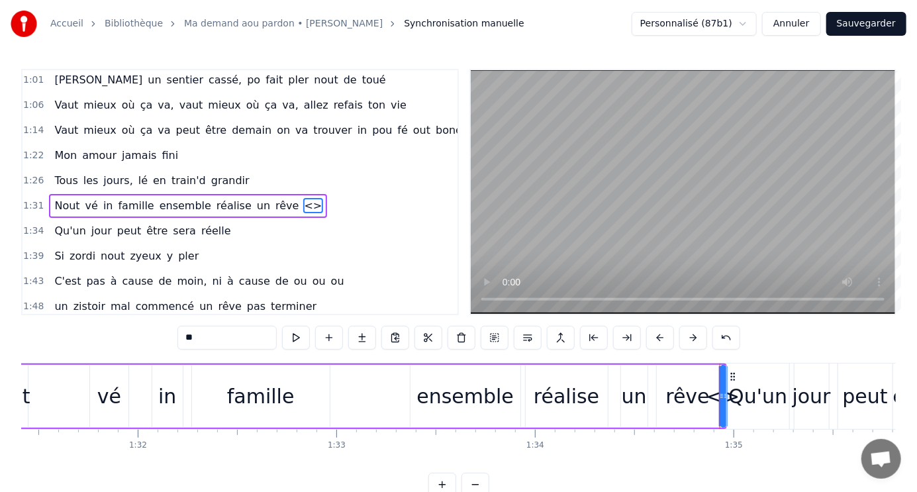
click at [728, 394] on div "Qu'un" at bounding box center [758, 397] width 62 height 66
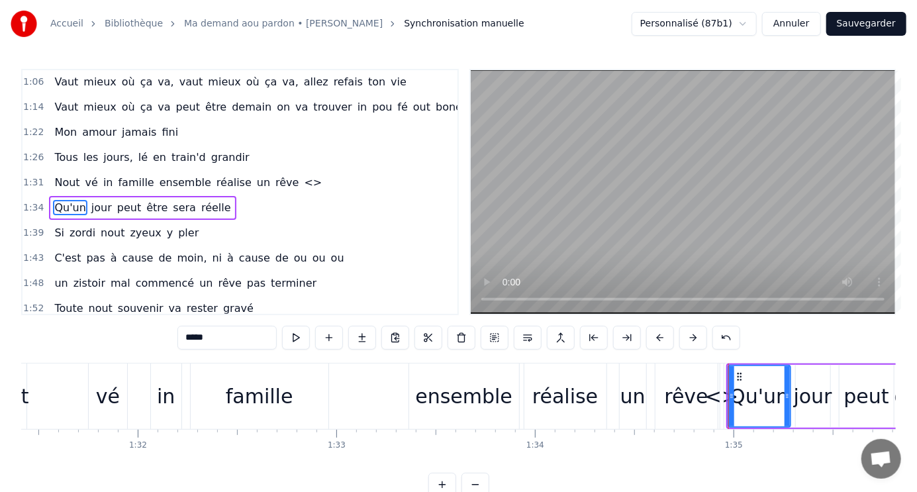
scroll to position [203, 0]
click at [728, 395] on div "Qu'un" at bounding box center [760, 396] width 64 height 63
click at [724, 395] on div "<>" at bounding box center [721, 397] width 33 height 30
type input "**"
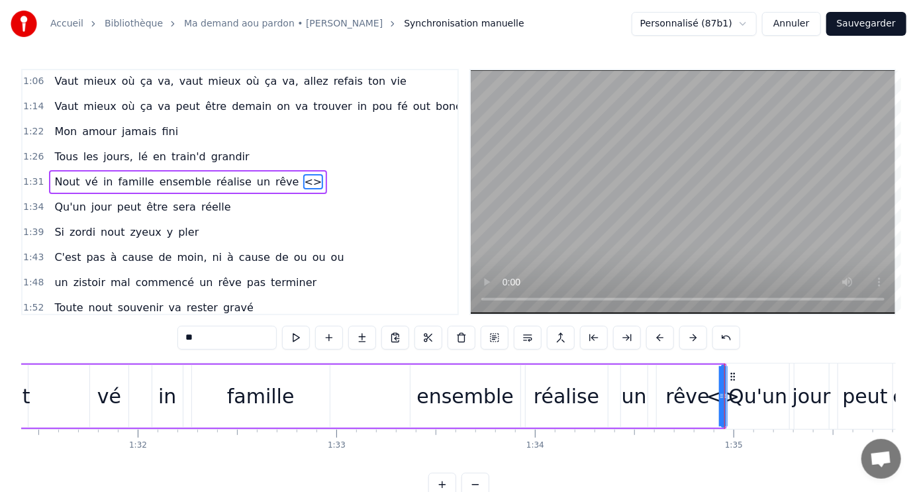
scroll to position [179, 0]
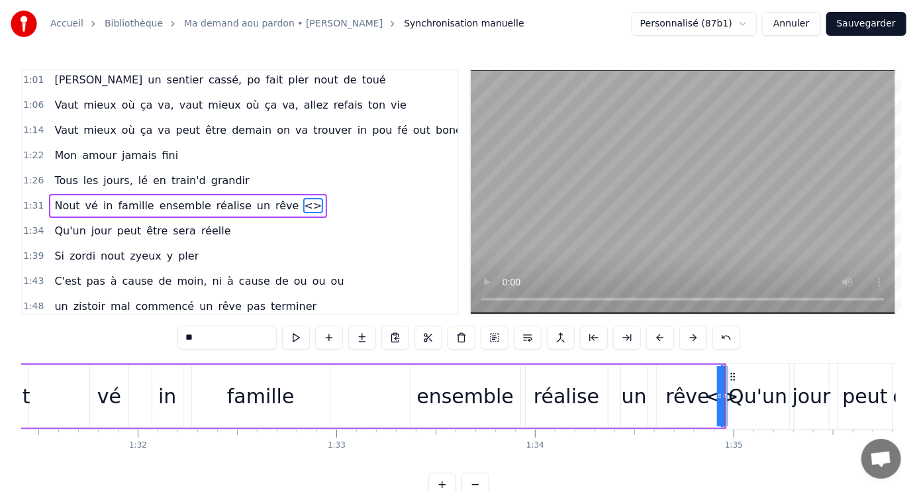
drag, startPoint x: 722, startPoint y: 376, endPoint x: 709, endPoint y: 376, distance: 13.2
click at [709, 376] on div "Nout vé in famille ensemble réalise un rêve <>" at bounding box center [355, 397] width 744 height 66
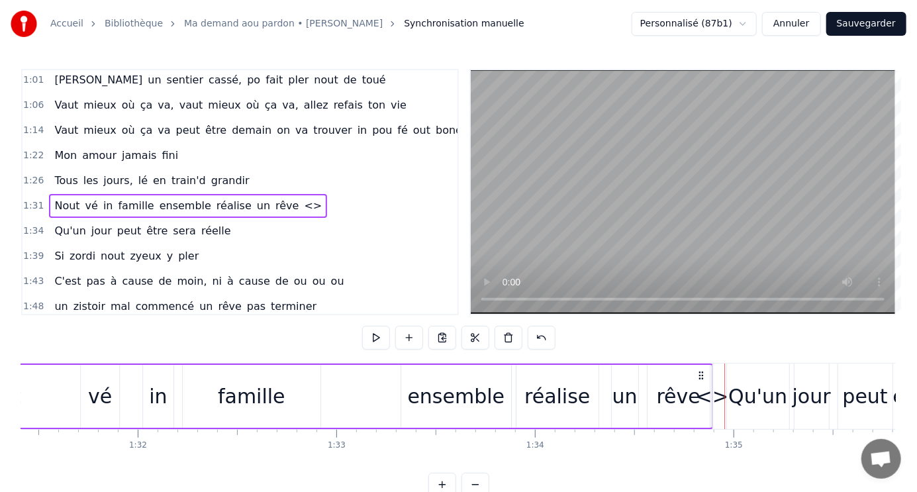
drag, startPoint x: 712, startPoint y: 376, endPoint x: 703, endPoint y: 378, distance: 9.4
click at [703, 378] on icon at bounding box center [701, 375] width 11 height 11
click at [719, 396] on div "<>" at bounding box center [712, 397] width 33 height 30
drag, startPoint x: 712, startPoint y: 371, endPoint x: 747, endPoint y: 372, distance: 35.1
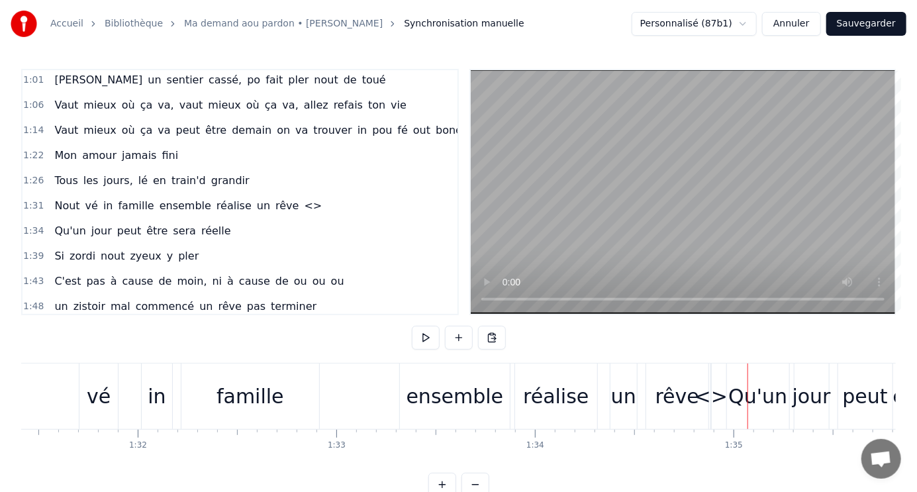
click at [713, 395] on div "<>" at bounding box center [711, 397] width 33 height 30
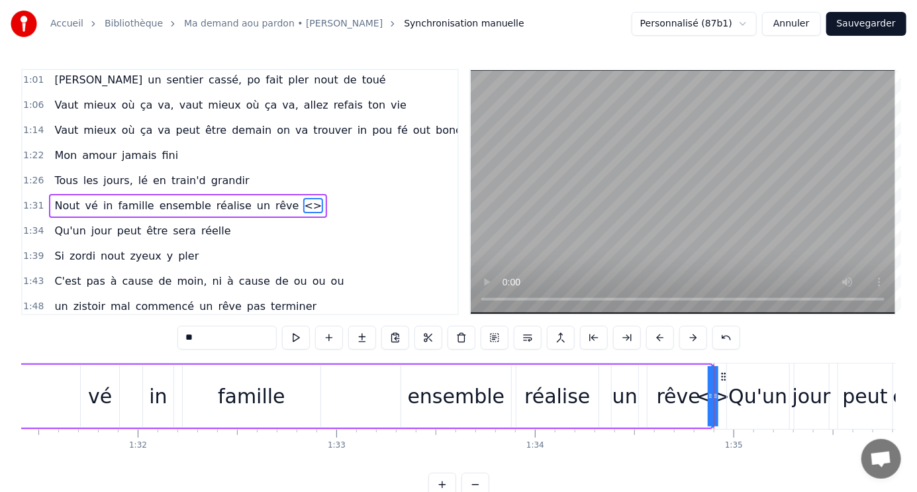
drag, startPoint x: 708, startPoint y: 384, endPoint x: 699, endPoint y: 384, distance: 9.3
click at [713, 384] on div "<>" at bounding box center [713, 396] width 0 height 60
click at [713, 399] on div "<>" at bounding box center [713, 396] width 0 height 60
drag, startPoint x: 681, startPoint y: 397, endPoint x: 663, endPoint y: 397, distance: 17.9
click at [663, 397] on div "rêve" at bounding box center [679, 397] width 44 height 30
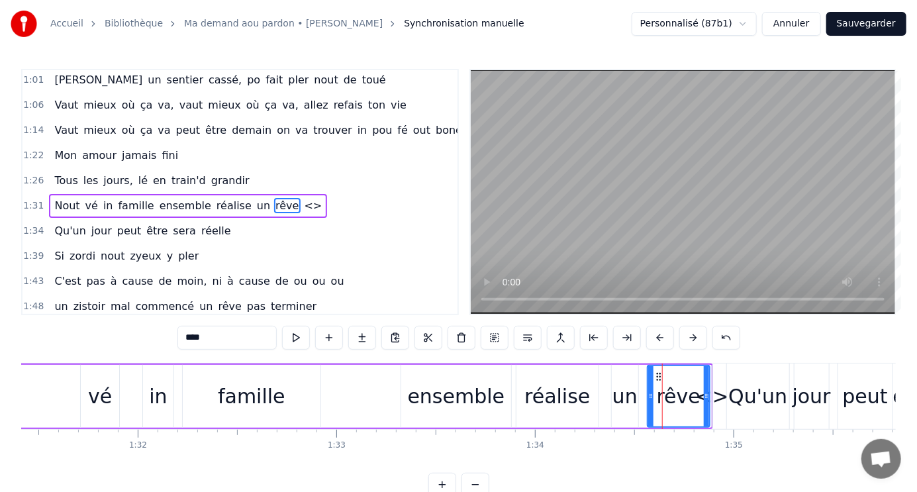
click at [707, 389] on div at bounding box center [706, 396] width 5 height 60
click at [712, 402] on div "<>" at bounding box center [712, 397] width 33 height 30
type input "**"
drag, startPoint x: 716, startPoint y: 398, endPoint x: 709, endPoint y: 399, distance: 6.7
click at [713, 398] on div "<>" at bounding box center [713, 396] width 0 height 60
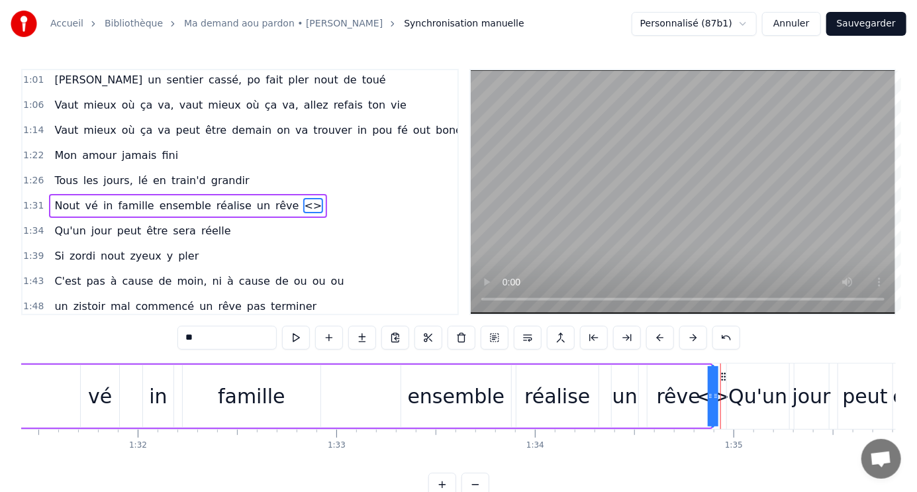
drag, startPoint x: 717, startPoint y: 395, endPoint x: 732, endPoint y: 391, distance: 15.7
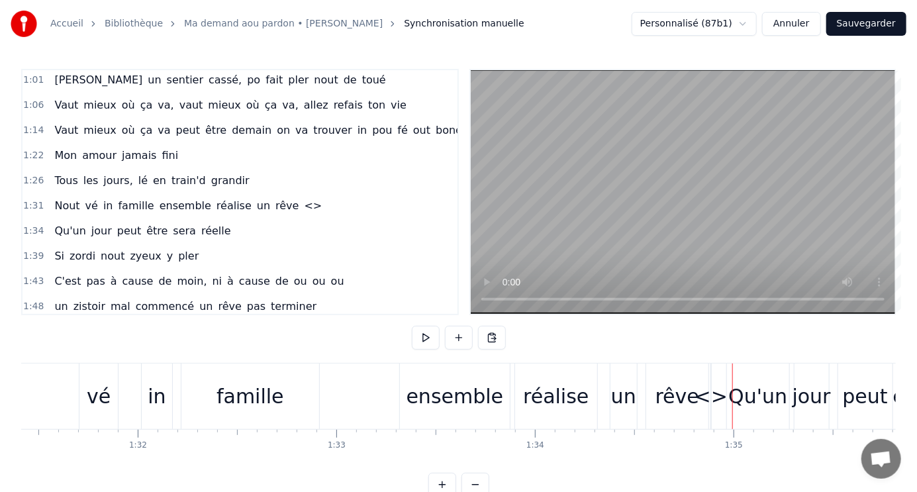
click at [714, 395] on div "<>" at bounding box center [711, 397] width 33 height 30
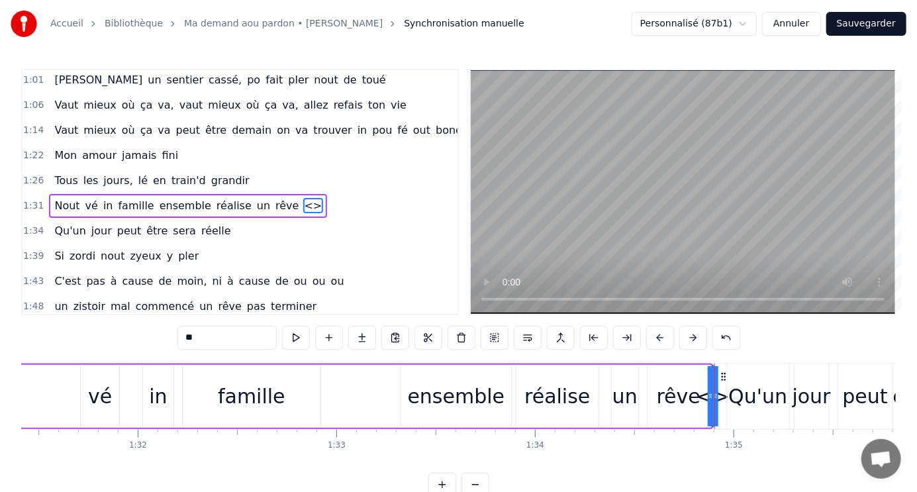
click at [203, 334] on input "**" at bounding box center [227, 338] width 99 height 24
type input "*"
type input "**"
click at [248, 364] on div "Nout vé in famille ensemble réalise un rêve té" at bounding box center [343, 397] width 739 height 66
click at [706, 397] on div "té" at bounding box center [713, 397] width 20 height 30
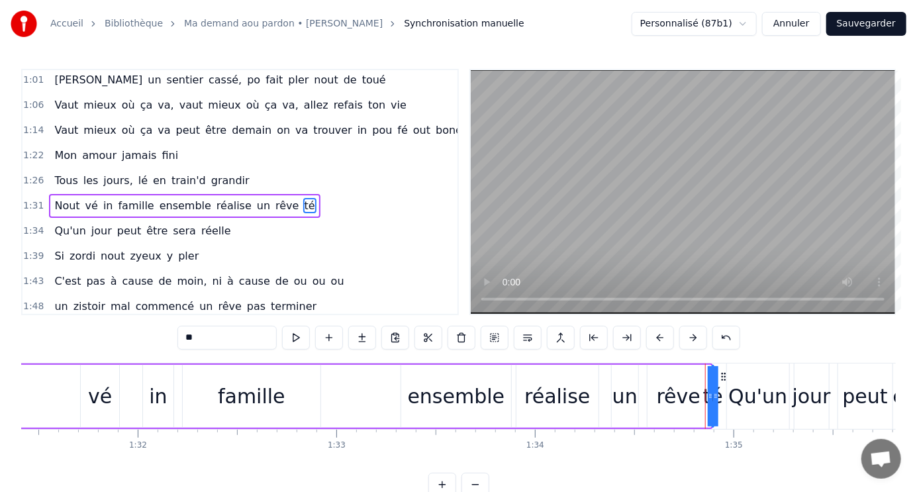
drag, startPoint x: 717, startPoint y: 380, endPoint x: 730, endPoint y: 380, distance: 12.6
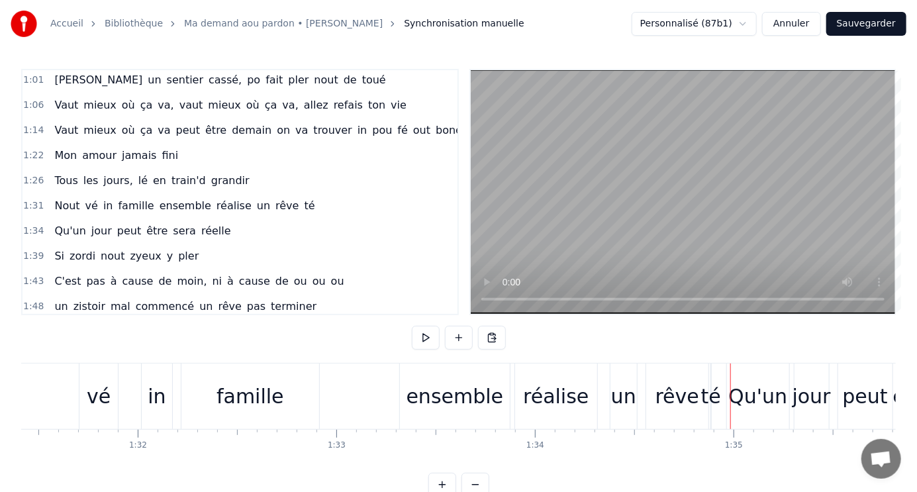
click at [673, 395] on div "rêve" at bounding box center [678, 397] width 44 height 30
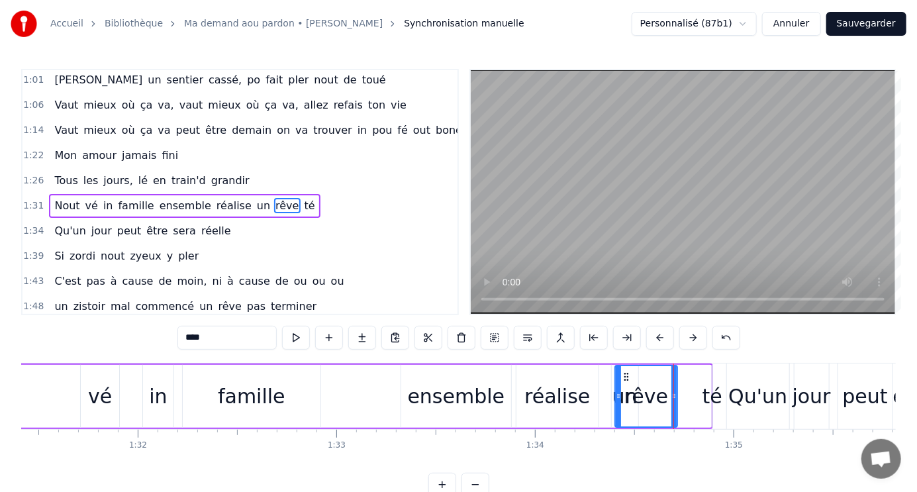
drag, startPoint x: 658, startPoint y: 376, endPoint x: 738, endPoint y: 385, distance: 80.0
click at [627, 372] on icon at bounding box center [626, 377] width 11 height 11
click at [707, 393] on div "té" at bounding box center [713, 397] width 20 height 30
type input "**"
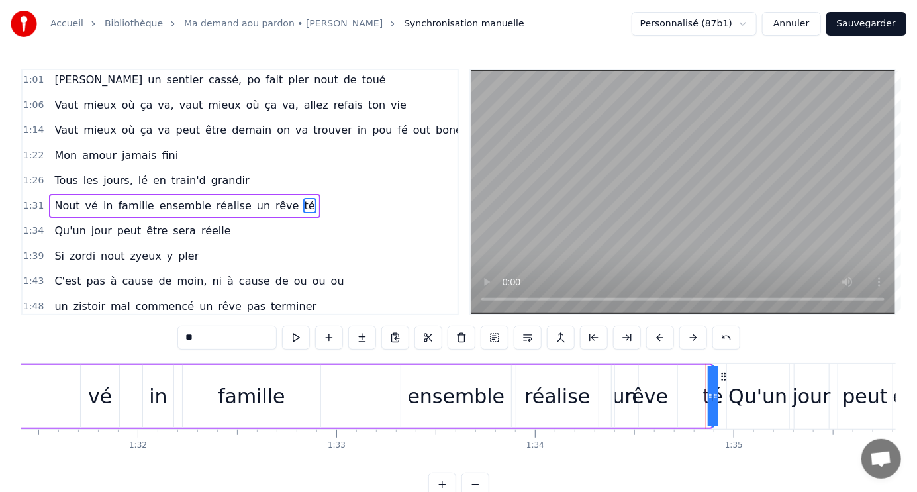
drag, startPoint x: 709, startPoint y: 369, endPoint x: 694, endPoint y: 362, distance: 16.0
click at [691, 367] on div "Nout vé in famille ensemble réalise un rêve té" at bounding box center [343, 397] width 739 height 66
click at [694, 364] on div "Nout vé in famille ensemble réalise un rêve té" at bounding box center [343, 397] width 739 height 66
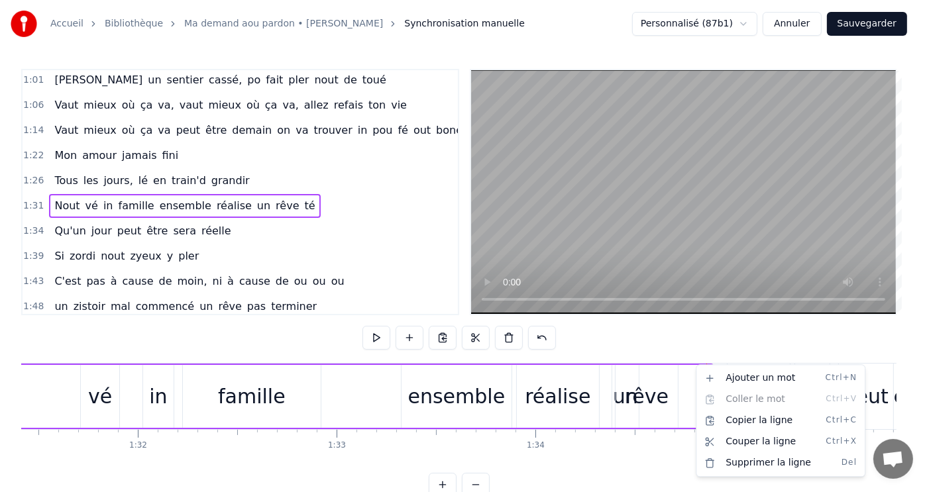
click at [690, 364] on div "Nout vé in famille ensemble réalise un rêve té" at bounding box center [343, 397] width 739 height 66
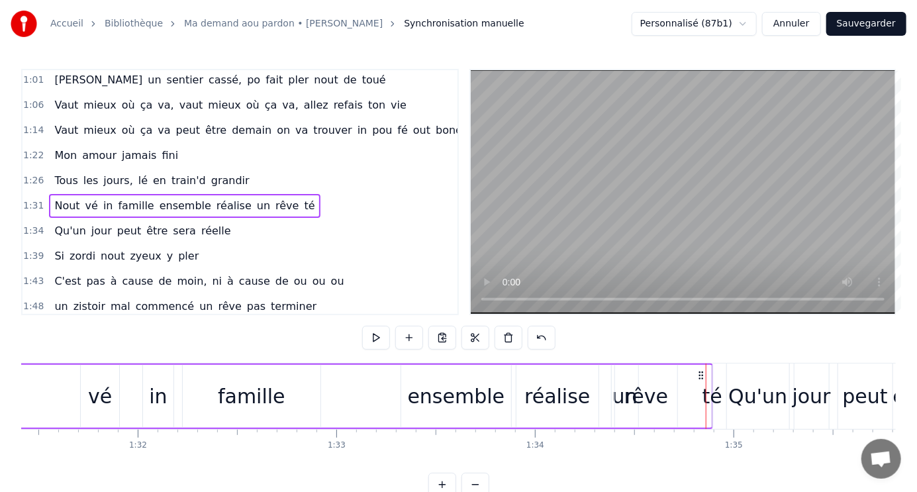
click at [688, 364] on div "Nout vé in famille ensemble réalise un rêve té" at bounding box center [343, 397] width 739 height 66
click at [686, 364] on div "Nout vé in famille ensemble réalise un rêve té" at bounding box center [343, 397] width 739 height 66
click at [686, 364] on div at bounding box center [686, 397] width 1 height 66
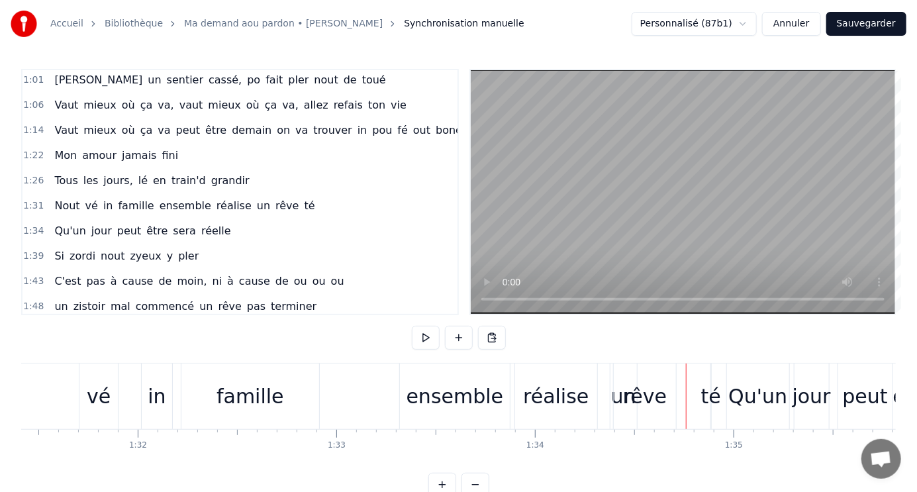
click at [686, 364] on div at bounding box center [686, 397] width 1 height 66
click at [710, 395] on div "té" at bounding box center [712, 397] width 20 height 30
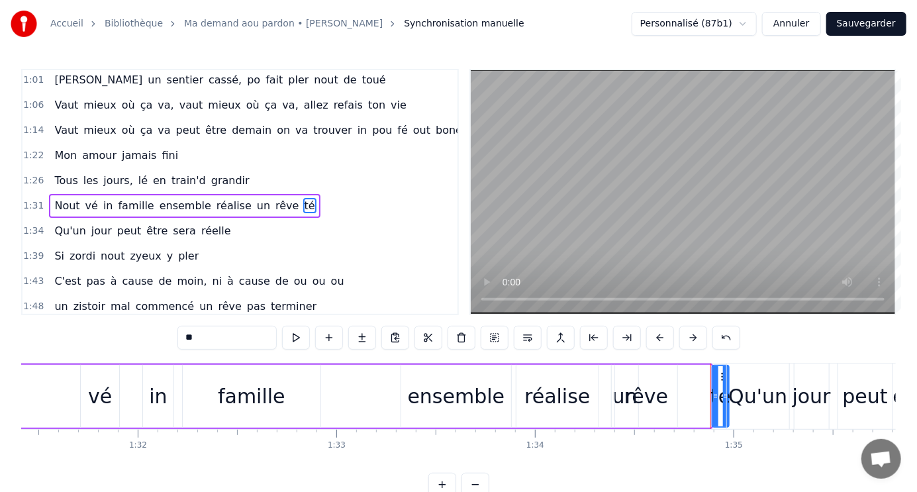
drag, startPoint x: 709, startPoint y: 397, endPoint x: 727, endPoint y: 388, distance: 20.1
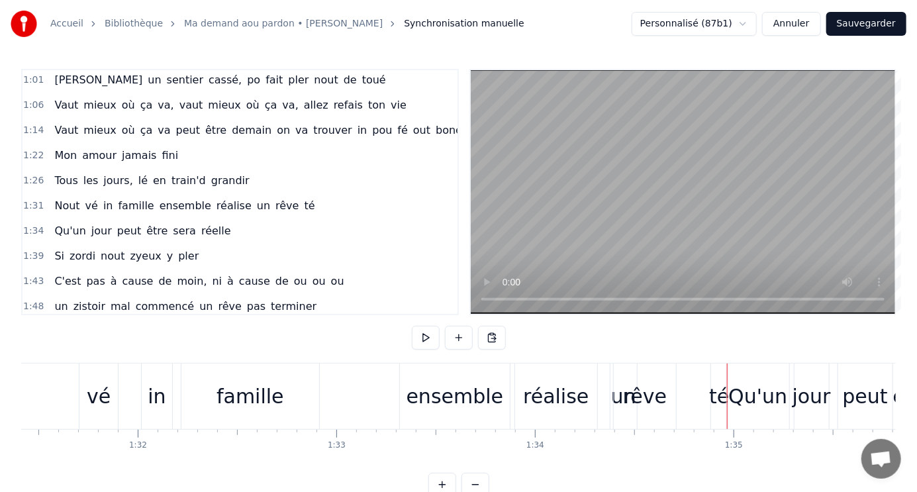
click at [719, 384] on div "té" at bounding box center [719, 397] width 20 height 30
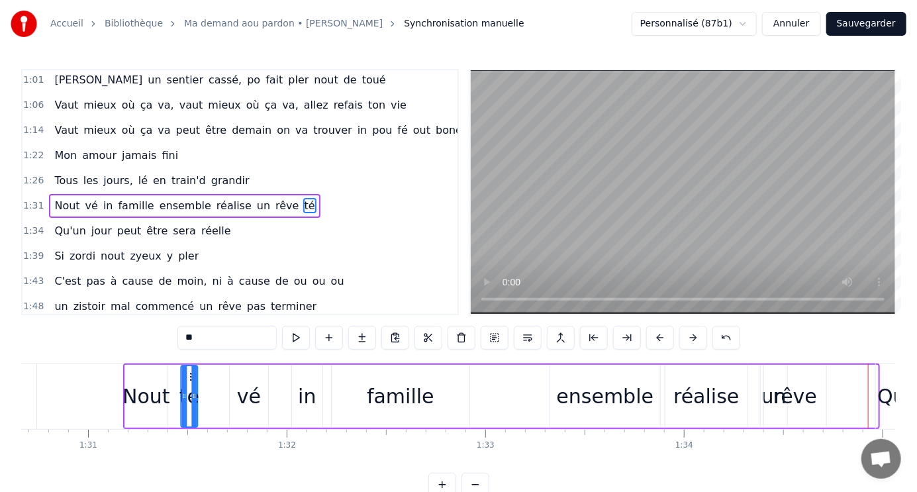
scroll to position [0, 18014]
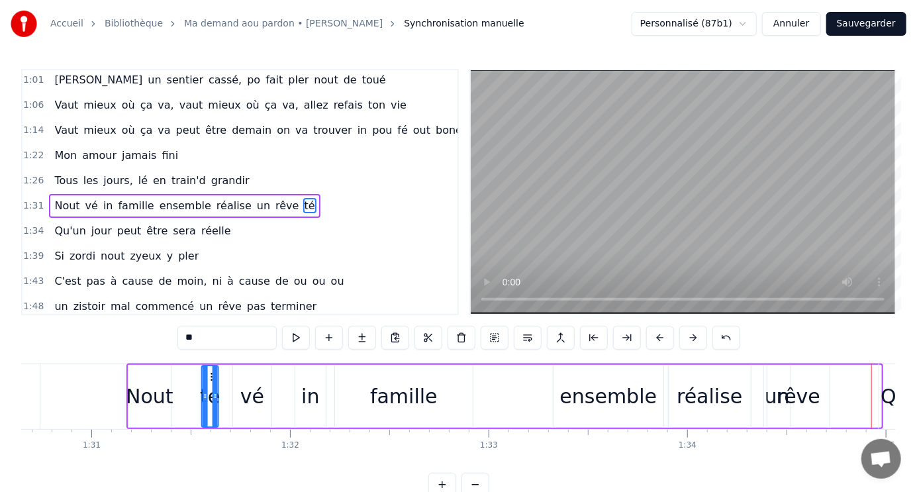
drag, startPoint x: 721, startPoint y: 374, endPoint x: 211, endPoint y: 340, distance: 511.9
click at [211, 340] on div "0:32 Ma demande a ou pardon, si nout dé n'a rencontré 0:36 Si ma tombe amouré, …" at bounding box center [458, 283] width 875 height 428
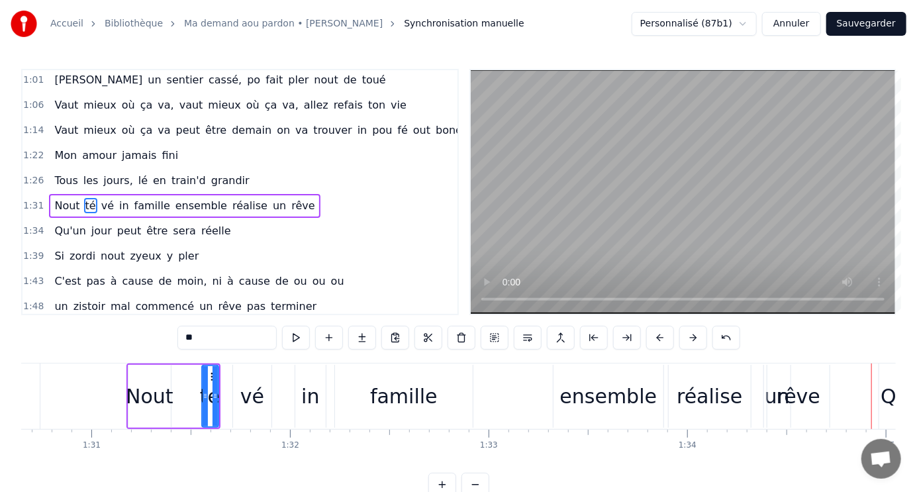
click at [810, 393] on div "rêve" at bounding box center [799, 397] width 44 height 30
type input "****"
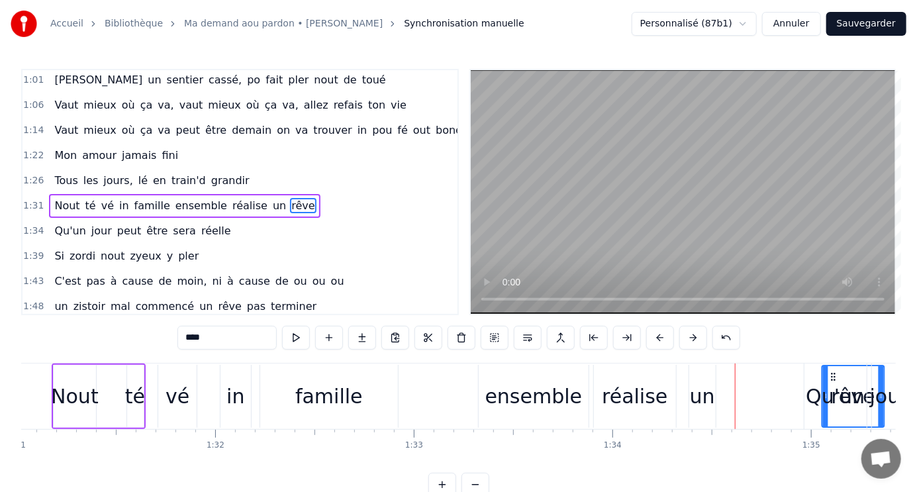
scroll to position [0, 18111]
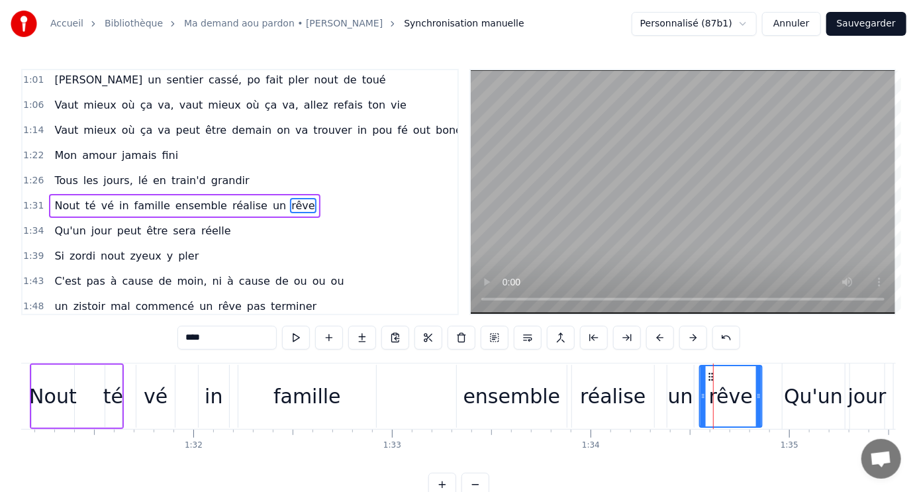
drag, startPoint x: 776, startPoint y: 376, endPoint x: 709, endPoint y: 349, distance: 72.6
click at [709, 349] on div "0:32 Ma demande a ou pardon, si nout dé n'a rencontré 0:36 Si ma tombe amouré, …" at bounding box center [458, 283] width 875 height 428
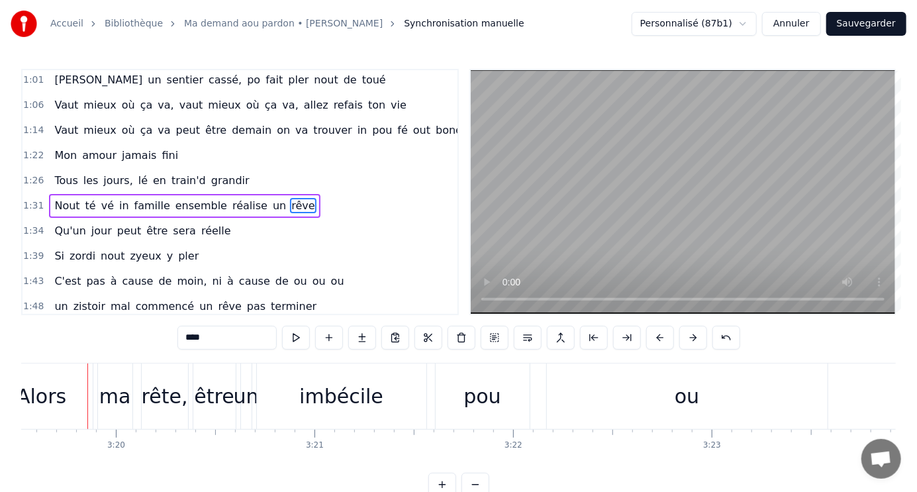
scroll to position [0, 39651]
click at [223, 401] on div "être" at bounding box center [215, 397] width 40 height 30
type input "****"
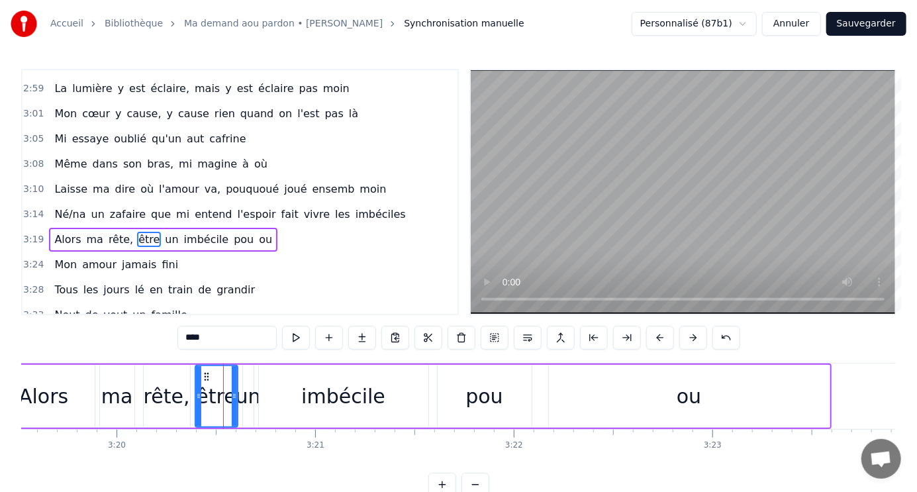
scroll to position [684, 0]
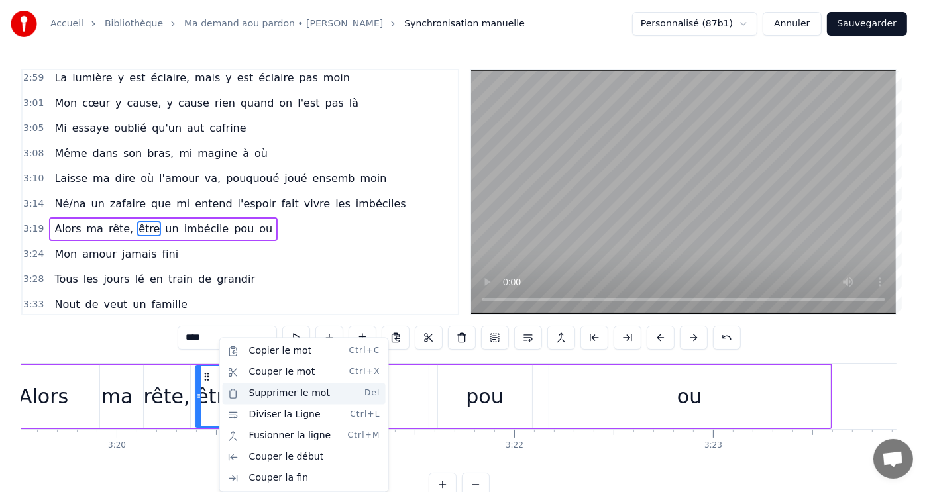
click at [288, 395] on div "Supprimer le mot Del" at bounding box center [304, 393] width 163 height 21
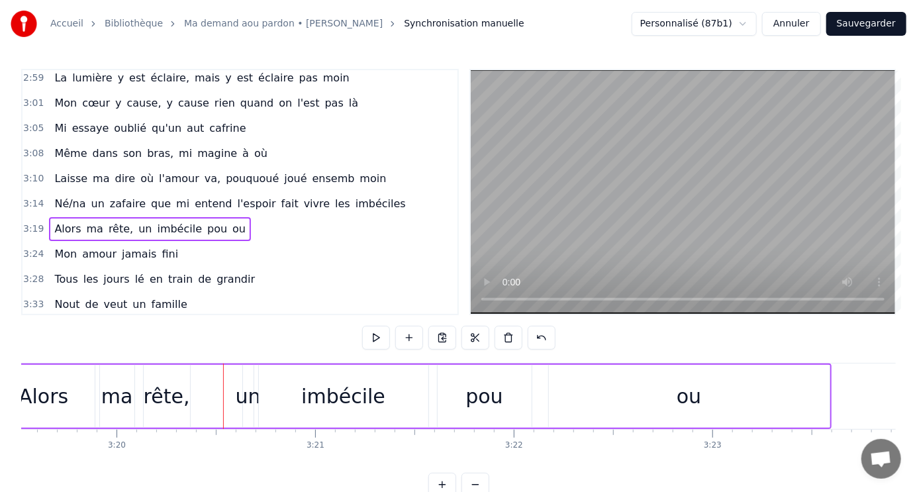
click at [76, 342] on div "0:32 Ma demande a ou pardon, si nout dé n'a rencontré 0:36 Si ma tombe amouré, …" at bounding box center [458, 283] width 875 height 428
click at [66, 383] on div "Alors" at bounding box center [44, 396] width 102 height 63
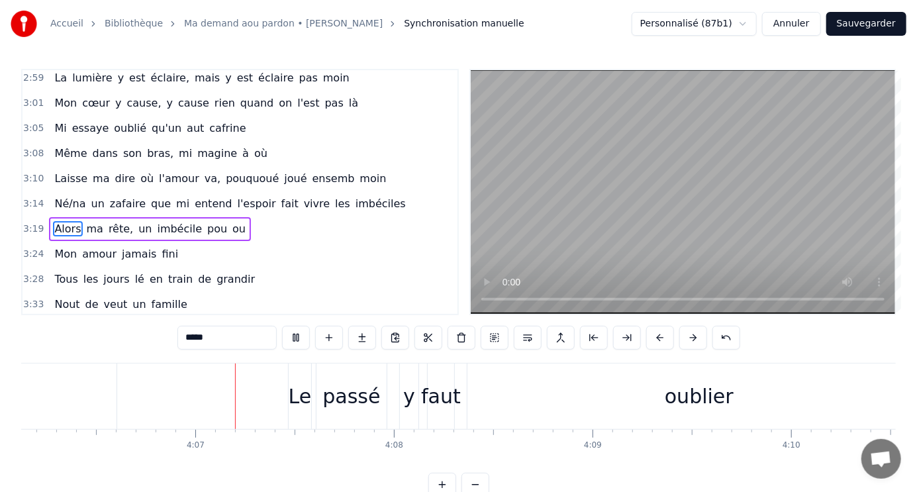
scroll to position [0, 48922]
click at [66, 196] on span "Né/na" at bounding box center [70, 203] width 34 height 15
type input "*****"
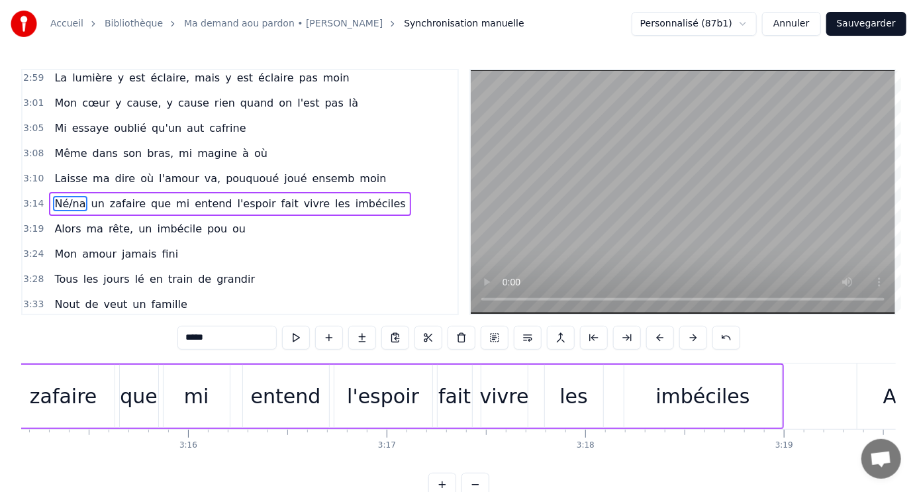
scroll to position [0, 38603]
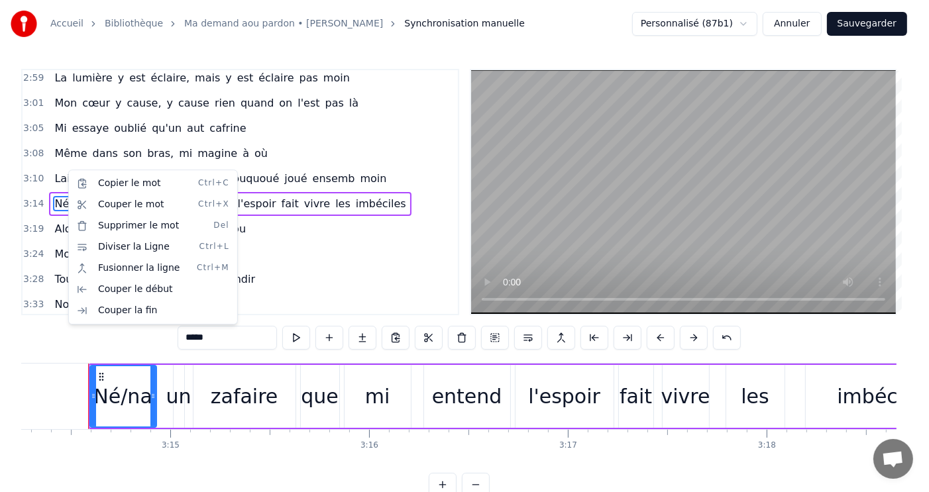
click at [4, 287] on html "Accueil Bibliothèque Ma demand aou pardon • Morgan Synchronisation manuelle Per…" at bounding box center [464, 259] width 929 height 518
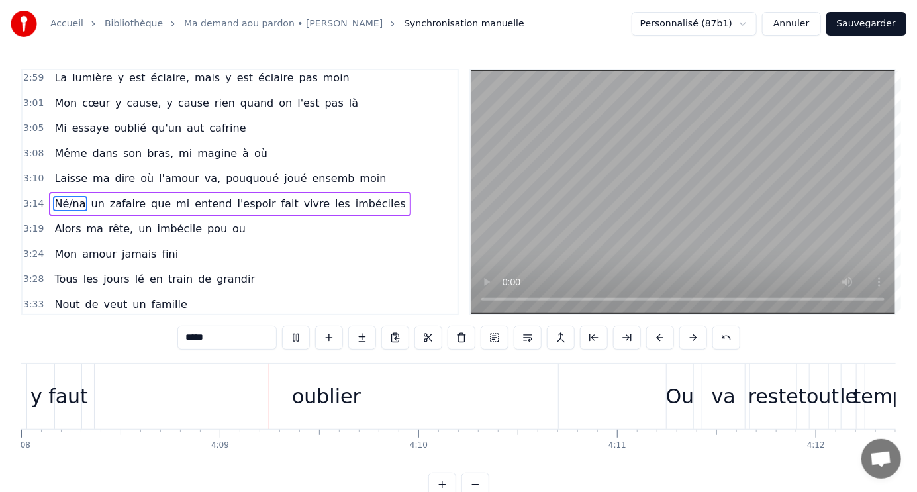
scroll to position [0, 49371]
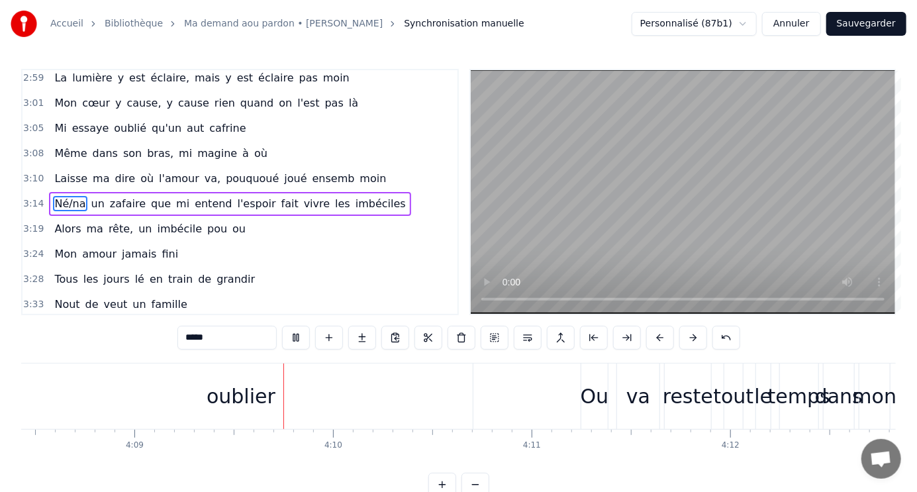
click at [885, 22] on button "Sauvegarder" at bounding box center [867, 24] width 80 height 24
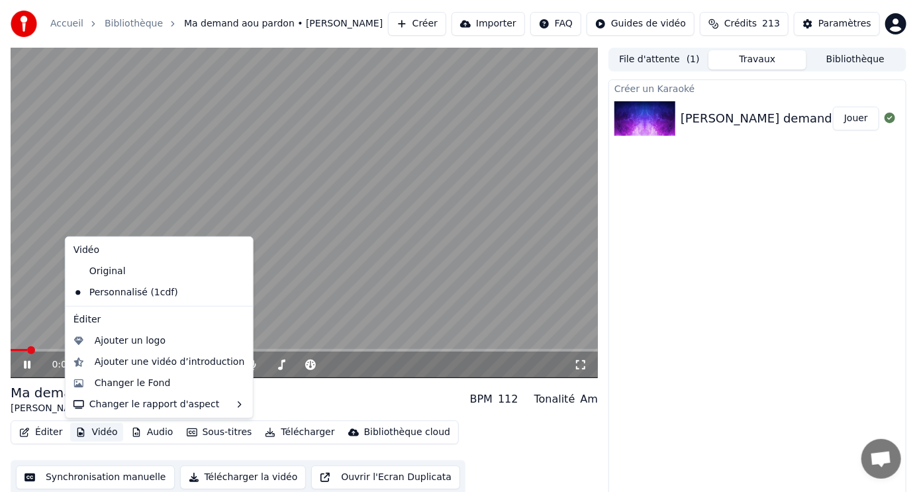
click at [100, 433] on button "Vidéo" at bounding box center [96, 432] width 52 height 19
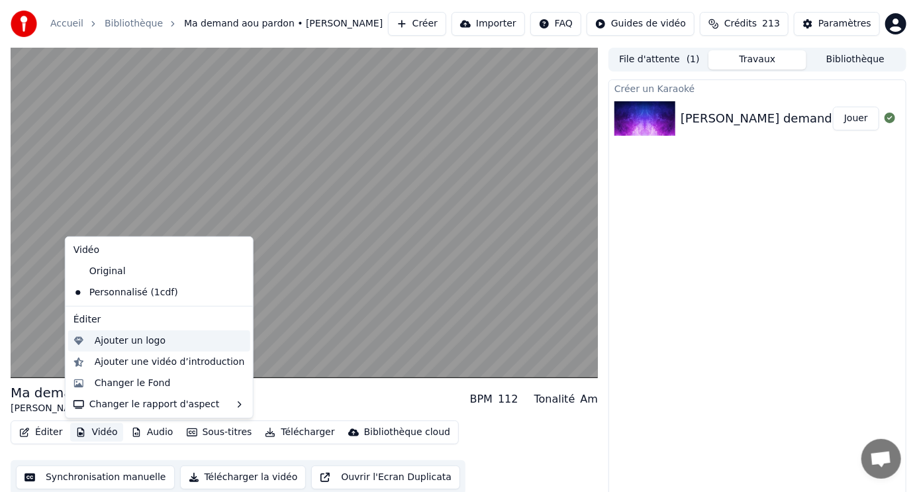
click at [125, 342] on div "Ajouter un logo" at bounding box center [130, 341] width 71 height 13
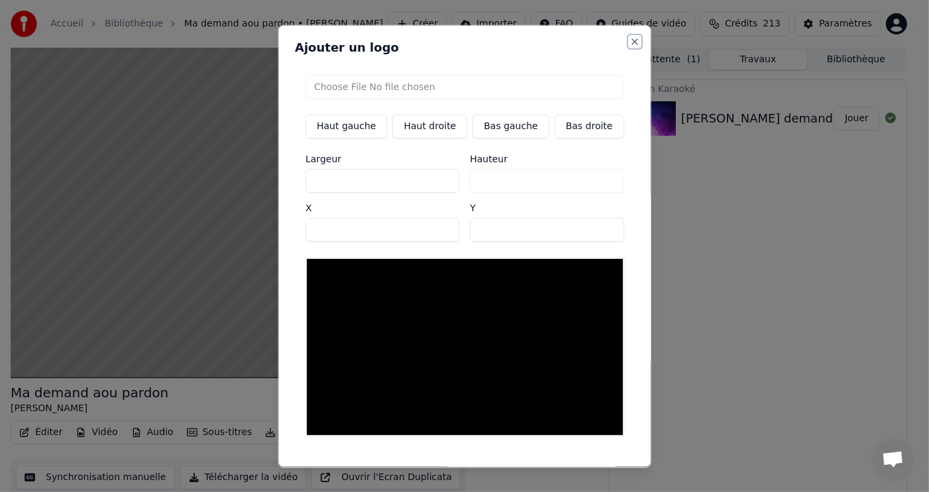
click at [629, 40] on button "Close" at bounding box center [634, 41] width 11 height 11
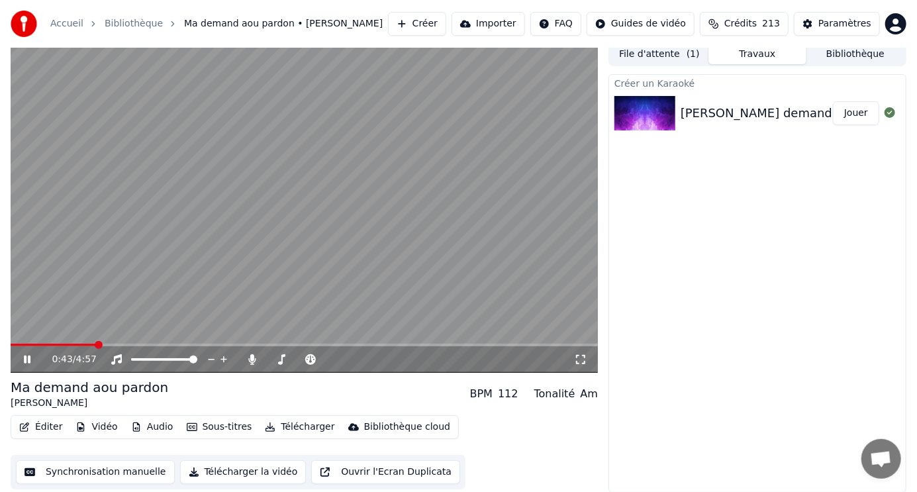
scroll to position [5, 0]
click at [303, 345] on span at bounding box center [305, 345] width 588 height 3
click at [394, 344] on span at bounding box center [305, 345] width 588 height 3
click at [301, 344] on span at bounding box center [211, 345] width 401 height 3
click at [269, 345] on span at bounding box center [140, 345] width 259 height 3
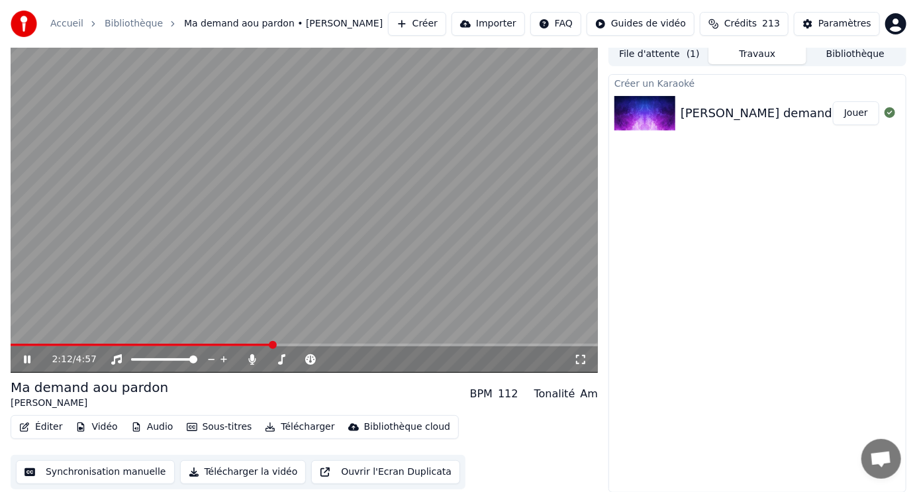
click at [241, 344] on span at bounding box center [142, 345] width 262 height 3
click at [215, 345] on span at bounding box center [113, 345] width 205 height 3
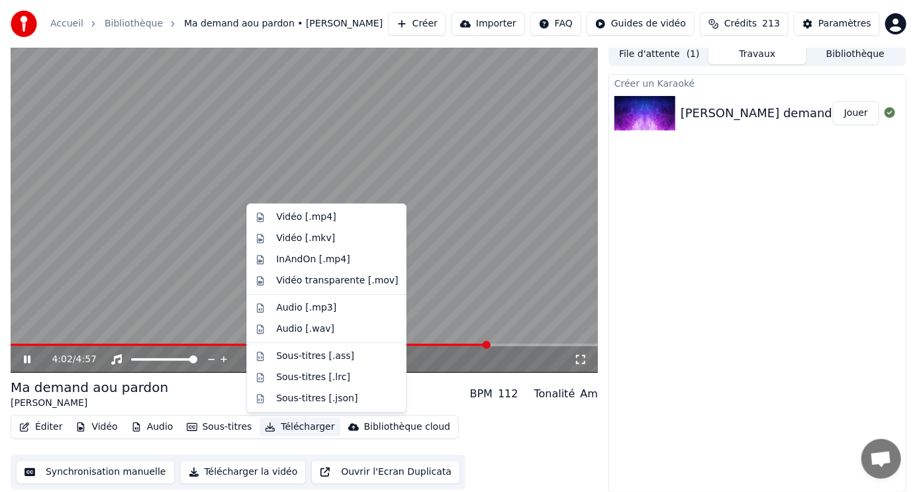
click at [283, 427] on button "Télécharger" at bounding box center [300, 427] width 80 height 19
click at [316, 218] on div "Vidéo [.mp4]" at bounding box center [306, 217] width 60 height 13
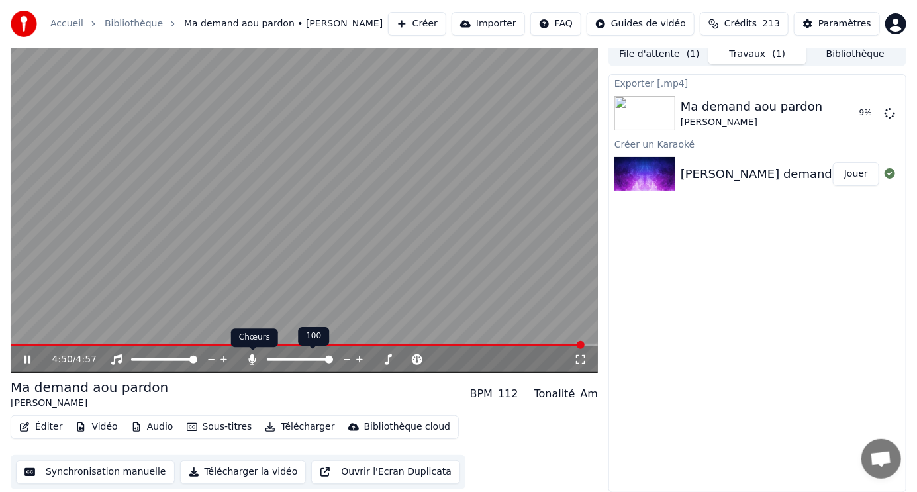
click at [251, 356] on icon at bounding box center [252, 359] width 7 height 11
click at [12, 344] on span at bounding box center [300, 345] width 579 height 3
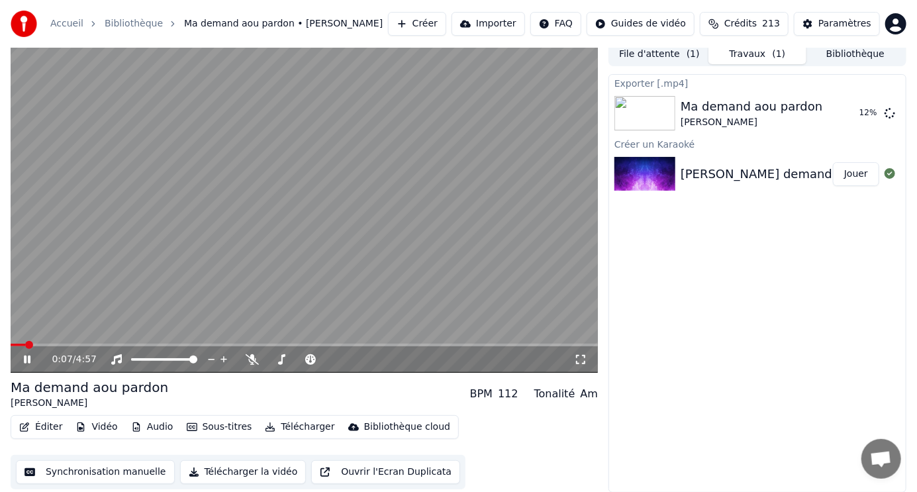
click at [288, 427] on button "Télécharger" at bounding box center [300, 427] width 80 height 19
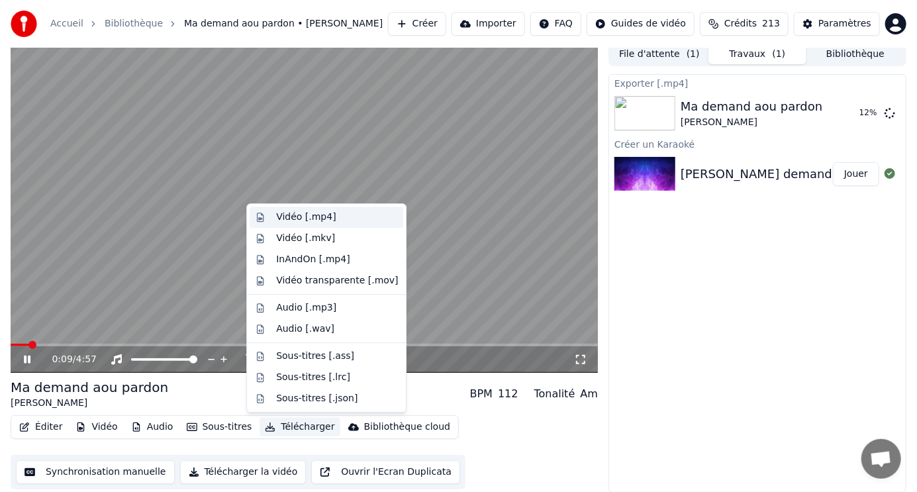
click at [319, 217] on div "Vidéo [.mp4]" at bounding box center [306, 217] width 60 height 13
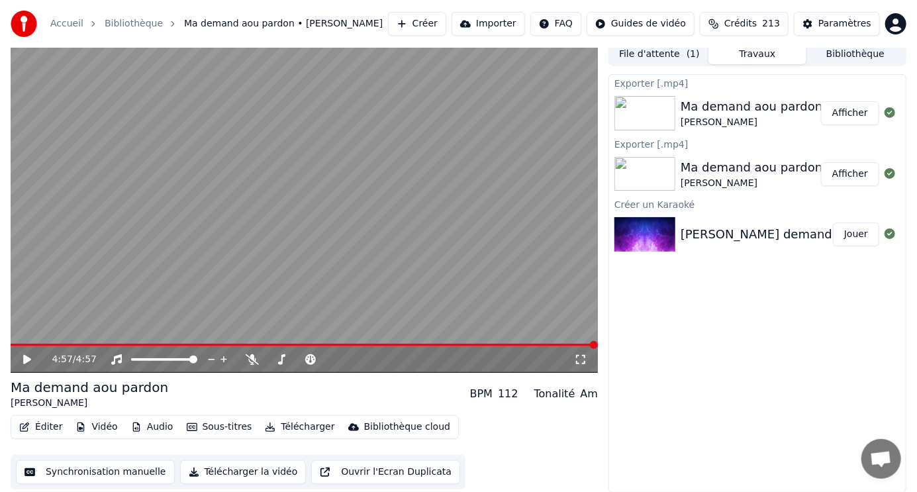
click at [858, 111] on button "Afficher" at bounding box center [850, 113] width 58 height 24
click at [850, 174] on button "Afficher" at bounding box center [850, 174] width 58 height 24
click at [851, 109] on button "Afficher" at bounding box center [850, 113] width 58 height 24
click at [22, 356] on icon at bounding box center [36, 359] width 30 height 11
click at [70, 342] on video at bounding box center [305, 207] width 588 height 331
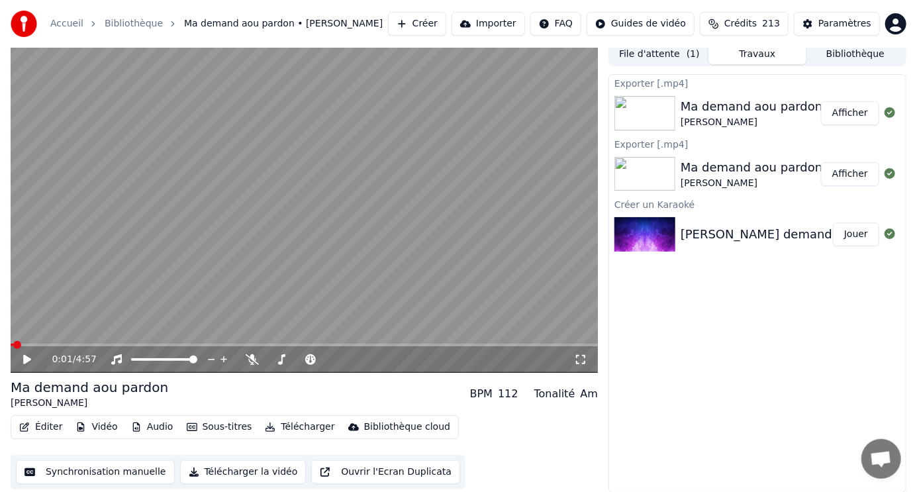
click at [76, 344] on span at bounding box center [305, 345] width 588 height 3
click at [26, 356] on icon at bounding box center [36, 359] width 30 height 11
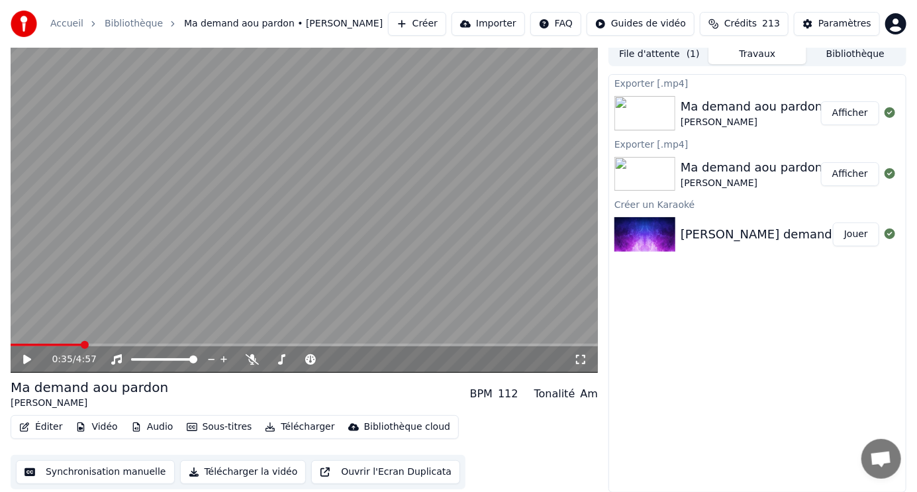
click at [674, 157] on img at bounding box center [645, 174] width 61 height 34
click at [667, 168] on img at bounding box center [645, 174] width 61 height 34
click at [647, 236] on img at bounding box center [645, 234] width 61 height 34
click at [254, 360] on icon at bounding box center [252, 359] width 13 height 11
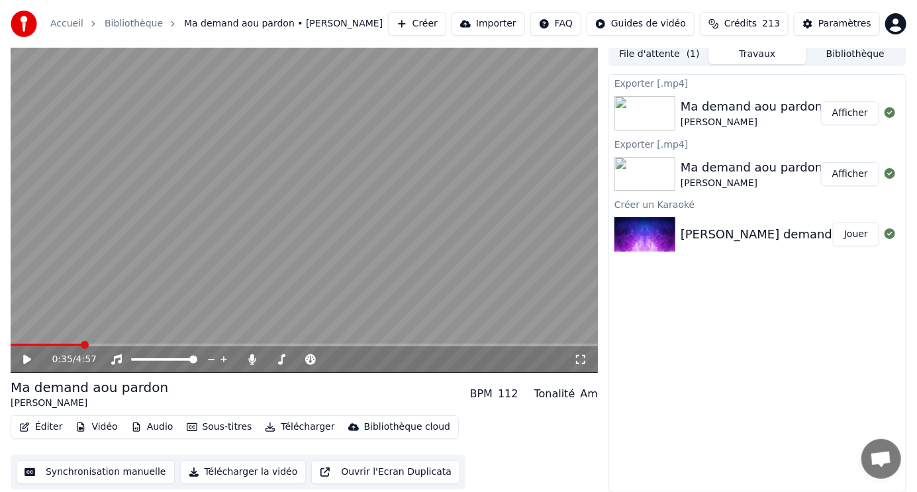
click at [627, 115] on img at bounding box center [645, 113] width 61 height 34
click at [847, 109] on button "Afficher" at bounding box center [850, 113] width 58 height 24
click at [23, 357] on icon at bounding box center [27, 359] width 8 height 9
click at [23, 357] on icon at bounding box center [36, 359] width 30 height 11
click at [658, 110] on img at bounding box center [645, 113] width 61 height 34
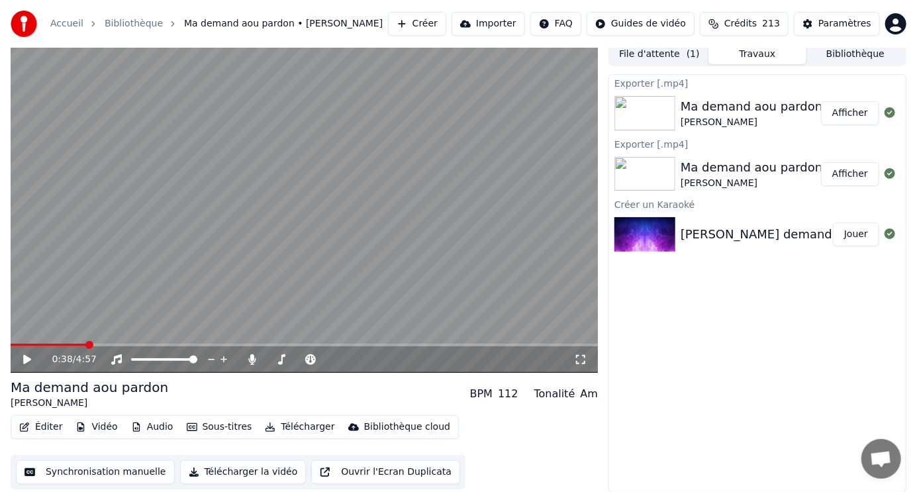
click at [23, 357] on icon at bounding box center [36, 359] width 30 height 11
click at [667, 177] on img at bounding box center [645, 174] width 61 height 34
click at [26, 360] on icon at bounding box center [27, 359] width 8 height 9
click at [656, 230] on img at bounding box center [645, 234] width 61 height 34
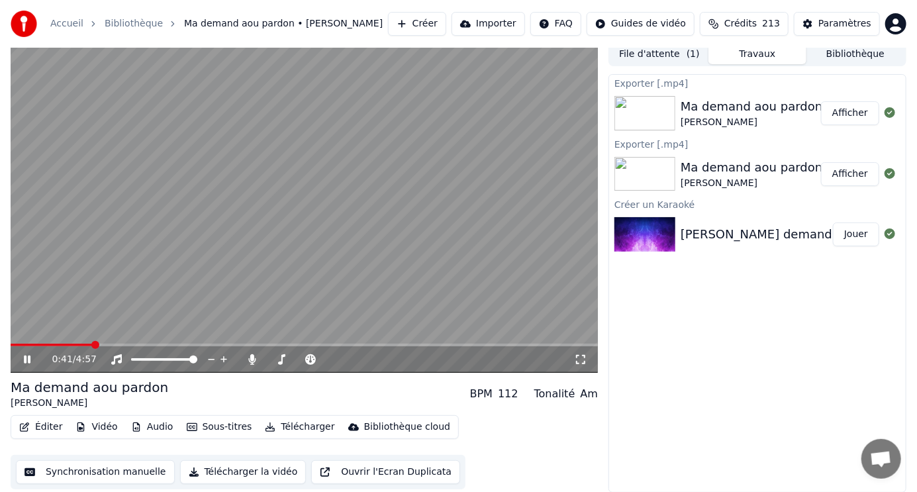
click at [656, 230] on img at bounding box center [645, 234] width 61 height 34
click at [29, 360] on icon at bounding box center [27, 360] width 7 height 8
click at [840, 169] on button "Afficher" at bounding box center [850, 174] width 58 height 24
click at [854, 170] on button "Afficher" at bounding box center [850, 174] width 58 height 24
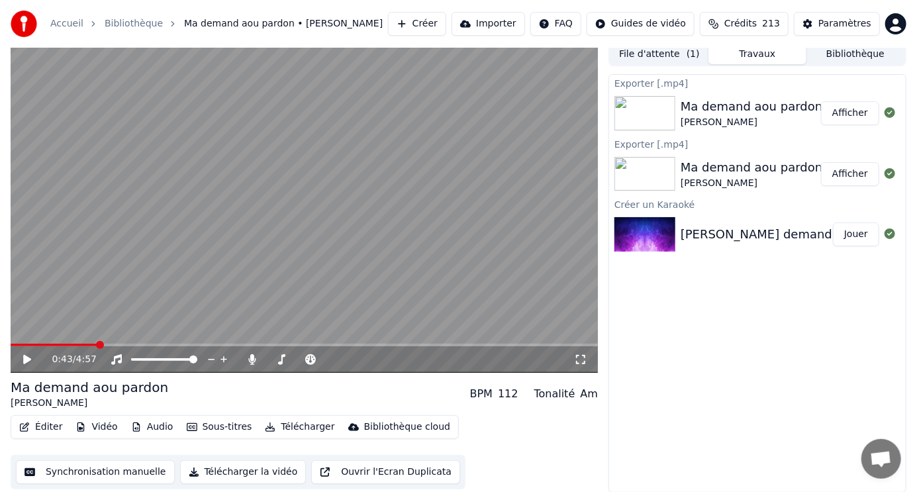
click at [855, 174] on button "Afficher" at bounding box center [850, 174] width 58 height 24
click at [857, 111] on button "Afficher" at bounding box center [850, 113] width 58 height 24
